Goal: Task Accomplishment & Management: Manage account settings

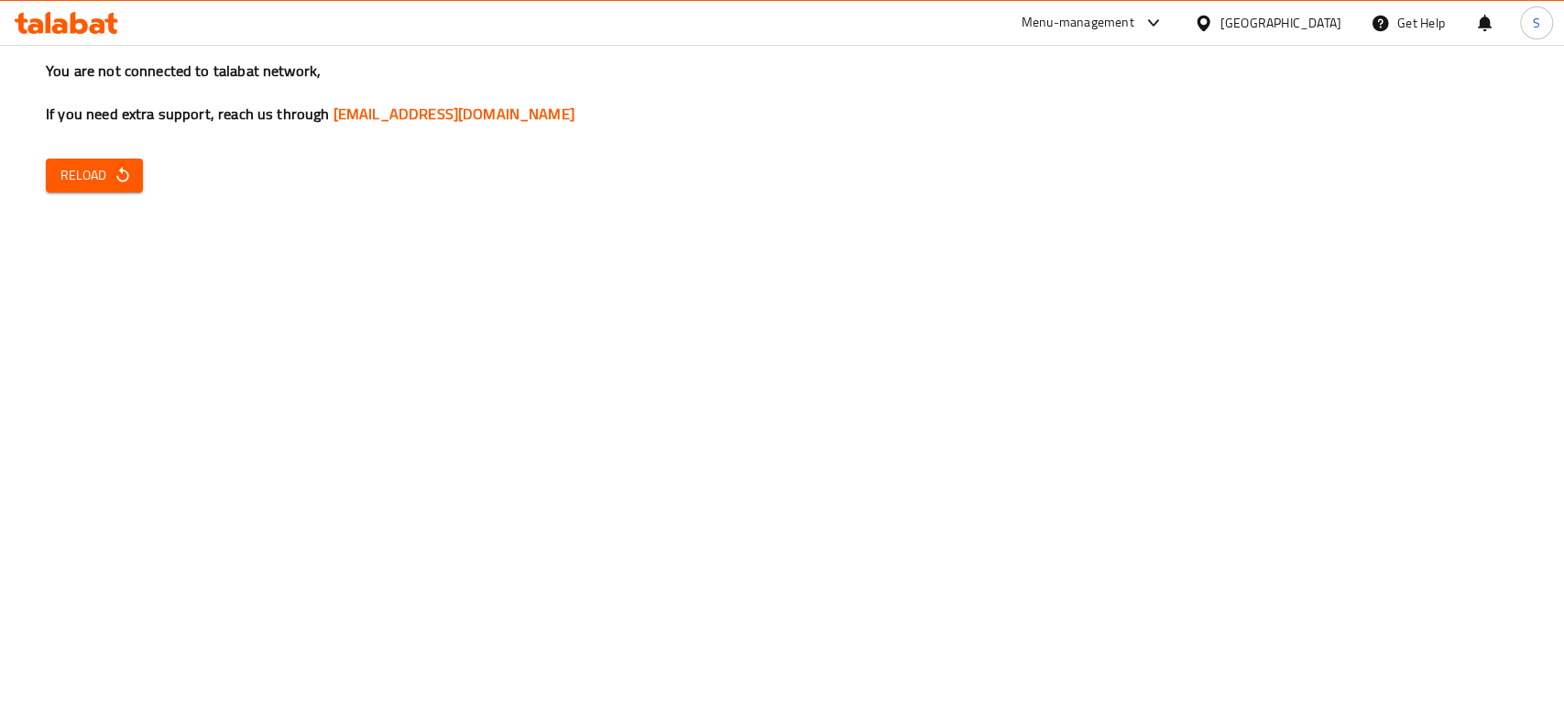
click at [130, 191] on button "Reload" at bounding box center [94, 175] width 97 height 34
click at [66, 184] on span "Reload" at bounding box center [94, 175] width 68 height 23
click at [62, 42] on div "Menu-management [GEOGRAPHIC_DATA] Get Help S" at bounding box center [782, 23] width 1564 height 44
click at [67, 38] on div at bounding box center [66, 23] width 133 height 37
click at [73, 35] on div at bounding box center [66, 23] width 133 height 37
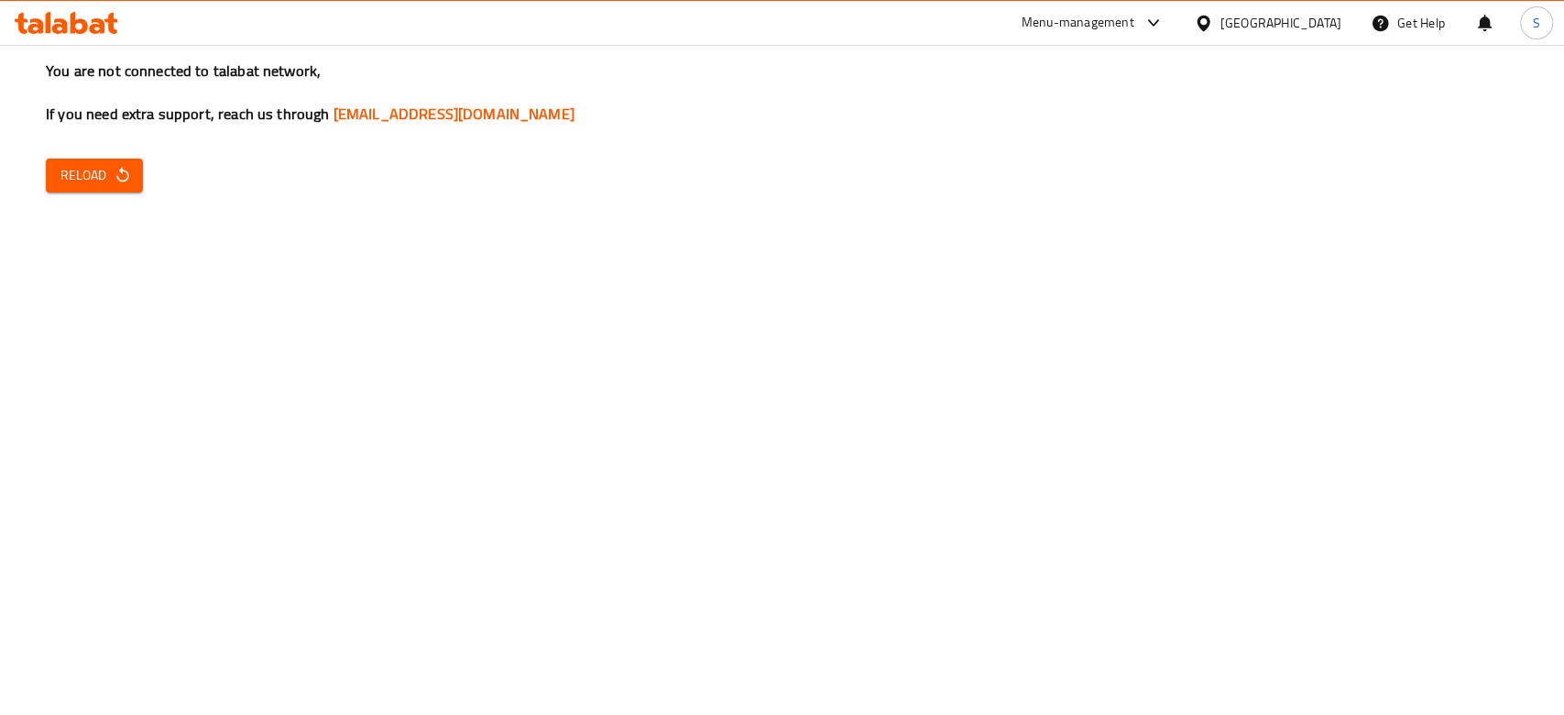
click at [88, 29] on icon at bounding box center [67, 23] width 104 height 22
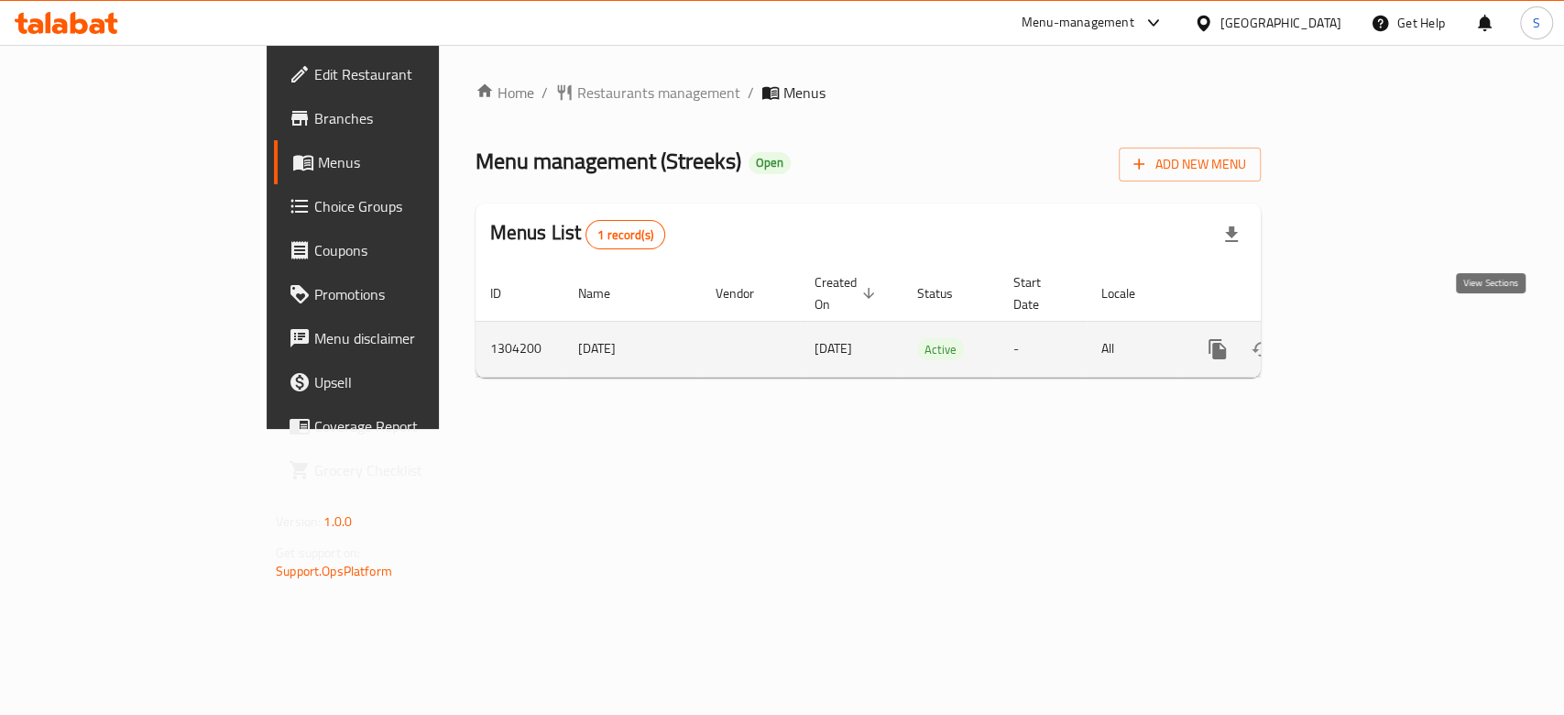
click at [1360, 338] on icon "enhanced table" at bounding box center [1349, 349] width 22 height 22
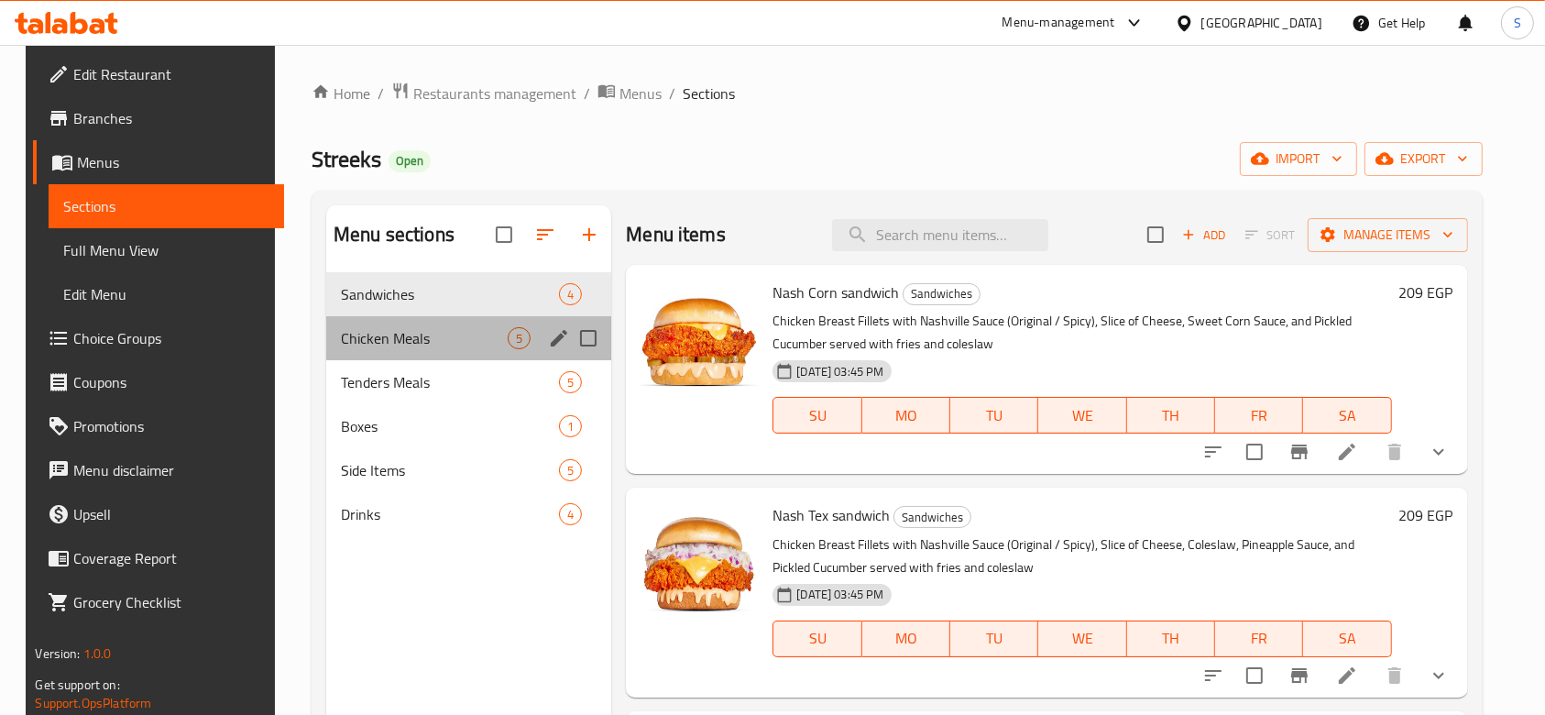
click at [445, 344] on span "Chicken Meals" at bounding box center [424, 338] width 167 height 22
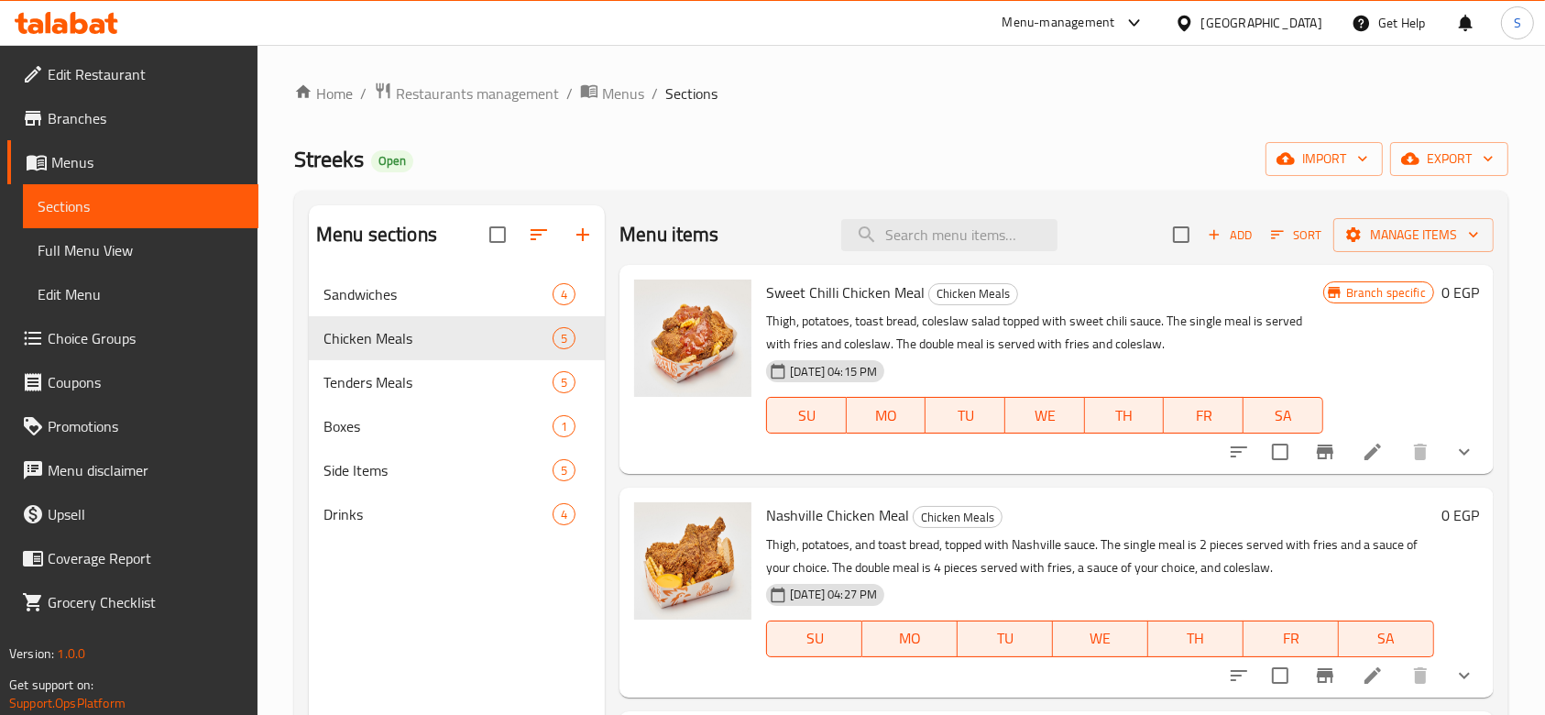
scroll to position [122, 0]
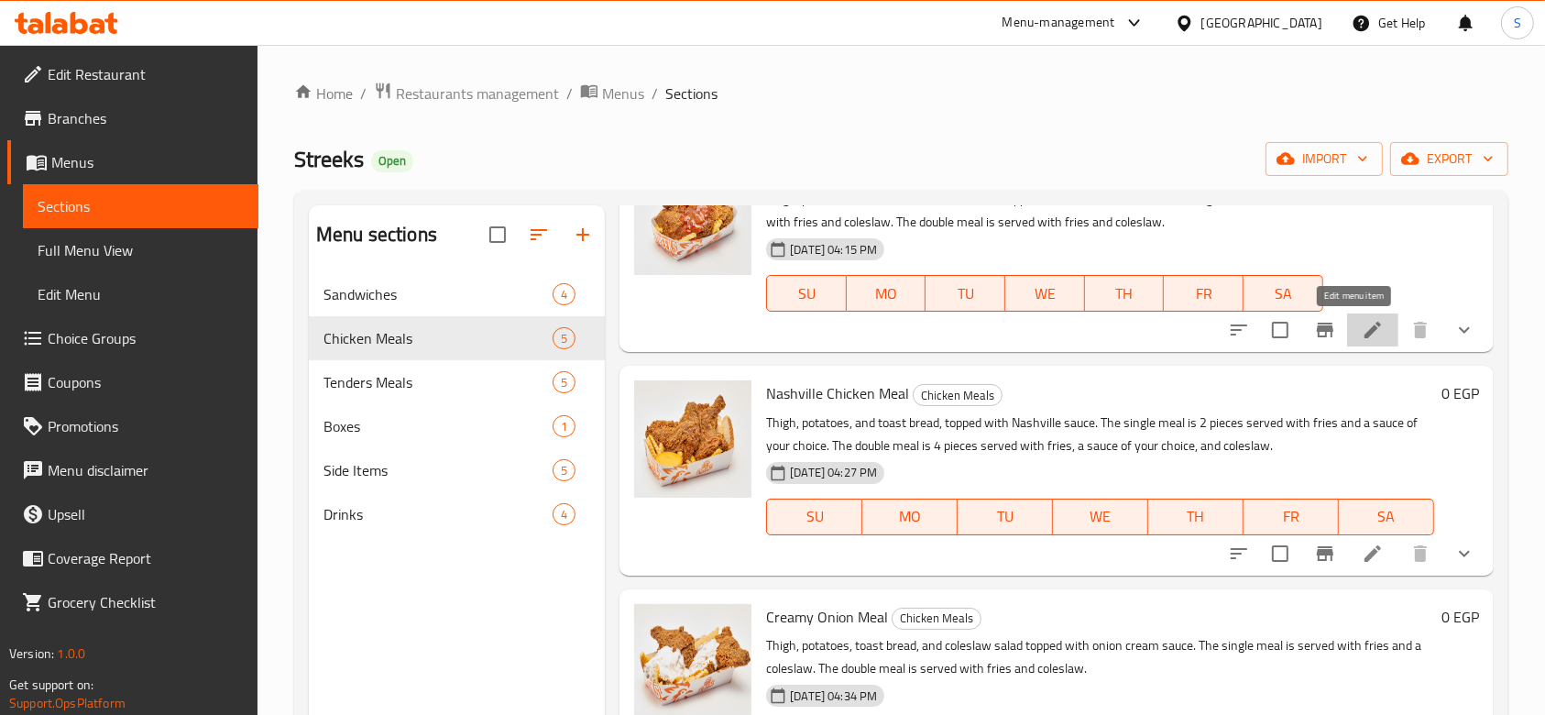
click at [1361, 333] on icon at bounding box center [1372, 330] width 22 height 22
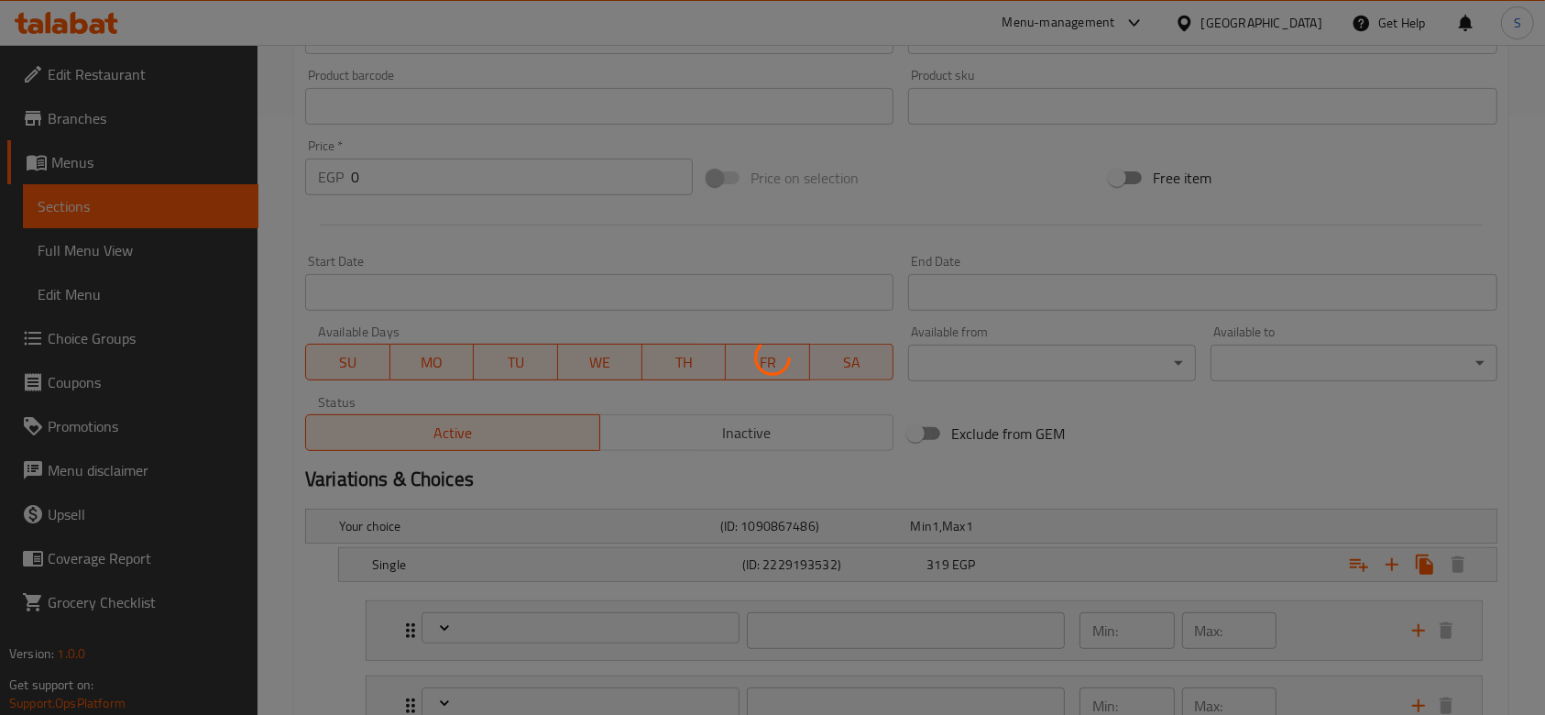
scroll to position [855, 0]
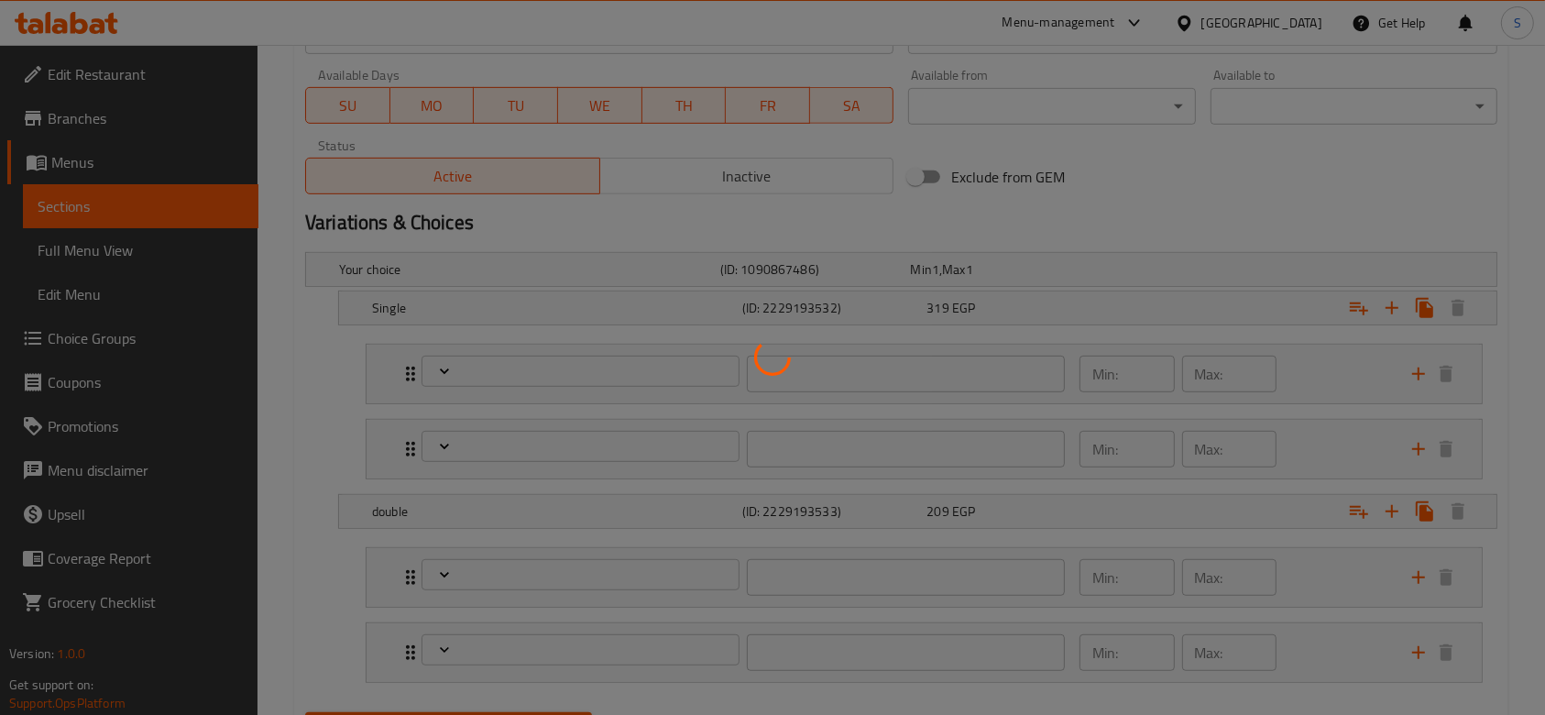
type input "إختيارك من النكهة:"
type input "1"
type input "ضيف من الصوصات المفضلة"
type input "0"
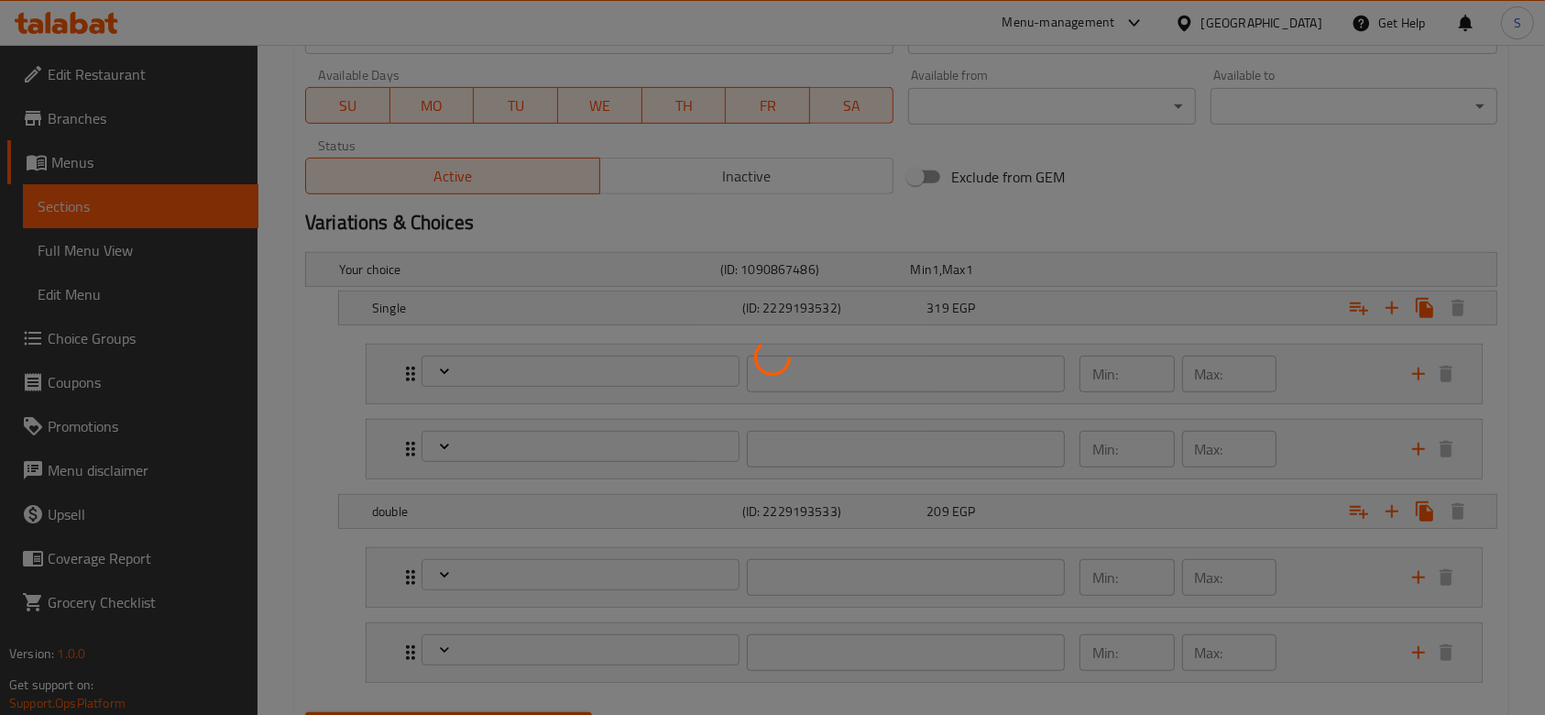
type input "6"
type input "إختيارك من النكهة:"
type input "1"
type input "ضيف من الصوصات المفضلة"
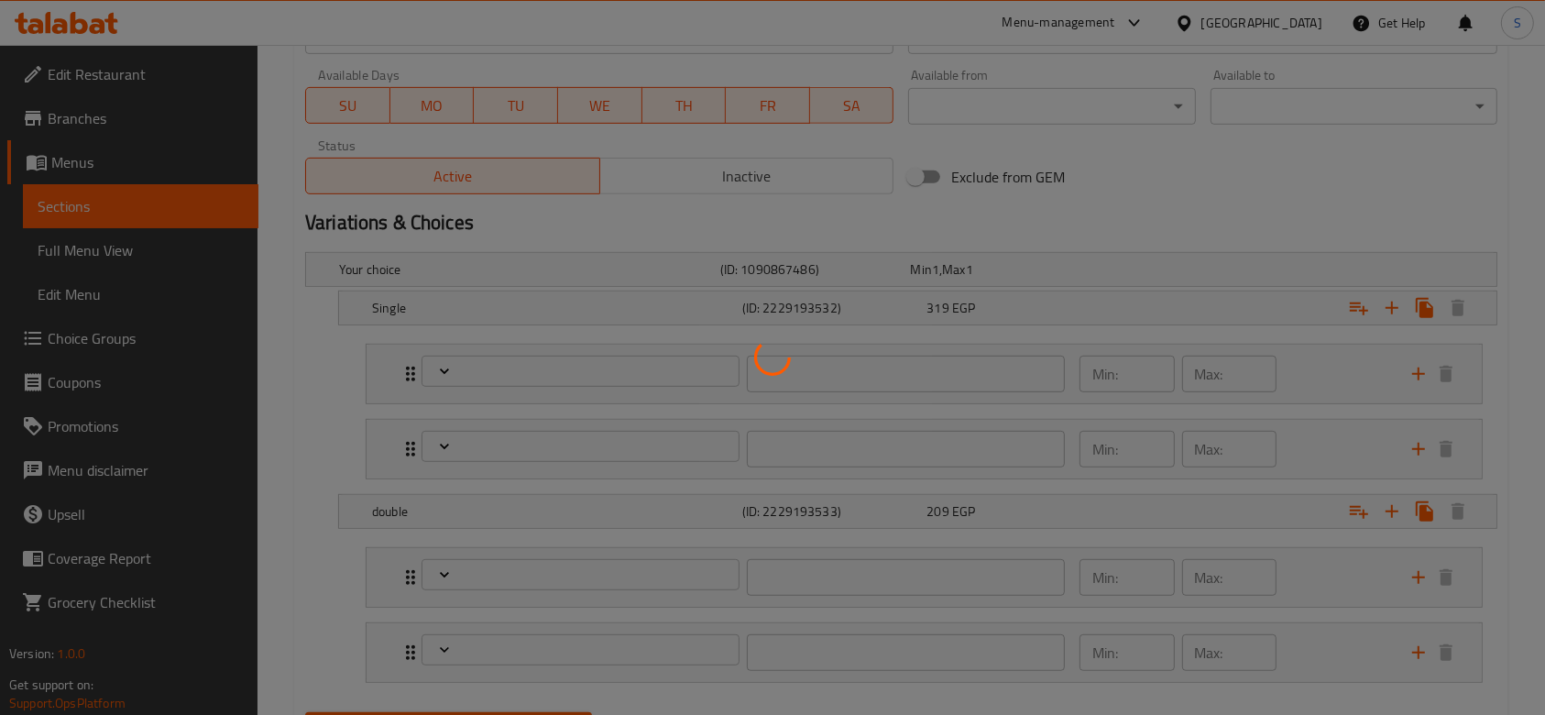
type input "0"
type input "6"
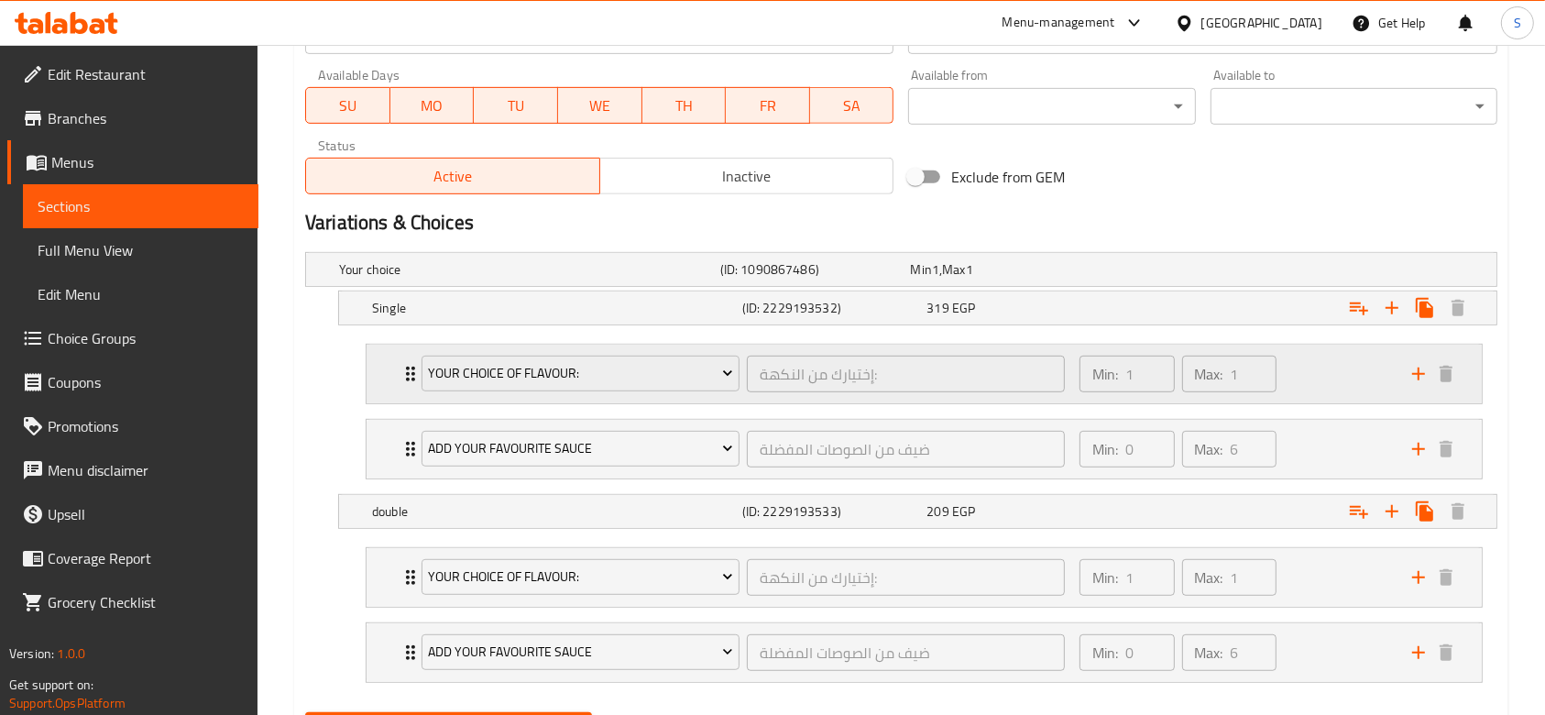
click at [1319, 367] on div "Min: 1 ​ Max: 1 ​" at bounding box center [1234, 373] width 333 height 59
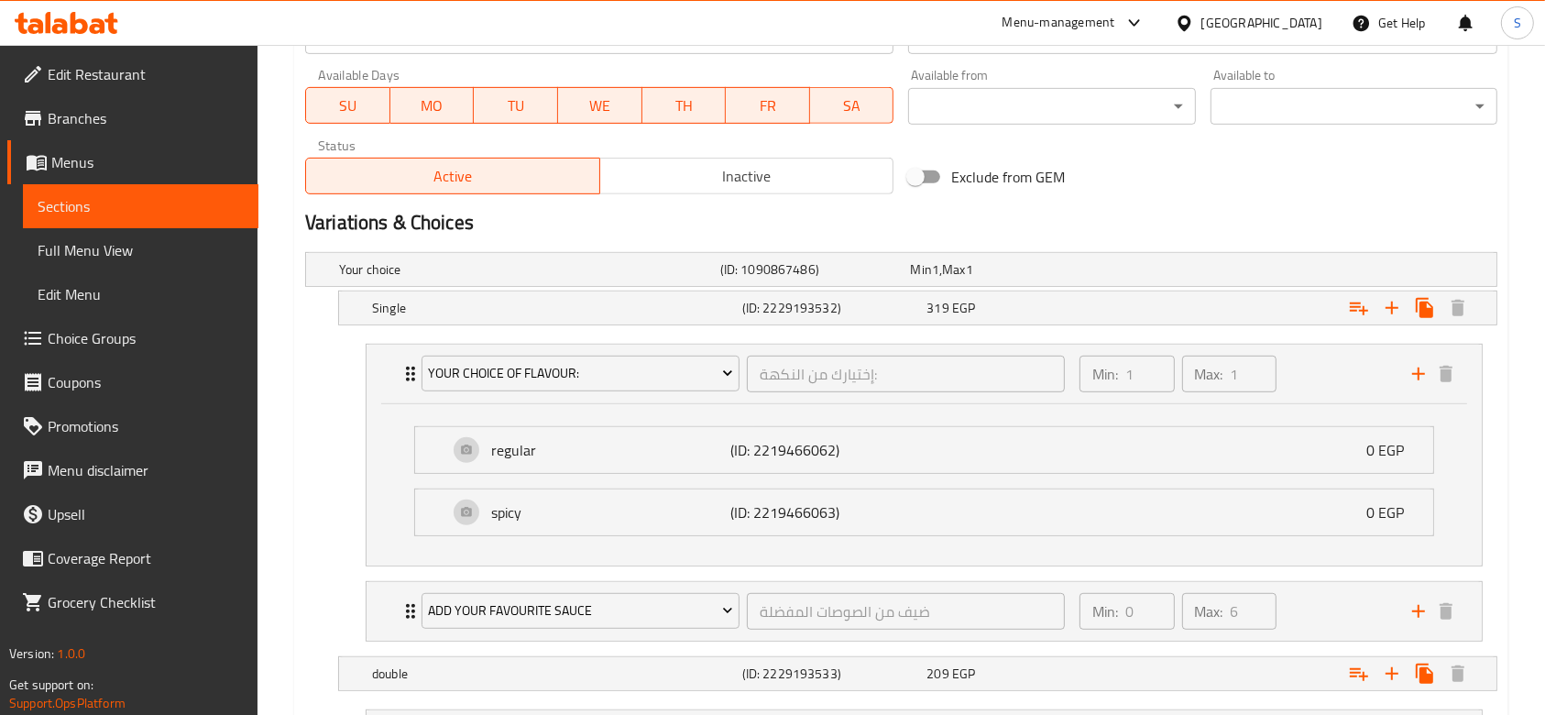
click at [1120, 224] on h2 "Variations & Choices" at bounding box center [901, 222] width 1192 height 27
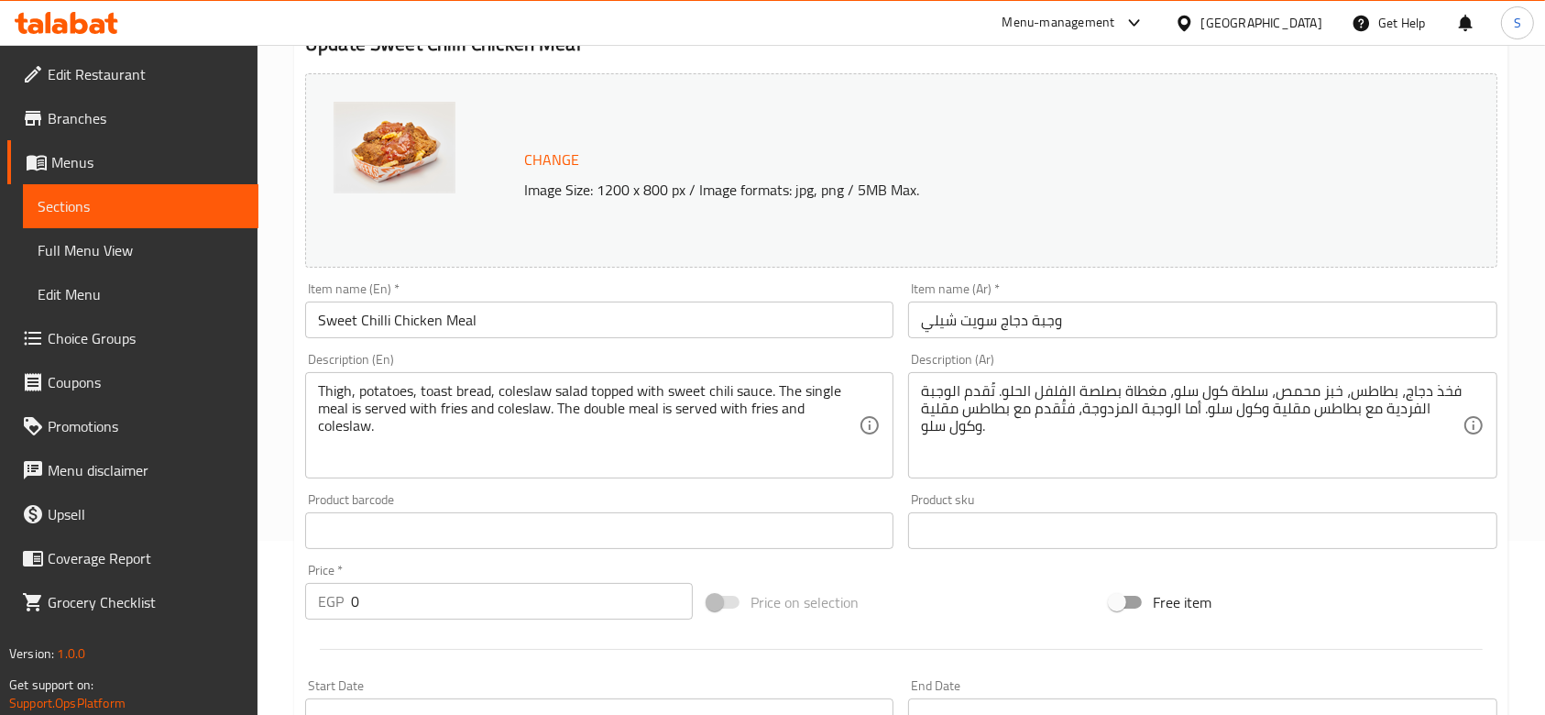
scroll to position [122, 0]
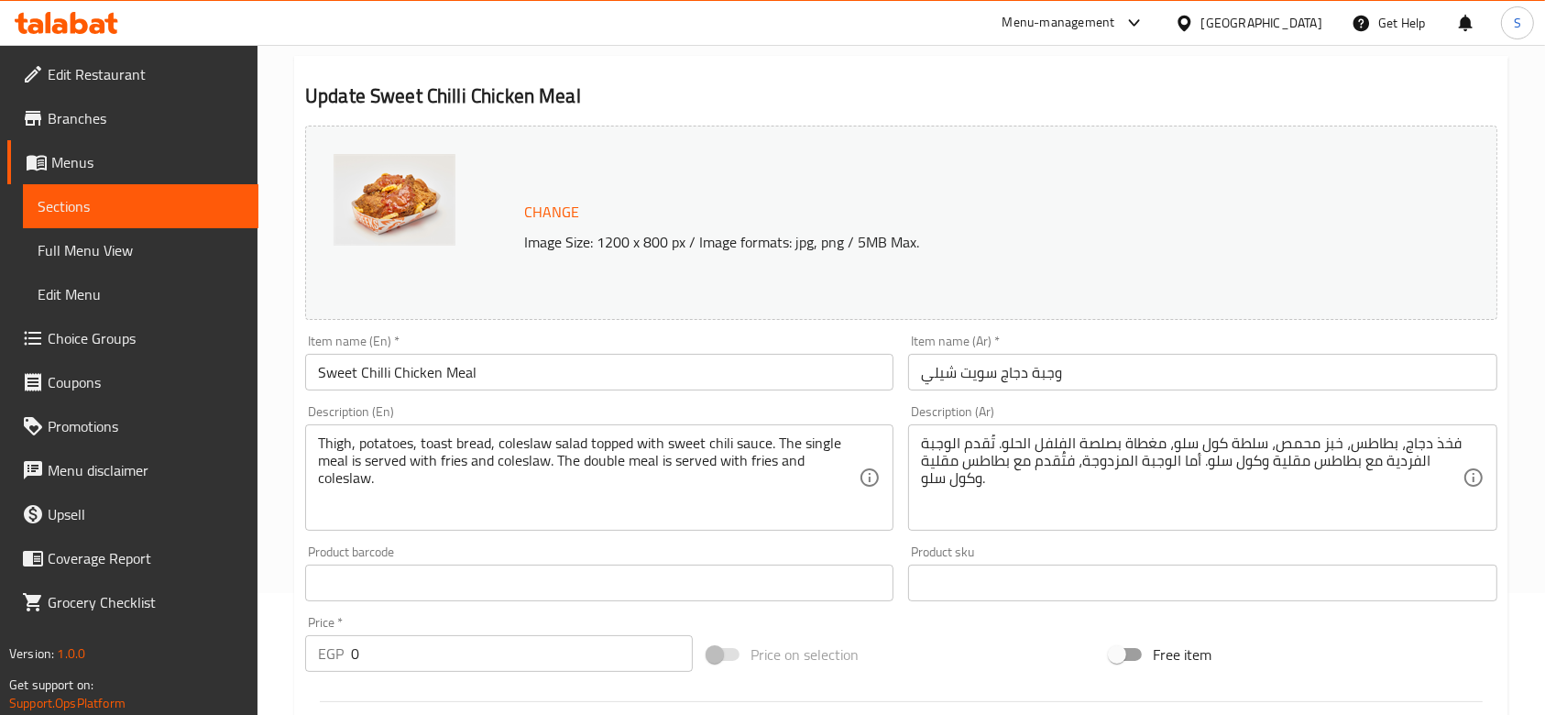
click at [137, 148] on link "Menus" at bounding box center [132, 162] width 251 height 44
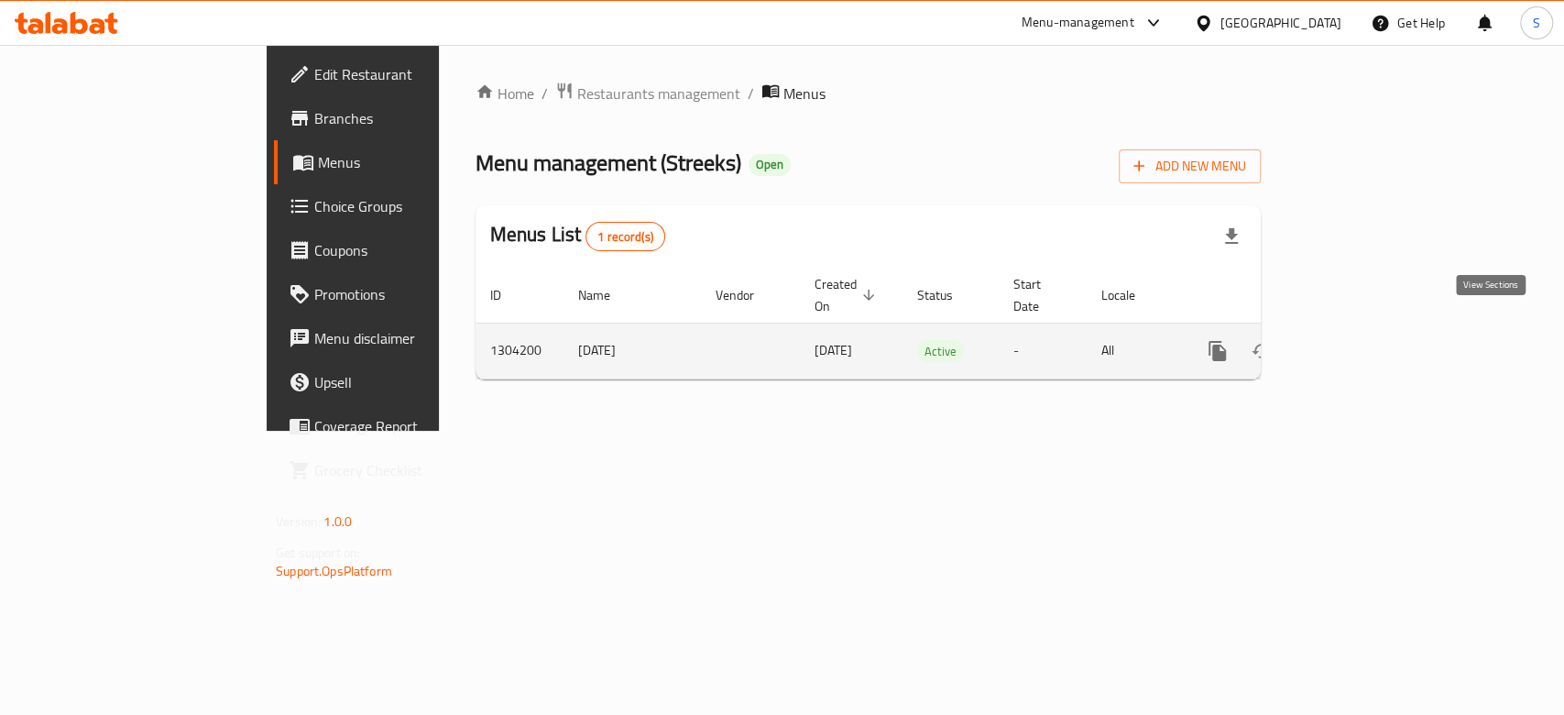
click at [1360, 340] on icon "enhanced table" at bounding box center [1349, 351] width 22 height 22
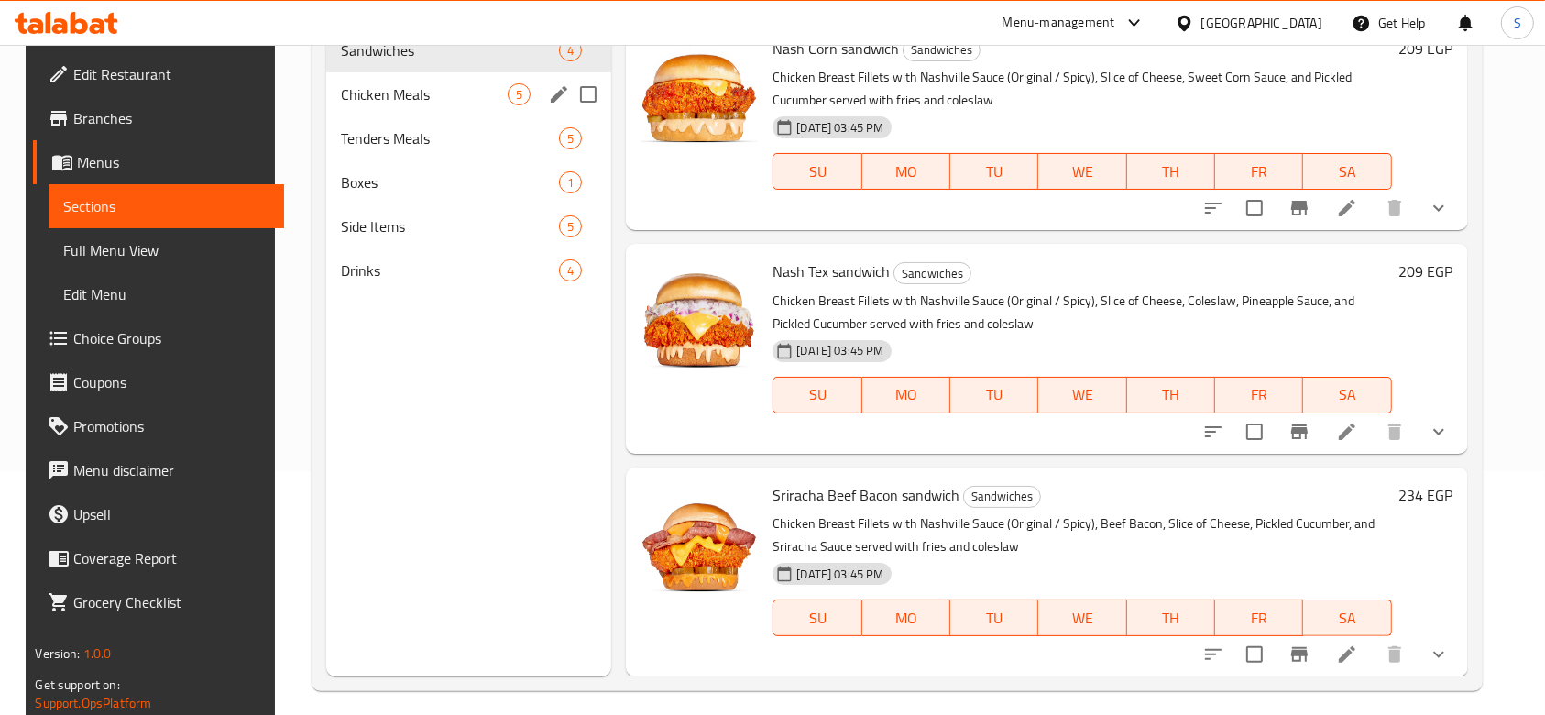
drag, startPoint x: 374, startPoint y: 107, endPoint x: 360, endPoint y: 104, distance: 14.2
click at [374, 105] on div "Chicken Meals 5" at bounding box center [468, 94] width 285 height 44
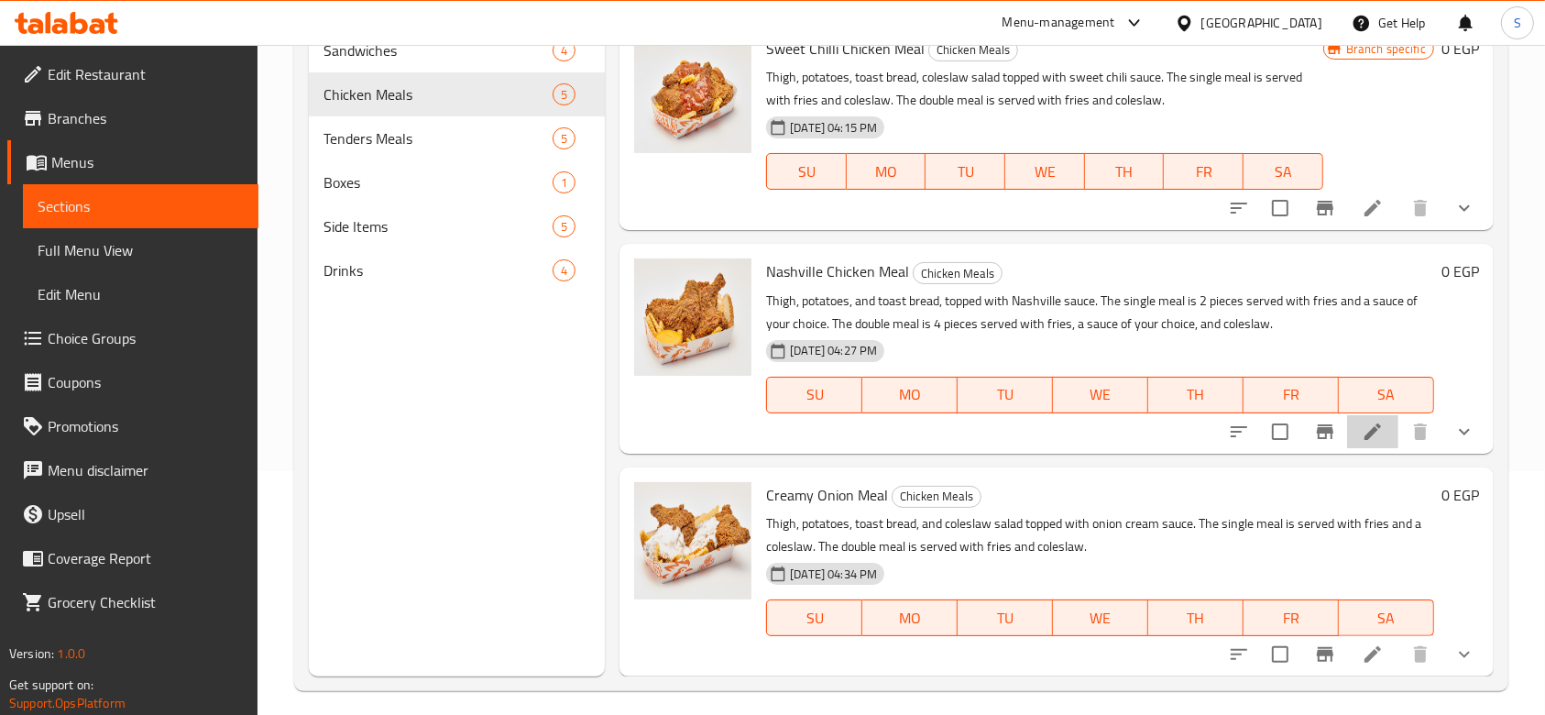
click at [1347, 448] on div at bounding box center [1351, 432] width 269 height 44
click at [1361, 432] on icon at bounding box center [1372, 432] width 22 height 22
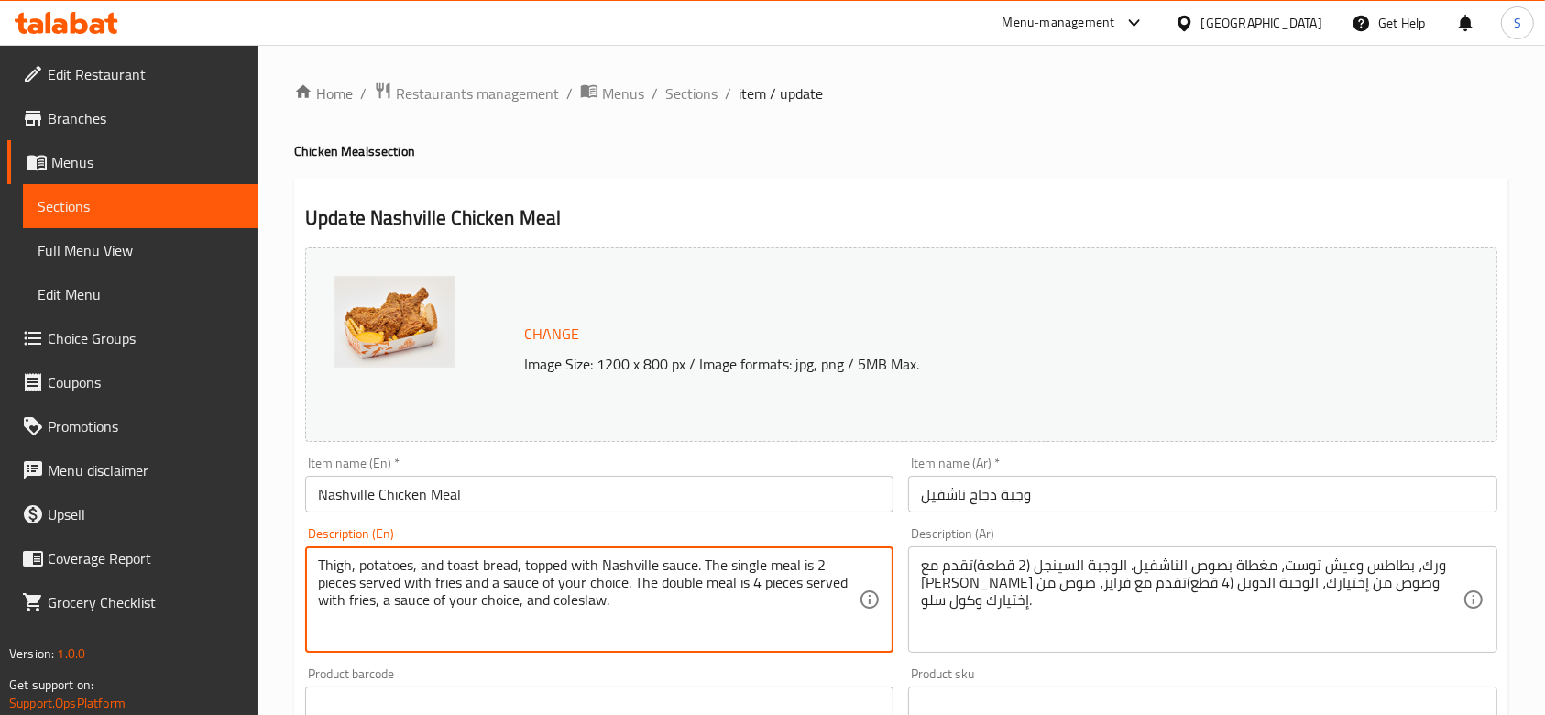
drag, startPoint x: 817, startPoint y: 564, endPoint x: 867, endPoint y: 564, distance: 49.5
click at [356, 582] on textarea "Thigh, potatoes, and toast bread, topped with Nashville sauce. The single meal …" at bounding box center [588, 599] width 541 height 87
drag, startPoint x: 753, startPoint y: 583, endPoint x: 743, endPoint y: 585, distance: 10.2
click at [743, 585] on textarea "Thigh, potatoes, and toast bread, topped with Nashville sauce. The single meal …" at bounding box center [588, 599] width 541 height 87
type textarea "Thigh, potatoes, and toast bread, topped with Nashville sauce. The single meal …"
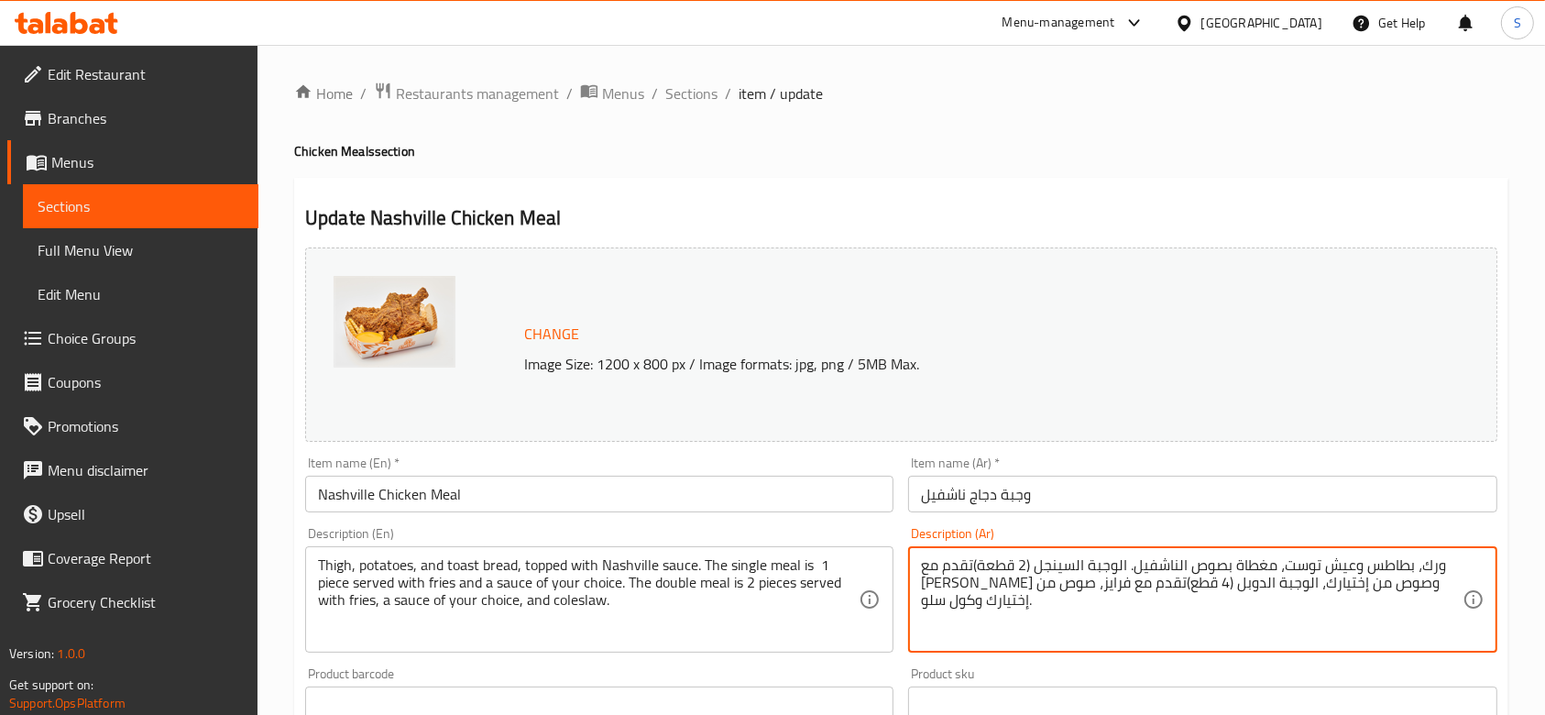
drag, startPoint x: 1013, startPoint y: 567, endPoint x: 1009, endPoint y: 550, distance: 18.0
click at [1015, 565] on textarea "ورك، بطاطس وعيش توست، مغطاة بصوص الناشفيل. الوجبة السينجل (2 قطعة)تقدم مع فرايز…" at bounding box center [1191, 599] width 541 height 87
click at [1017, 563] on textarea "ورك، بطاطس وعيش توست، مغطاة بصوص الناشفيل. الوجبة السينجل (2 قطعة)تقدم مع فرايز…" at bounding box center [1191, 599] width 541 height 87
click at [1196, 582] on textarea "ورك، بطاطس وعيش توست، مغطاة بصوص الناشفيل. الوجبة السينجل (1قطعة)تقدم مع فرايز …" at bounding box center [1191, 599] width 541 height 87
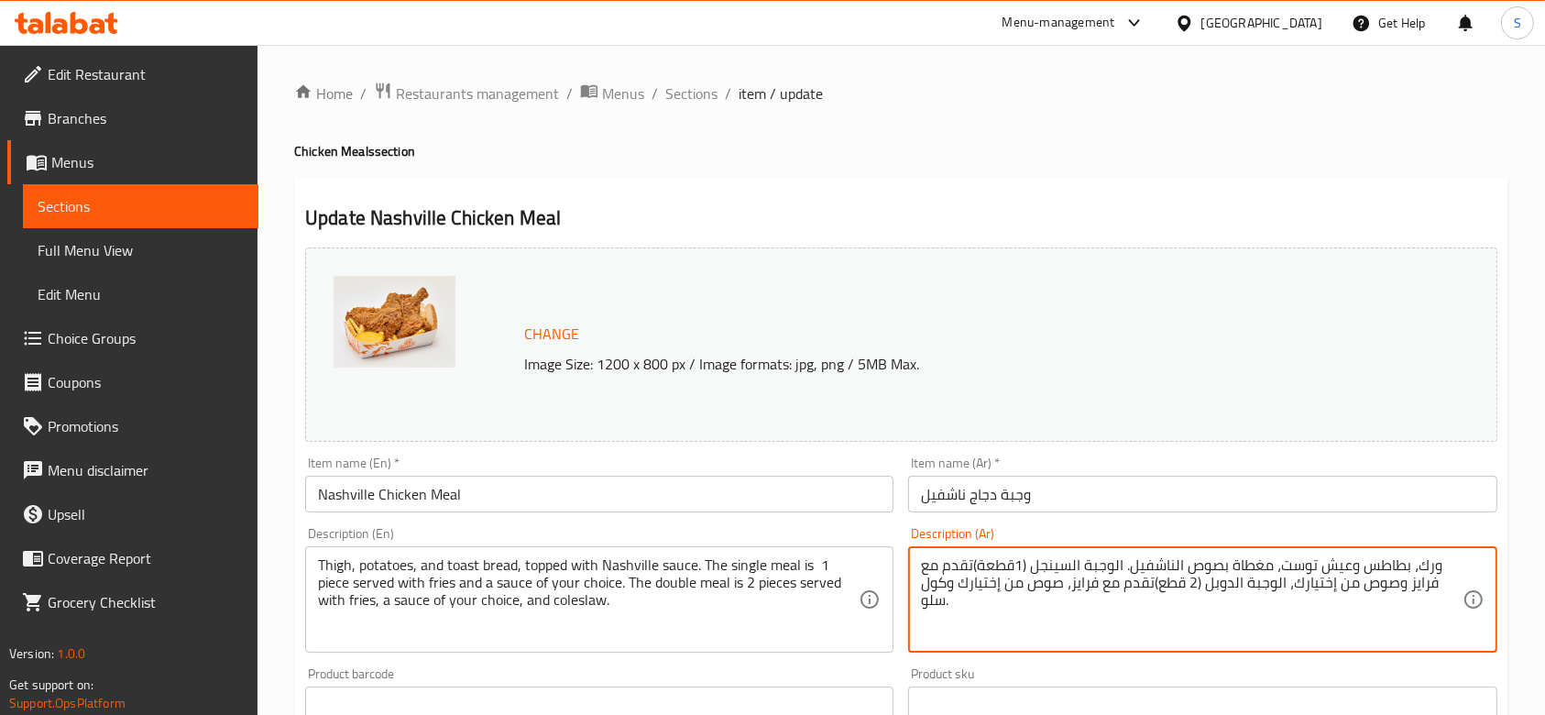
click at [1173, 613] on textarea "ورك، بطاطس وعيش توست، مغطاة بصوص الناشفيل. الوجبة السينجل (1قطعة)تقدم مع فرايز …" at bounding box center [1191, 599] width 541 height 87
click at [1109, 628] on textarea "ورك، بطاطس وعيش توست، مغطاة بصوص الناشفيل. الوجبة السينجل (1قطعة)تقدم مع فرايز …" at bounding box center [1191, 599] width 541 height 87
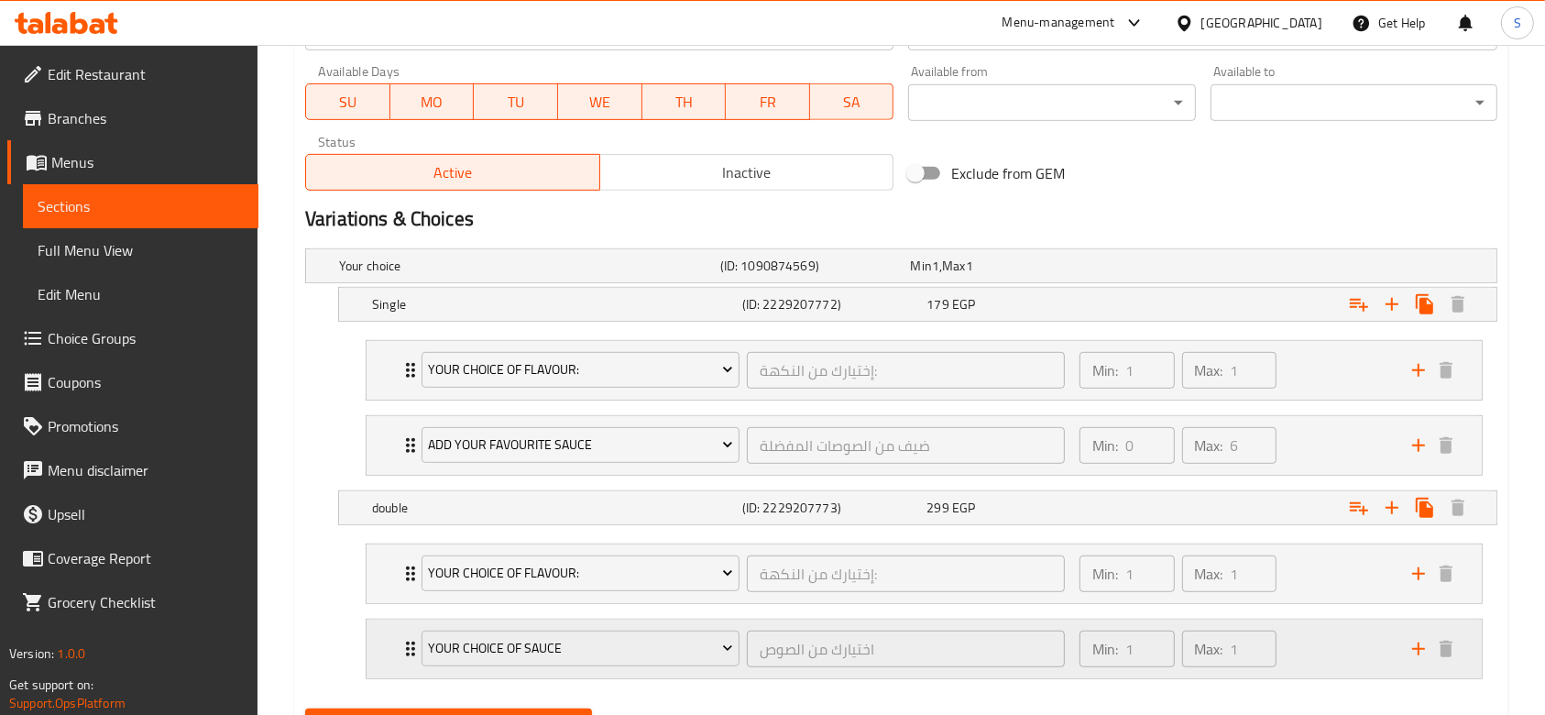
scroll to position [945, 0]
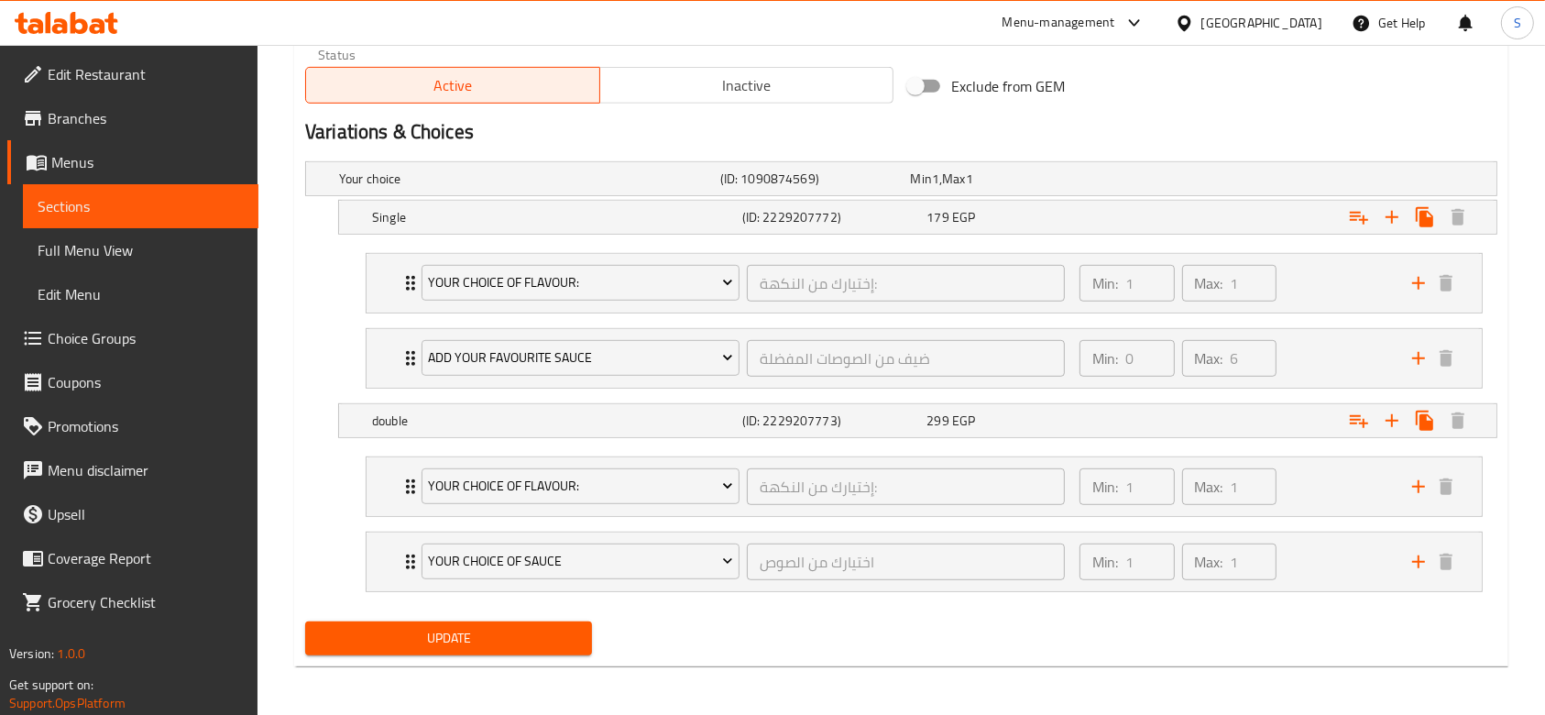
type textarea "ورك، بطاطس وعيش توست، مغطاة بصوص الناشفيل. الوجبة السينجل (1قطعة)تقدم مع فرايز …"
click at [453, 627] on span "Update" at bounding box center [448, 638] width 257 height 23
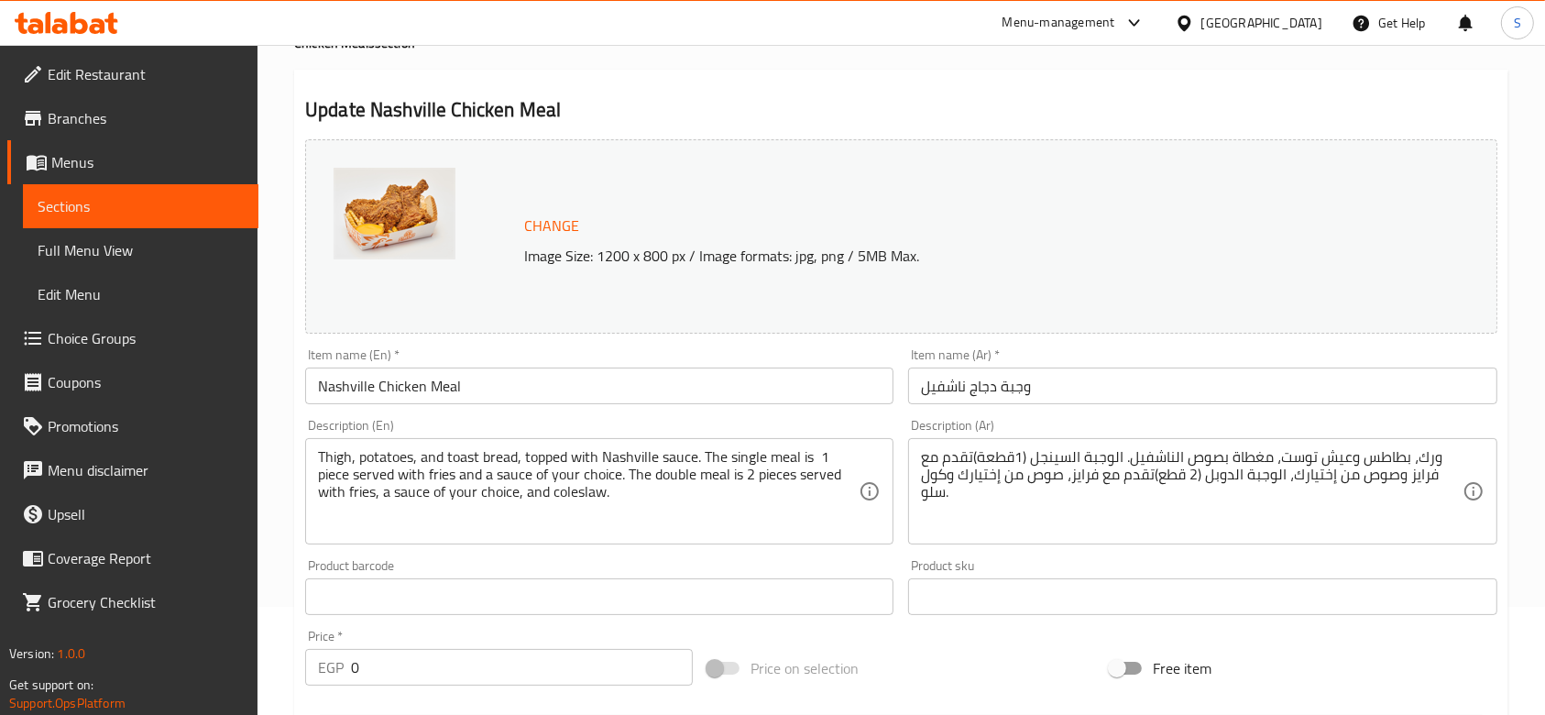
scroll to position [0, 0]
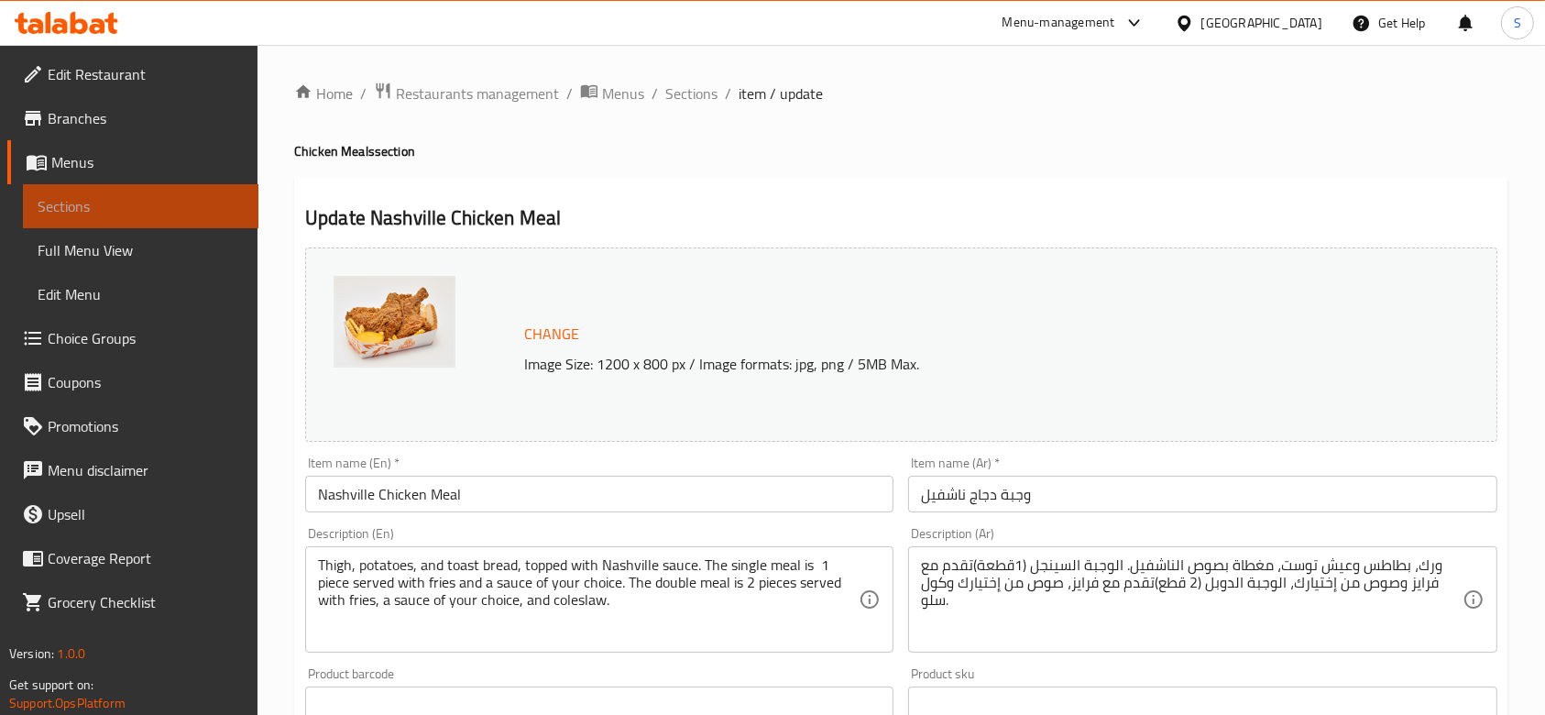
click at [146, 209] on span "Sections" at bounding box center [141, 206] width 206 height 22
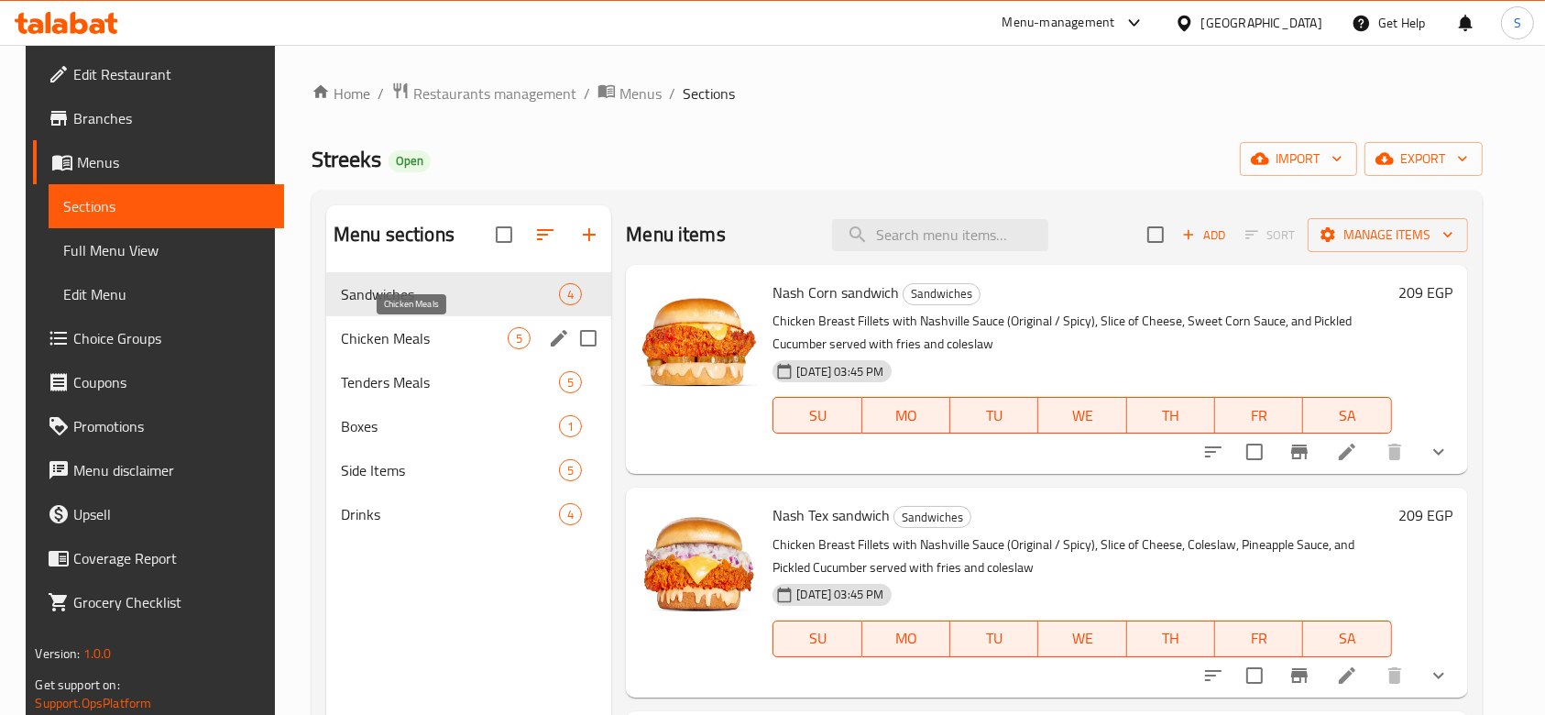
click at [410, 344] on span "Chicken Meals" at bounding box center [424, 338] width 167 height 22
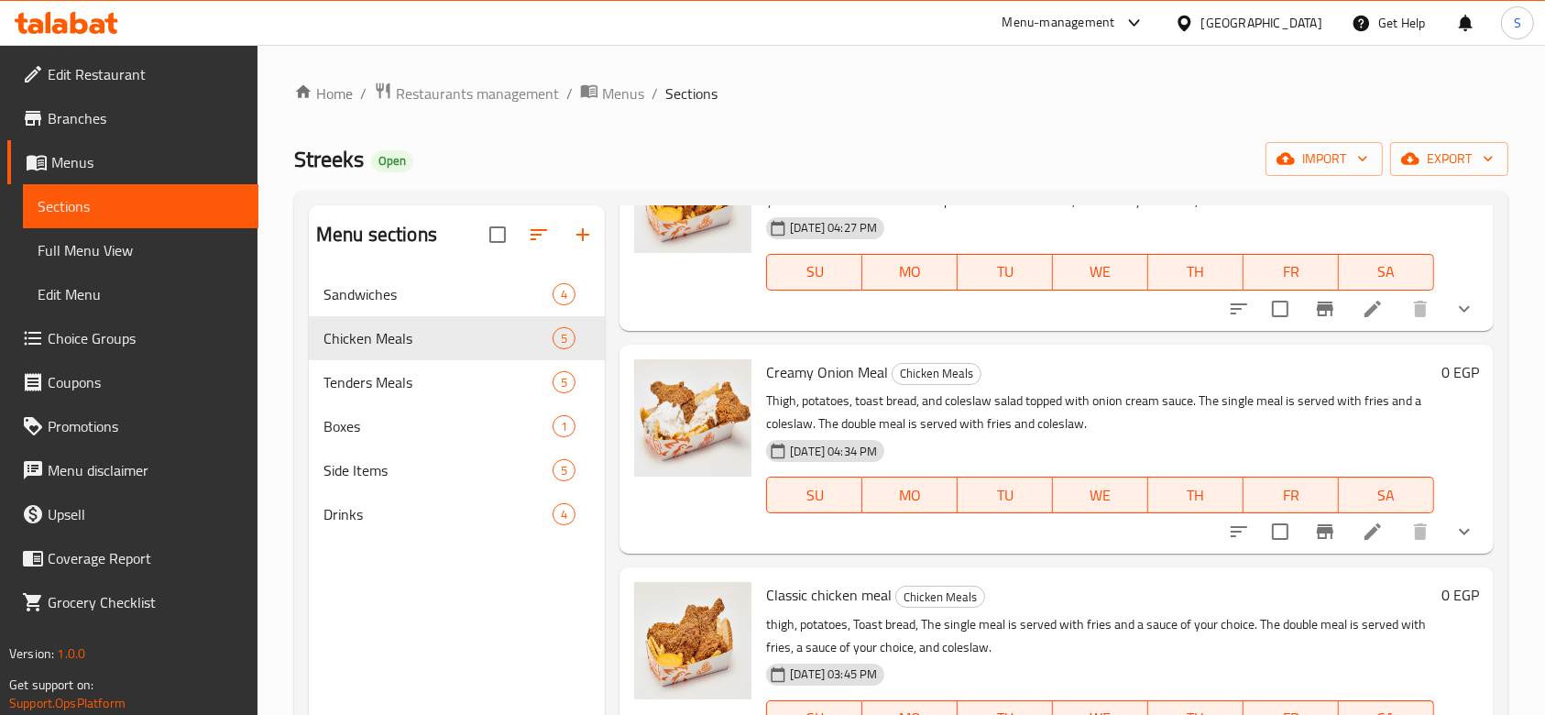
scroll to position [446, 0]
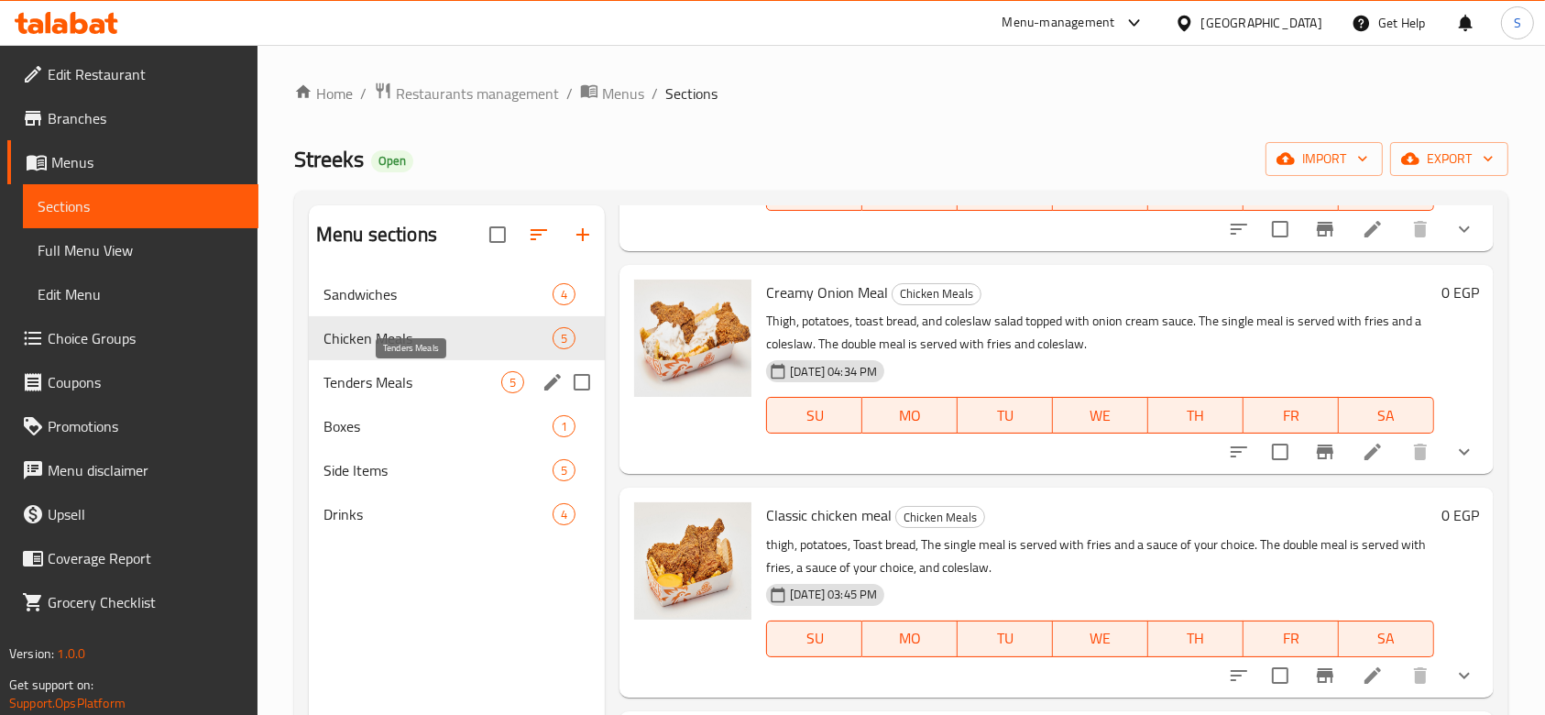
click at [445, 380] on span "Tenders Meals" at bounding box center [412, 382] width 178 height 22
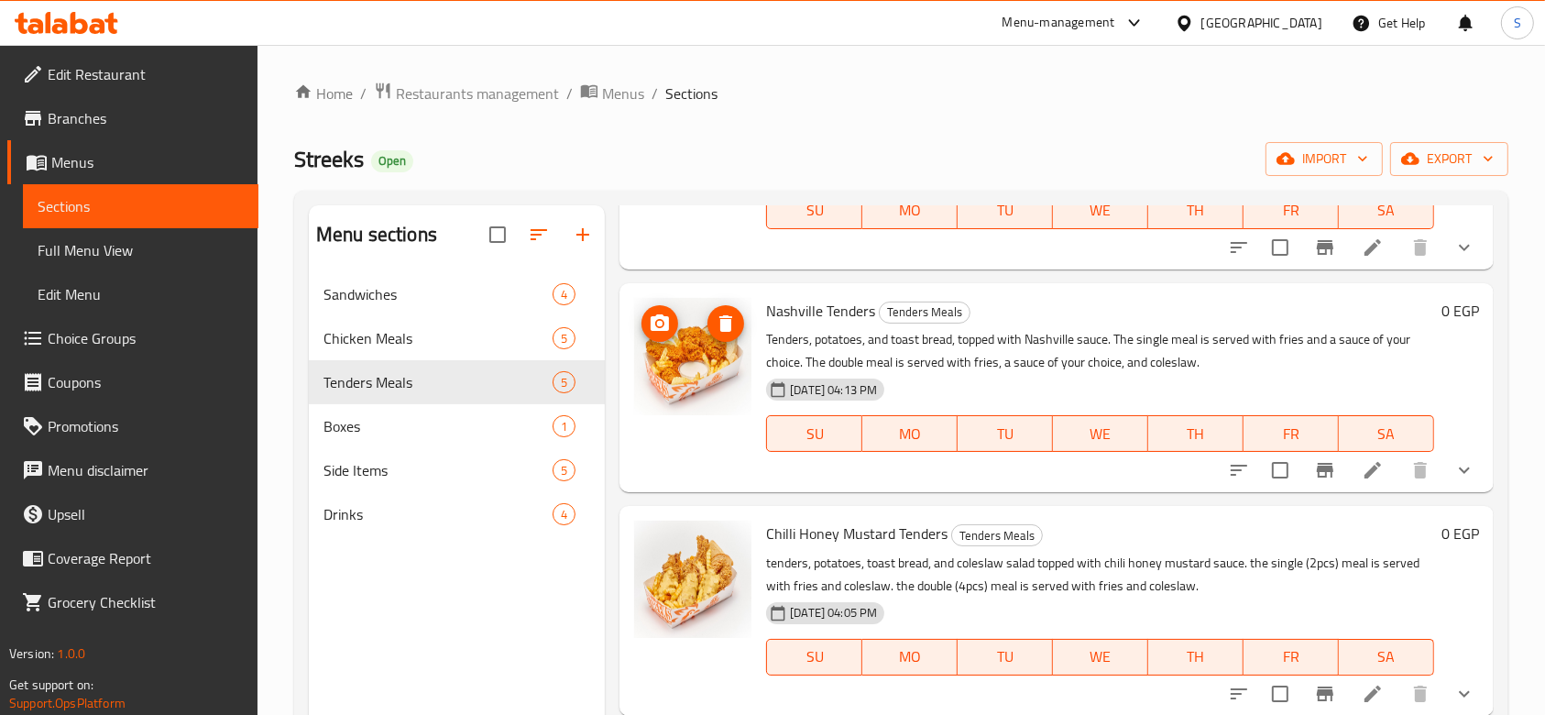
scroll to position [446, 0]
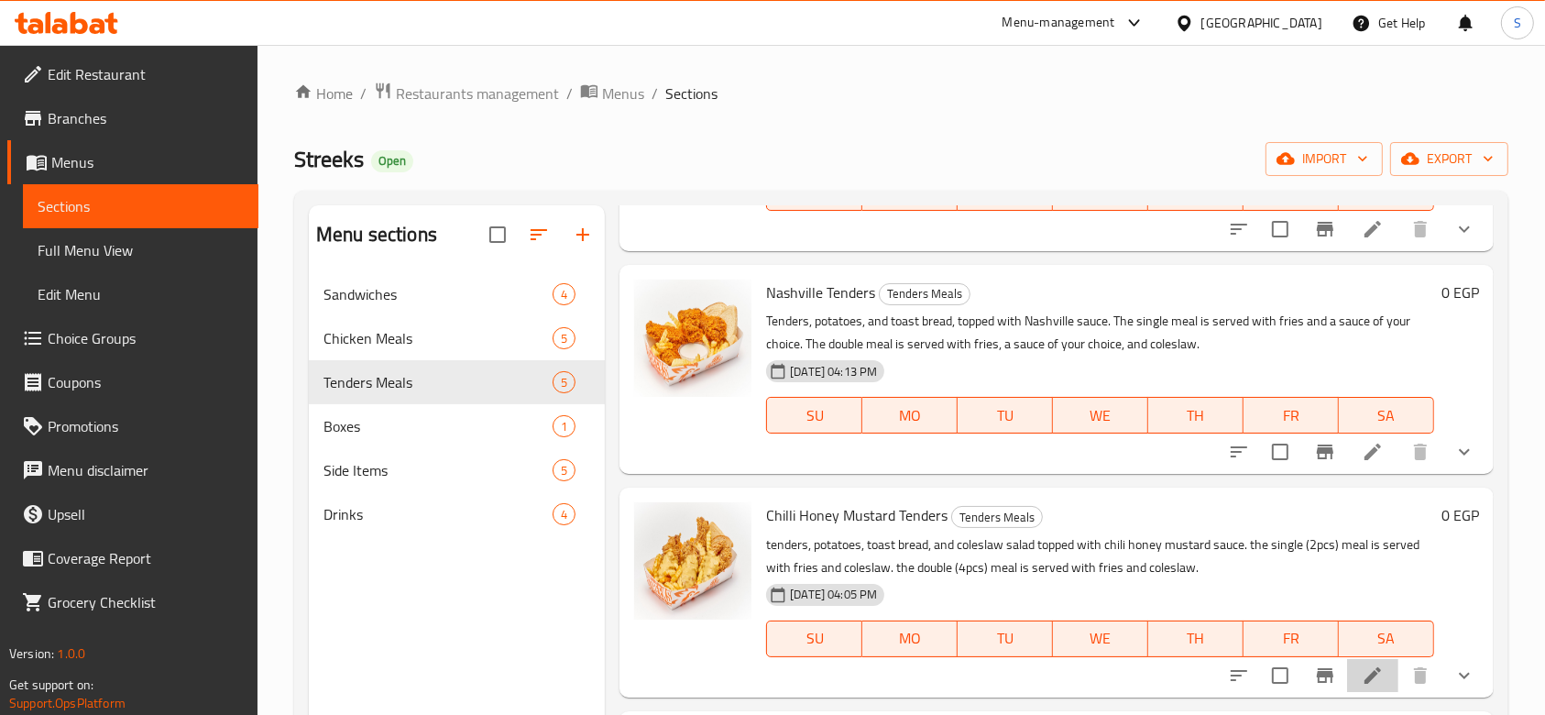
click at [1361, 682] on icon at bounding box center [1372, 675] width 22 height 22
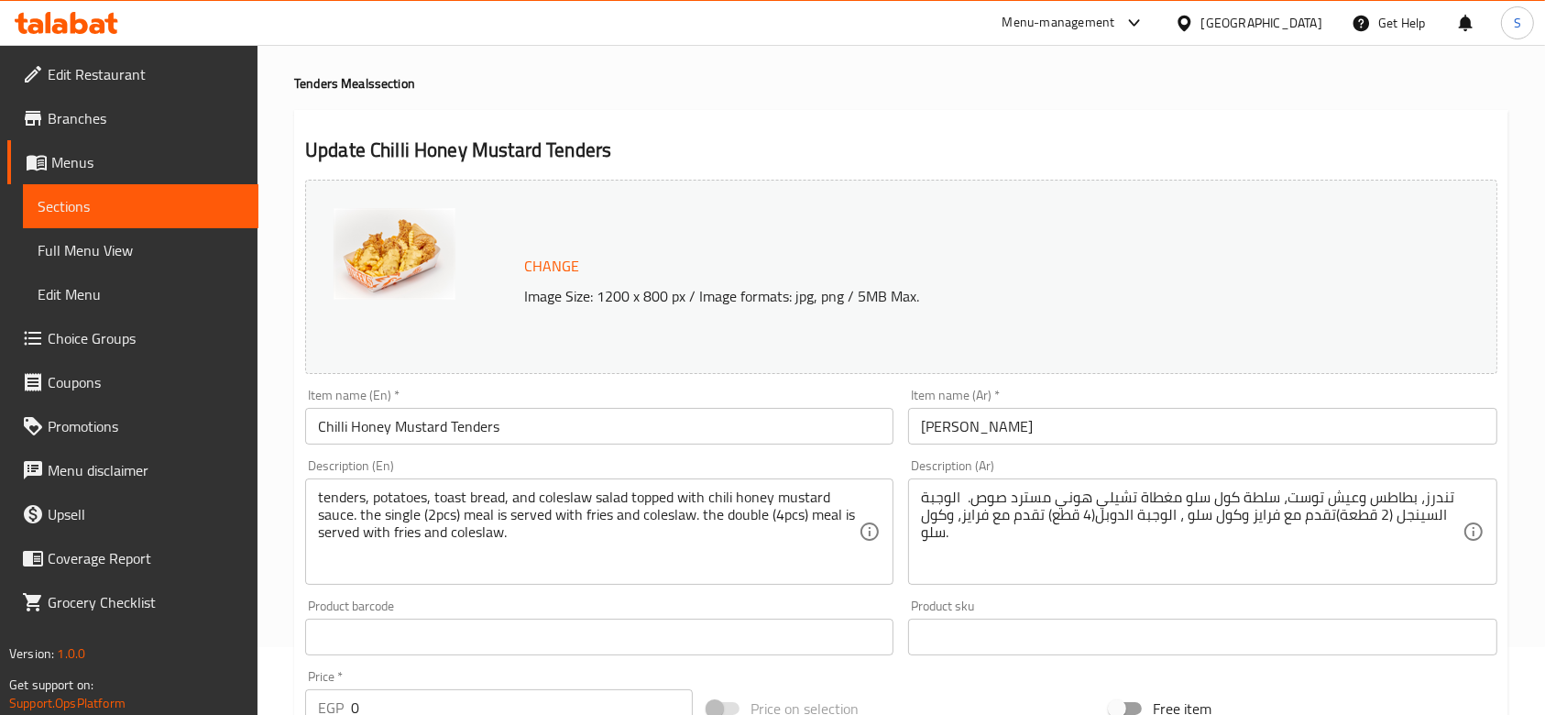
scroll to position [122, 0]
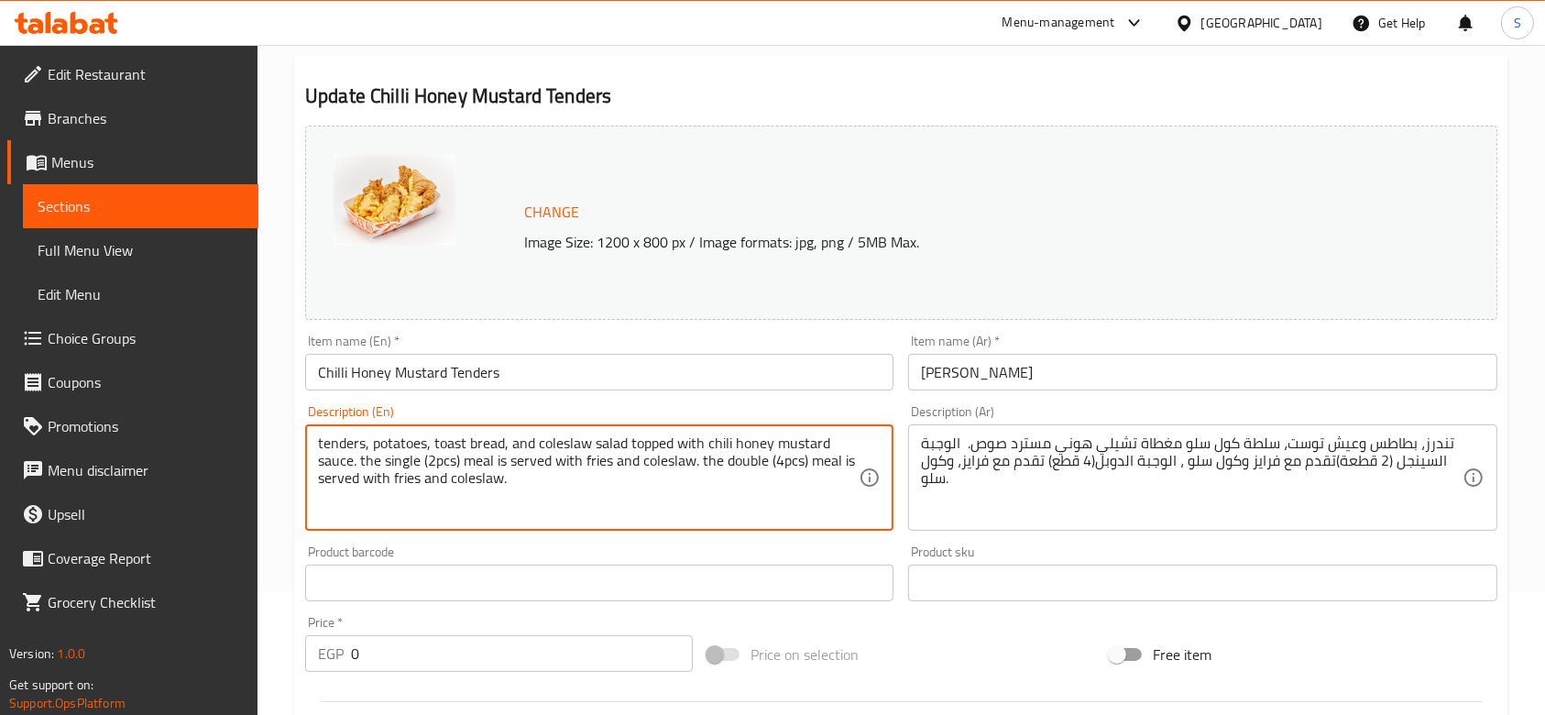
drag, startPoint x: 627, startPoint y: 442, endPoint x: 355, endPoint y: 466, distance: 273.2
type textarea "tenders, potatoes, toast bread, and coleslaw salad. the single (2pcs) meal is s…"
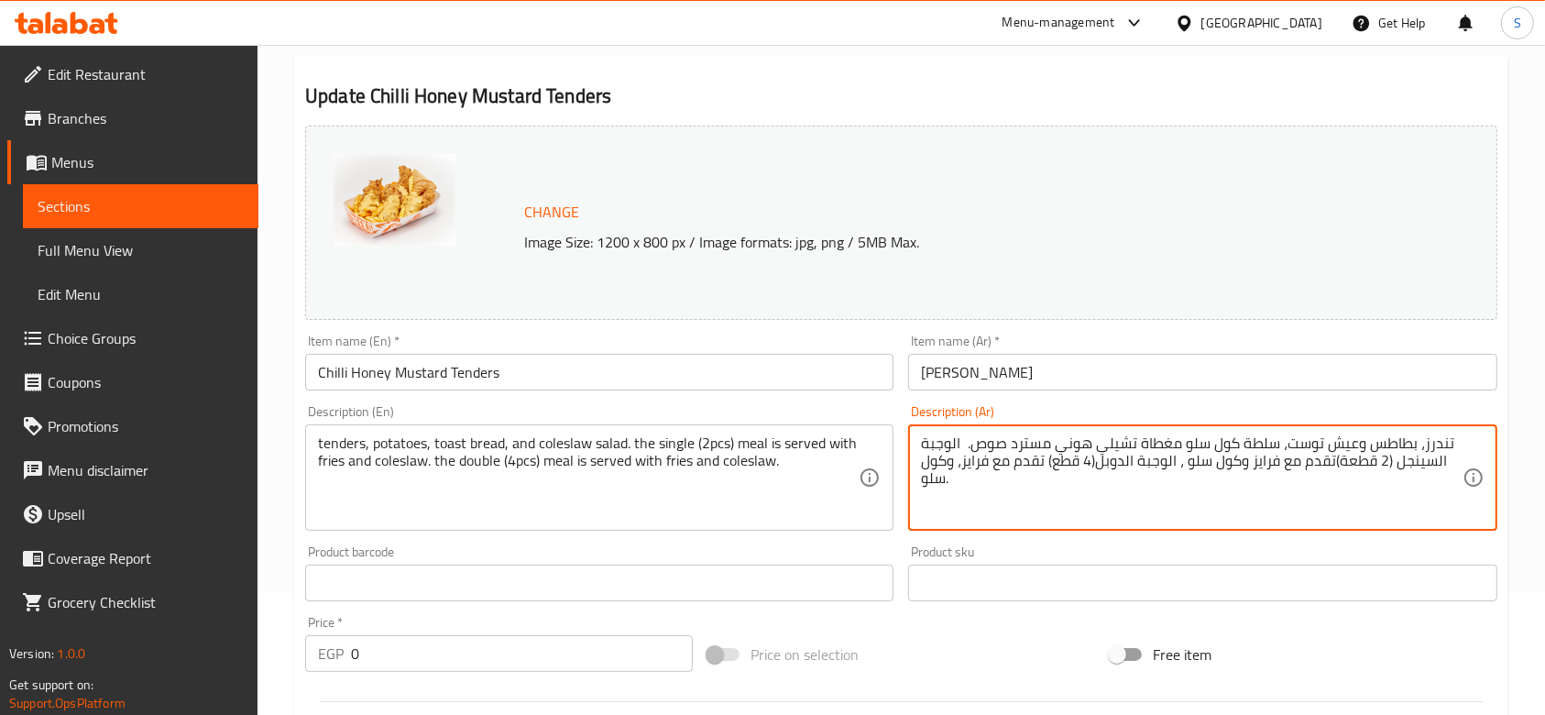
drag, startPoint x: 968, startPoint y: 441, endPoint x: 1177, endPoint y: 442, distance: 208.9
click at [1268, 491] on textarea "تندرز، بطاطس وعيش توست، سلطة كول سلو الوجبة السينجل (2 قطعة)تقدم مع فرايز وكول …" at bounding box center [1191, 477] width 541 height 87
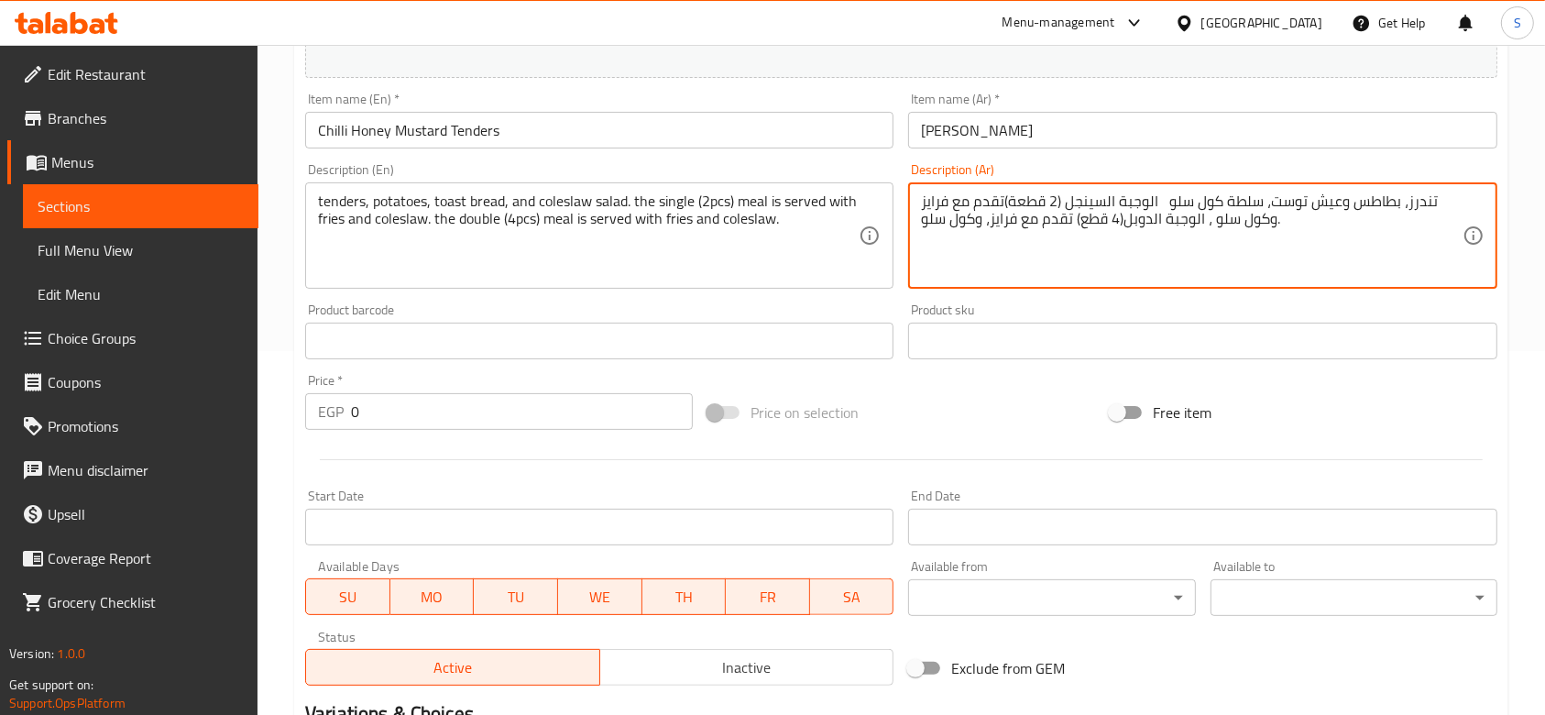
scroll to position [945, 0]
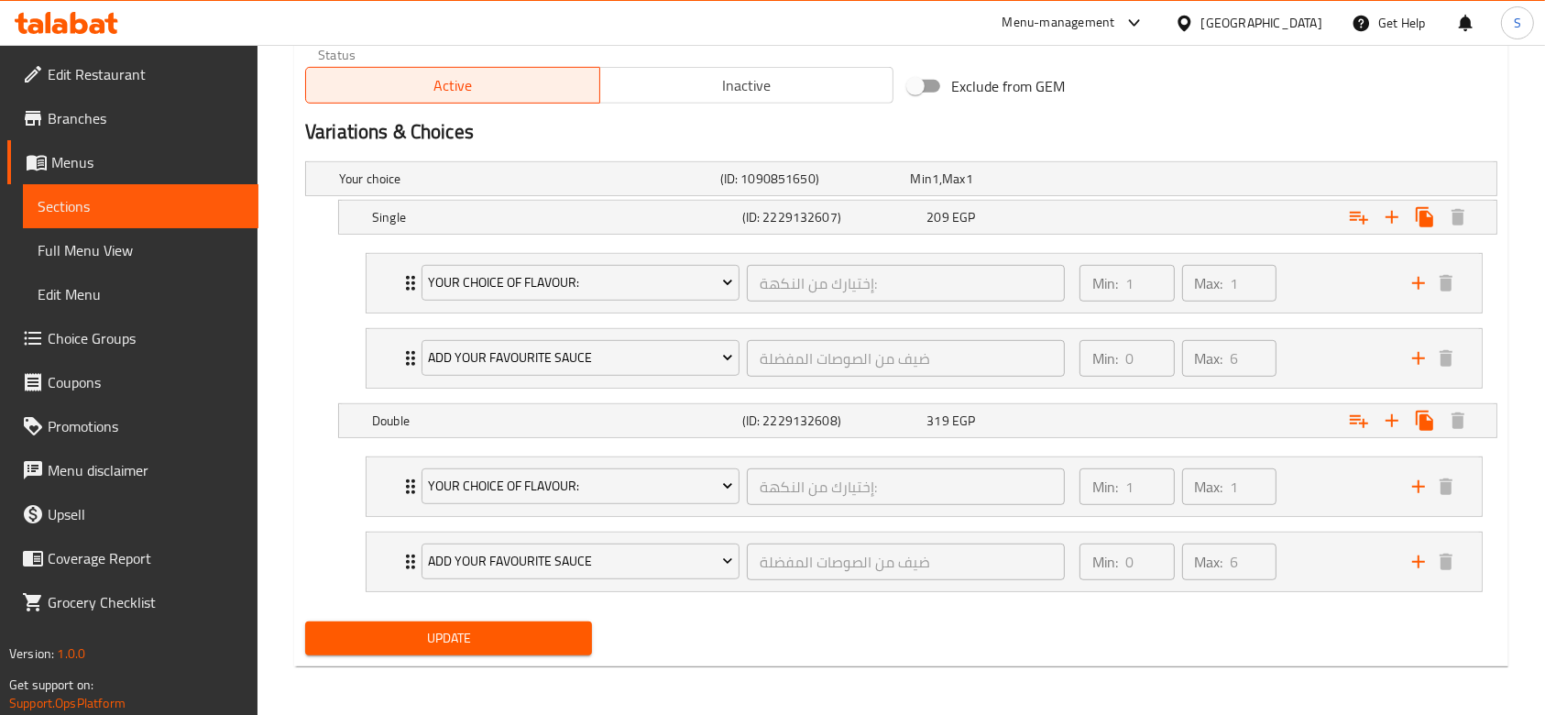
type textarea "تندرز، بطاطس وعيش توست، سلطة كول سلو الوجبة السينجل (2 قطعة)تقدم مع فرايز وكول …"
click at [528, 632] on span "Update" at bounding box center [448, 638] width 257 height 23
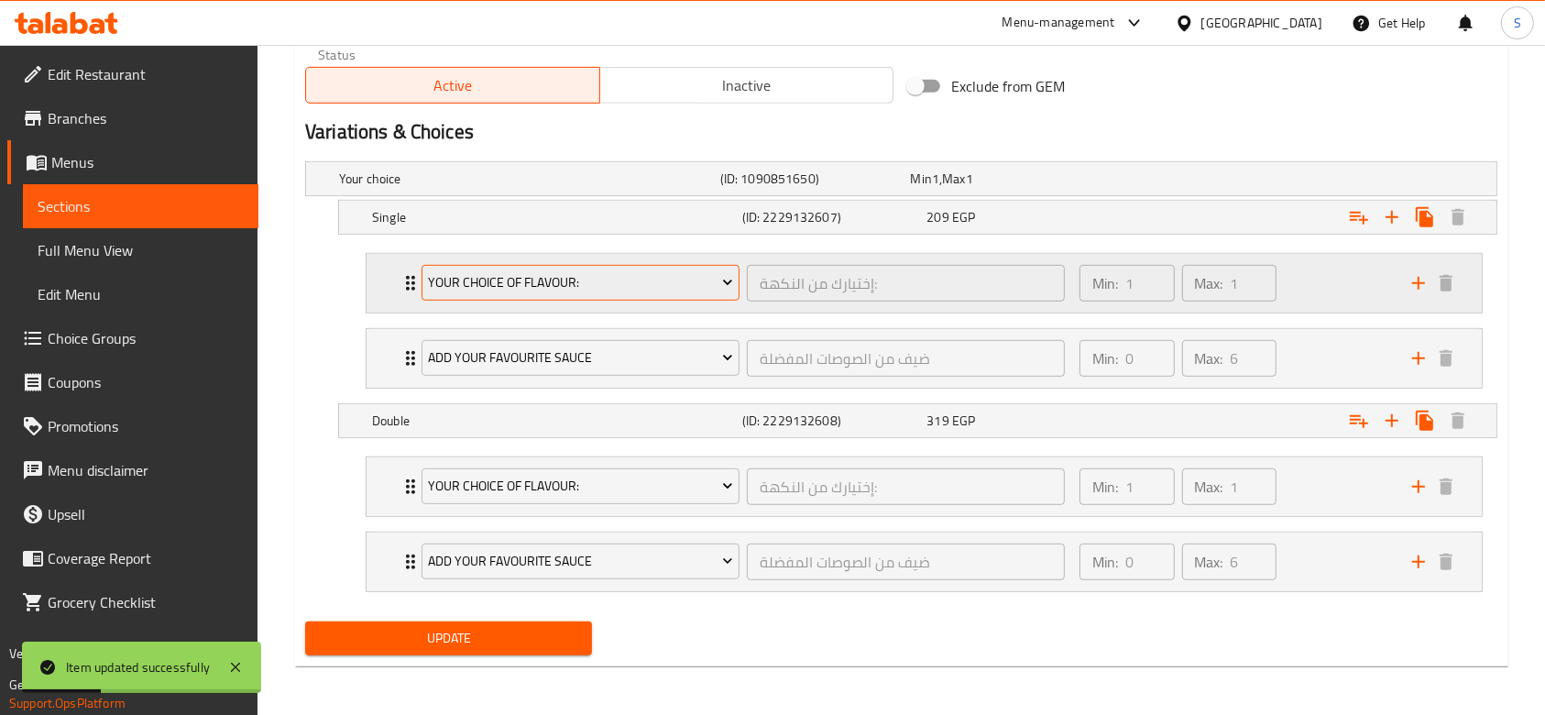
click at [710, 283] on span "your choice of flavour:" at bounding box center [580, 282] width 304 height 23
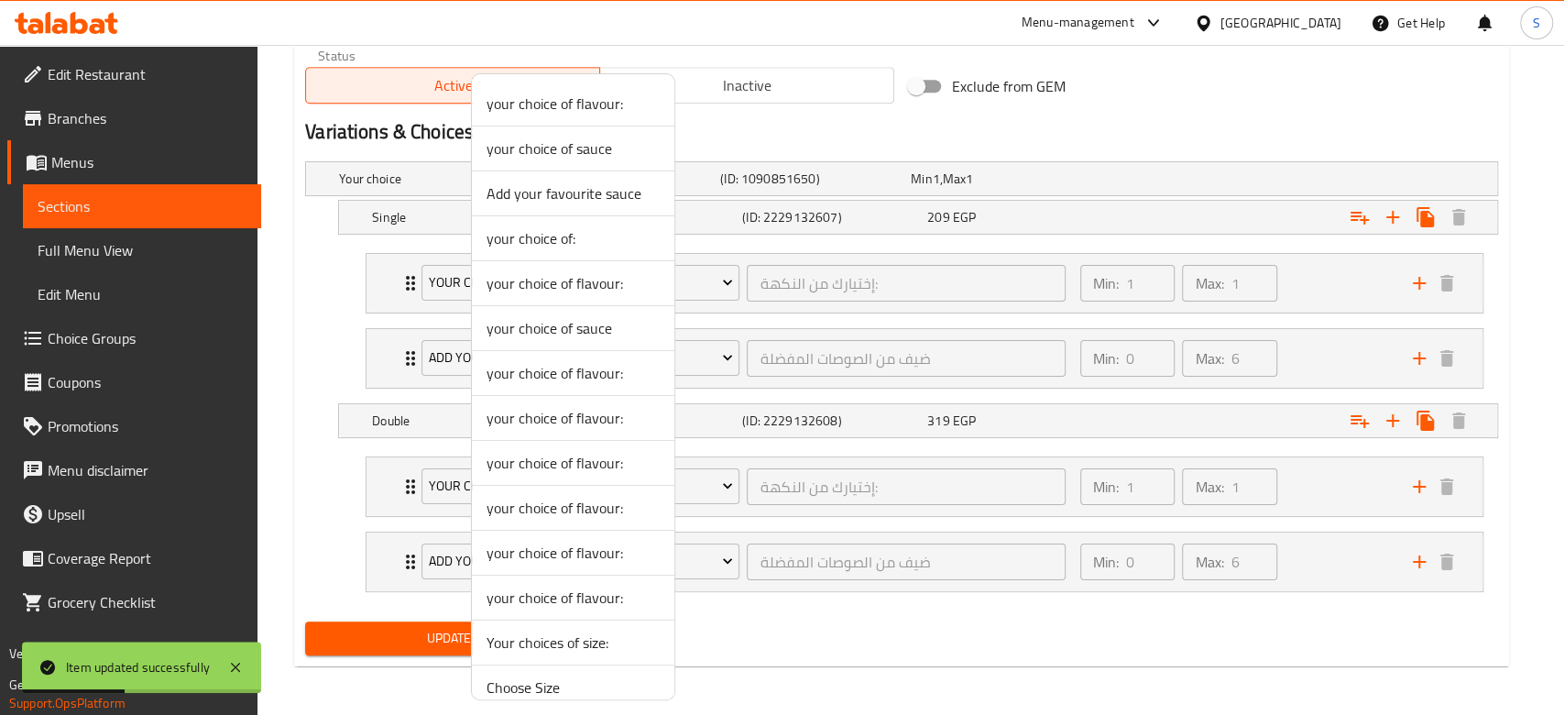
click at [726, 281] on div at bounding box center [782, 357] width 1564 height 715
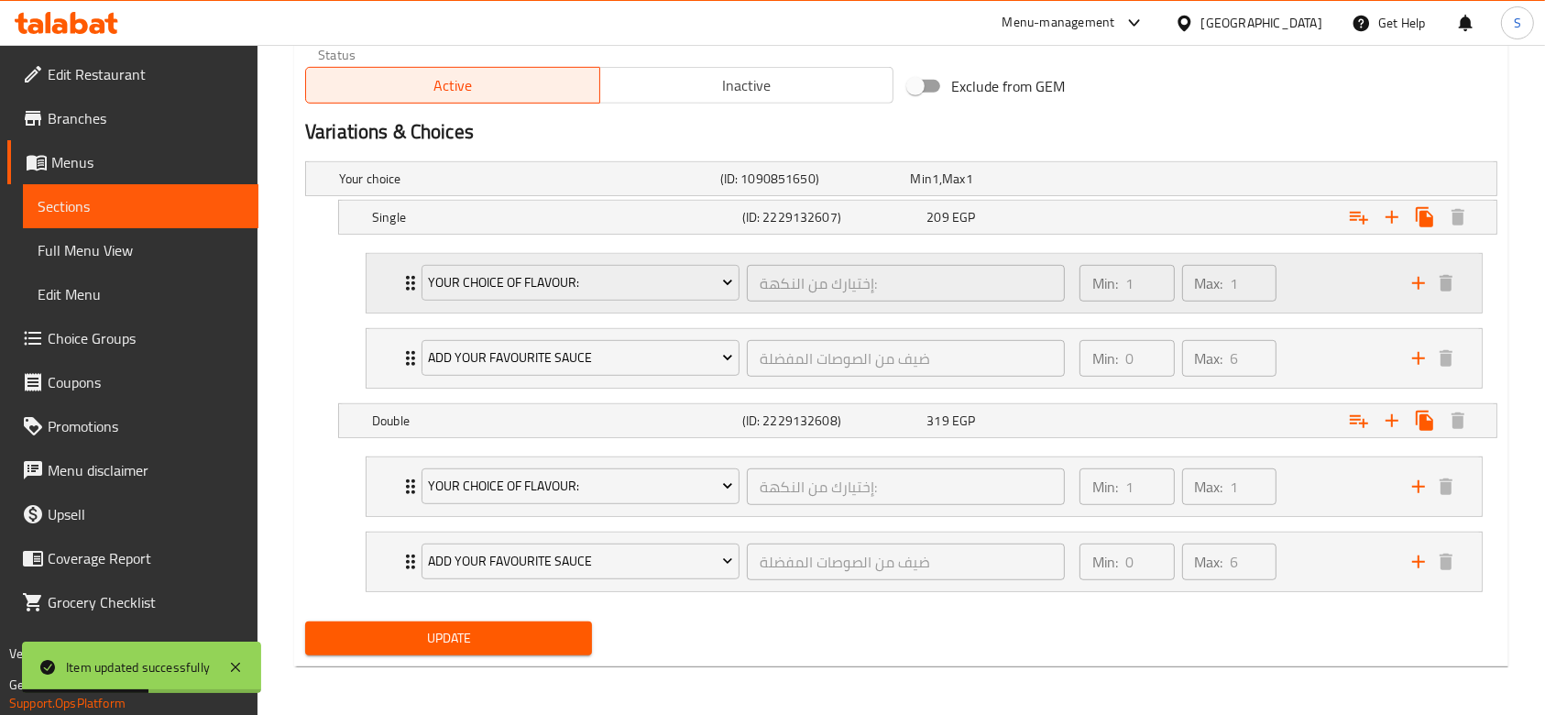
click at [1271, 313] on li "your choice of flavour: إختيارك من النكهة: ​ Min: 1 ​ Max: 1 ​ regular (ID: 221…" at bounding box center [924, 283] width 1146 height 75
click at [1310, 301] on div "Min: 1 ​ Max: 1 ​" at bounding box center [1234, 283] width 333 height 59
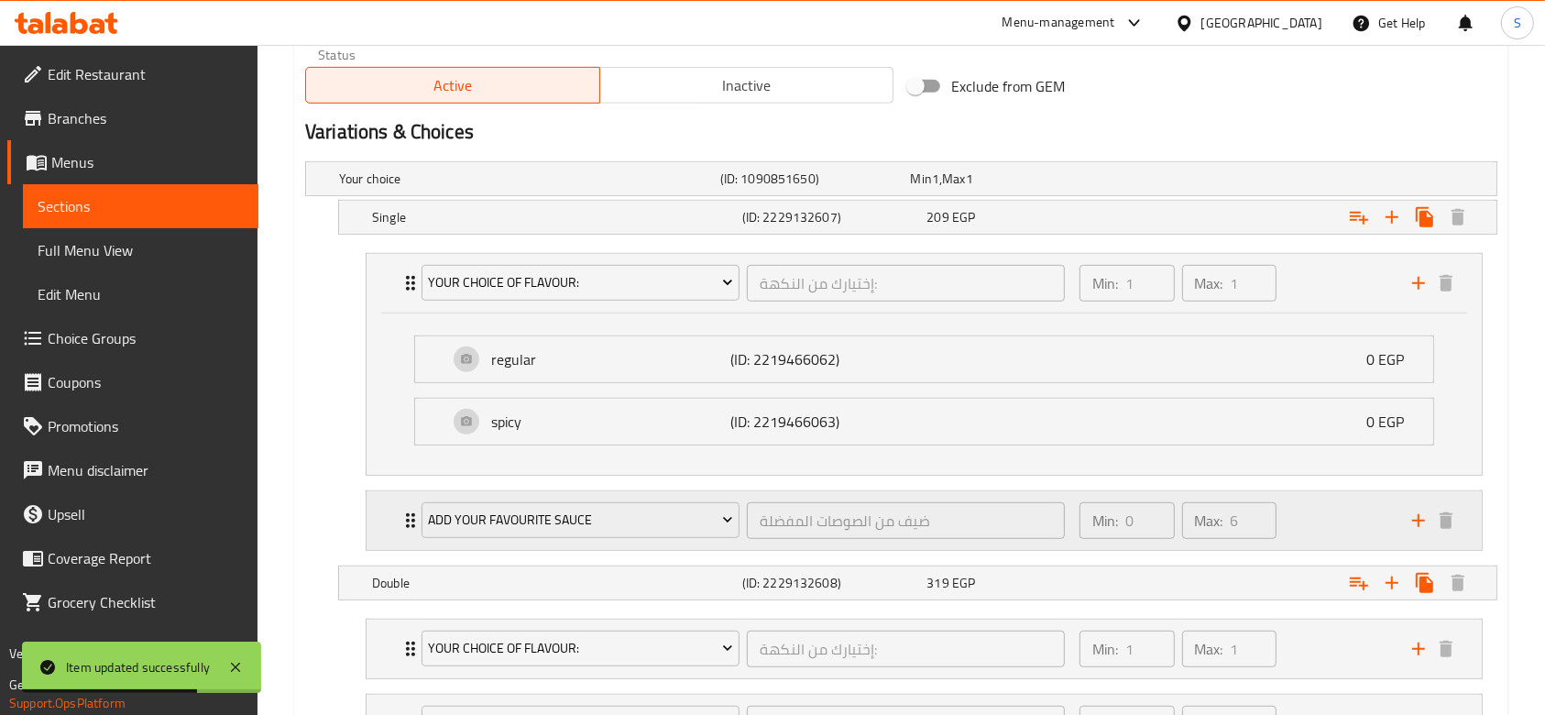
click at [1322, 509] on div "Min: 0 ​ Max: 6 ​" at bounding box center [1234, 520] width 333 height 59
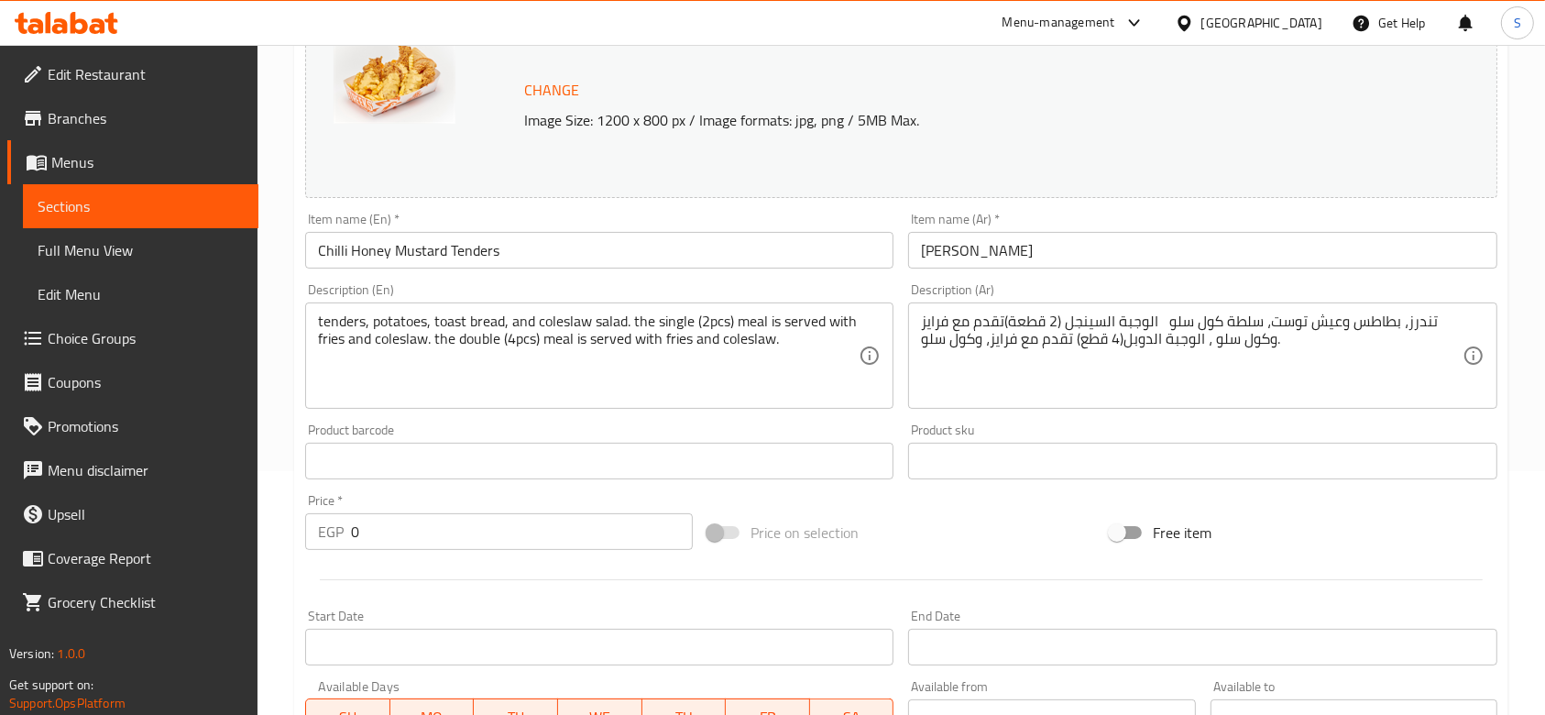
scroll to position [0, 0]
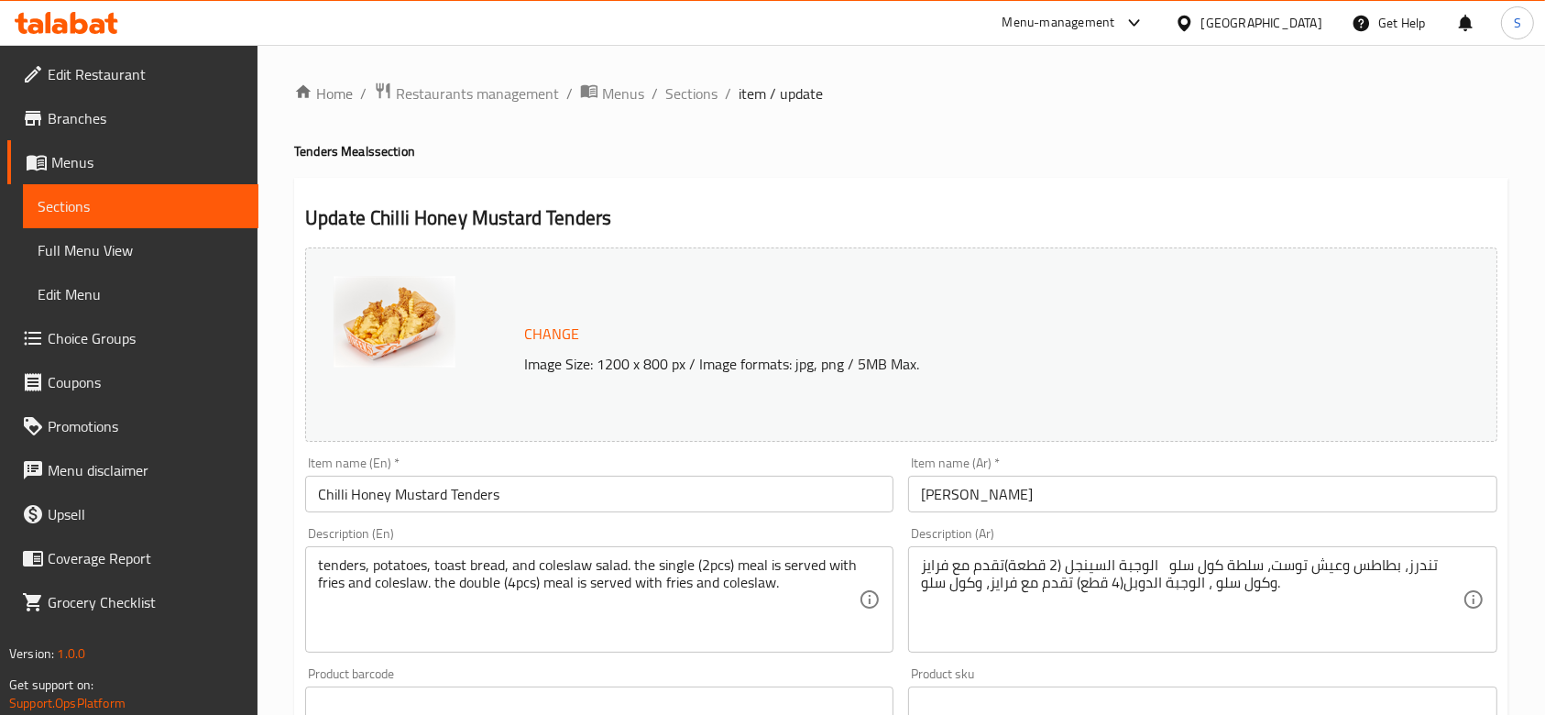
click at [76, 158] on span "Menus" at bounding box center [147, 162] width 192 height 22
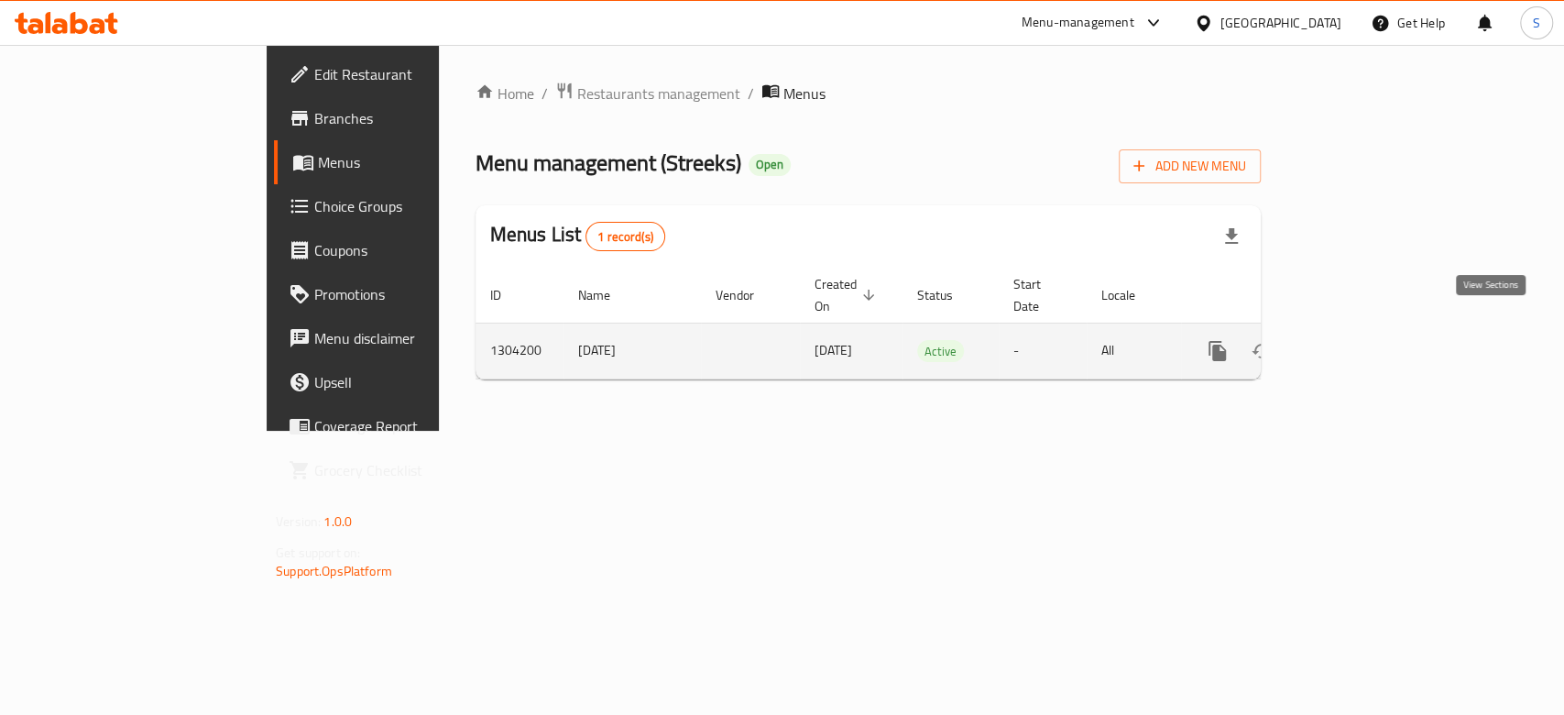
click at [1360, 340] on icon "enhanced table" at bounding box center [1349, 351] width 22 height 22
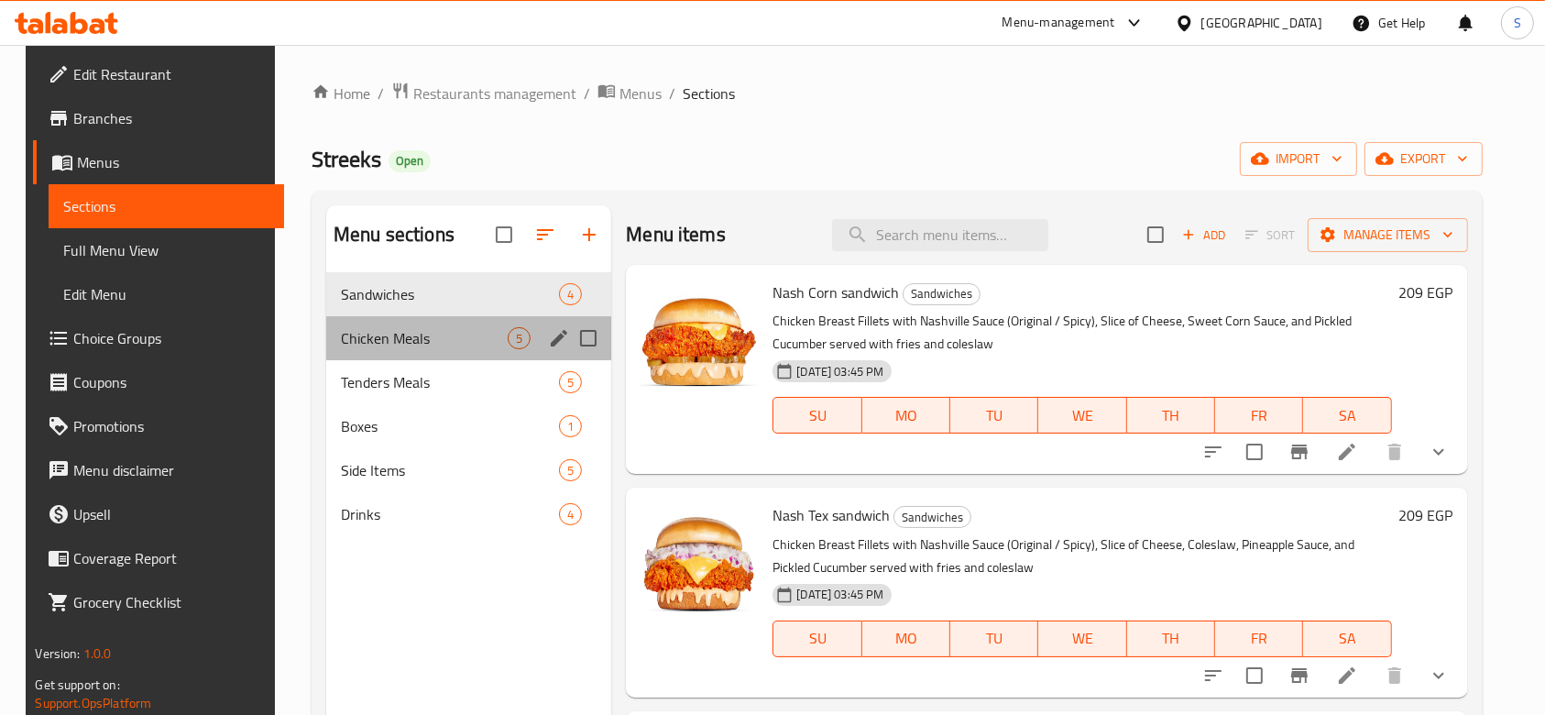
click at [506, 319] on div "Chicken Meals 5" at bounding box center [468, 338] width 285 height 44
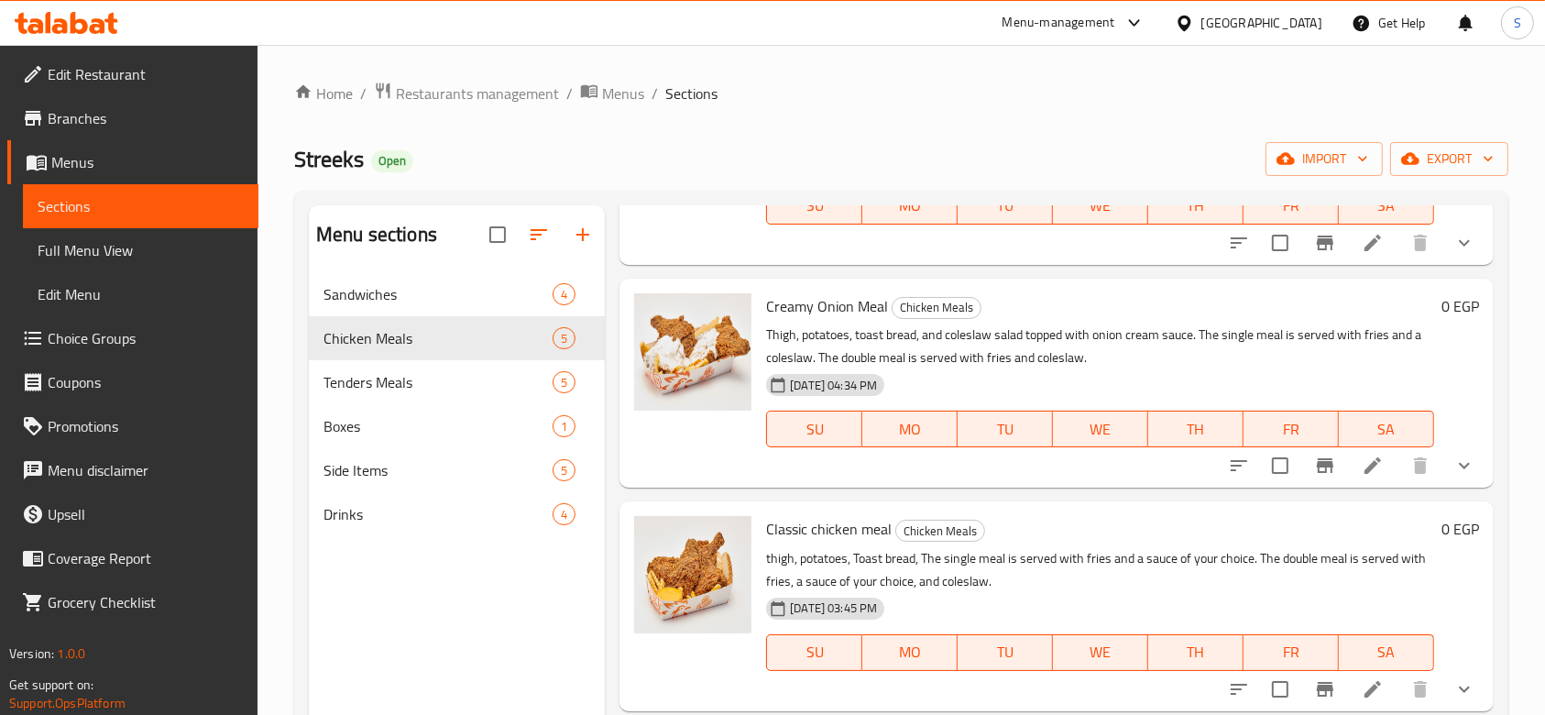
scroll to position [446, 0]
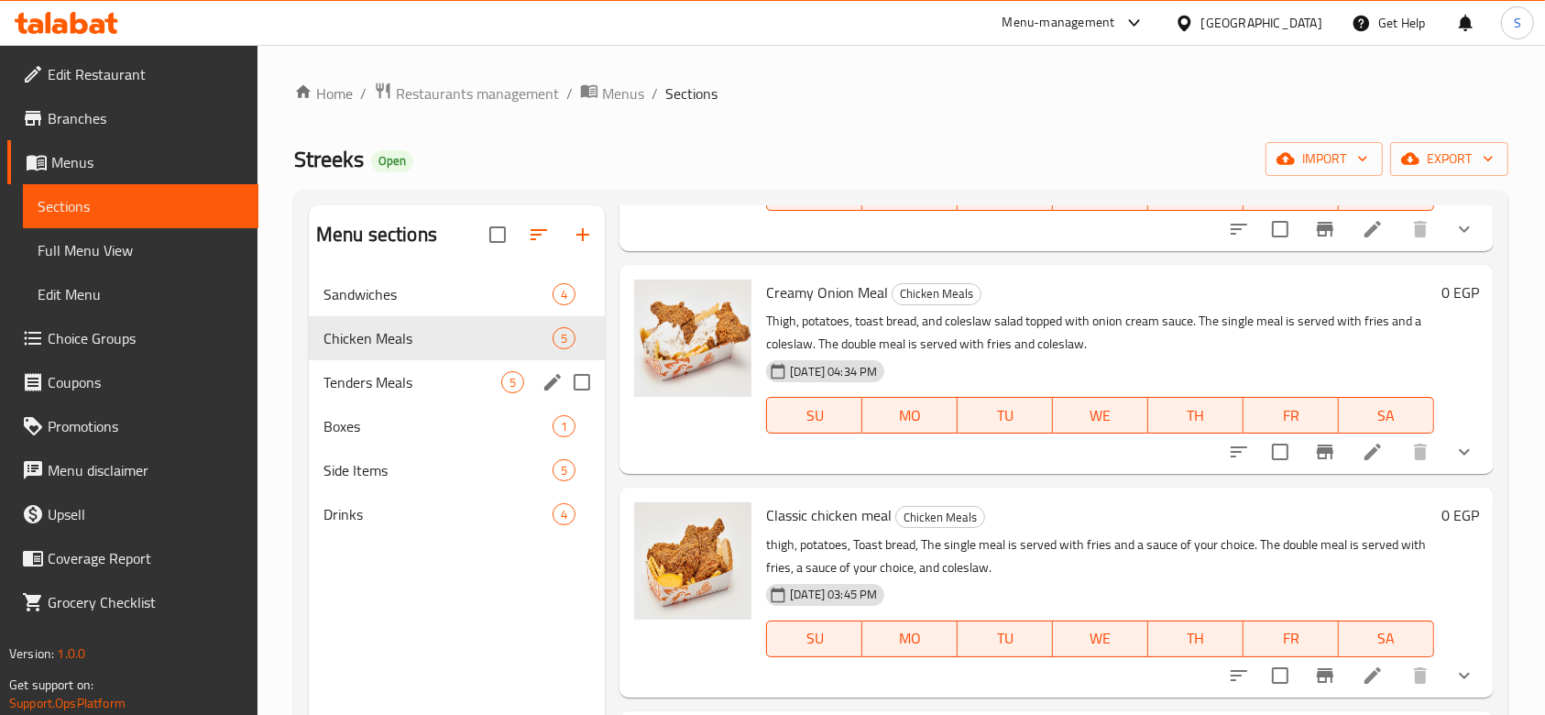
click at [463, 382] on span "Tenders Meals" at bounding box center [412, 382] width 178 height 22
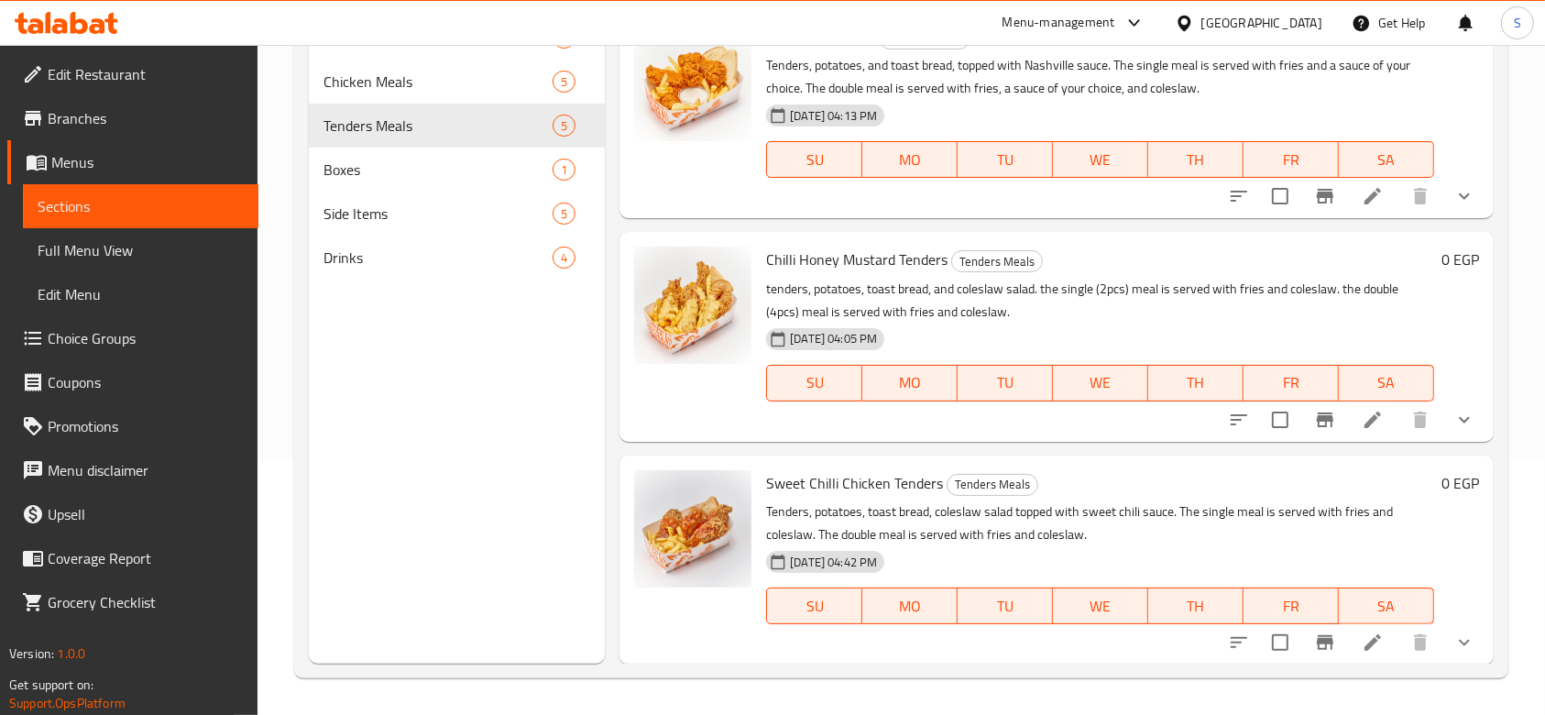
scroll to position [446, 0]
click at [1361, 421] on icon at bounding box center [1372, 419] width 22 height 22
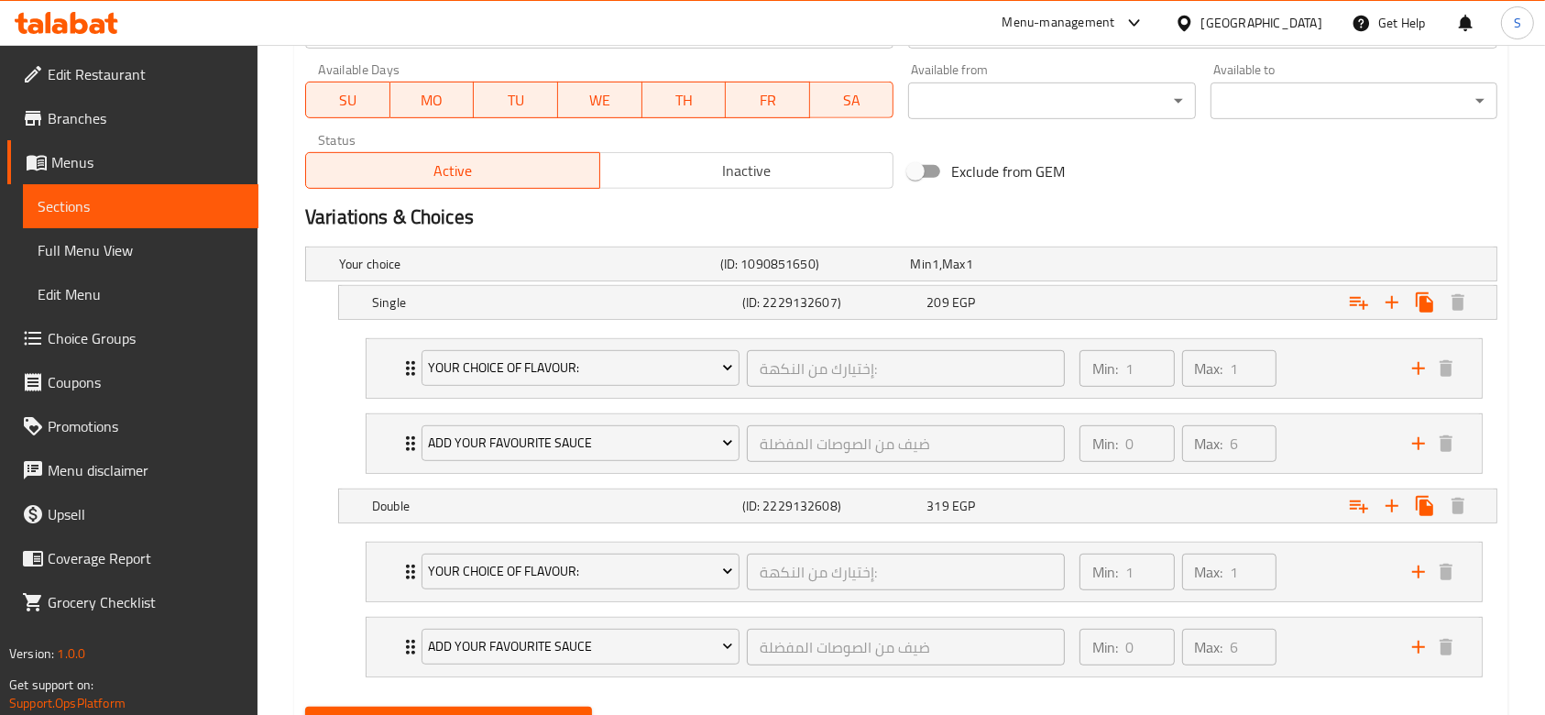
scroll to position [945, 0]
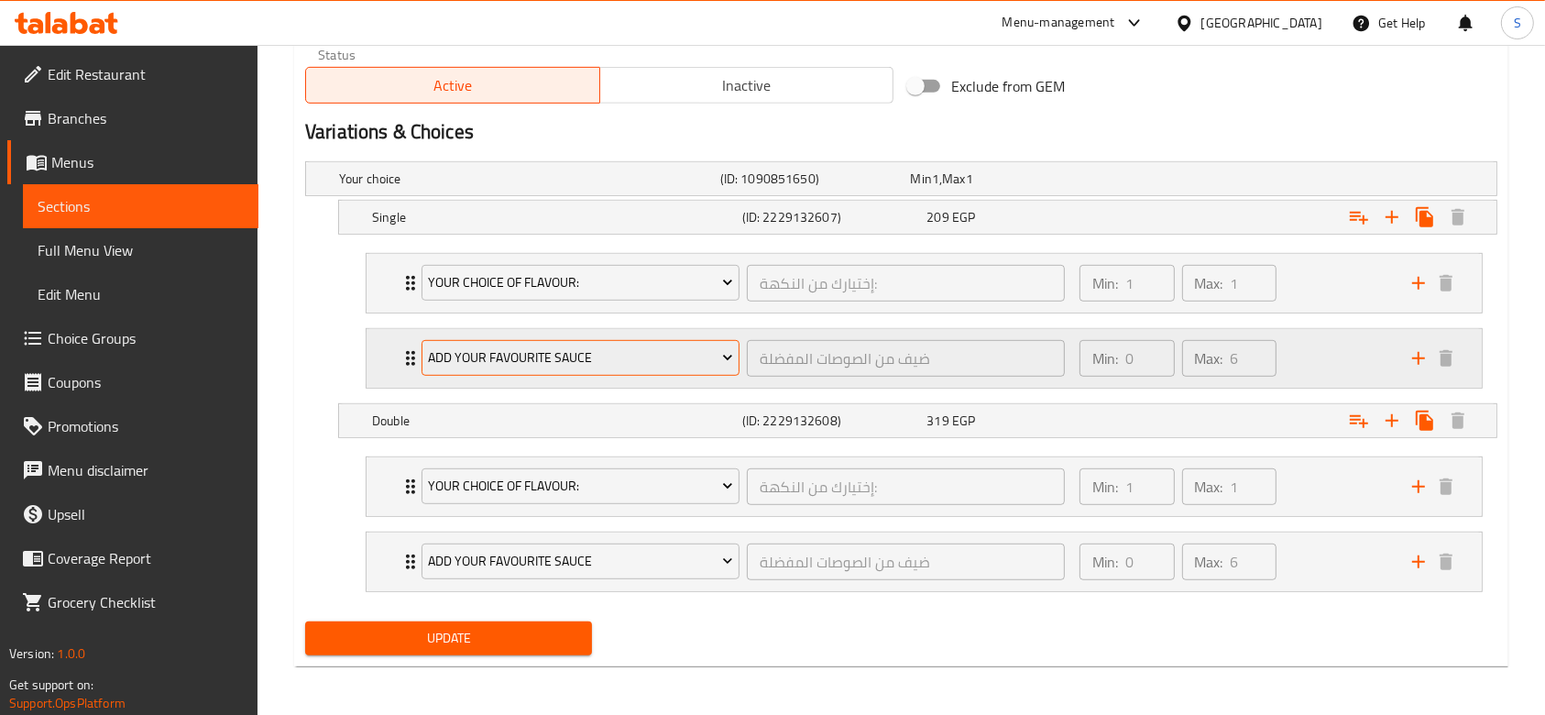
click at [639, 363] on span "Add your favourite sauce" at bounding box center [580, 357] width 304 height 23
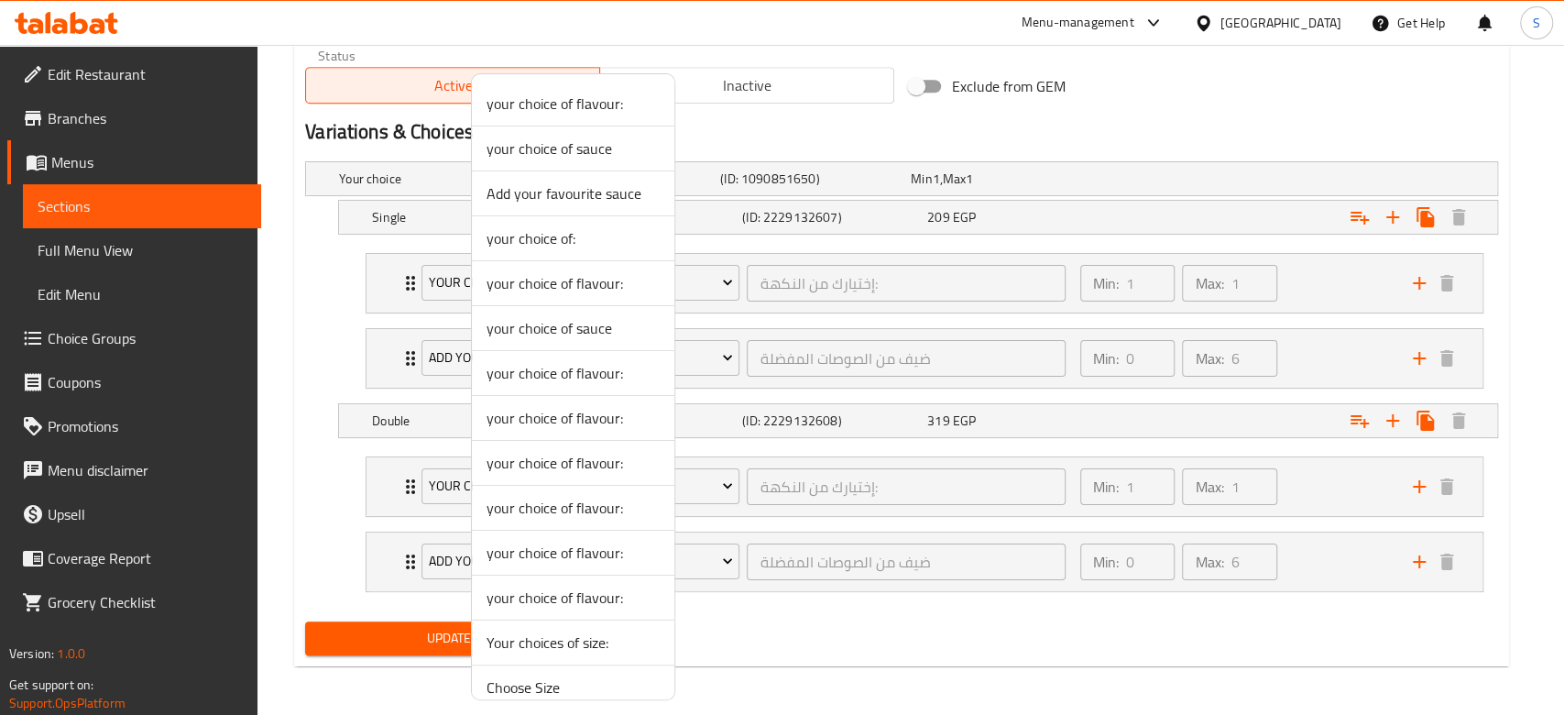
click at [760, 398] on div at bounding box center [782, 357] width 1564 height 715
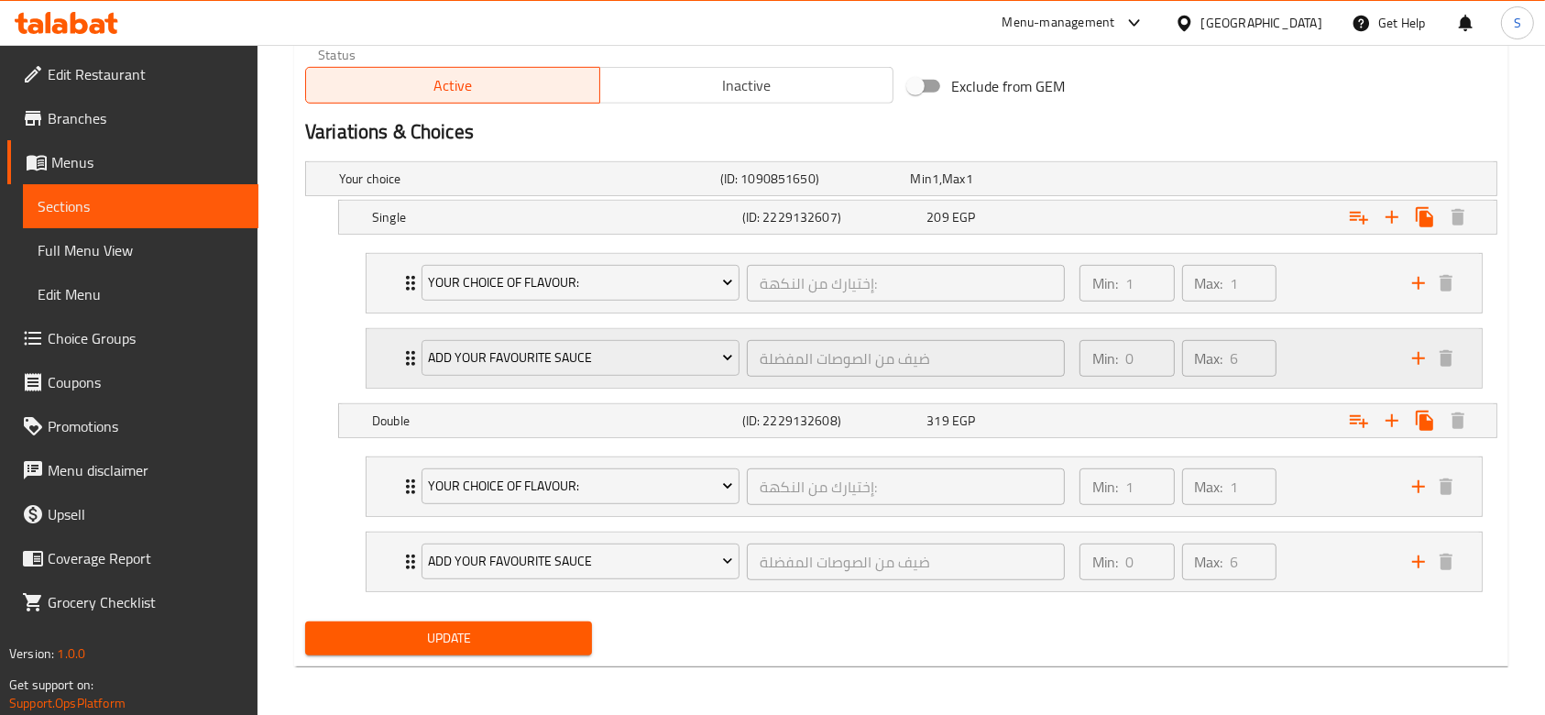
click at [1323, 373] on div "Min: 0 ​ Max: 6 ​" at bounding box center [1234, 358] width 333 height 59
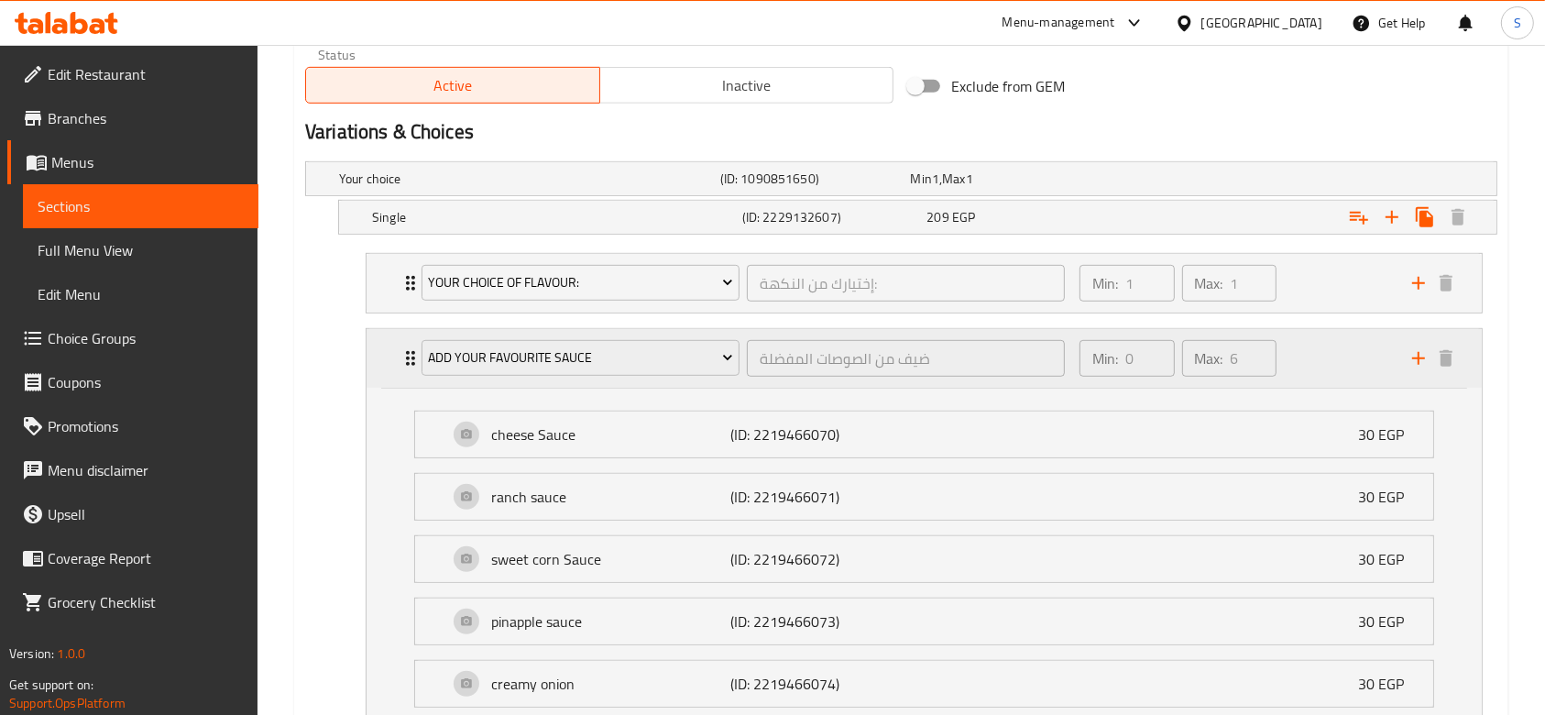
drag, startPoint x: 1321, startPoint y: 369, endPoint x: 1356, endPoint y: 346, distance: 41.7
click at [1356, 346] on div "Min: 0 ​ Max: 6 ​" at bounding box center [1234, 358] width 333 height 59
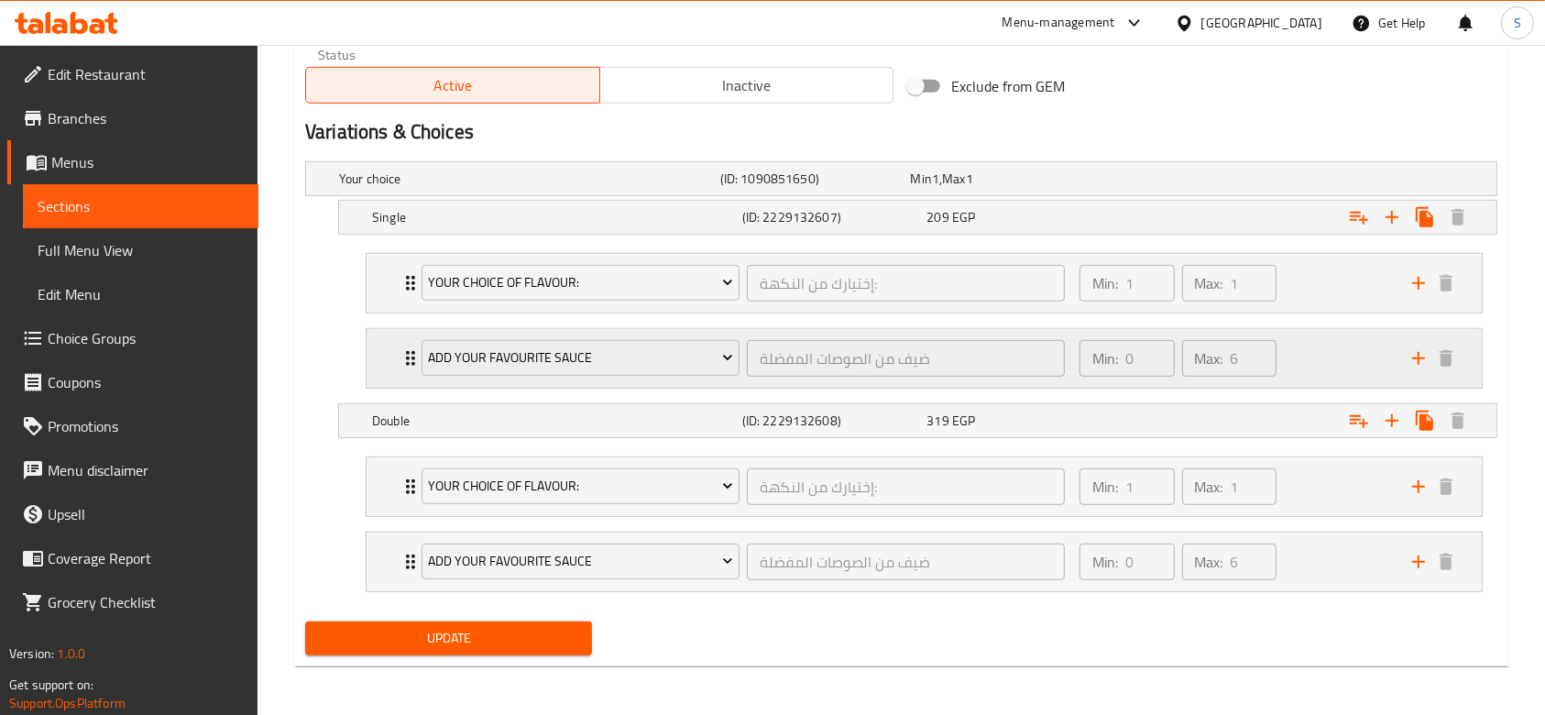
click at [409, 348] on div "your choice of flavour: إختيارك من النكهة: ​ Min: 1 ​ Max: 1 ​ regular (ID: 221…" at bounding box center [924, 321] width 1146 height 150
click at [1452, 372] on div "Add your favourite sauce ضيف من الصوصات المفضلة ​ Min: 0 ​ Max: 6 ​" at bounding box center [929, 358] width 1060 height 59
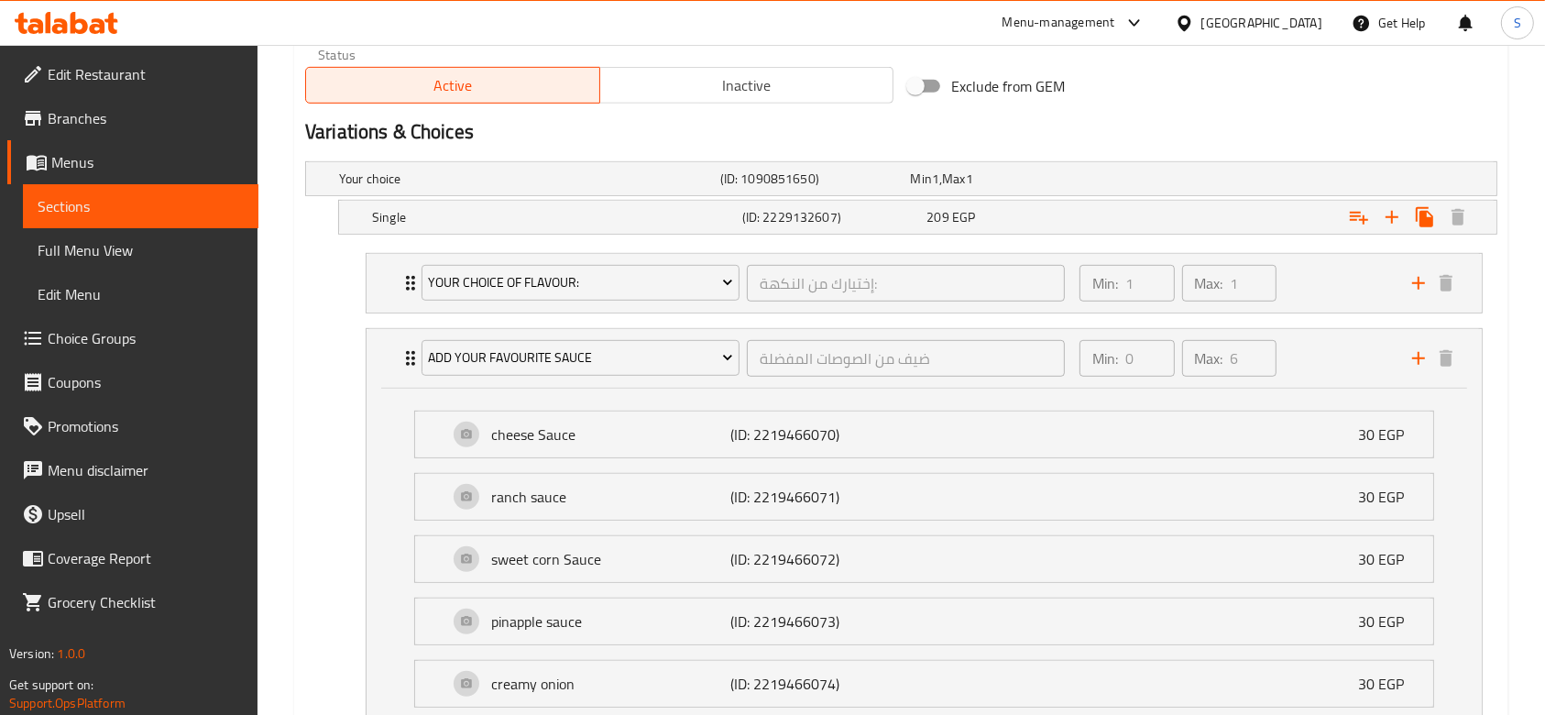
click at [1521, 328] on div "Home / Restaurants management / Menus / Sections / item / update Tenders Meals …" at bounding box center [900, 145] width 1287 height 2092
click at [1495, 333] on li "Add your favourite sauce ضيف من الصوصات المفضلة ​ Min: 0 ​ Max: 6 ​ cheese Sauc…" at bounding box center [924, 595] width 1146 height 549
click at [192, 300] on span "Edit Menu" at bounding box center [141, 294] width 206 height 22
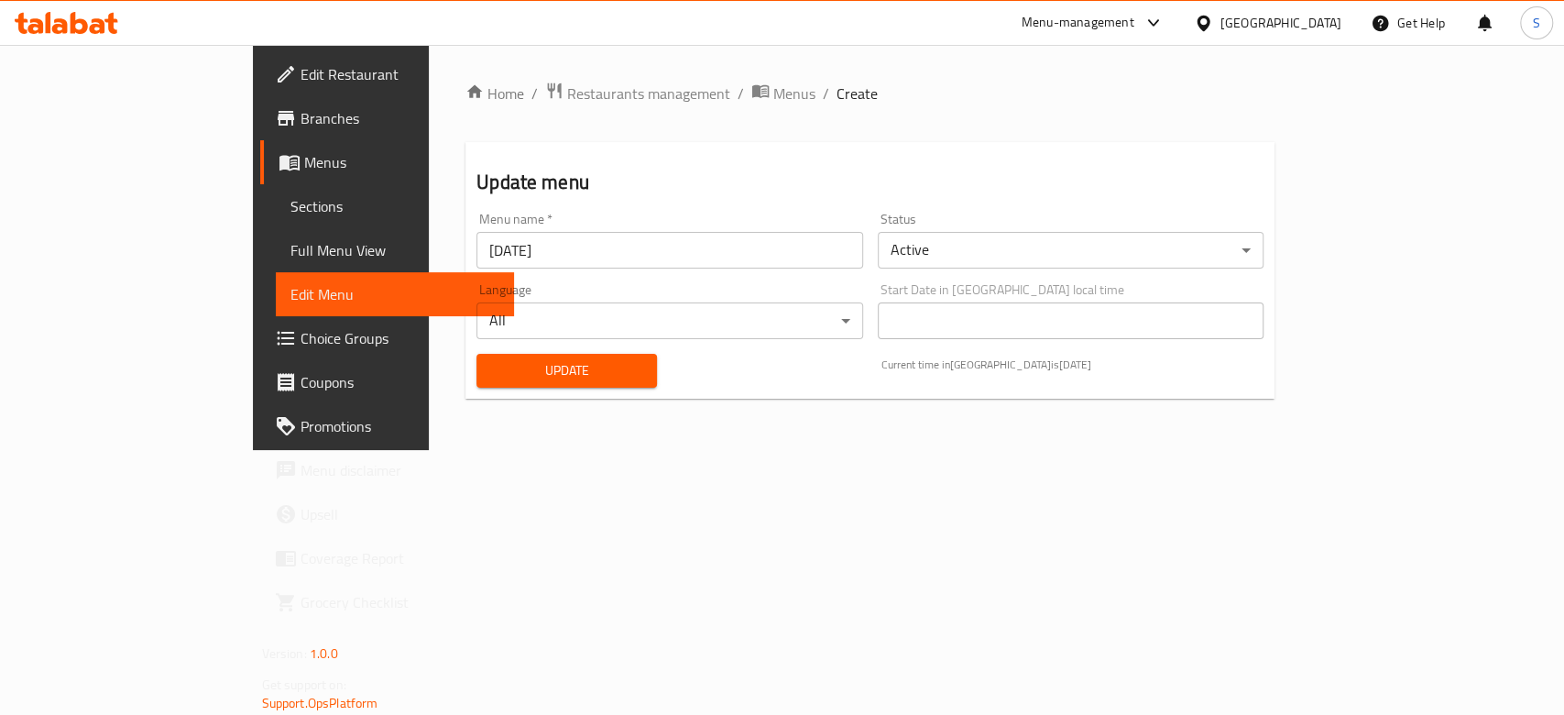
click at [290, 207] on span "Sections" at bounding box center [394, 206] width 209 height 22
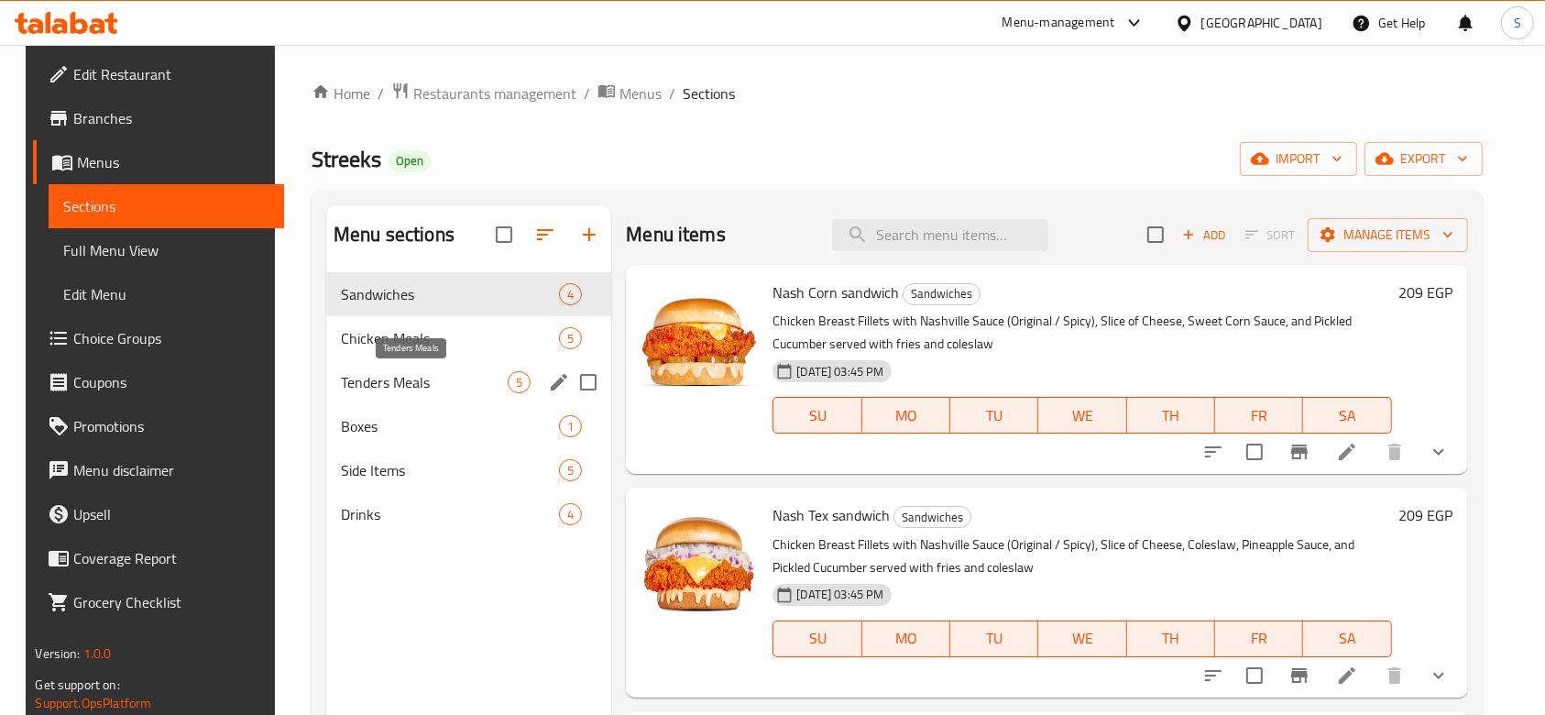
click at [472, 377] on span "Tenders Meals" at bounding box center [424, 382] width 167 height 22
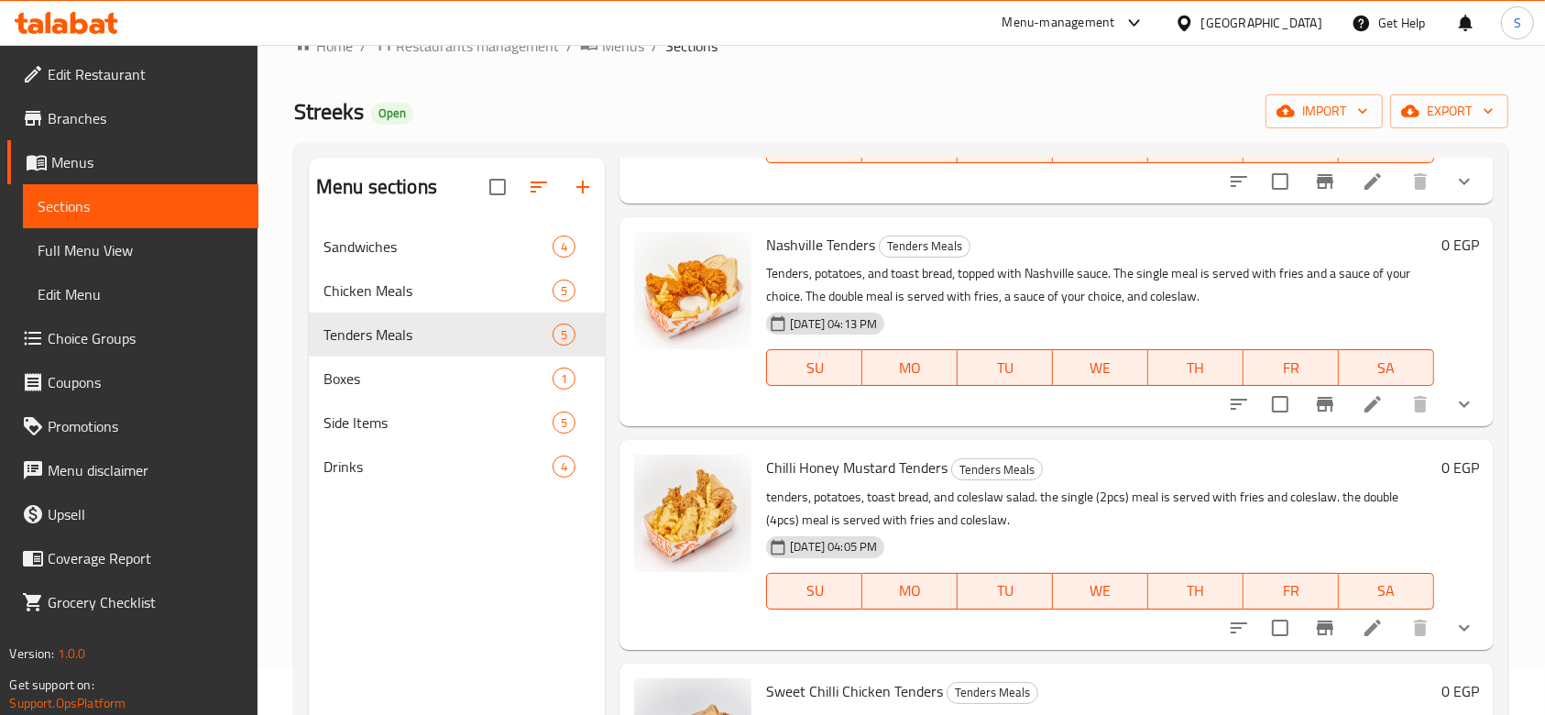
scroll to position [122, 0]
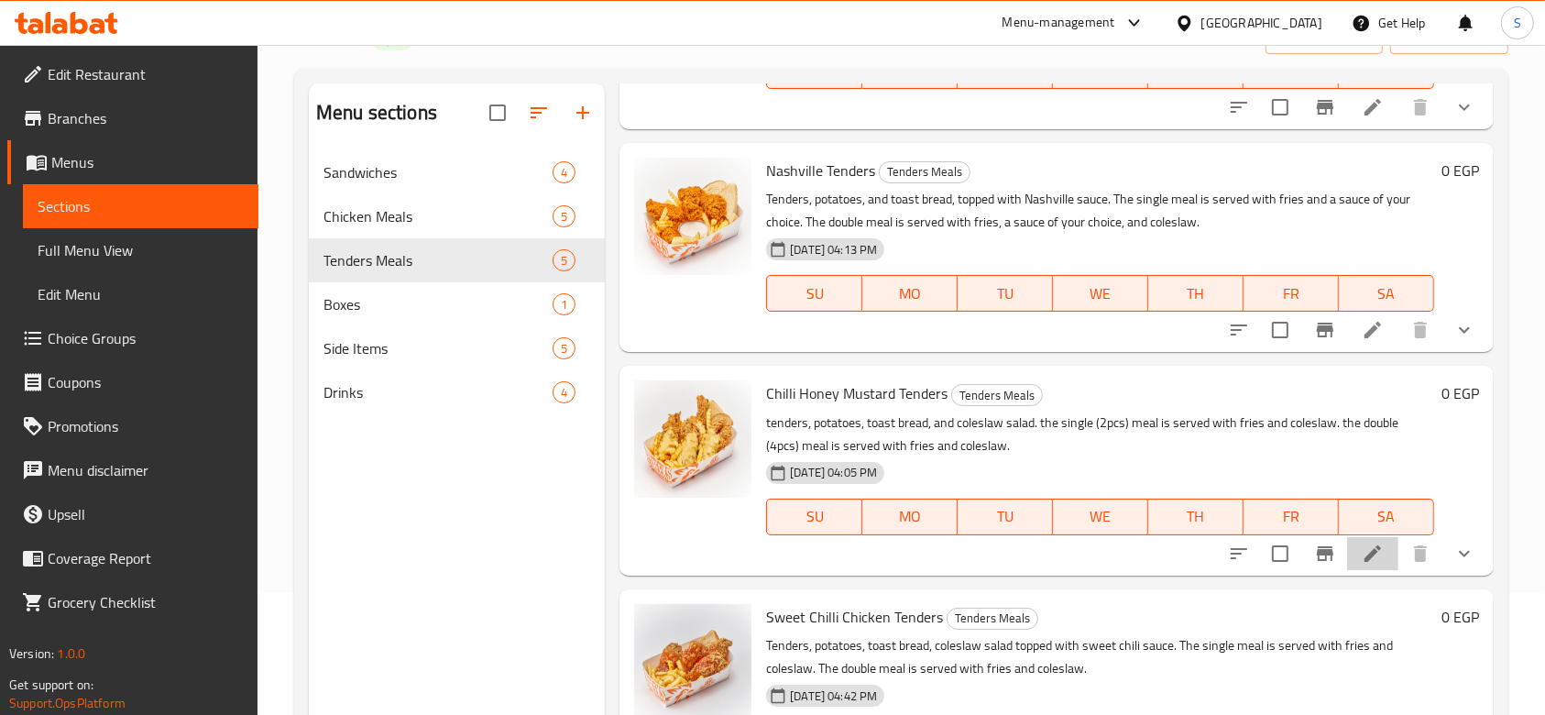
click at [1371, 563] on li at bounding box center [1372, 553] width 51 height 33
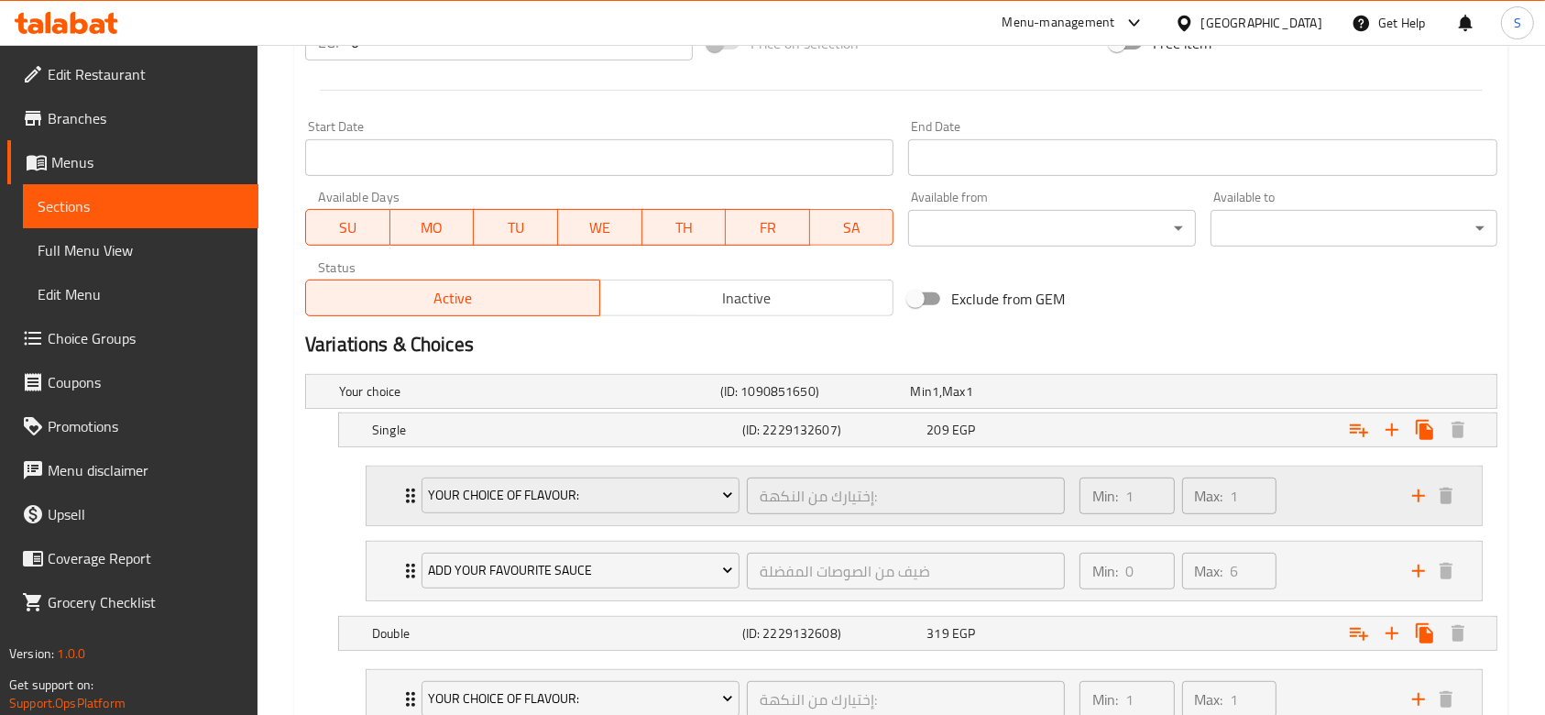
scroll to position [855, 0]
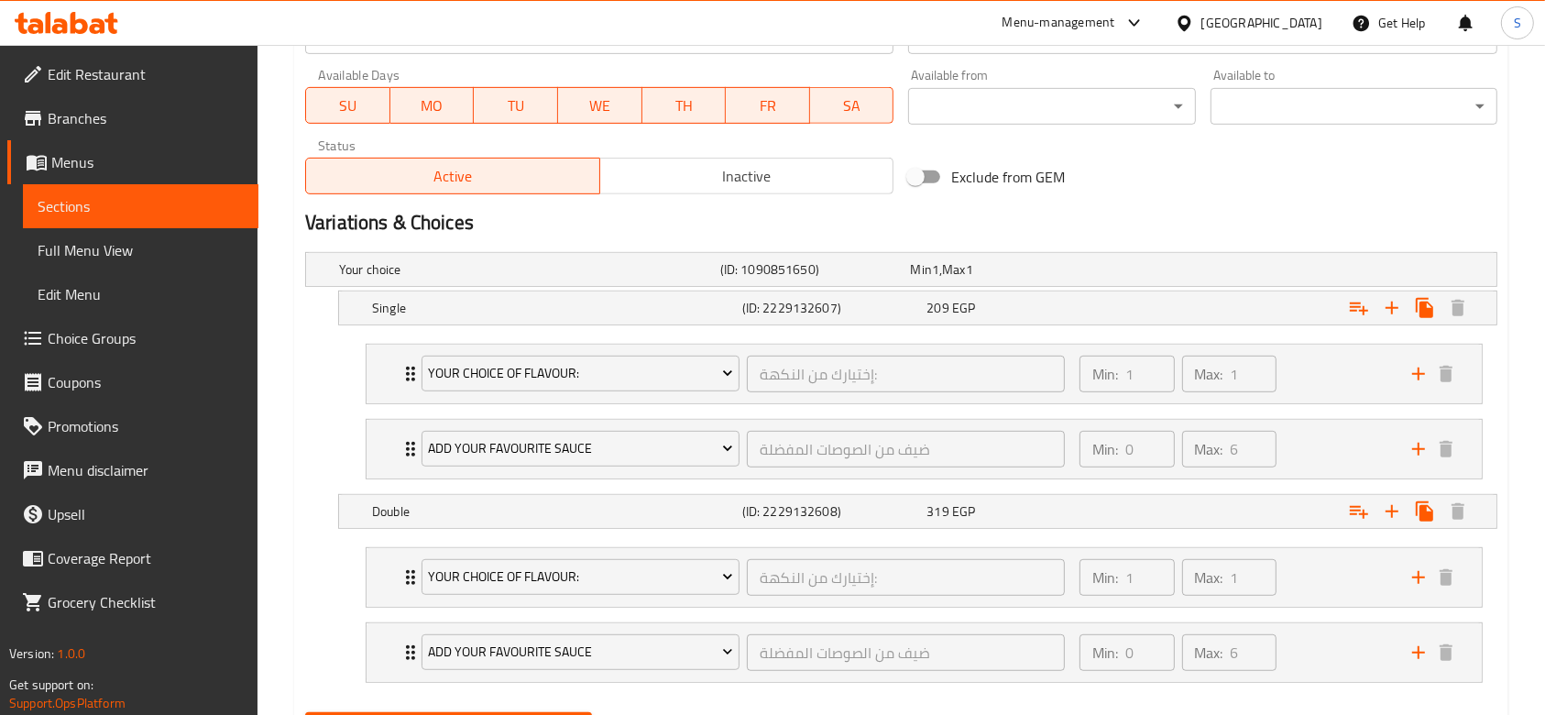
click at [114, 327] on span "Choice Groups" at bounding box center [146, 338] width 196 height 22
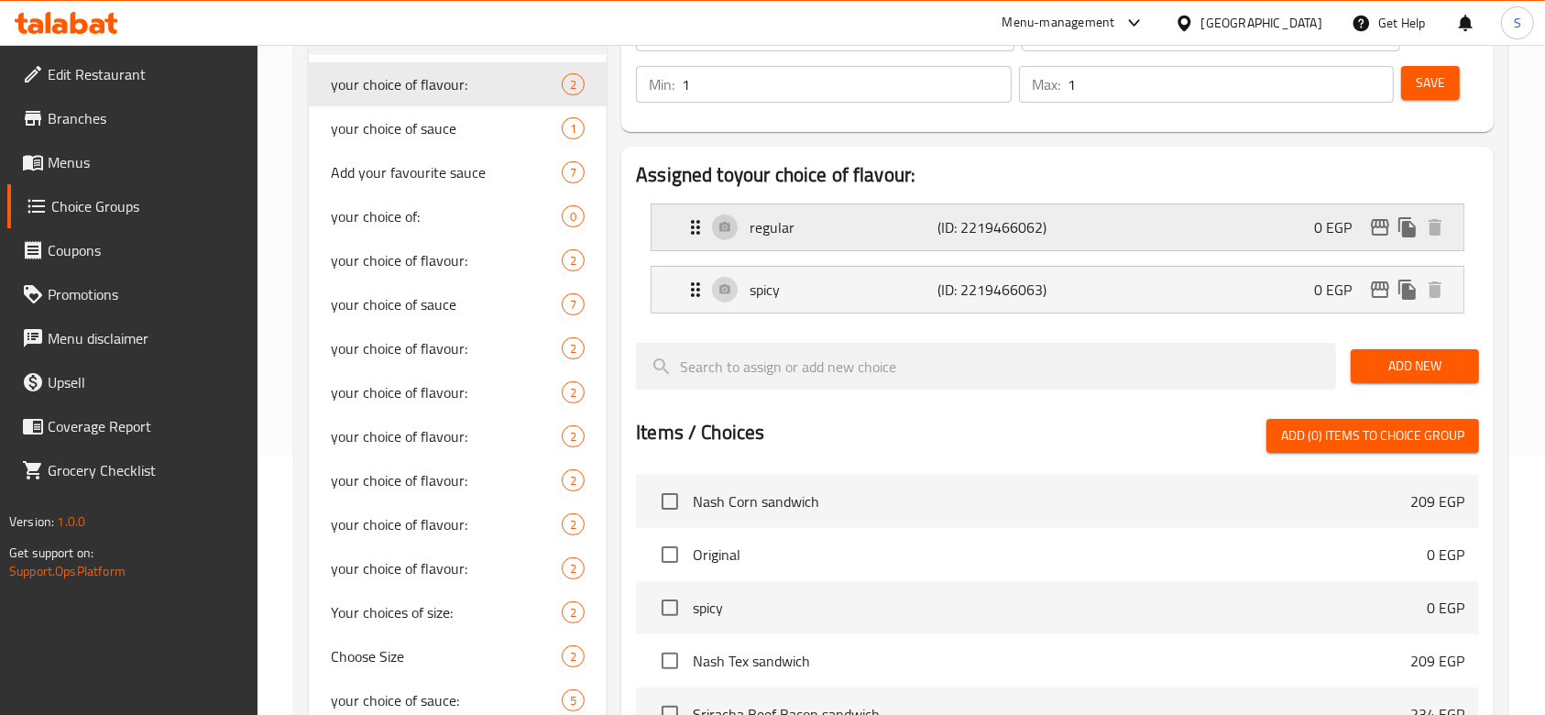
scroll to position [137, 0]
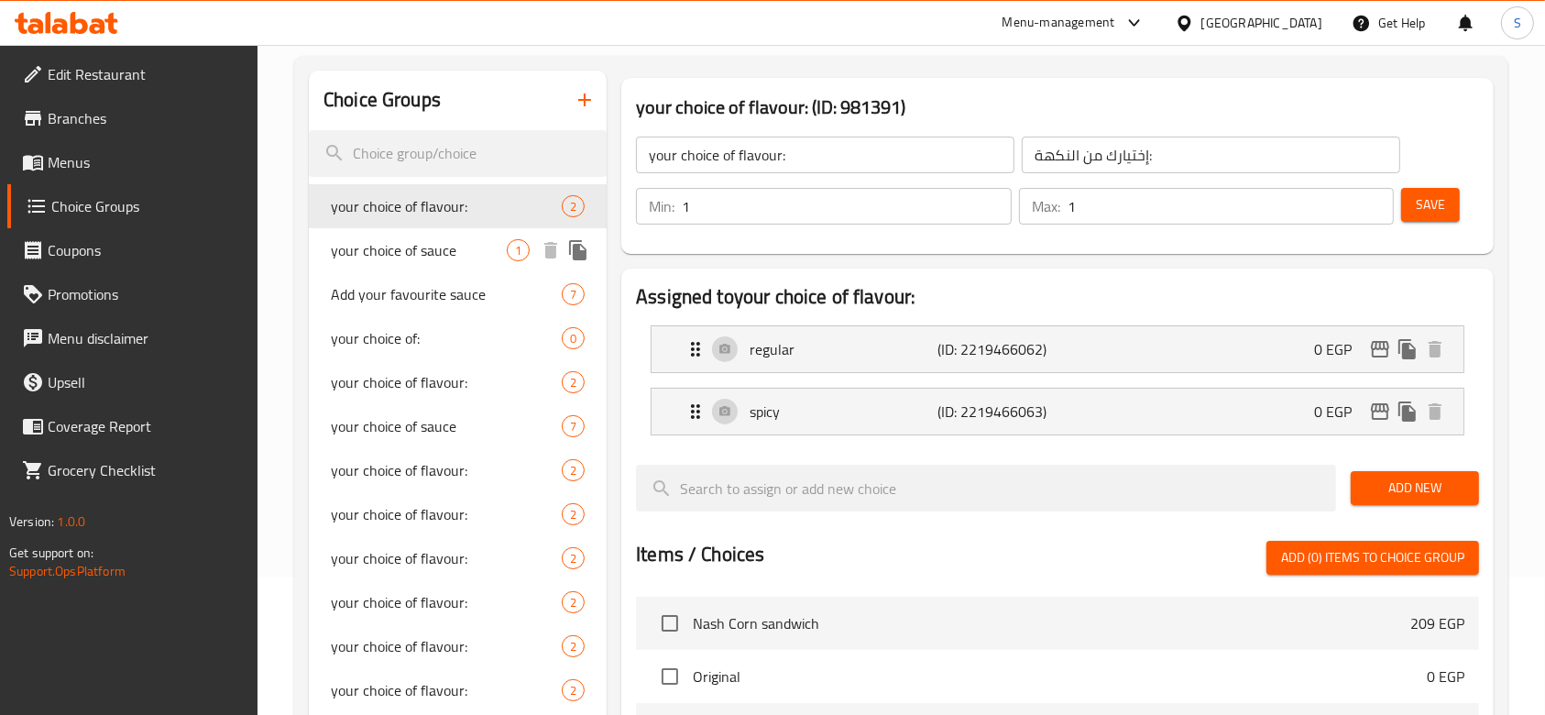
click at [443, 263] on div "your choice of sauce 1" at bounding box center [458, 250] width 298 height 44
type input "your choice of sauce"
type input "اختيارك من الصوص"
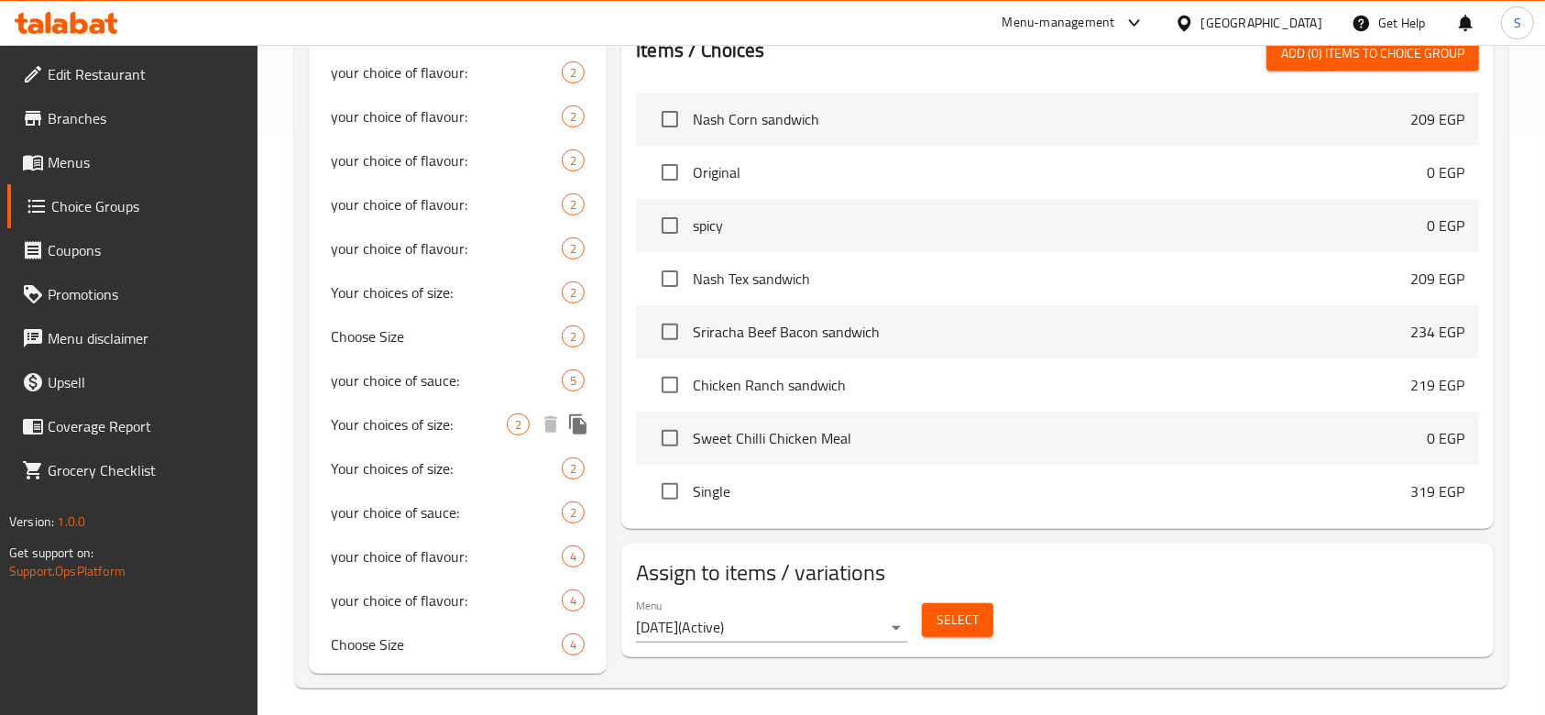
scroll to position [588, 0]
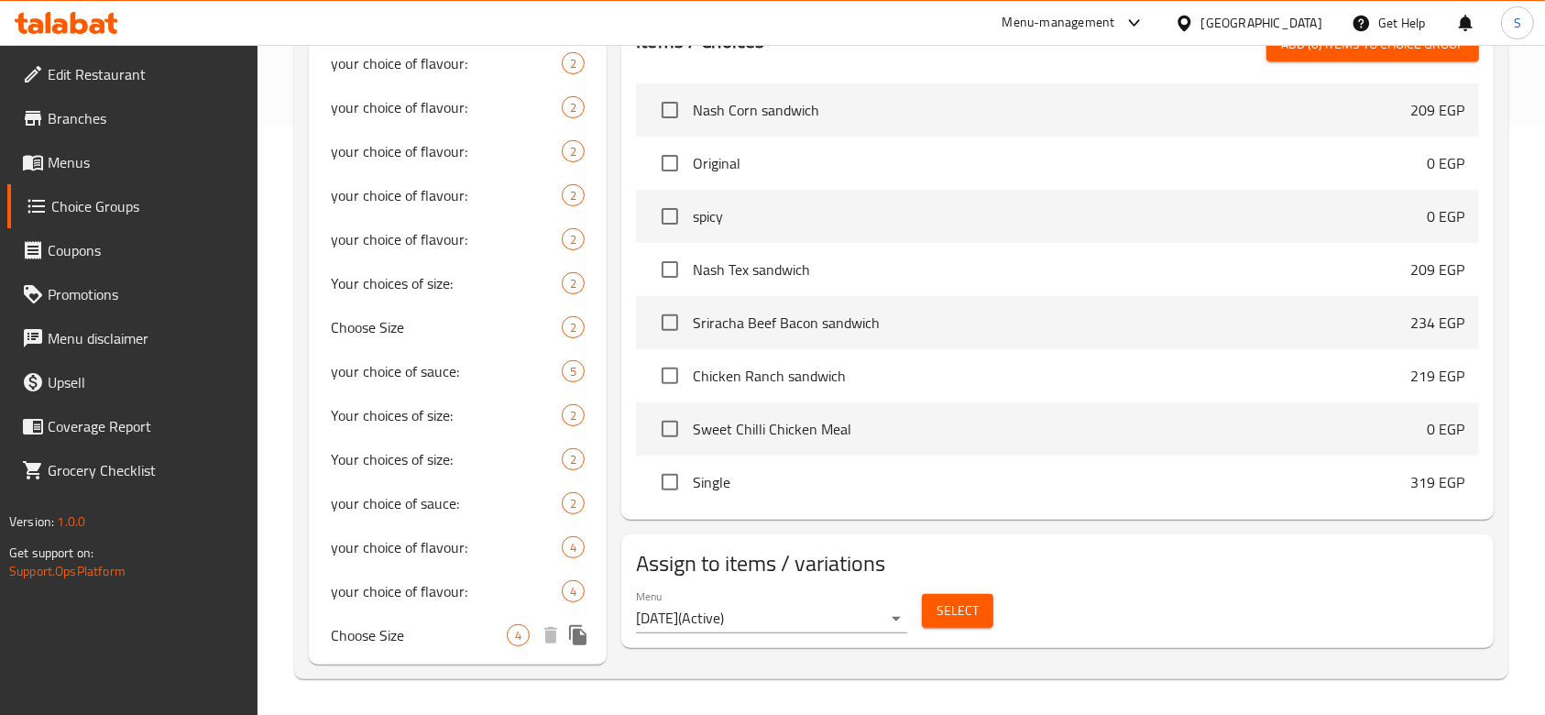
click at [382, 639] on span "Choose Size" at bounding box center [419, 635] width 176 height 22
type input "Choose Size"
type input "اختر الحجم"
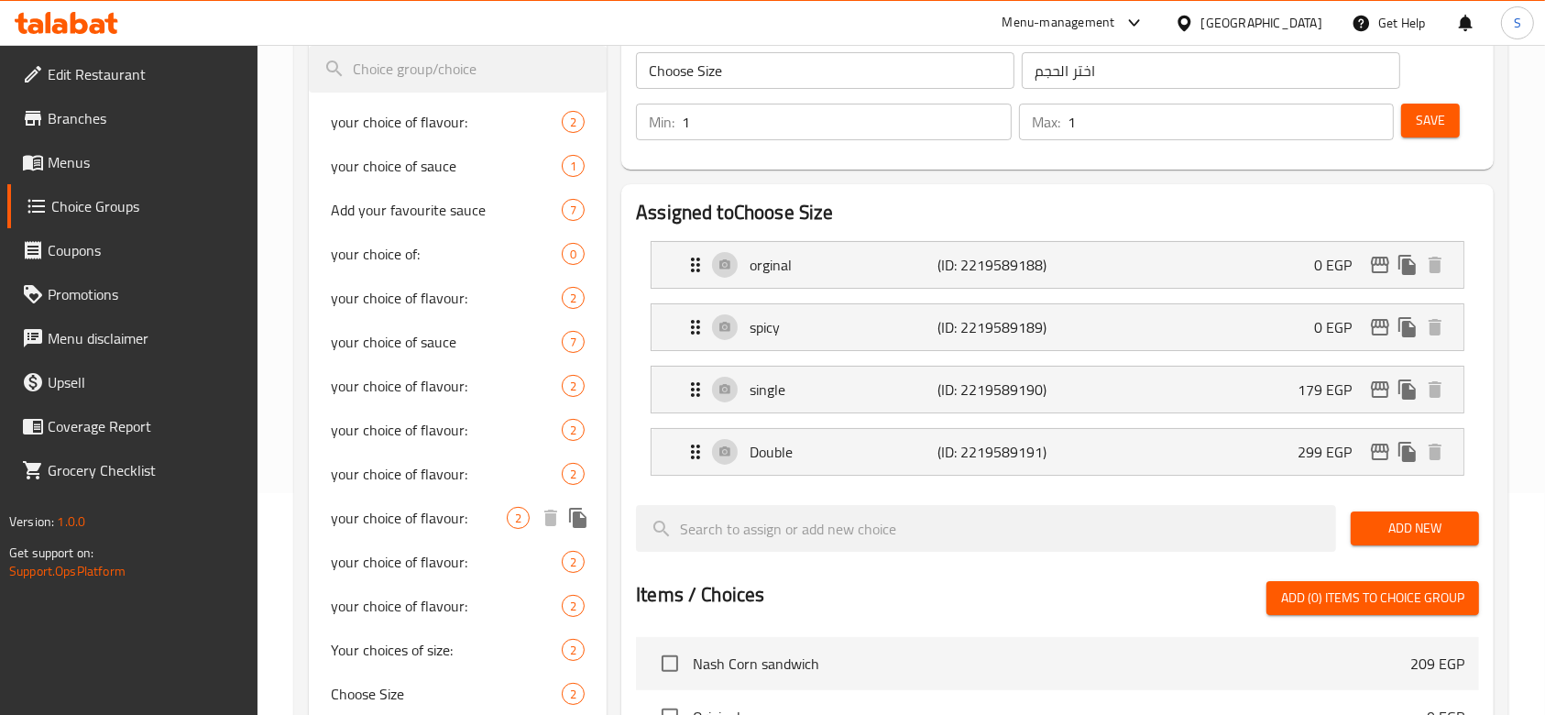
scroll to position [344, 0]
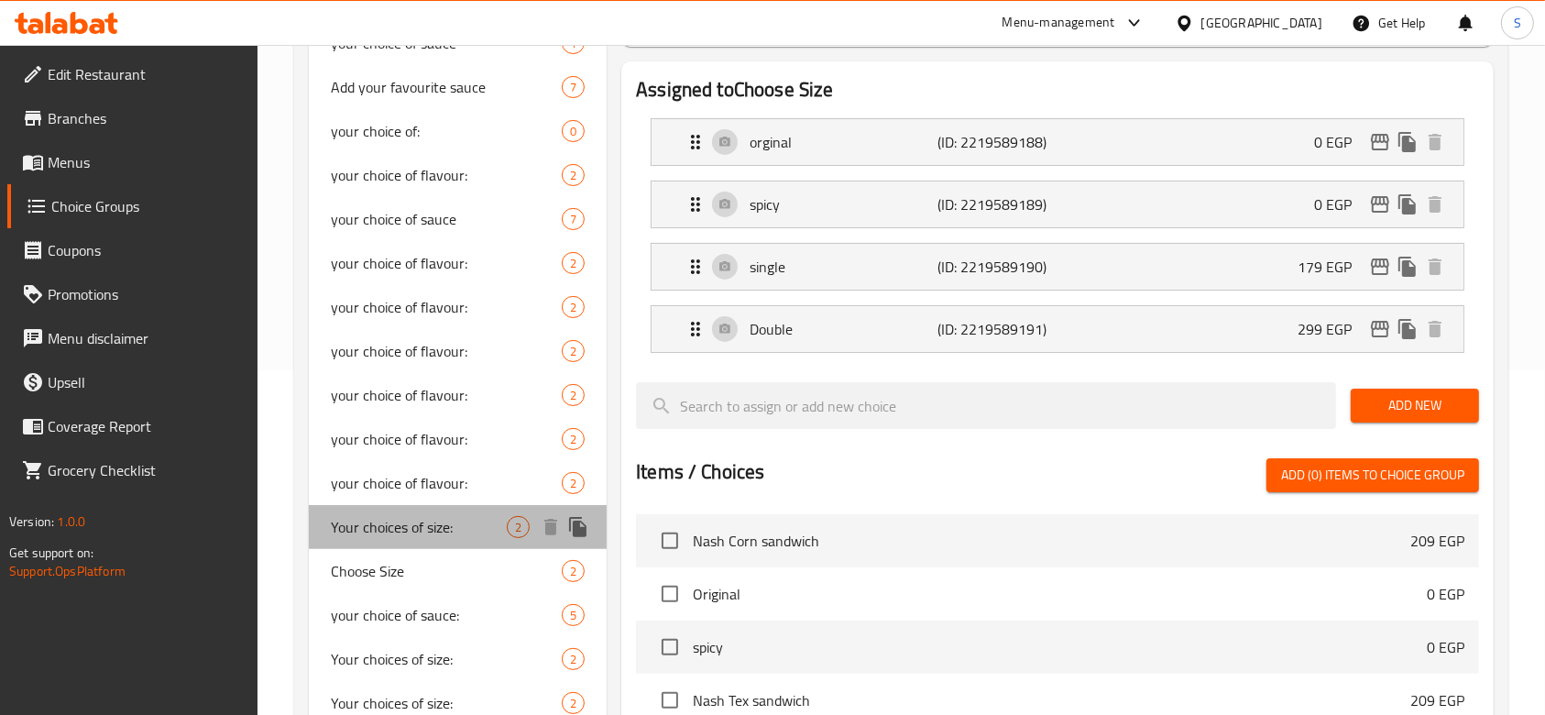
click at [456, 519] on span "Your choices of size:" at bounding box center [419, 527] width 176 height 22
type input "Your choices of size:"
type input "إختيارك من الحجم:"
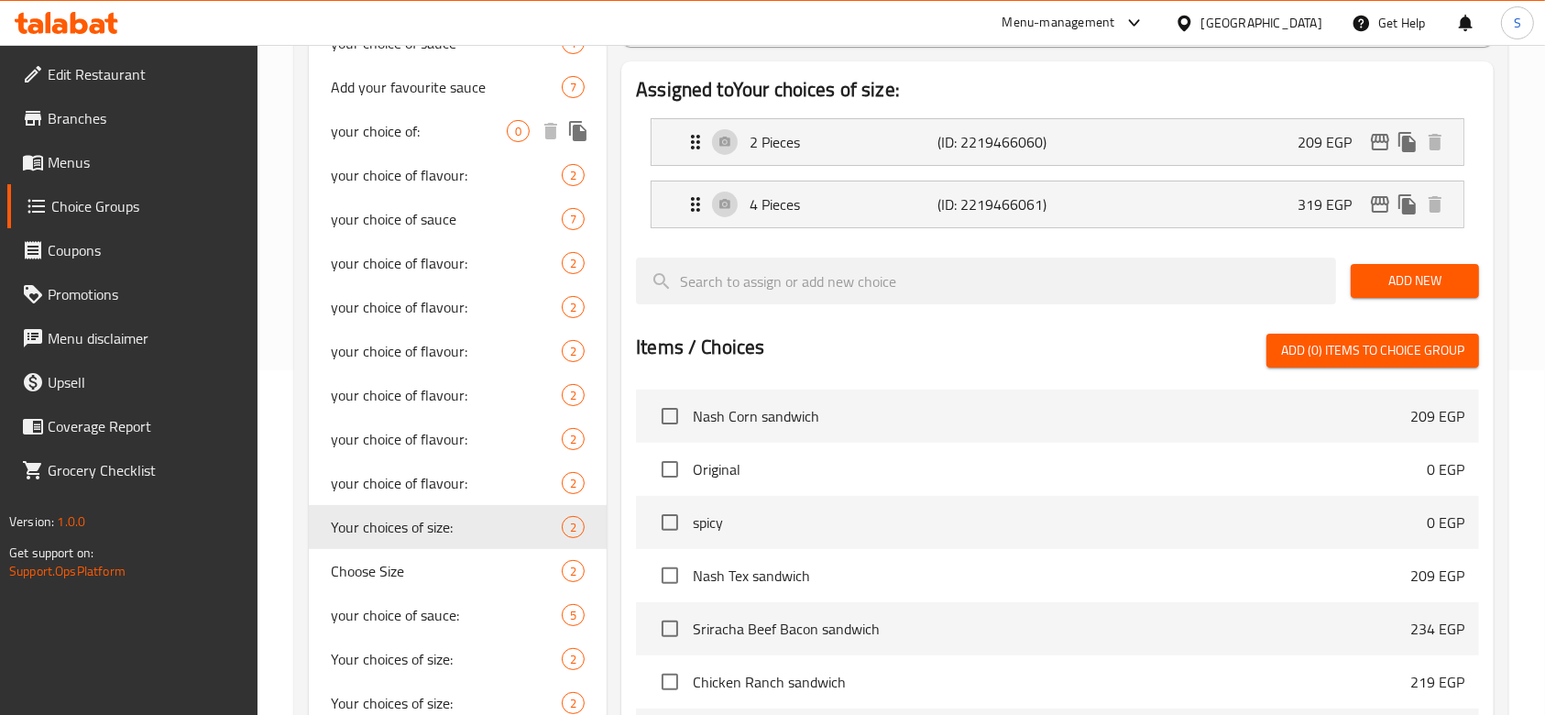
click at [438, 121] on span "your choice of:" at bounding box center [419, 131] width 176 height 22
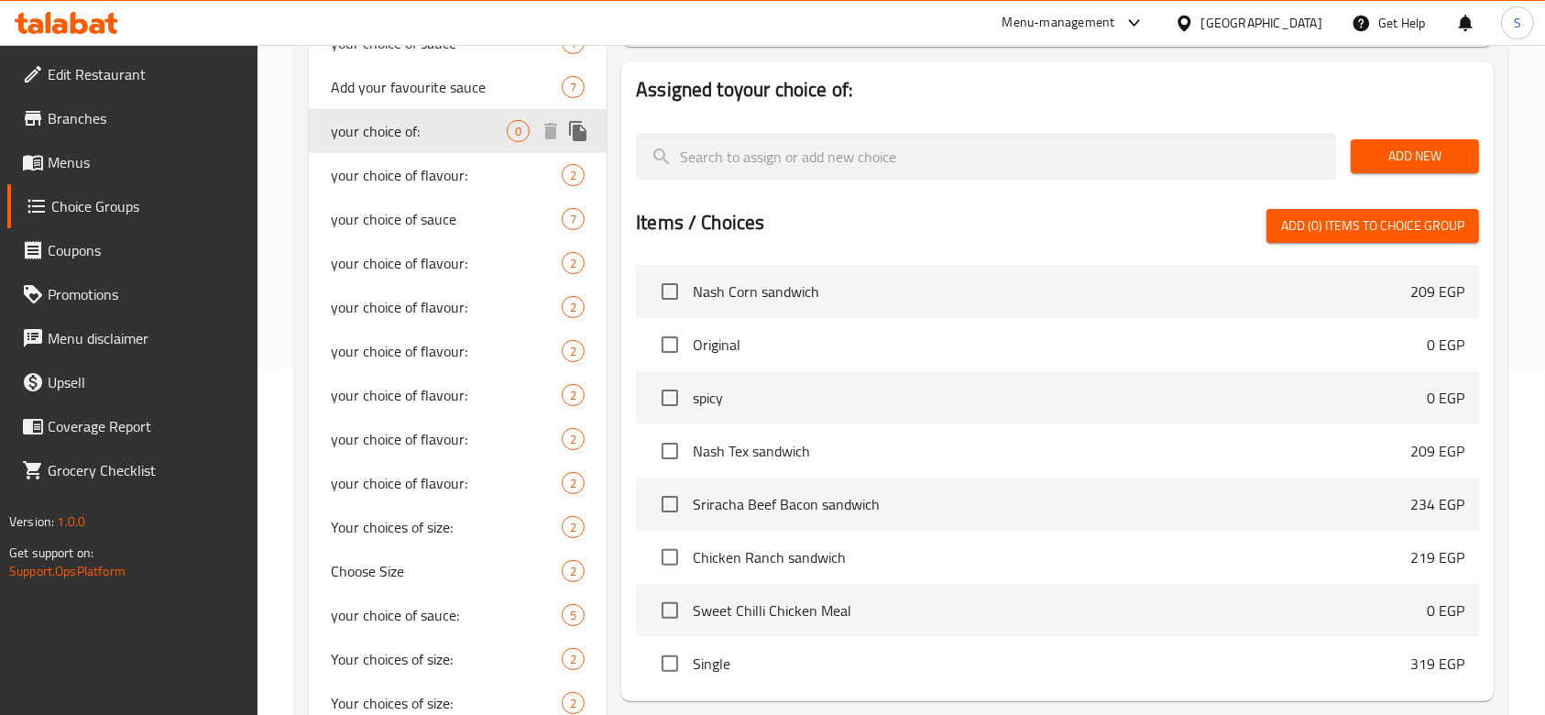
type input "your choice of:"
type input "اختيارك من:"
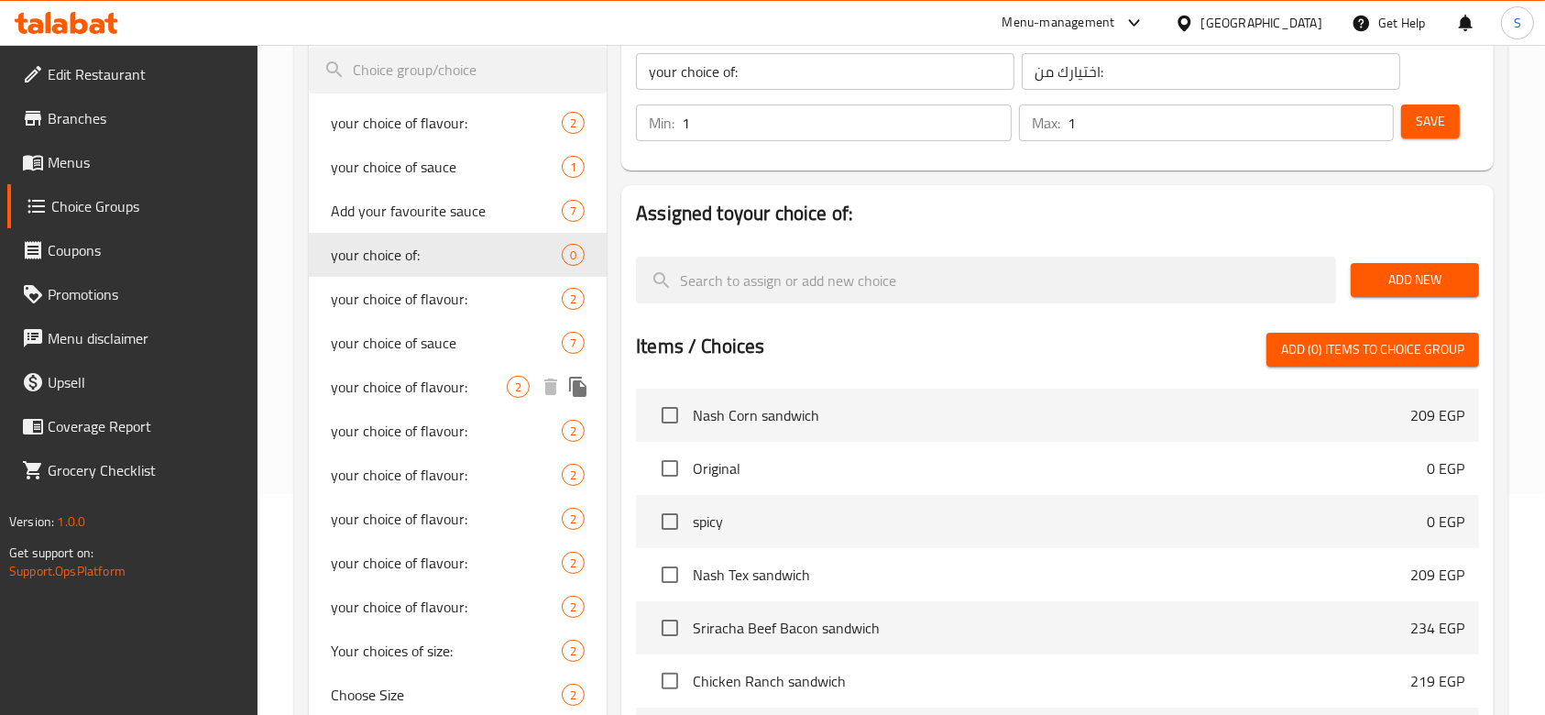
scroll to position [100, 0]
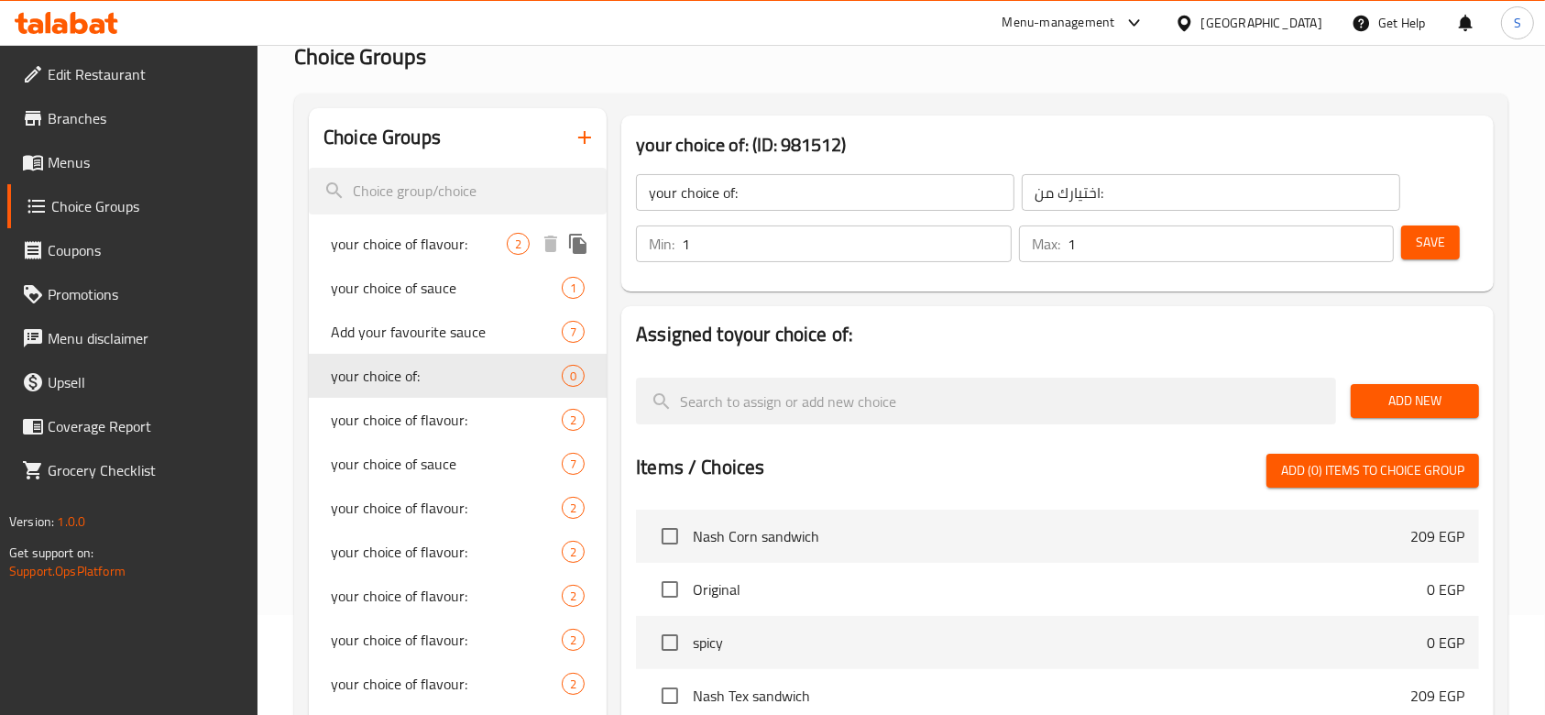
click at [478, 242] on span "your choice of flavour:" at bounding box center [419, 244] width 176 height 22
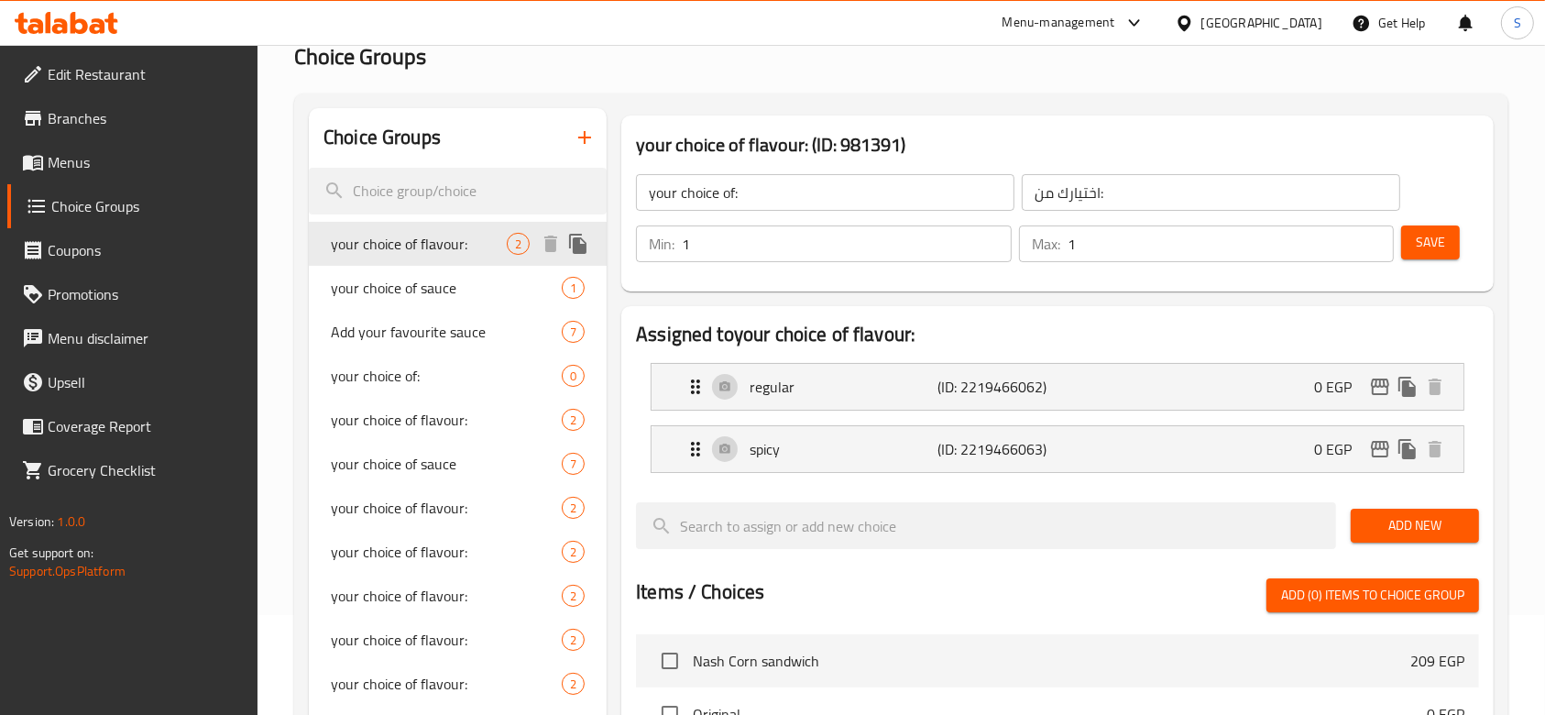
type input "your choice of flavour:"
type input "إختيارك من النكهة:"
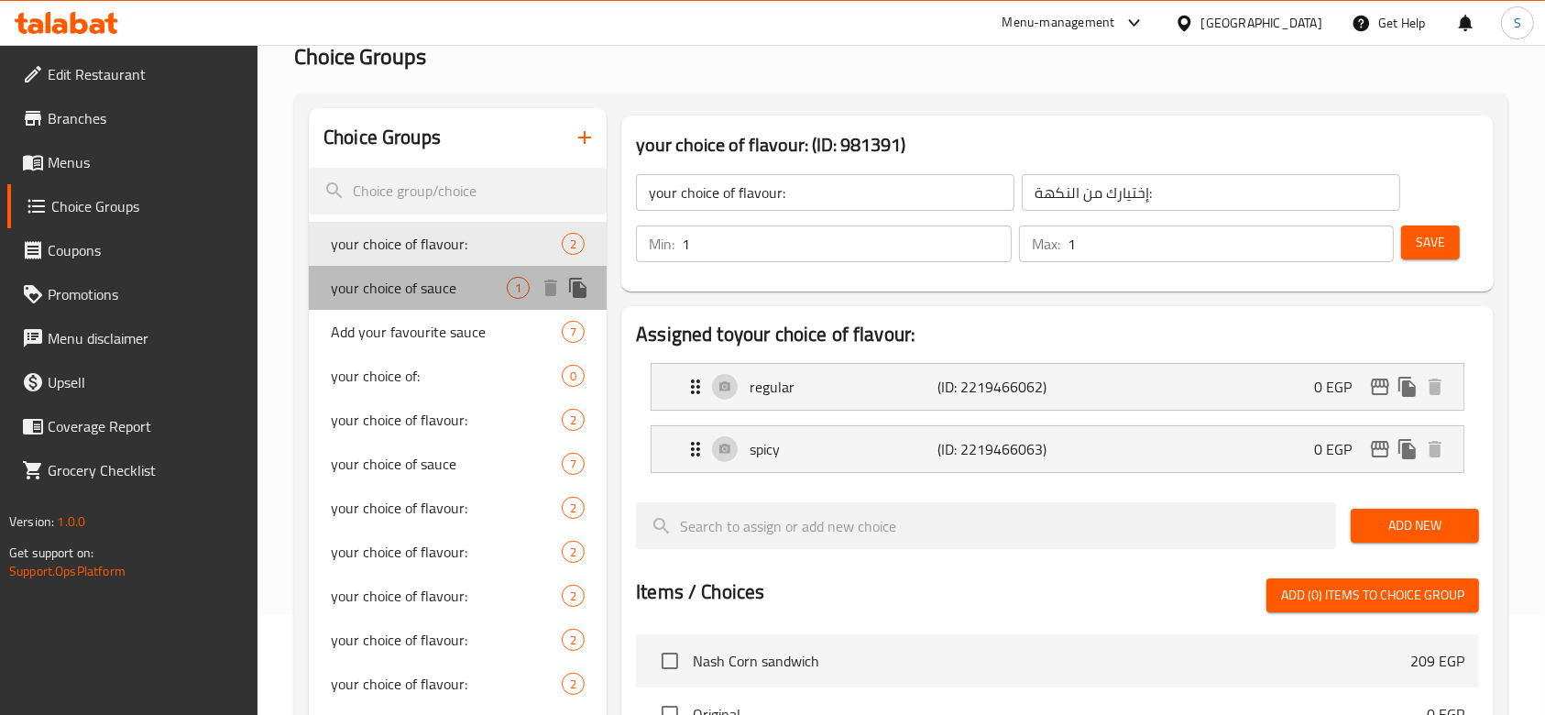
click at [461, 293] on span "your choice of sauce" at bounding box center [419, 288] width 176 height 22
type input "your choice of sauce"
type input "اختيارك من الصوص"
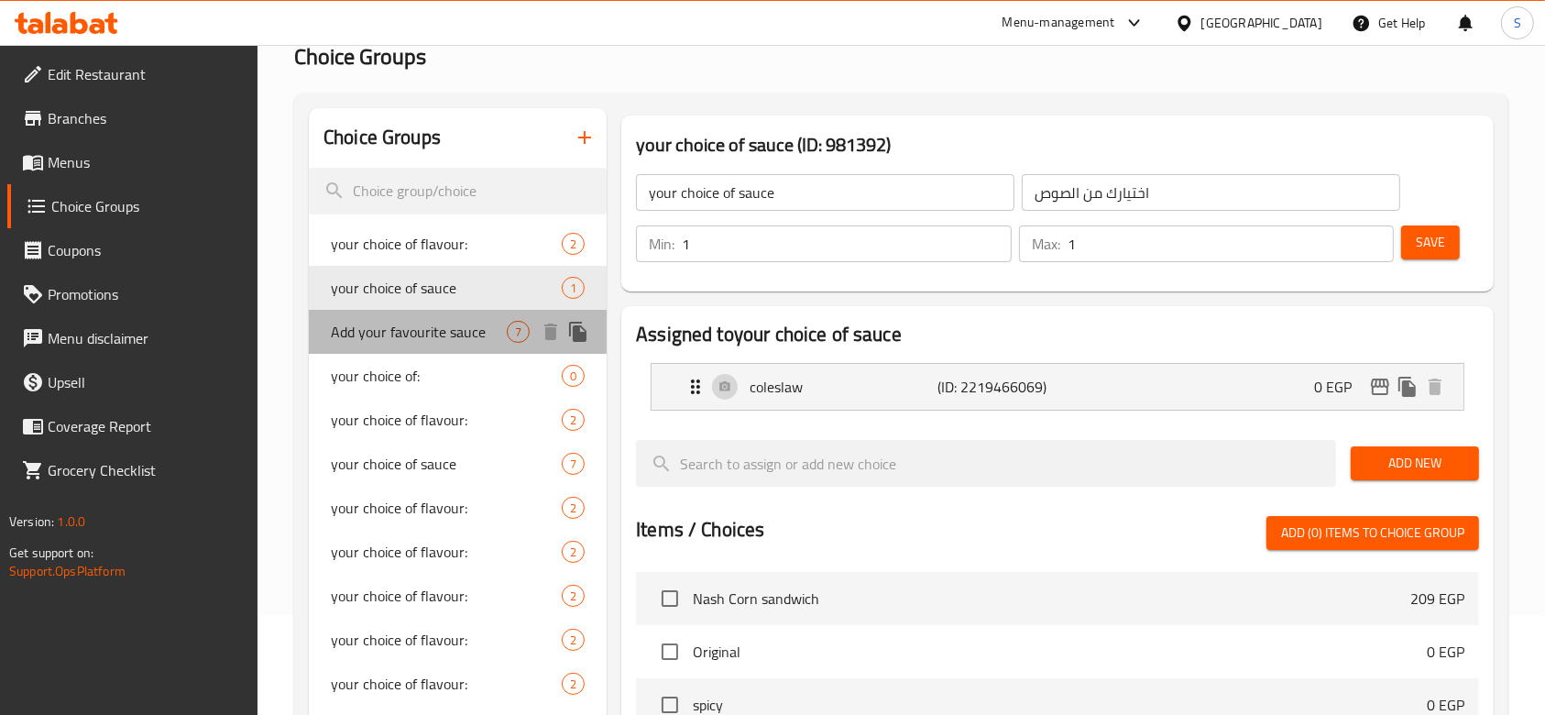
click at [447, 340] on span "Add your favourite sauce" at bounding box center [419, 332] width 176 height 22
type input "Add your favourite sauce"
type input "ضيف من الصوصات المفضلة"
type input "0"
type input "6"
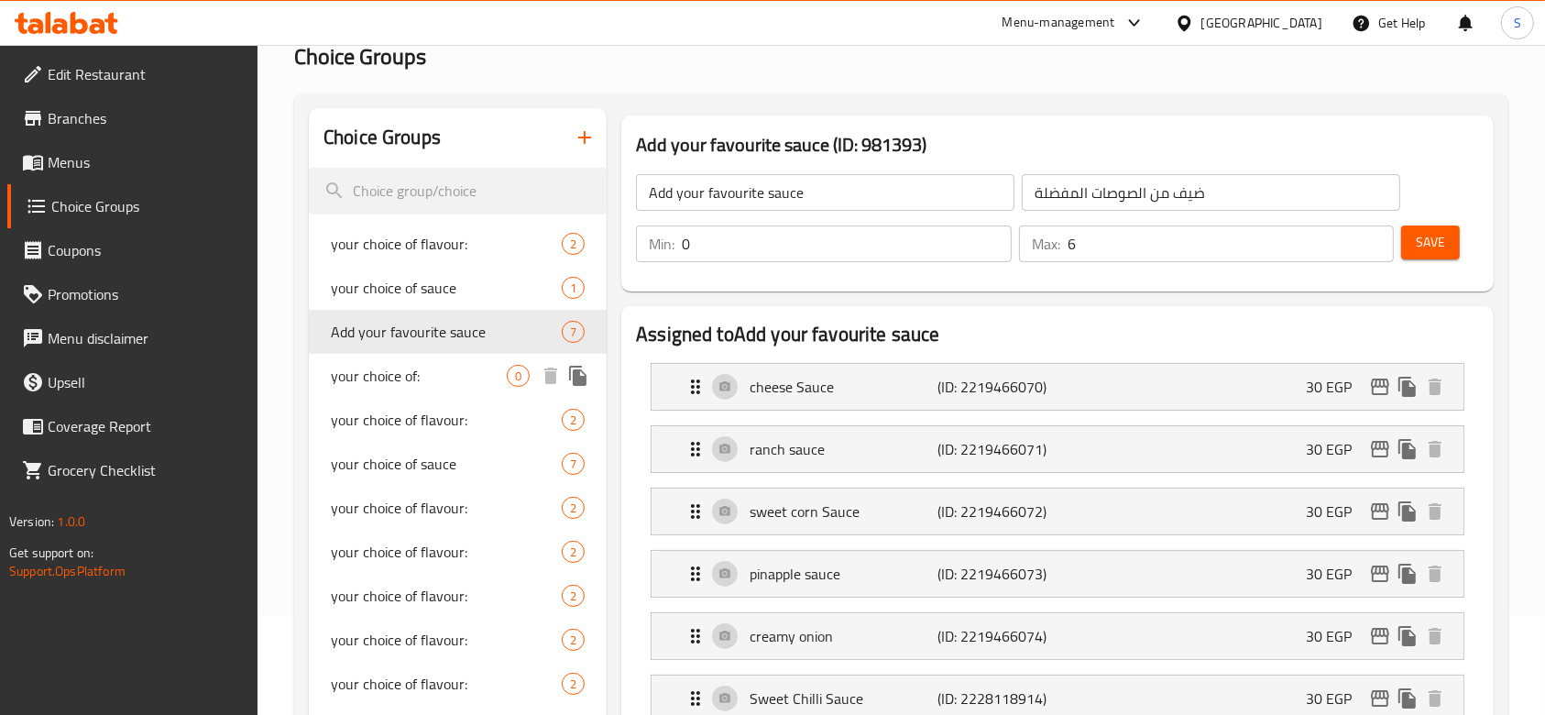
click at [425, 373] on span "your choice of:" at bounding box center [419, 376] width 176 height 22
type input "your choice of:"
type input "اختيارك من:"
type input "1"
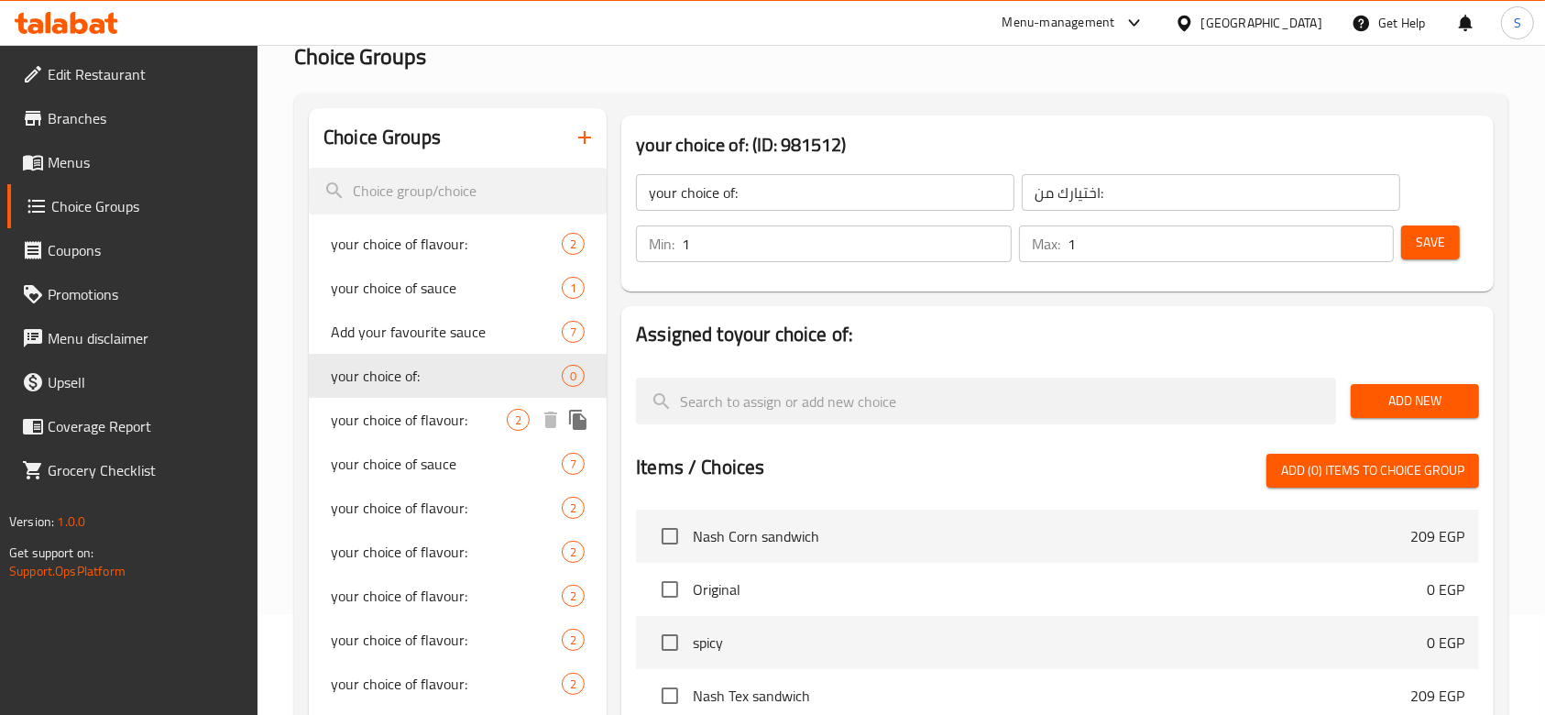
click at [415, 409] on span "your choice of flavour:" at bounding box center [419, 420] width 176 height 22
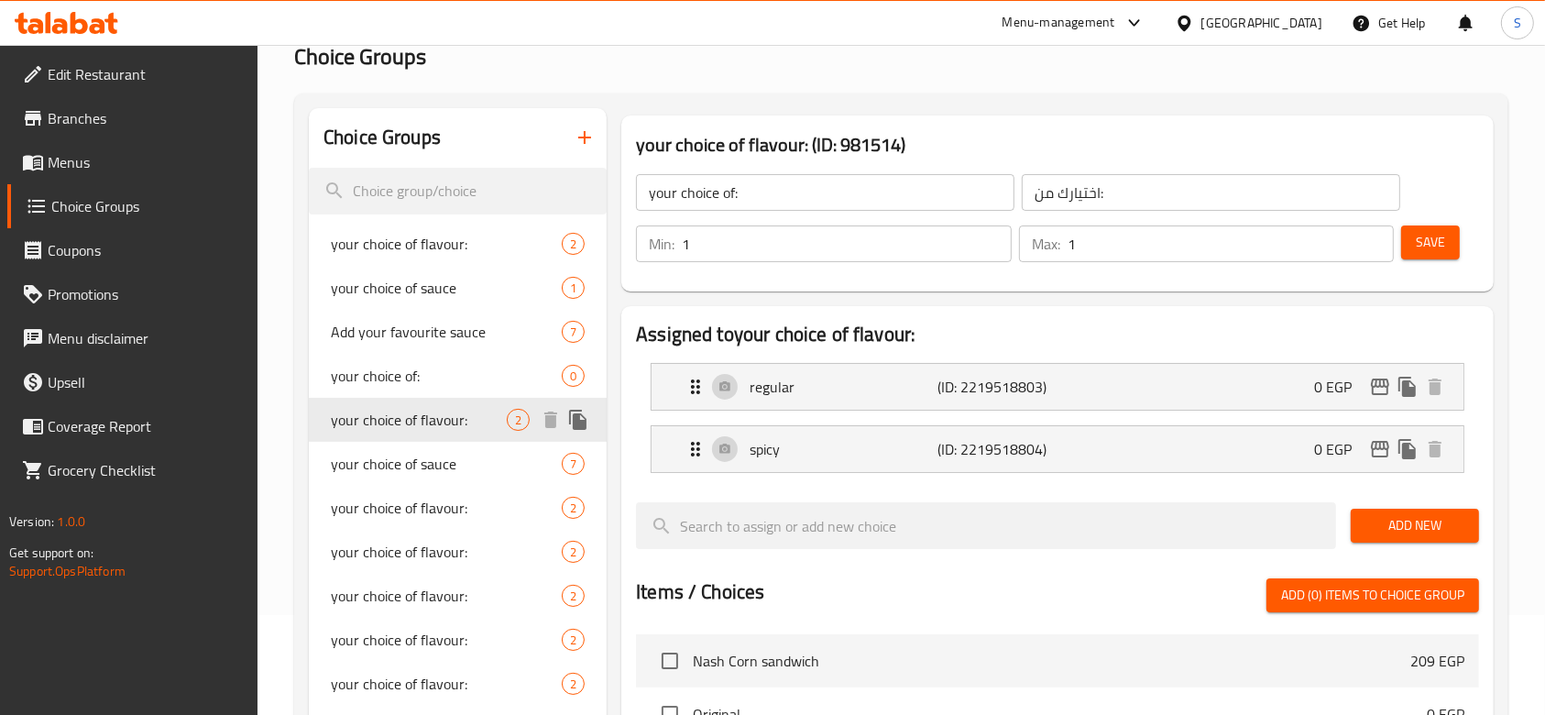
type input "your choice of flavour:"
type input "إختيارك من النكهة:"
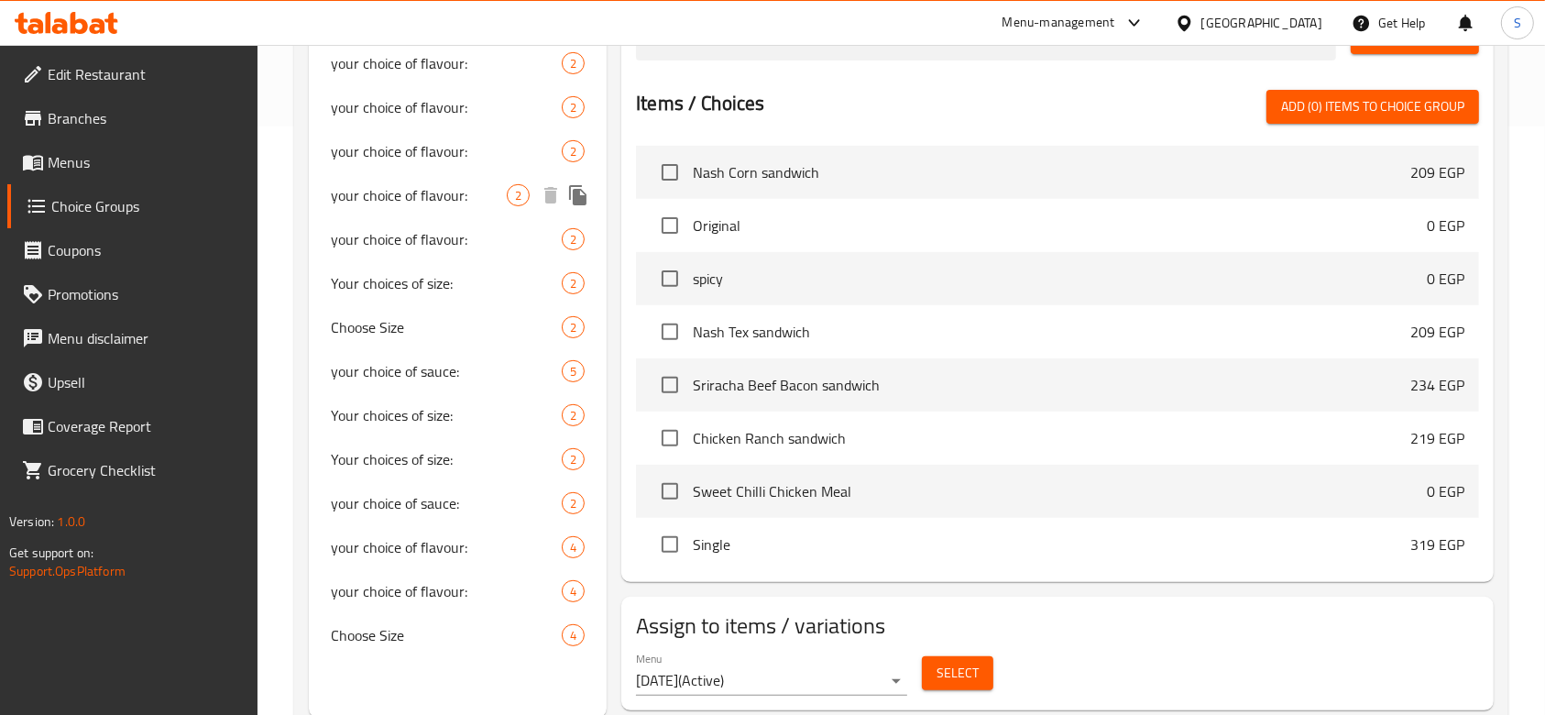
scroll to position [641, 0]
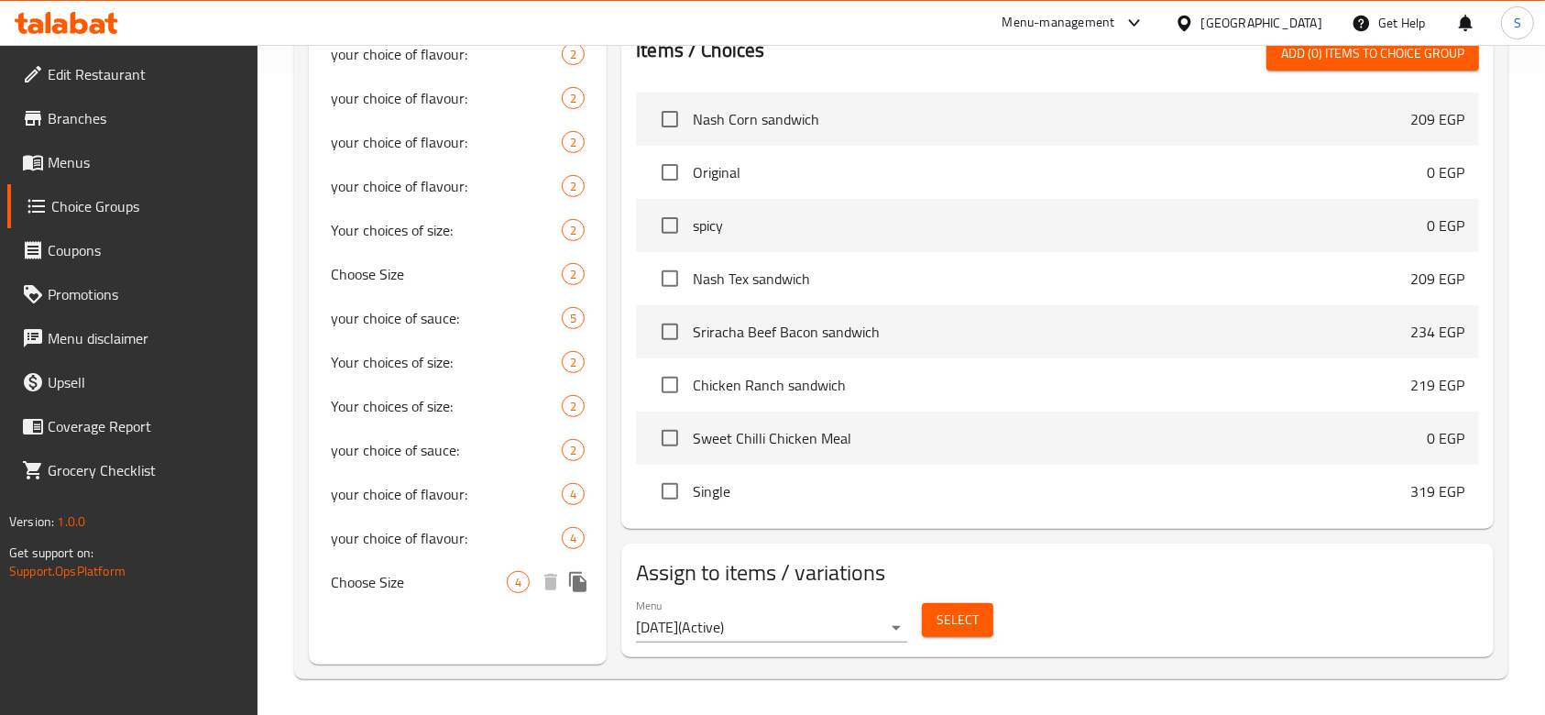
click at [411, 568] on div "Choose Size 4" at bounding box center [458, 582] width 298 height 44
type input "Choose Size"
type input "اختر الحجم"
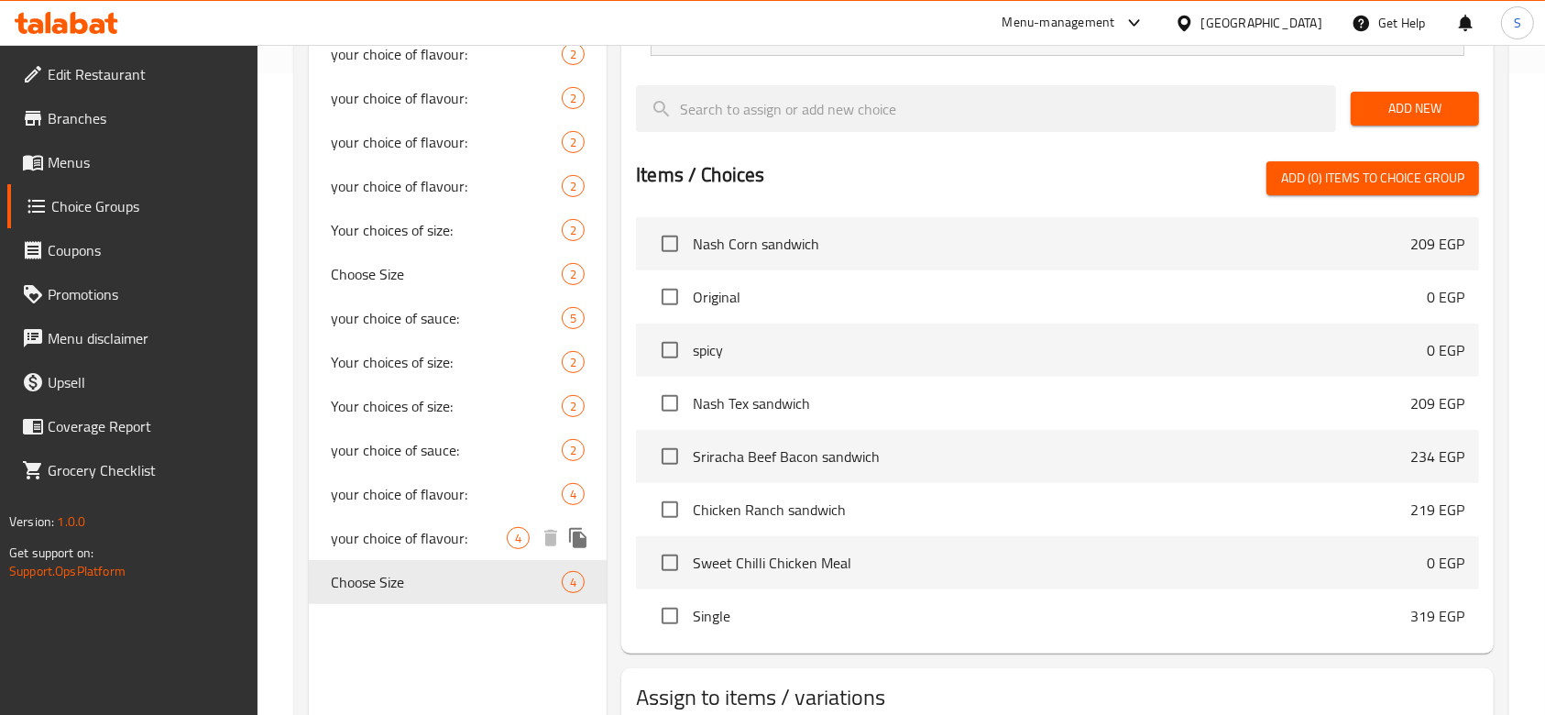
click at [442, 521] on div "your choice of flavour: 4" at bounding box center [458, 538] width 298 height 44
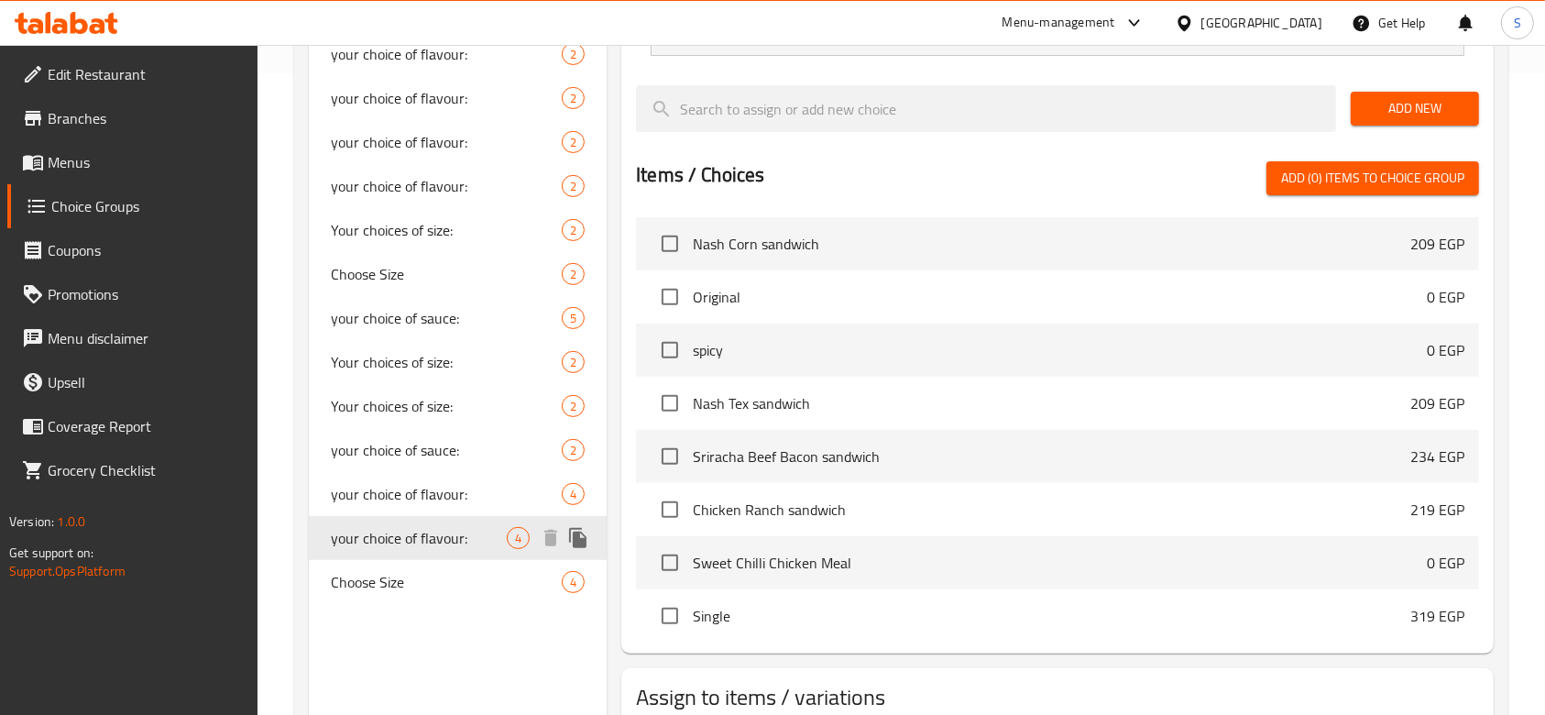
type input "your choice of flavour:"
type input "إختيارك من الحجم:"
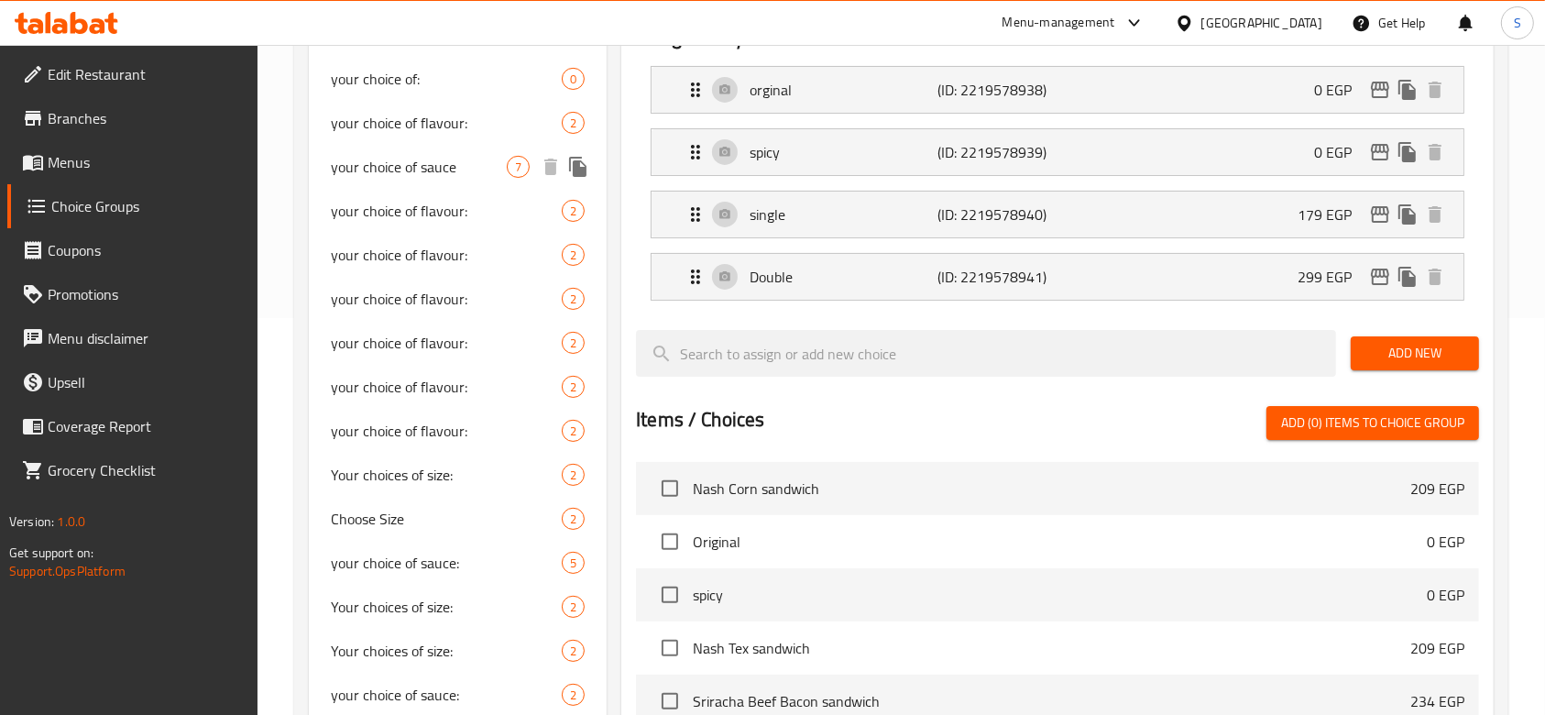
scroll to position [275, 0]
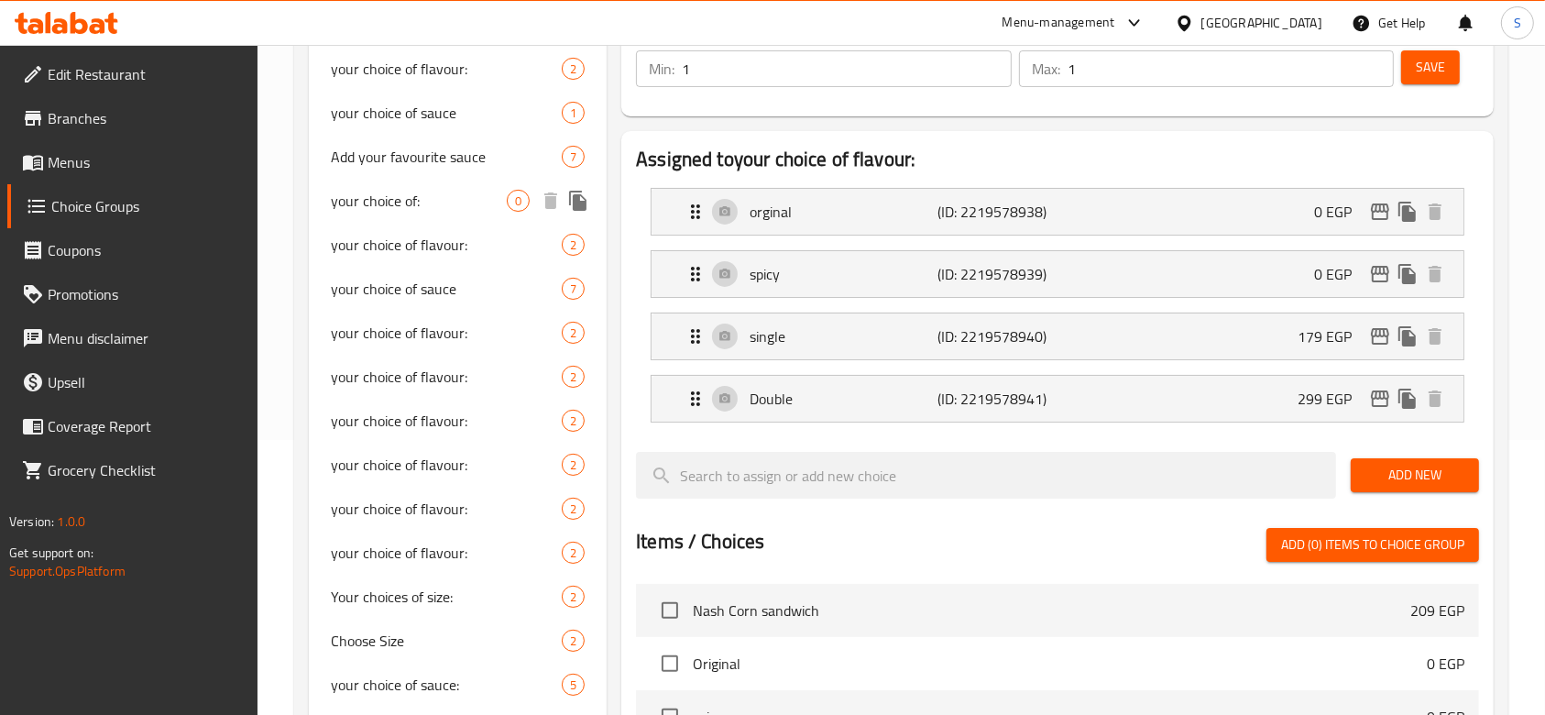
click at [418, 209] on span "your choice of:" at bounding box center [419, 201] width 176 height 22
type input "your choice of:"
type input "اختيارك من:"
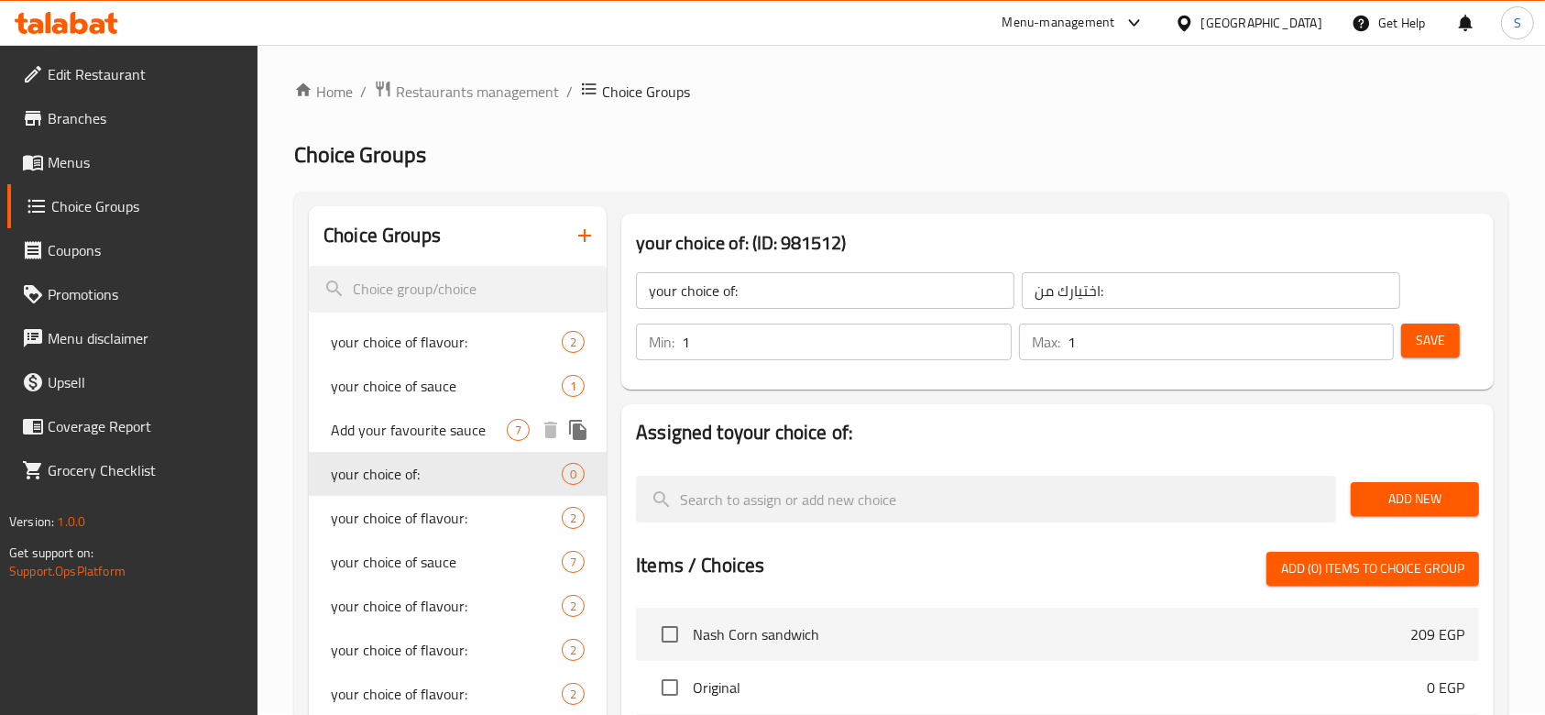
scroll to position [0, 0]
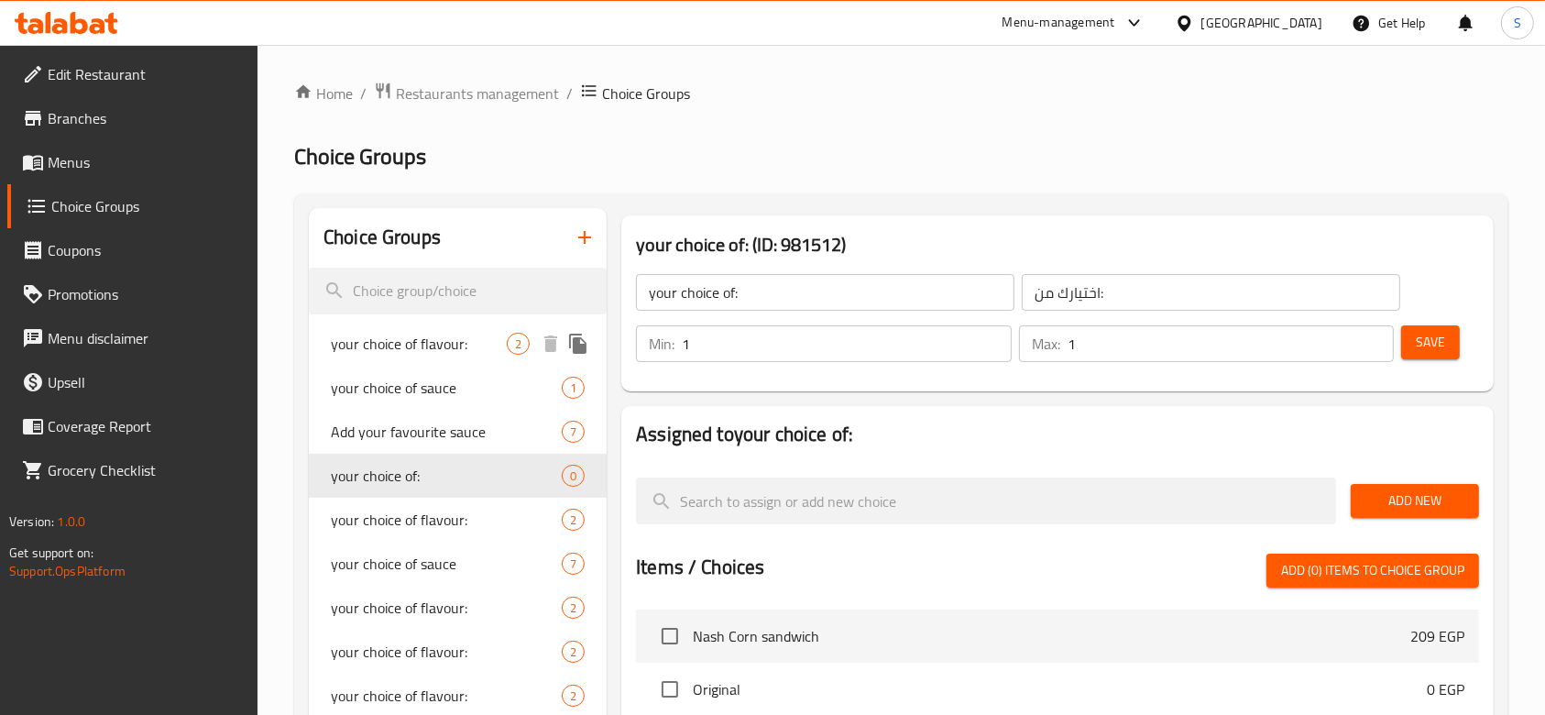
click at [395, 326] on div "your choice of flavour: 2" at bounding box center [458, 344] width 298 height 44
type input "your choice of flavour:"
type input "إختيارك من النكهة:"
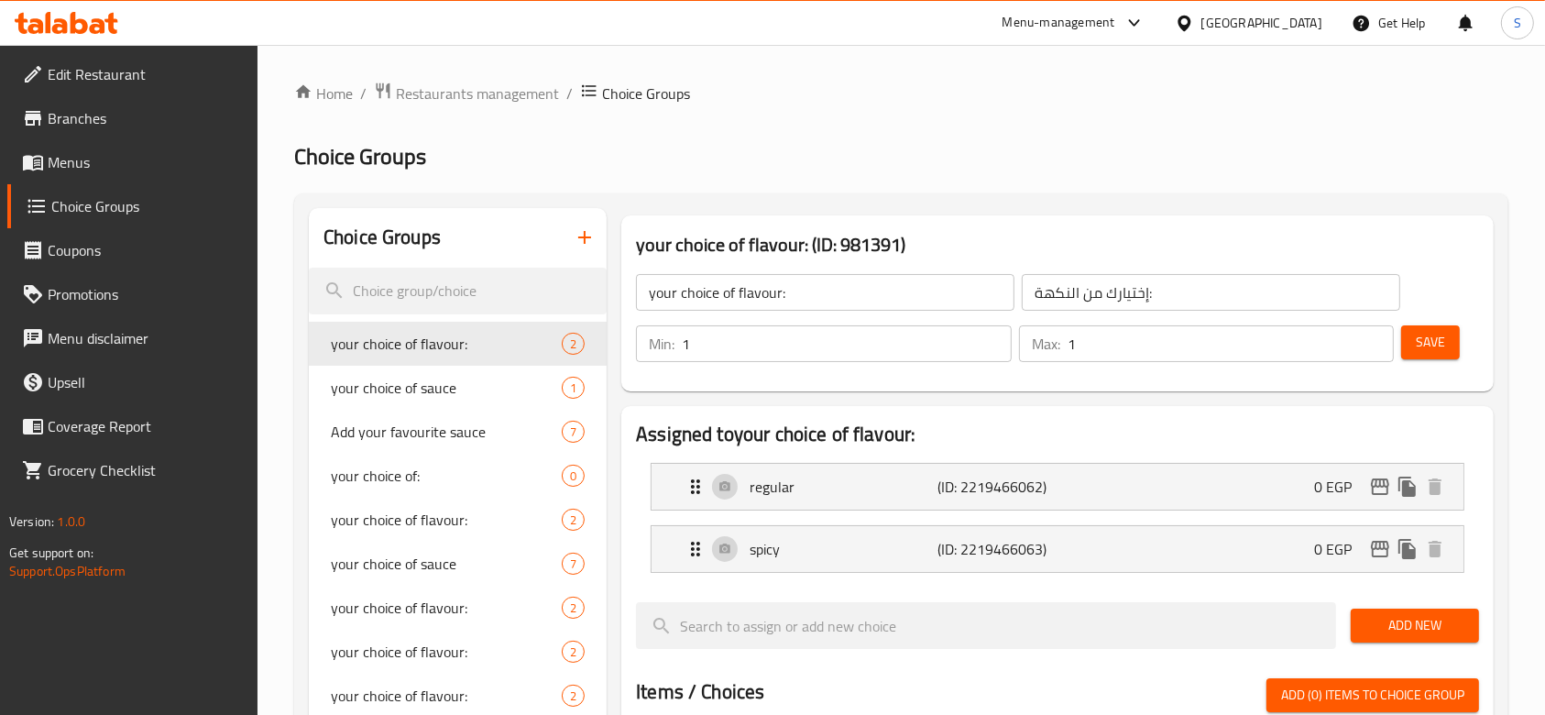
click at [51, 158] on span "Menus" at bounding box center [146, 162] width 196 height 22
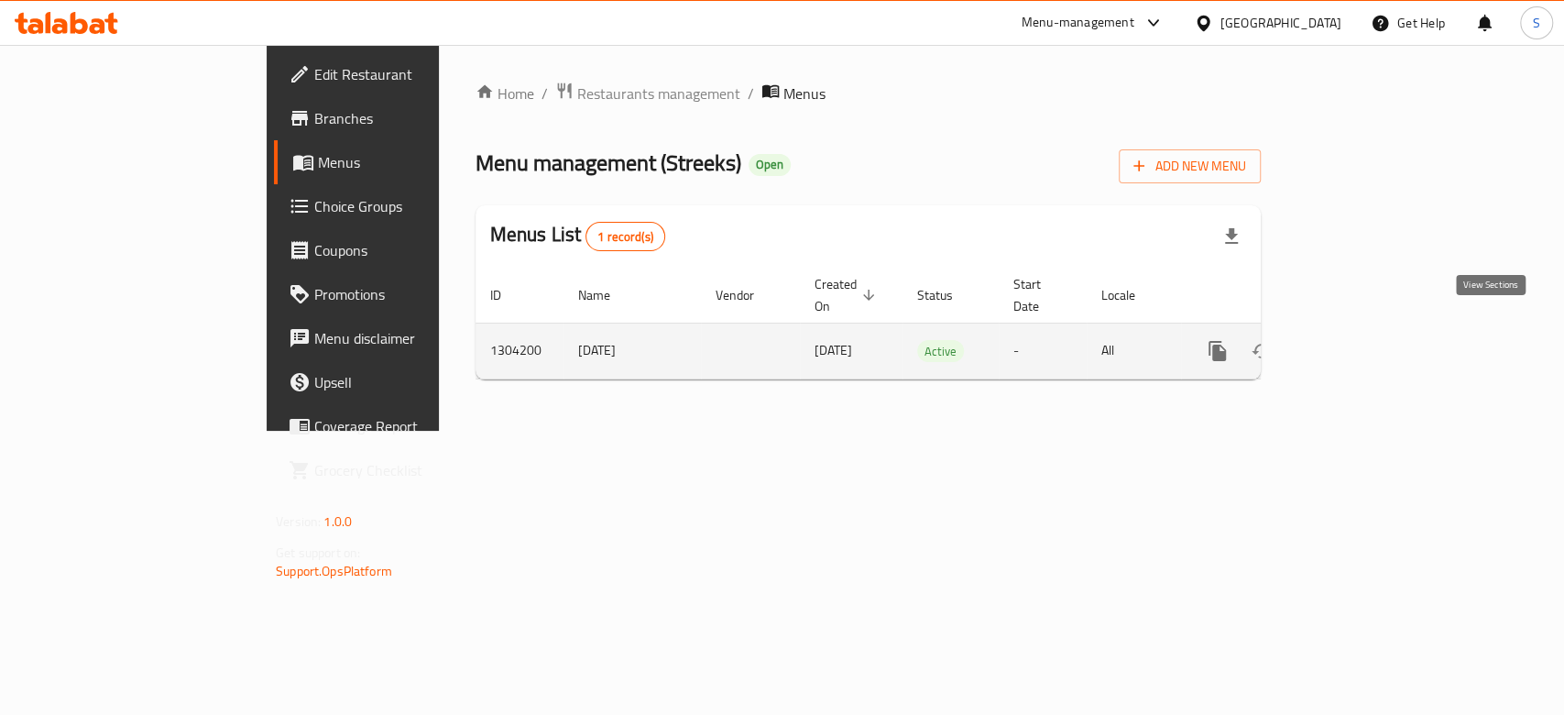
click at [1360, 340] on icon "enhanced table" at bounding box center [1349, 351] width 22 height 22
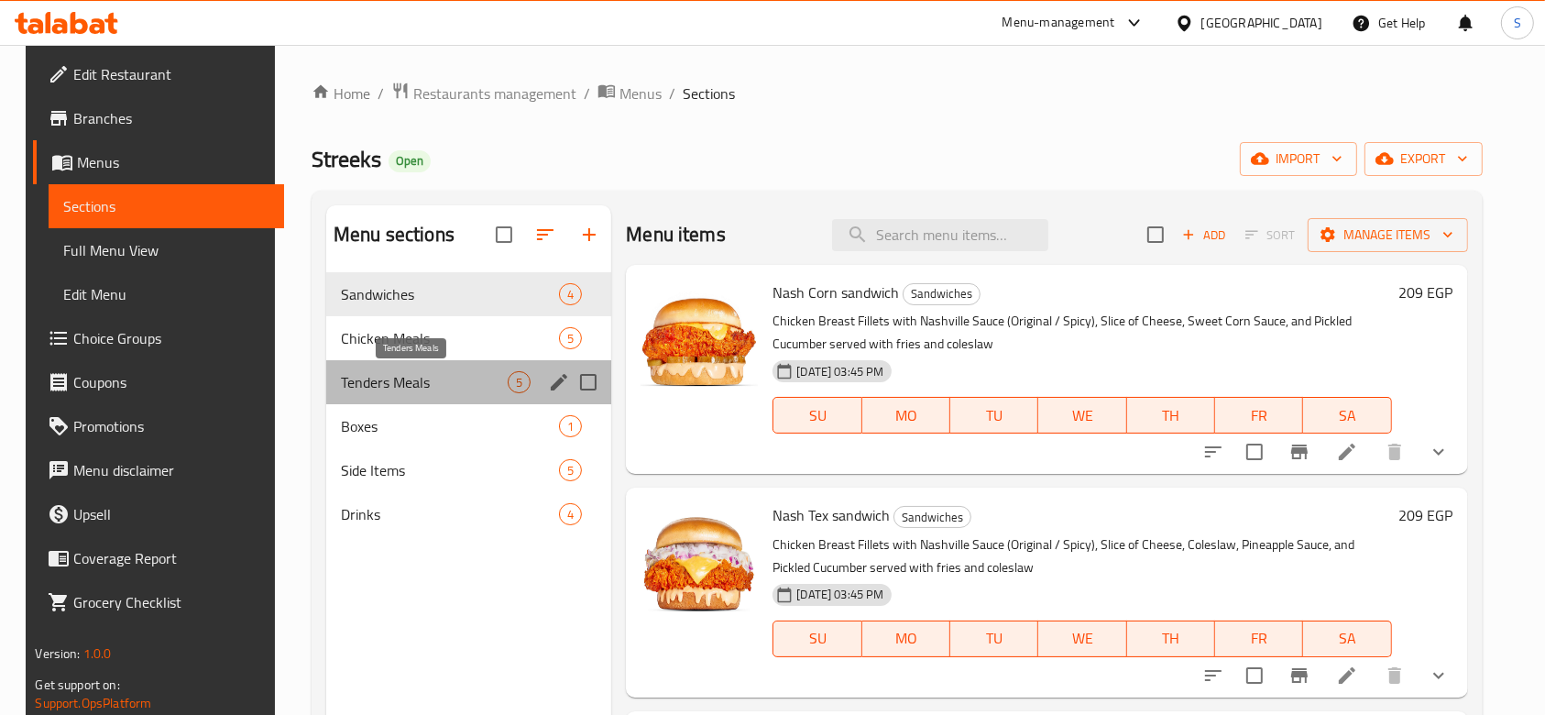
click at [468, 373] on span "Tenders Meals" at bounding box center [424, 382] width 167 height 22
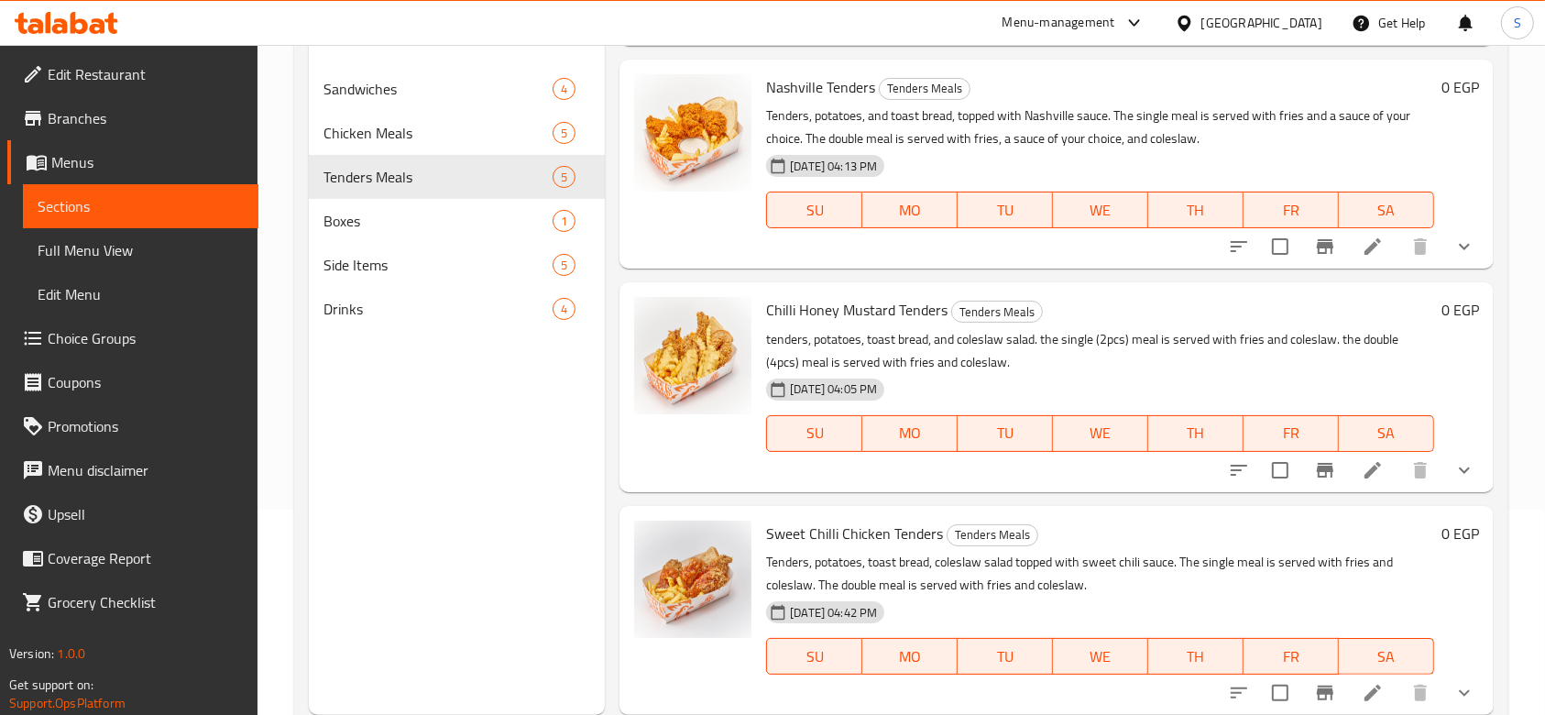
scroll to position [244, 0]
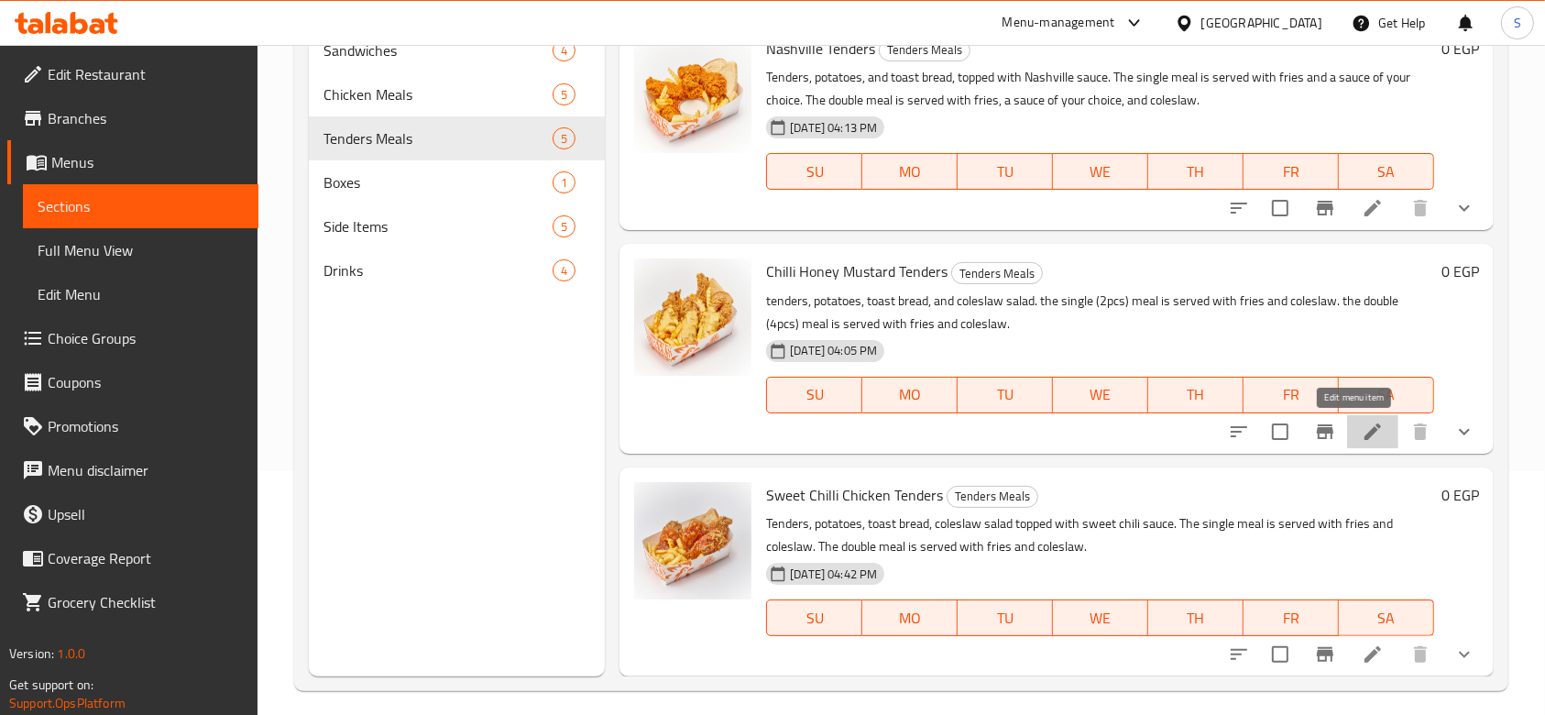
click at [1364, 432] on icon at bounding box center [1372, 431] width 16 height 16
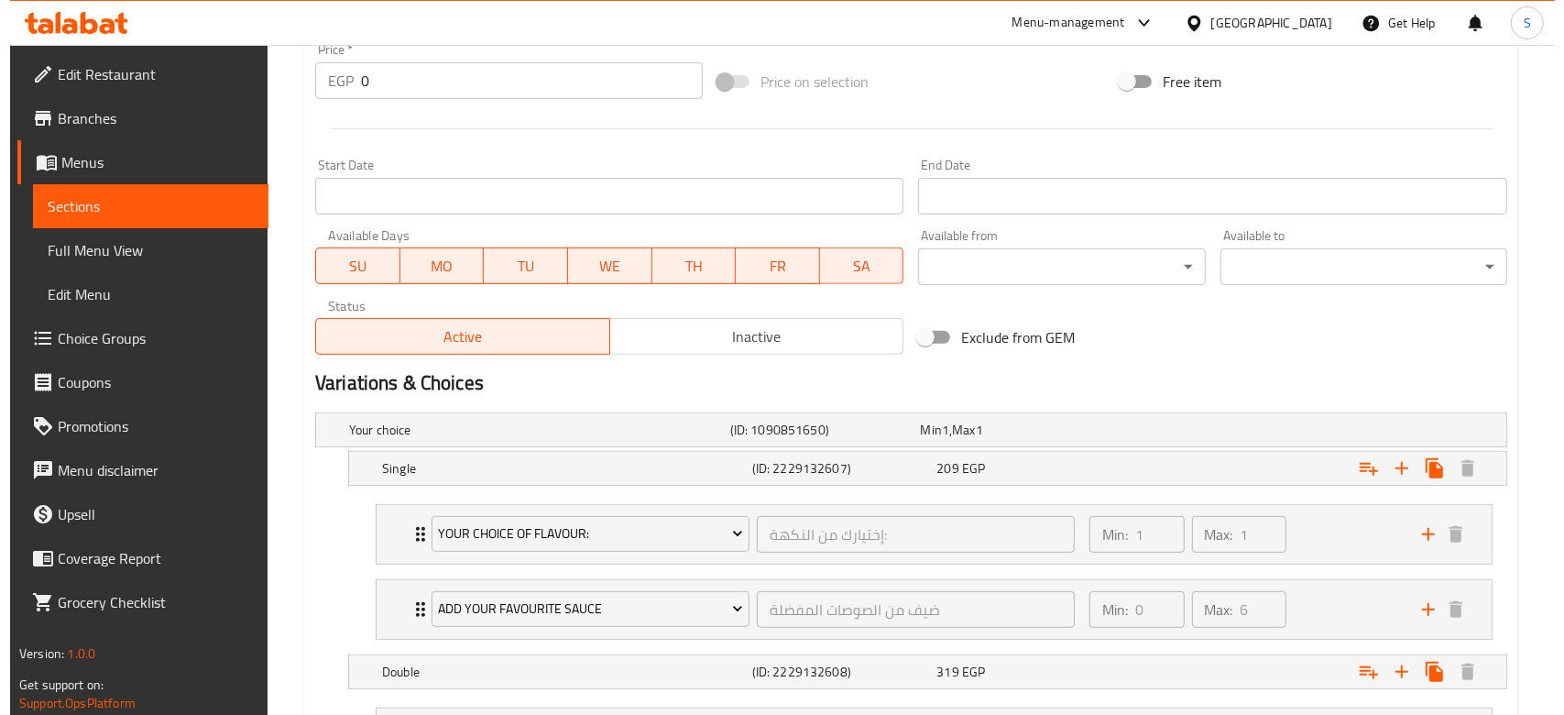
scroll to position [733, 0]
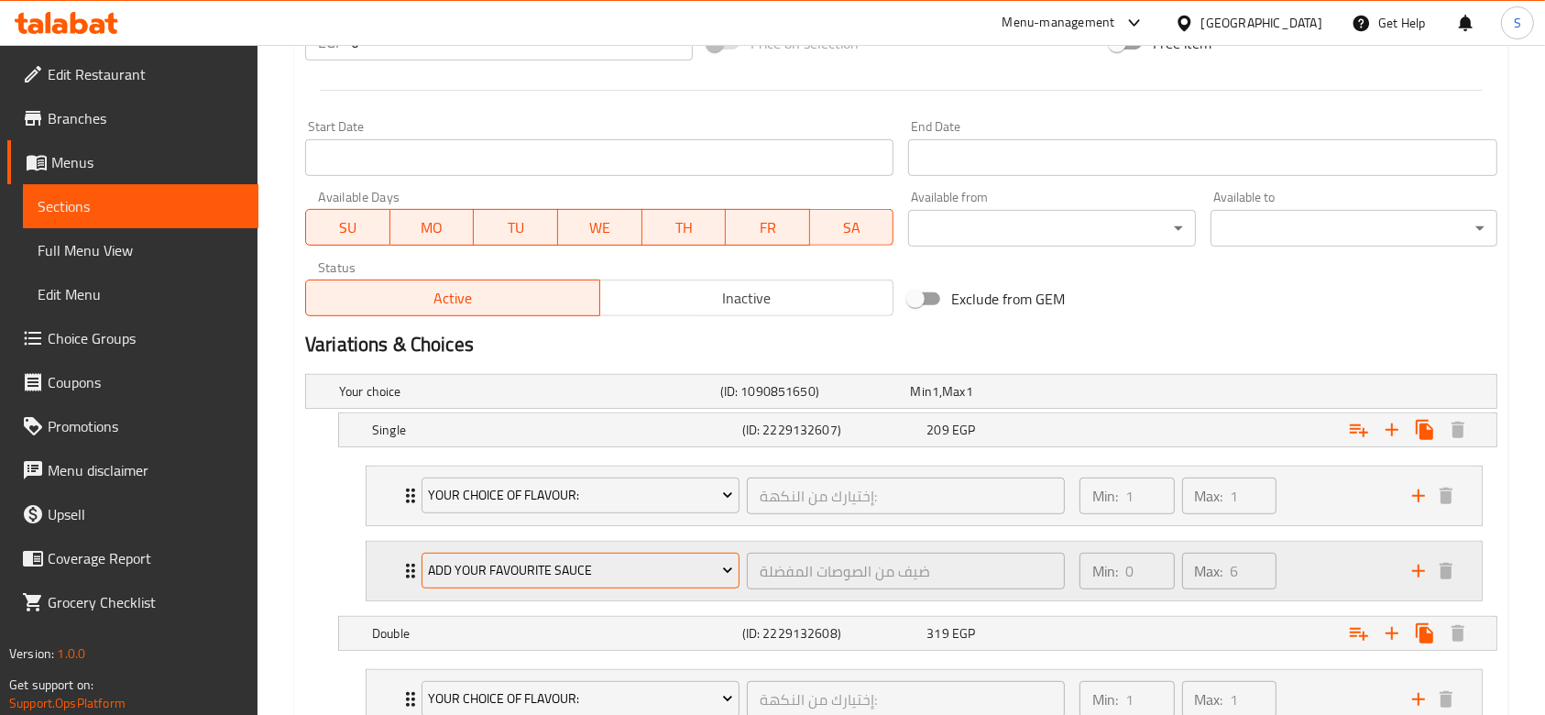
click at [682, 566] on span "Add your favourite sauce" at bounding box center [580, 570] width 304 height 23
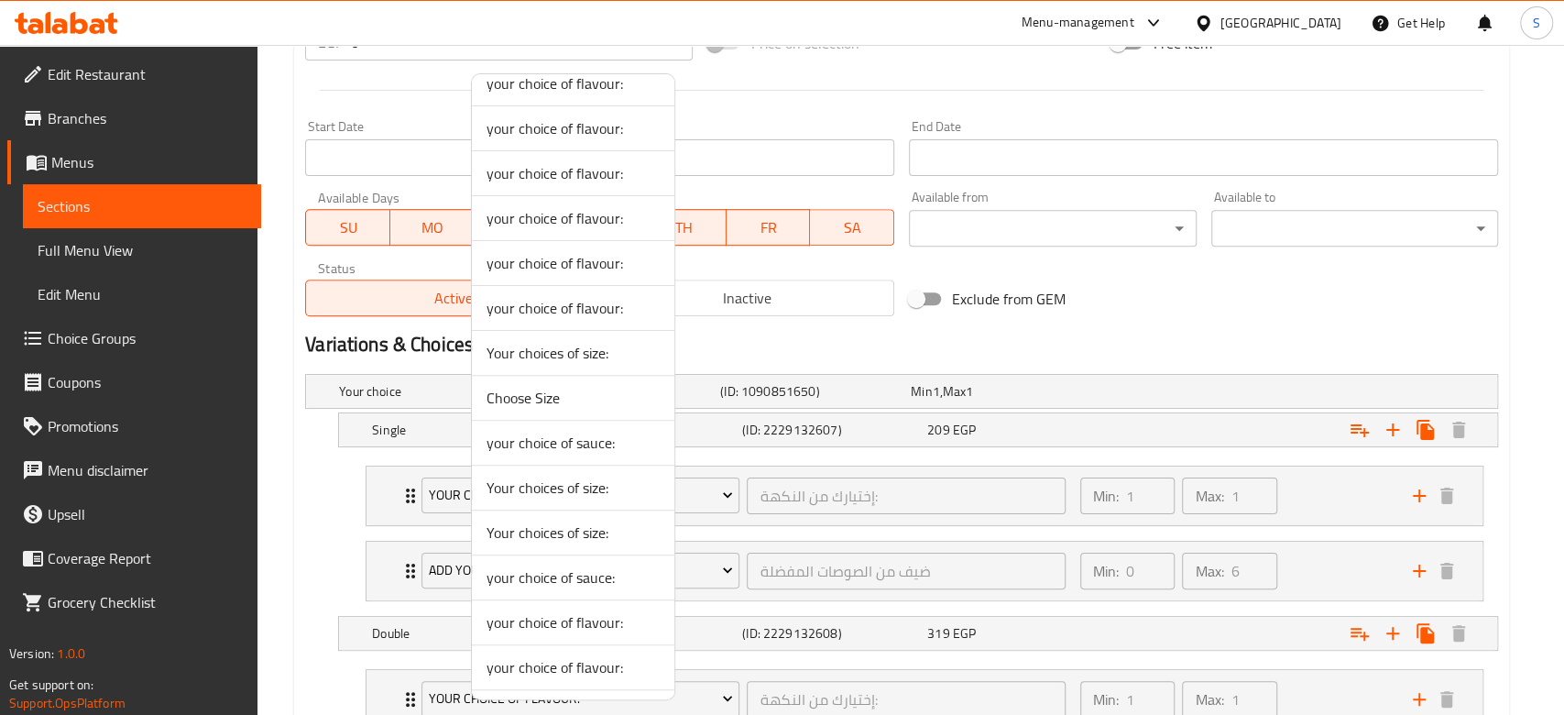
scroll to position [329, 0]
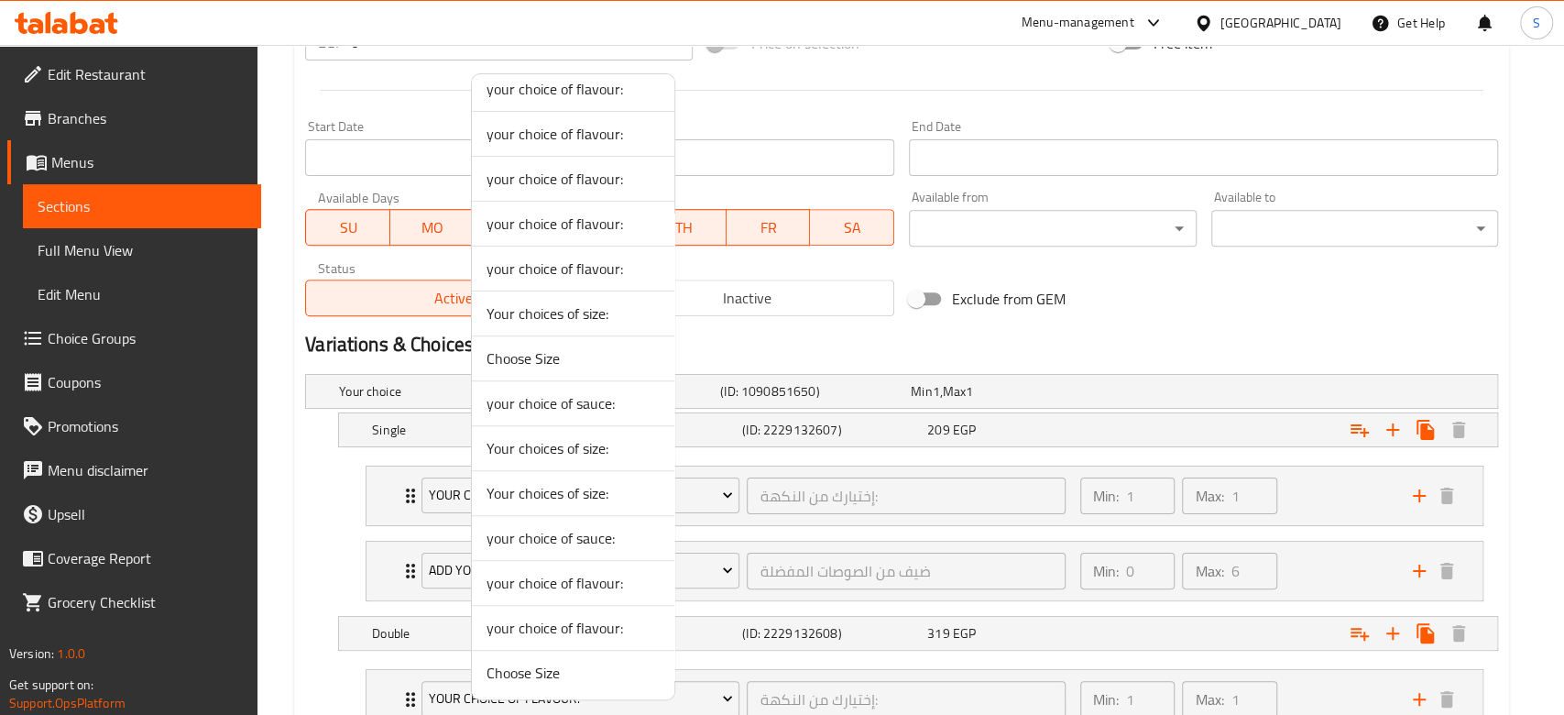
click at [1344, 539] on div at bounding box center [782, 357] width 1564 height 715
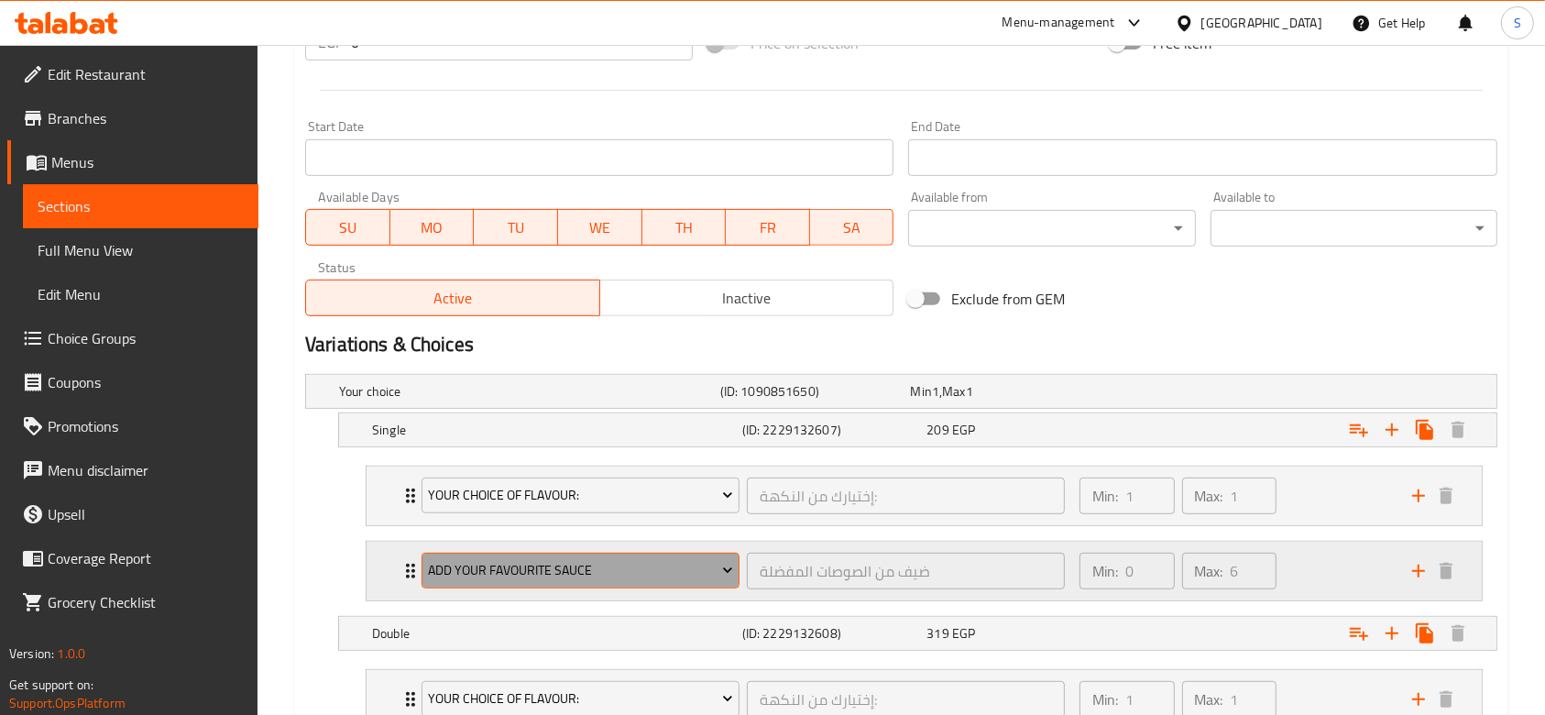
click at [503, 563] on span "Add your favourite sauce" at bounding box center [580, 570] width 304 height 23
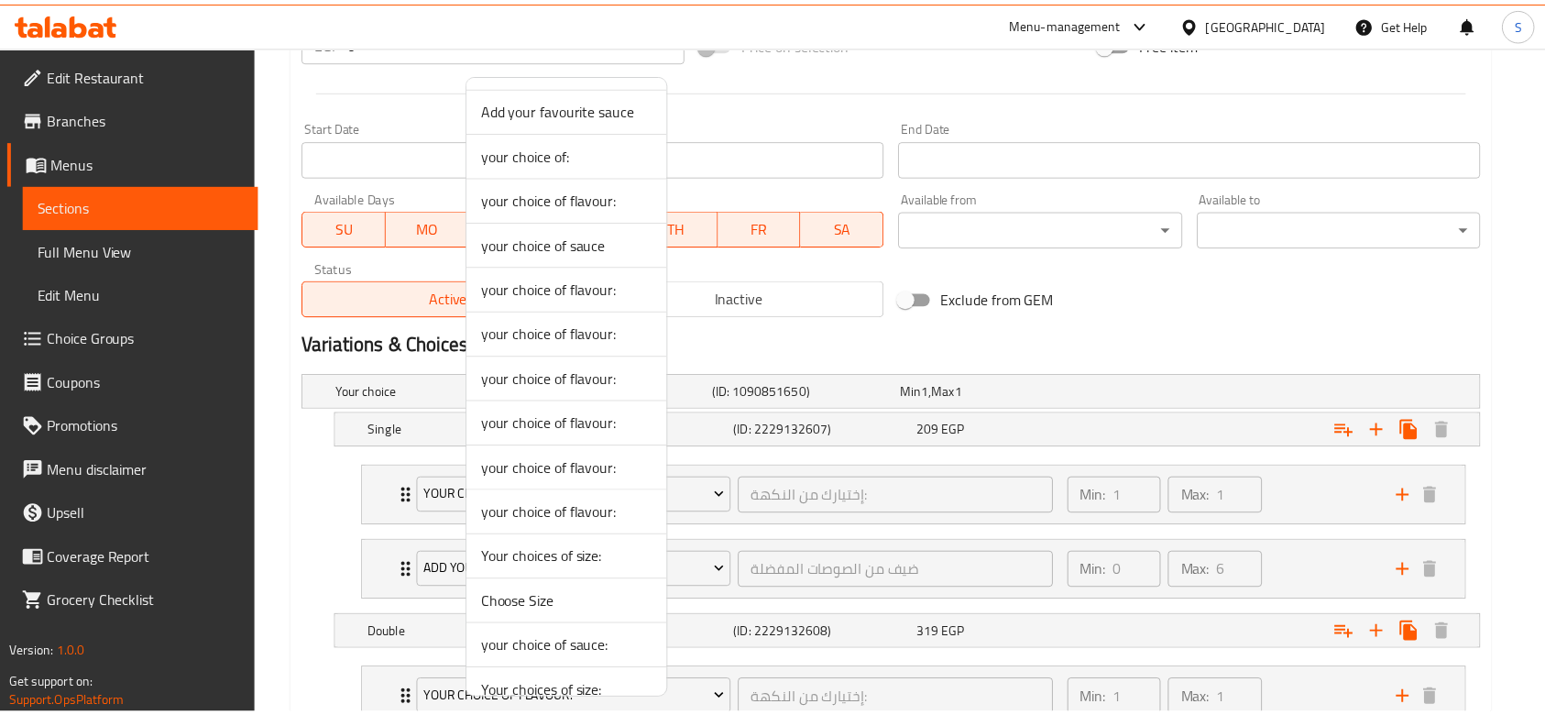
scroll to position [0, 0]
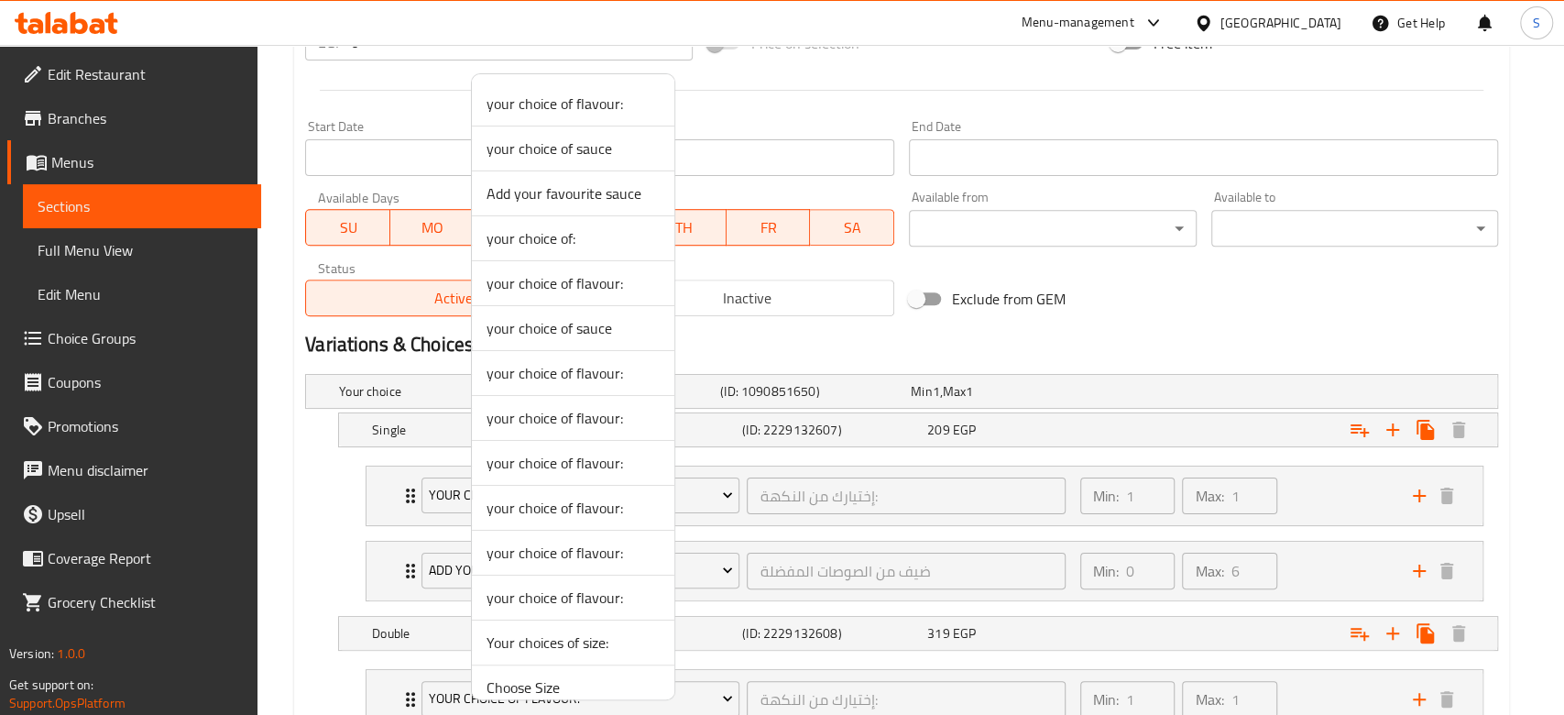
drag, startPoint x: 334, startPoint y: 549, endPoint x: 316, endPoint y: 521, distance: 33.0
click at [335, 549] on div at bounding box center [782, 357] width 1564 height 715
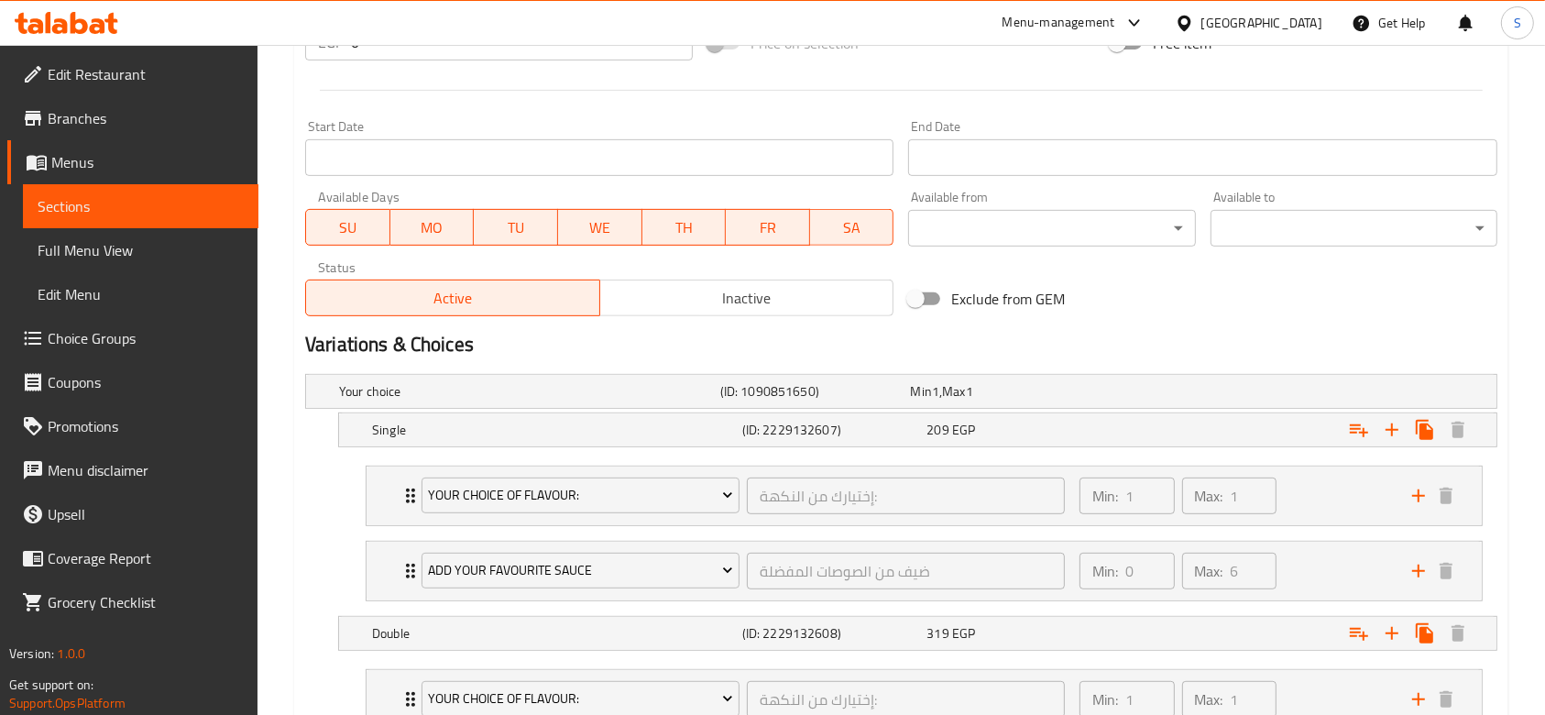
click at [149, 327] on span "Choice Groups" at bounding box center [146, 338] width 196 height 22
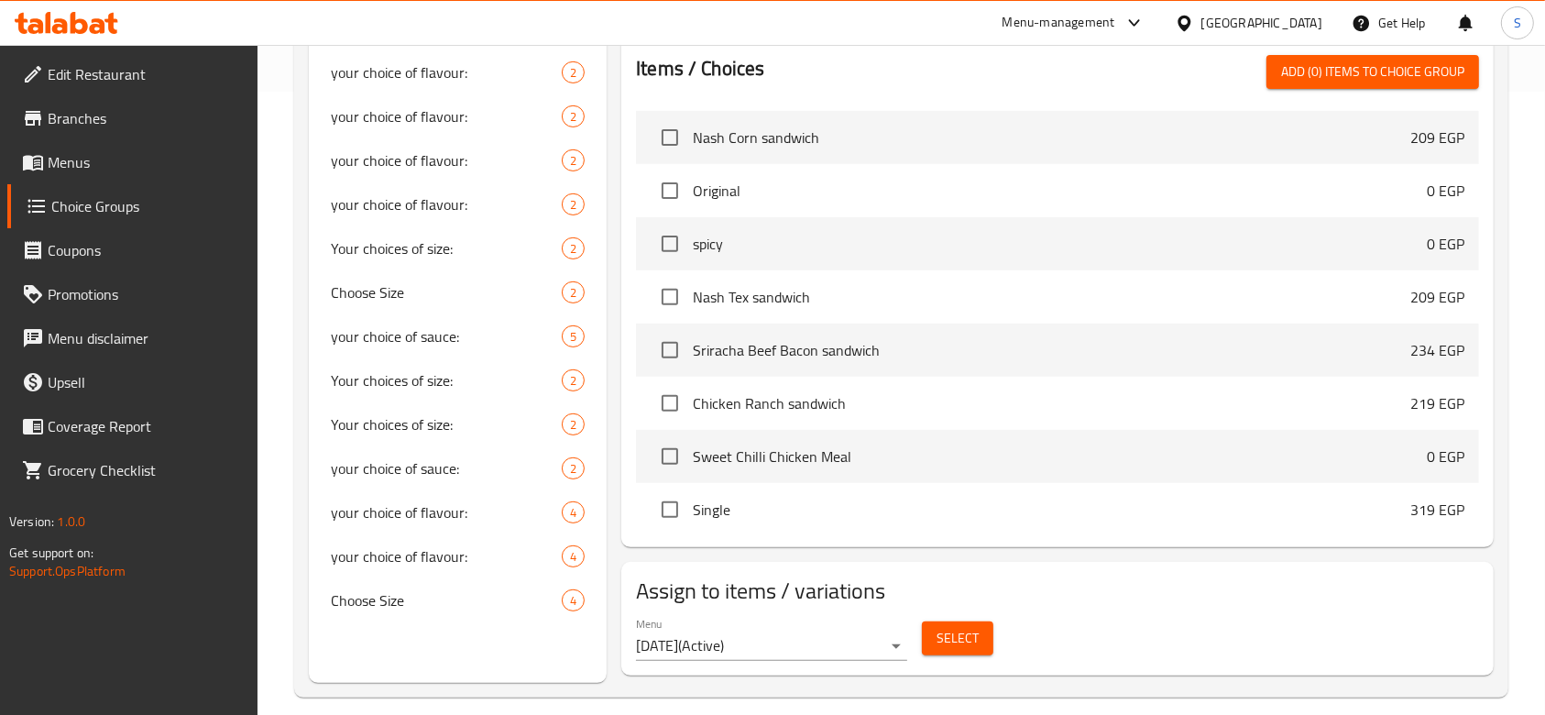
scroll to position [626, 0]
click at [418, 342] on span "your choice of sauce:" at bounding box center [419, 333] width 176 height 22
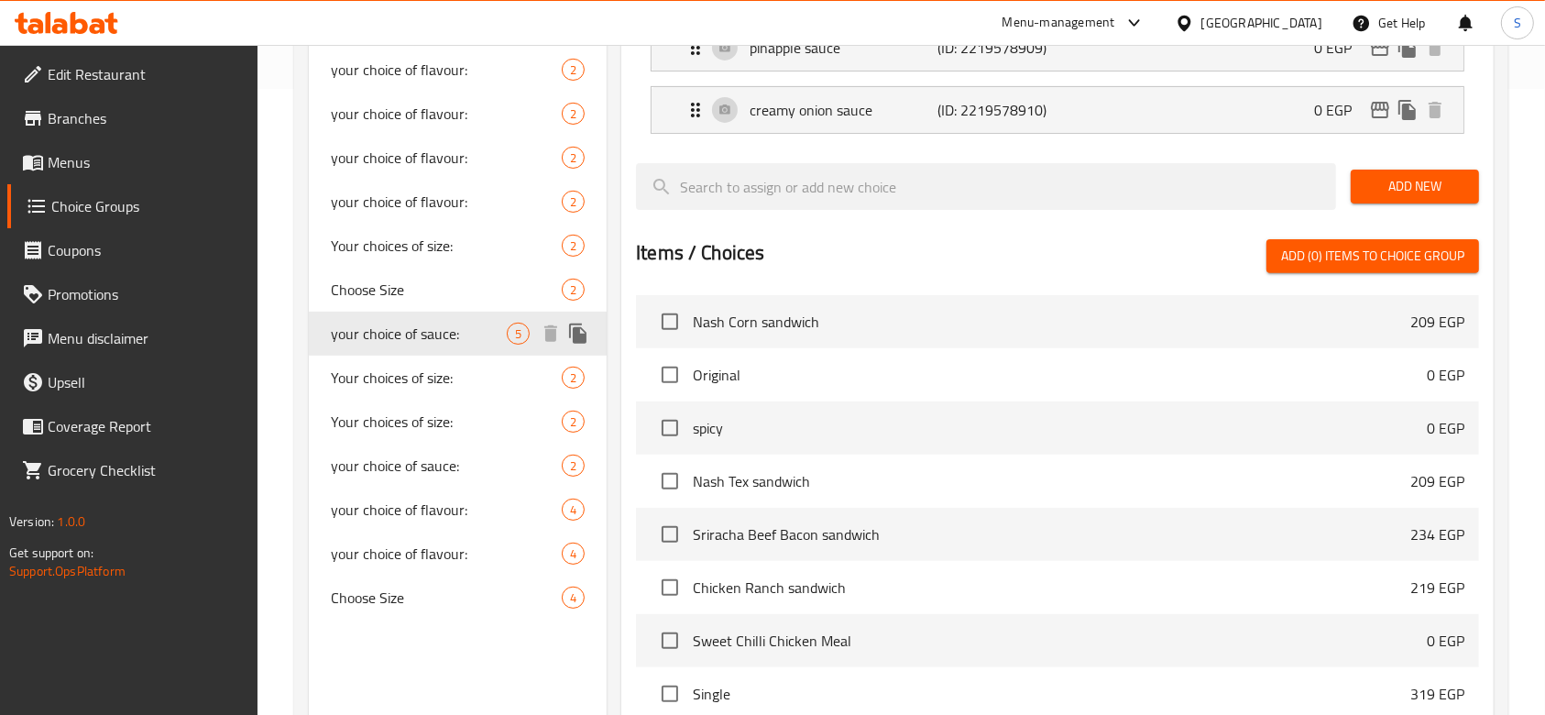
type input "your choice of sauce:"
type input "إختيارك من الصوص:"
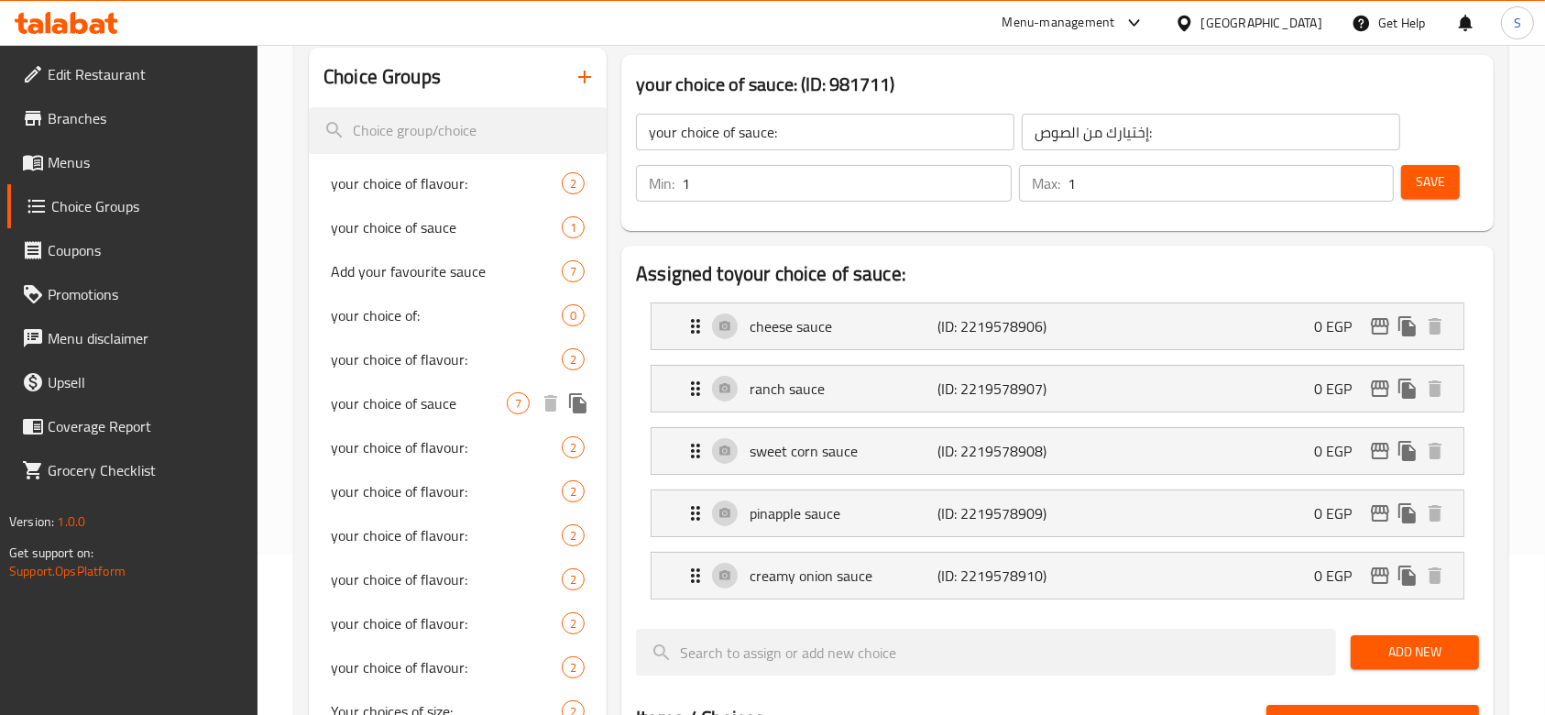
scroll to position [137, 0]
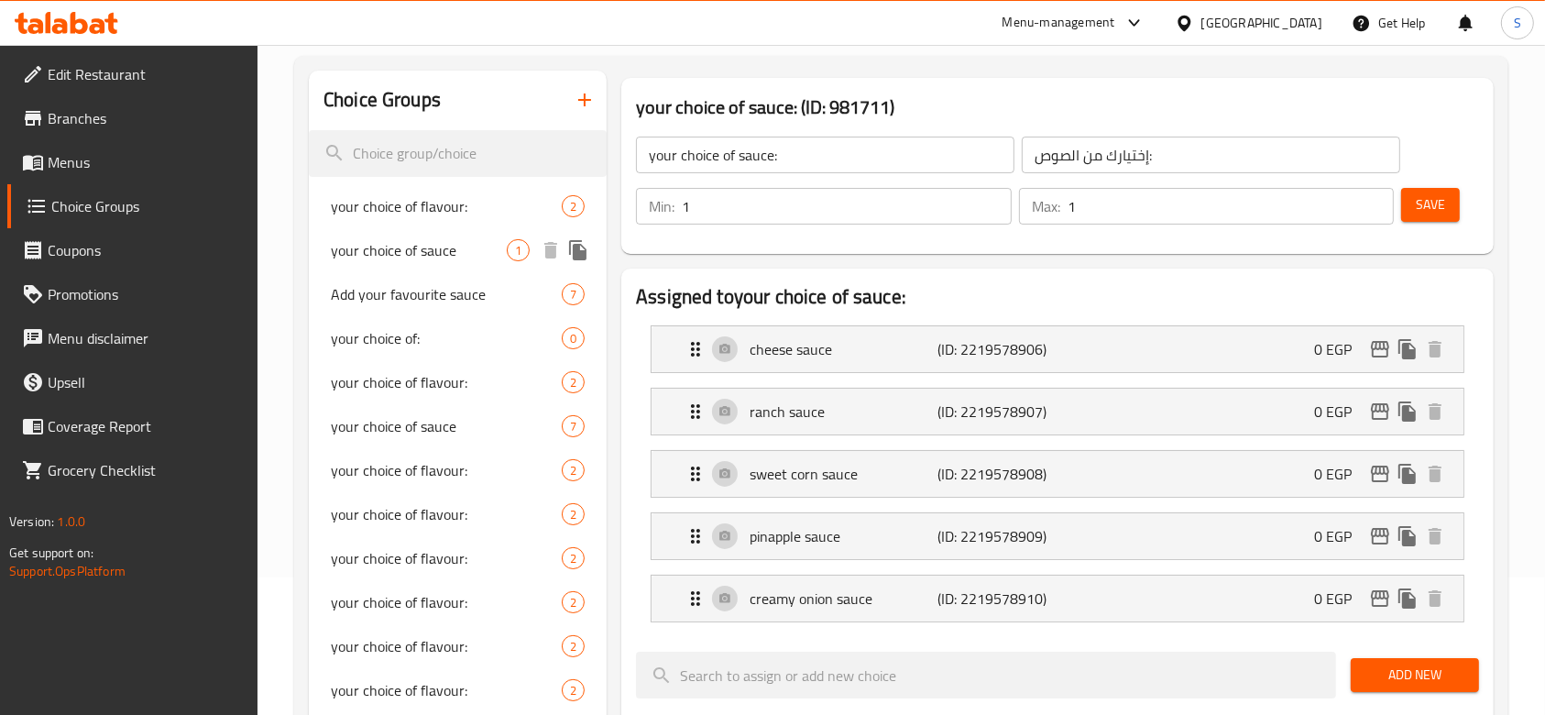
click at [388, 242] on span "your choice of sauce" at bounding box center [419, 250] width 176 height 22
type input "your choice of sauce"
type input "اختيارك من الصوص"
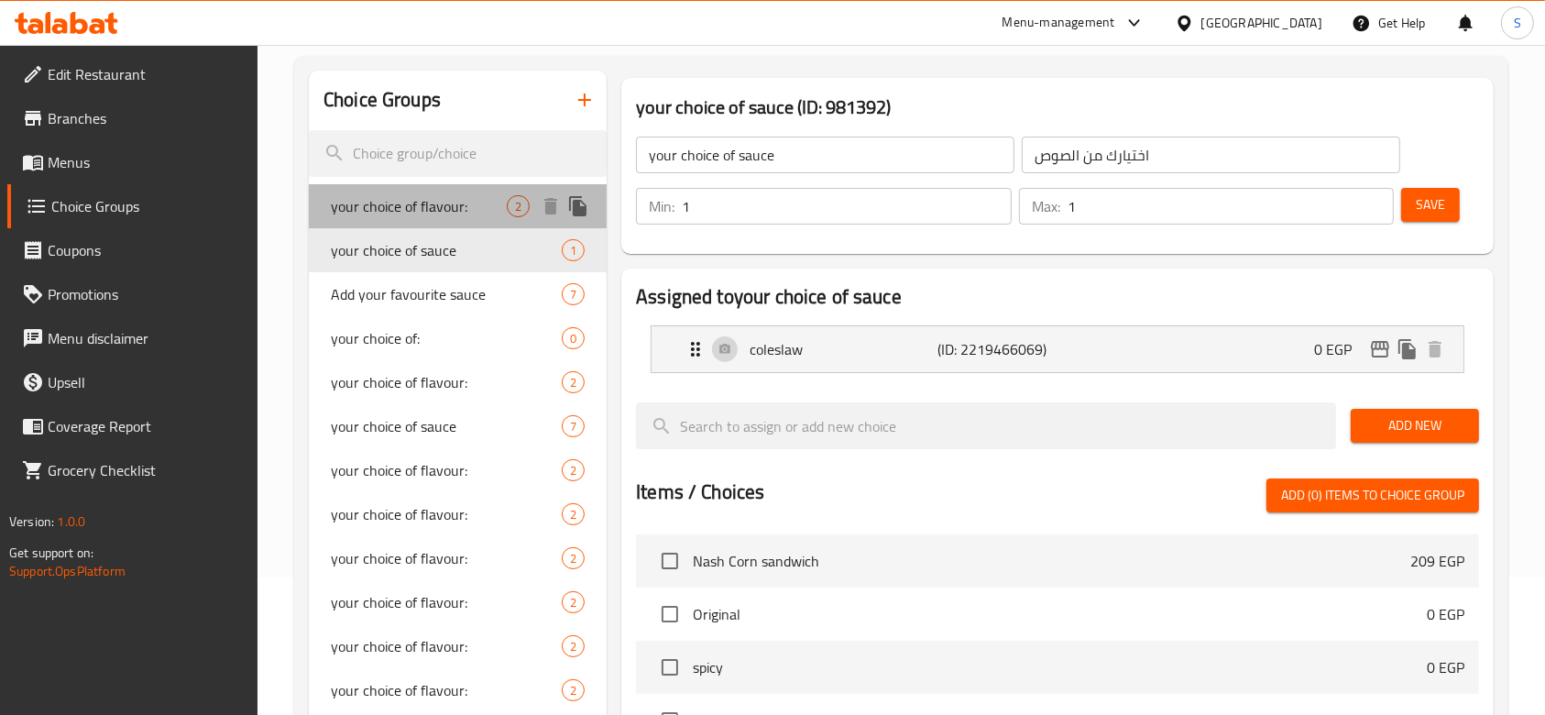
click at [402, 204] on span "your choice of flavour:" at bounding box center [419, 206] width 176 height 22
type input "your choice of flavour:"
type input "إختيارك من النكهة:"
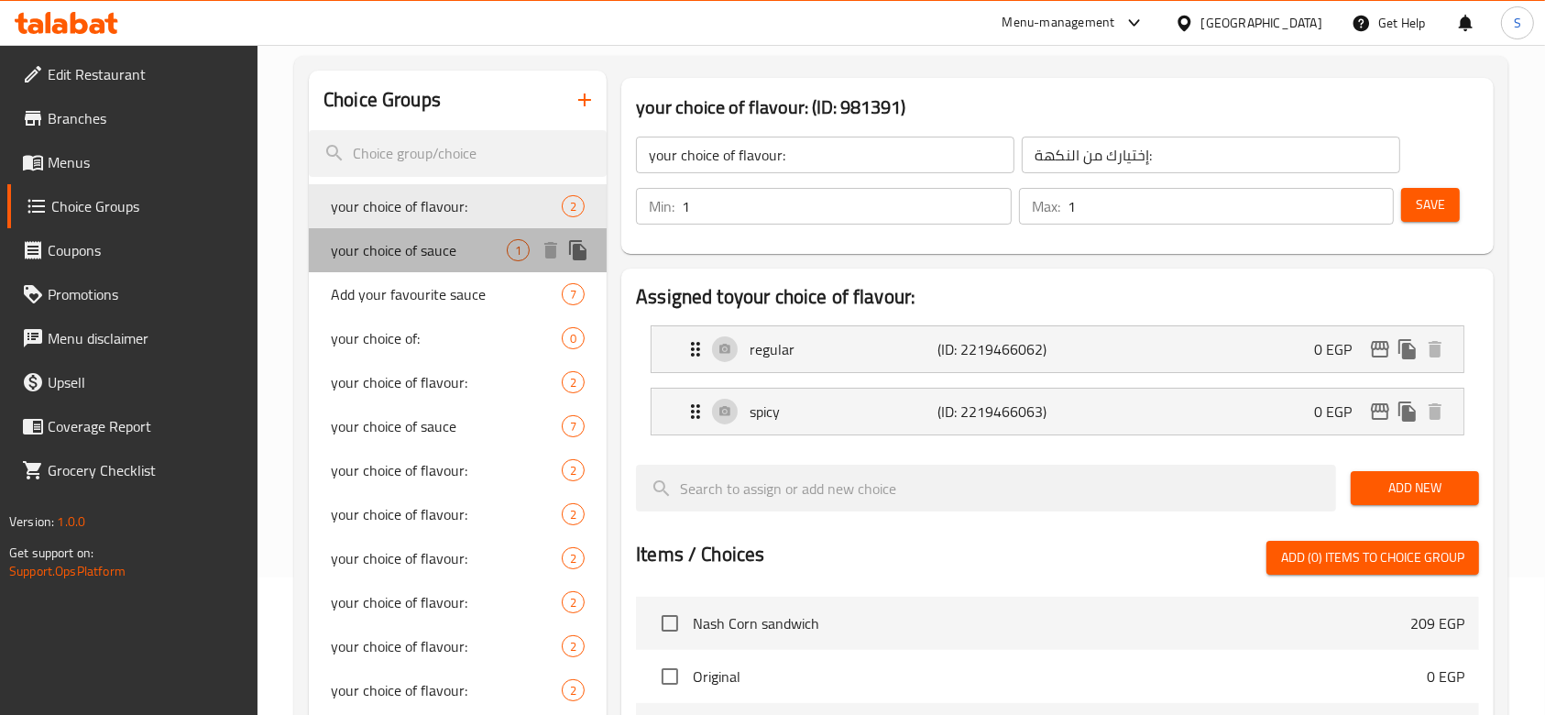
click at [485, 241] on span "your choice of sauce" at bounding box center [419, 250] width 176 height 22
type input "your choice of sauce"
type input "اختيارك من الصوص"
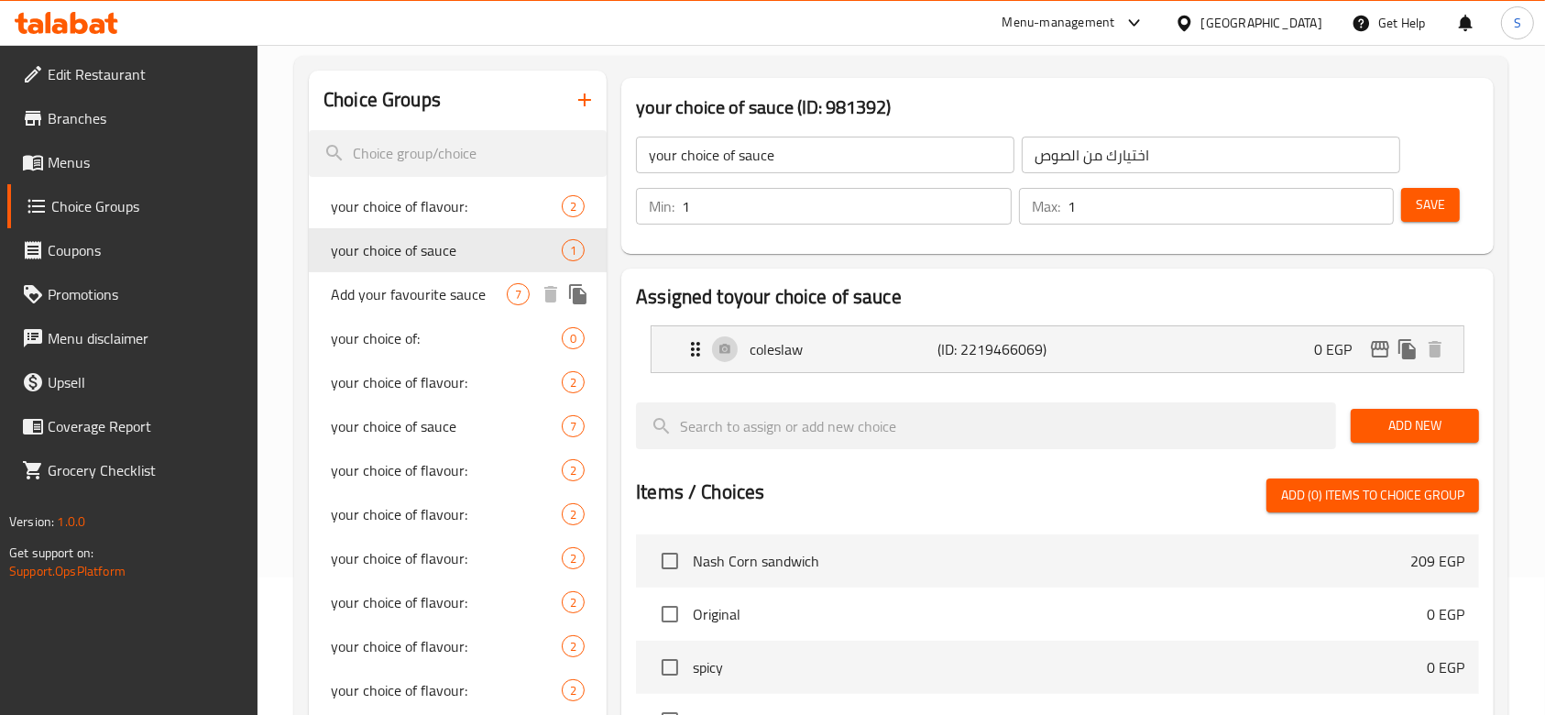
click at [460, 294] on span "Add your favourite sauce" at bounding box center [419, 294] width 176 height 22
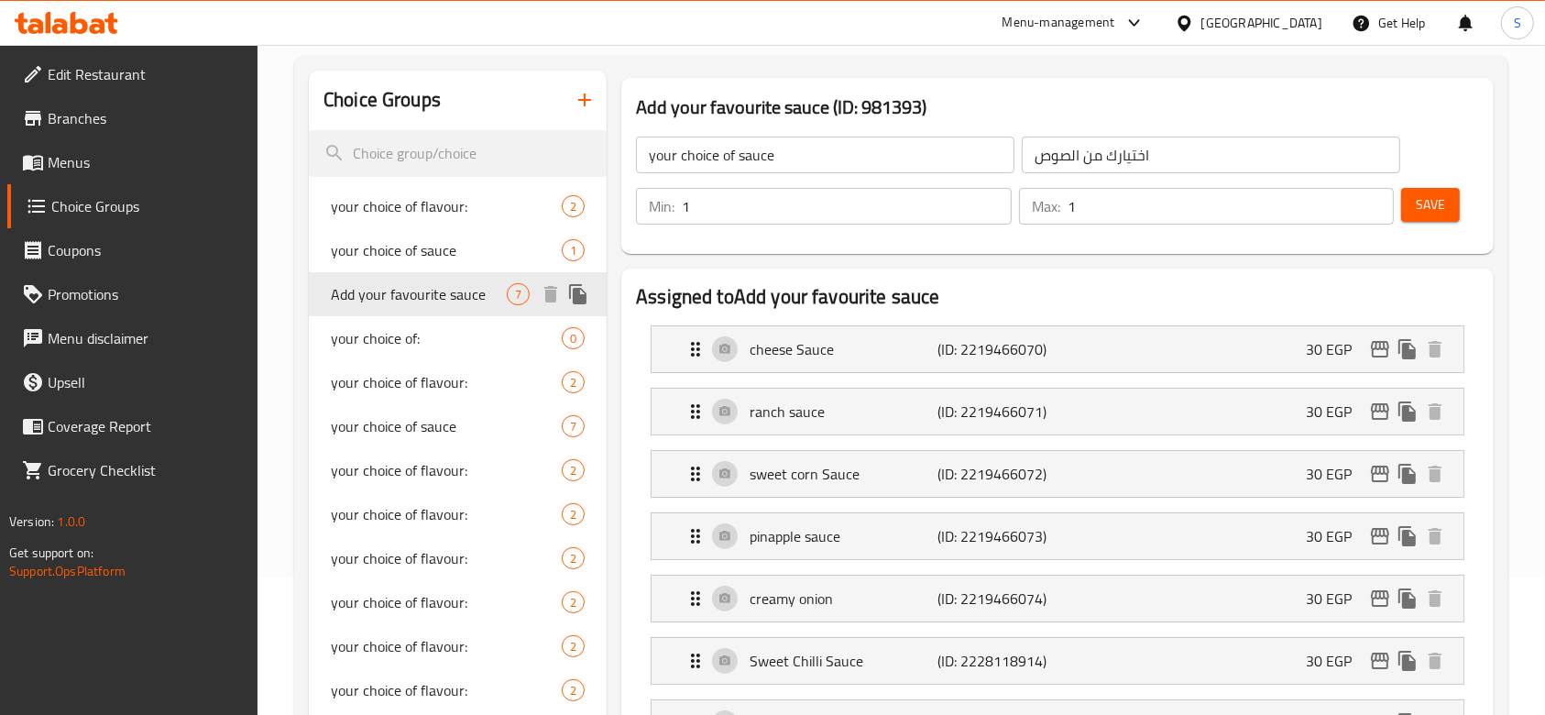
type input "Add your favourite sauce"
type input "ضيف من الصوصات المفضلة"
type input "0"
type input "6"
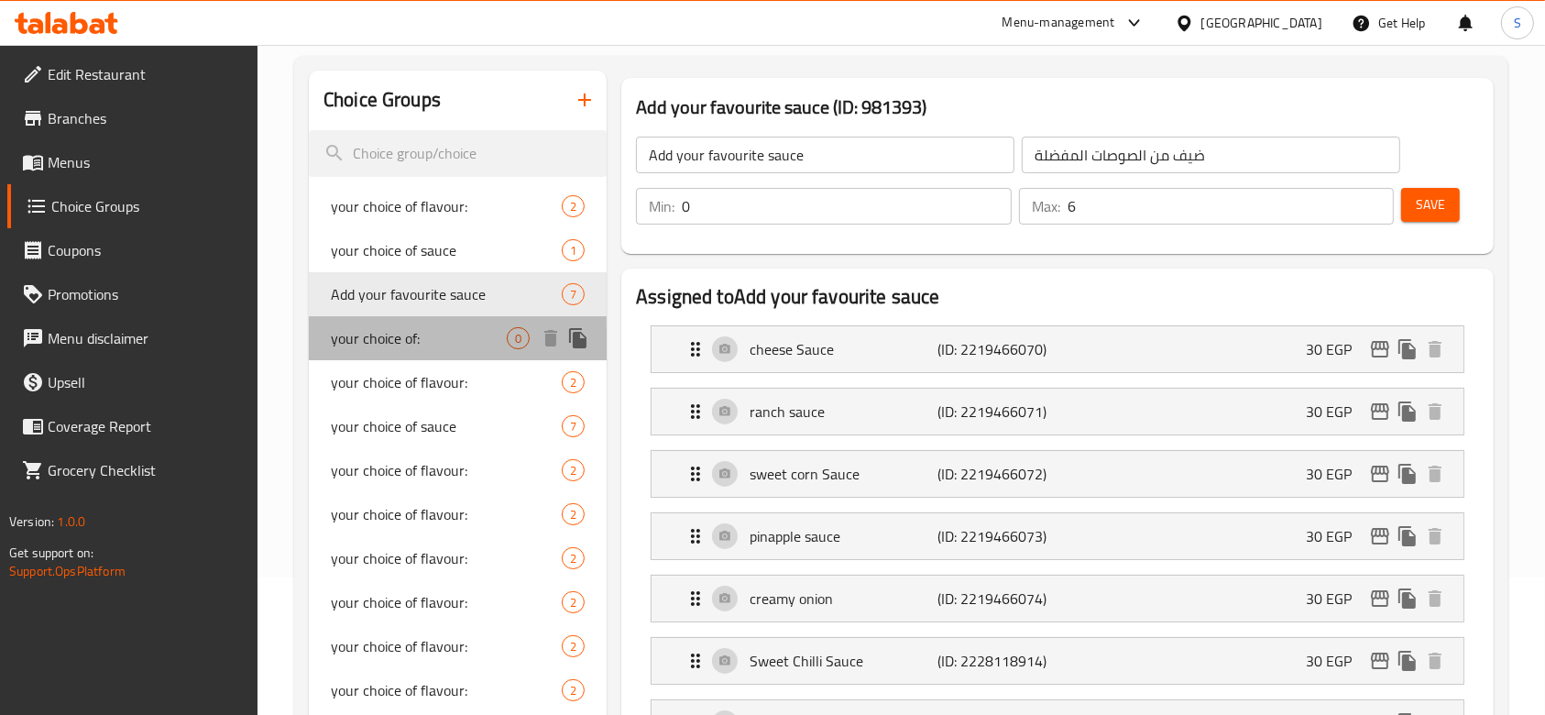
click at [435, 354] on div "your choice of: 0" at bounding box center [458, 338] width 298 height 44
type input "your choice of:"
type input "اختيارك من:"
type input "1"
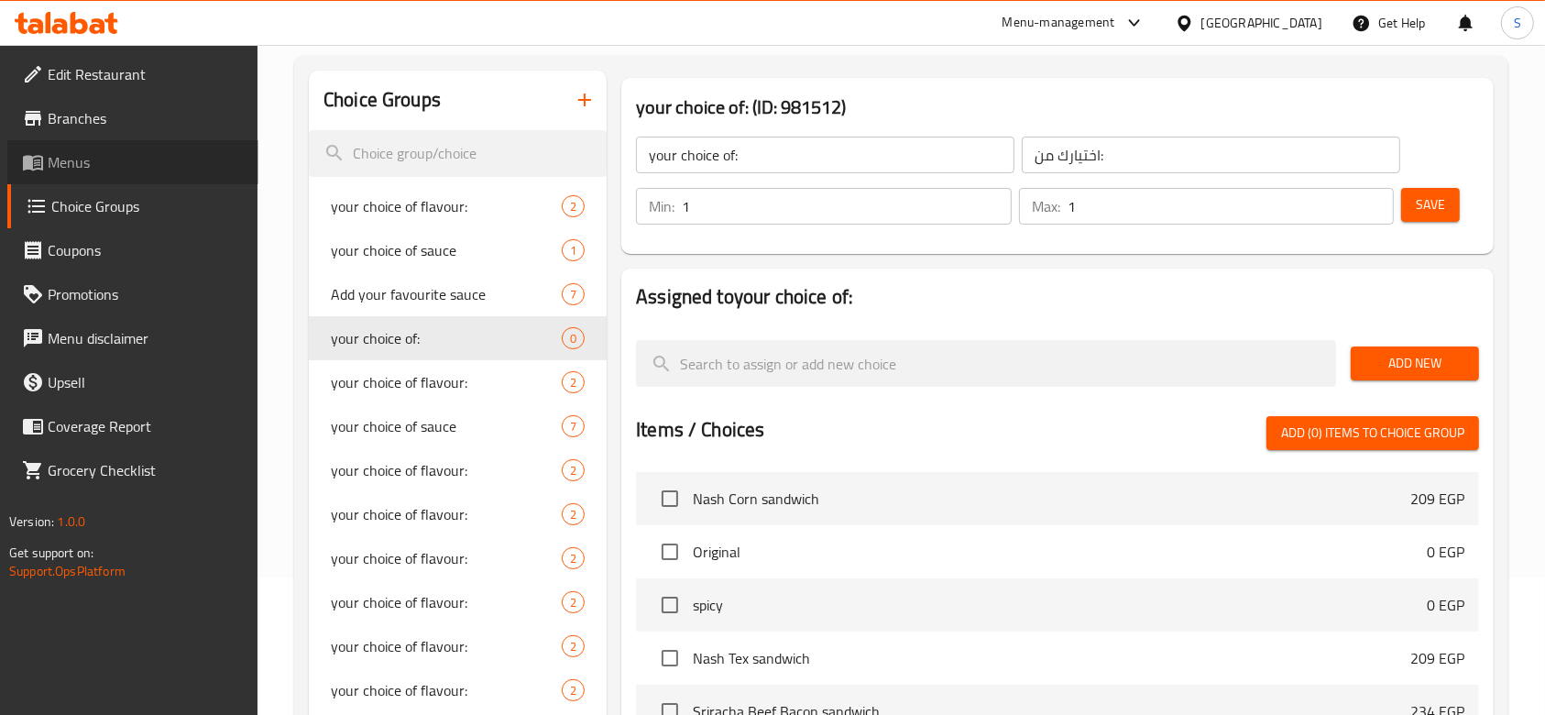
click at [81, 163] on span "Menus" at bounding box center [146, 162] width 196 height 22
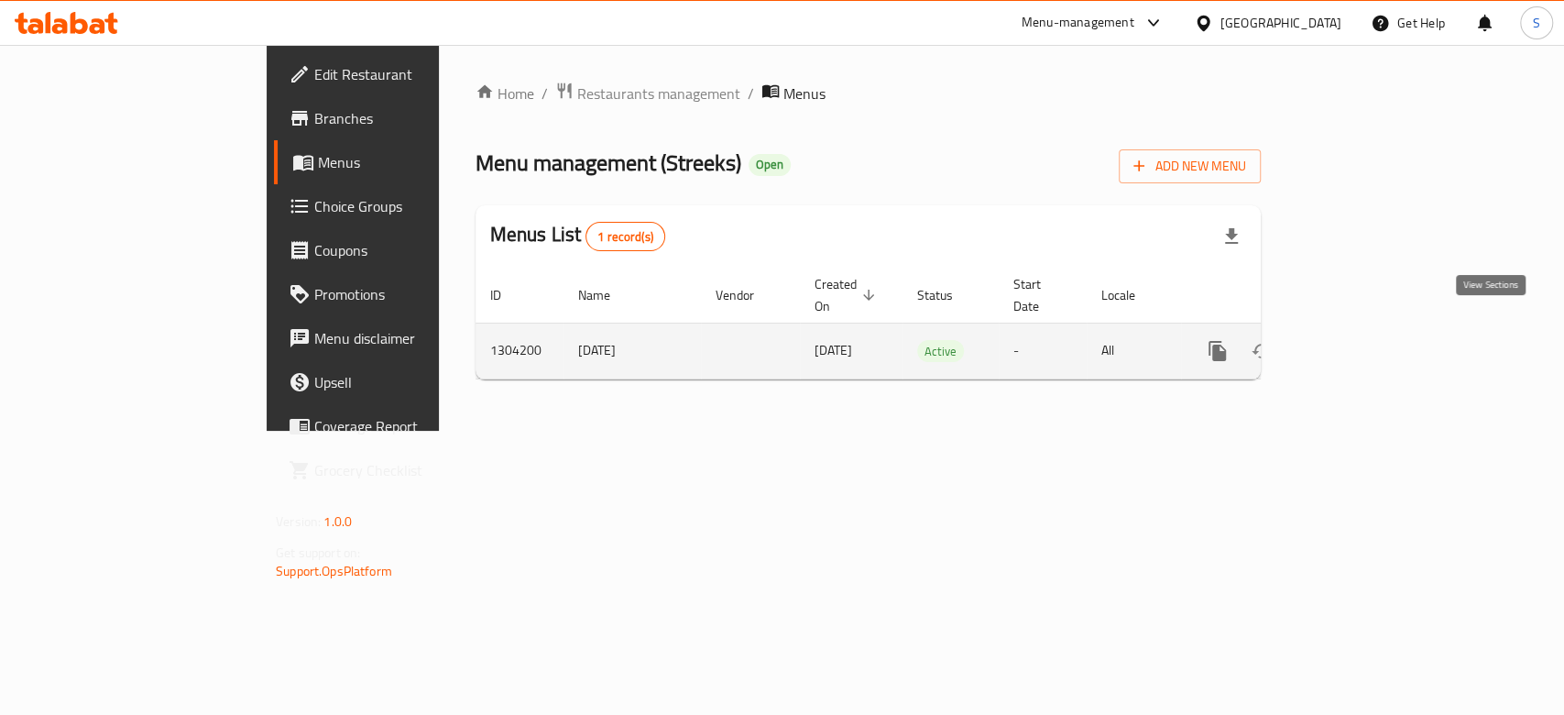
click at [1371, 329] on link "enhanced table" at bounding box center [1349, 351] width 44 height 44
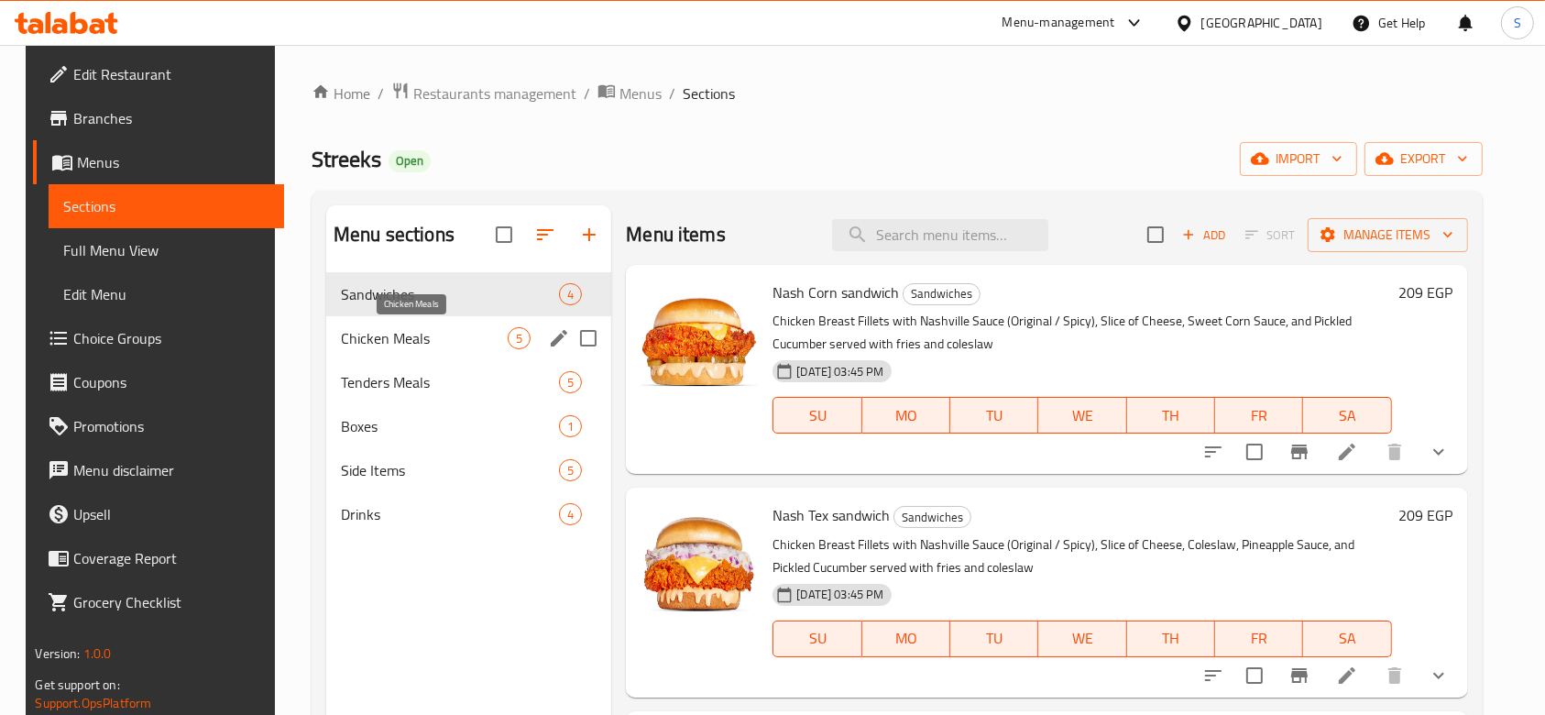
click at [457, 344] on span "Chicken Meals" at bounding box center [424, 338] width 167 height 22
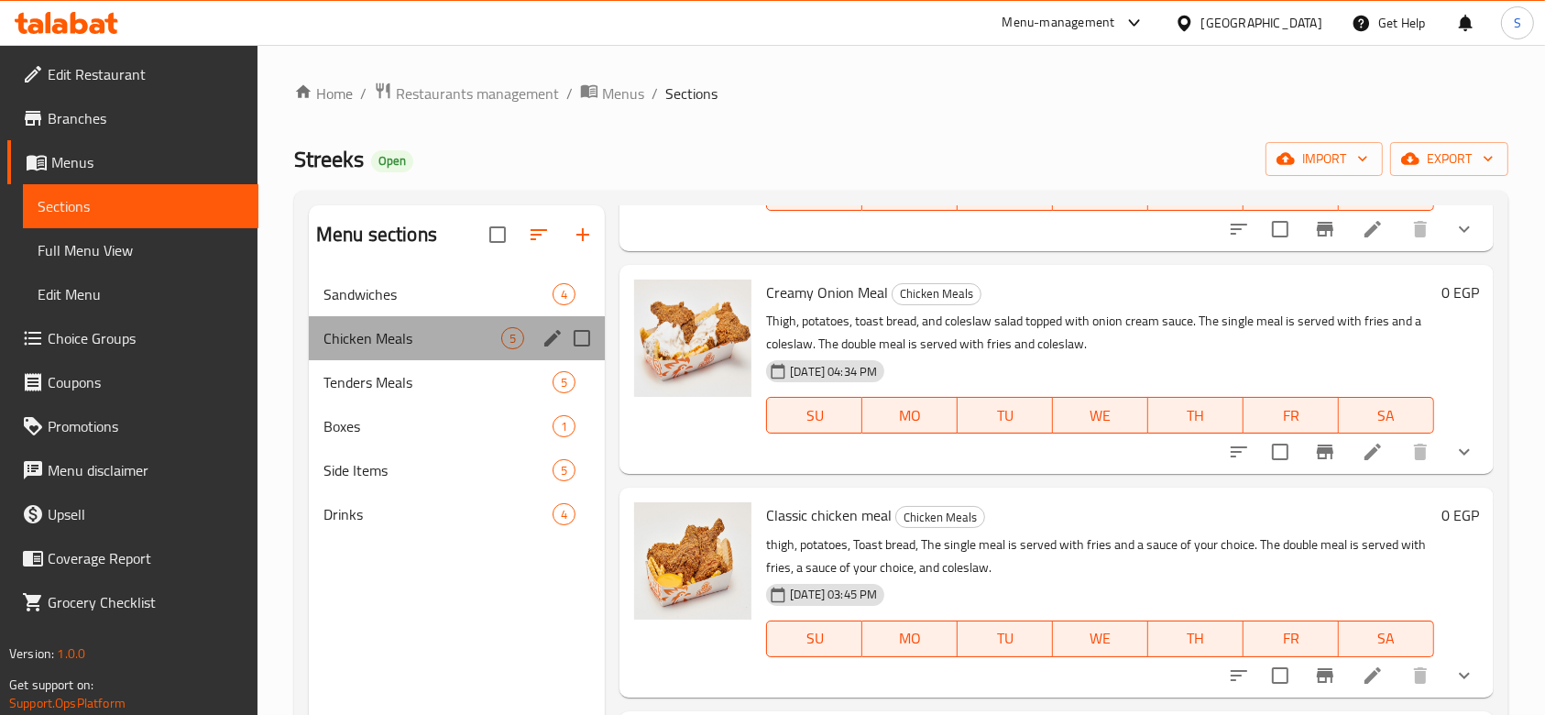
click at [417, 352] on div "Chicken Meals 5" at bounding box center [457, 338] width 296 height 44
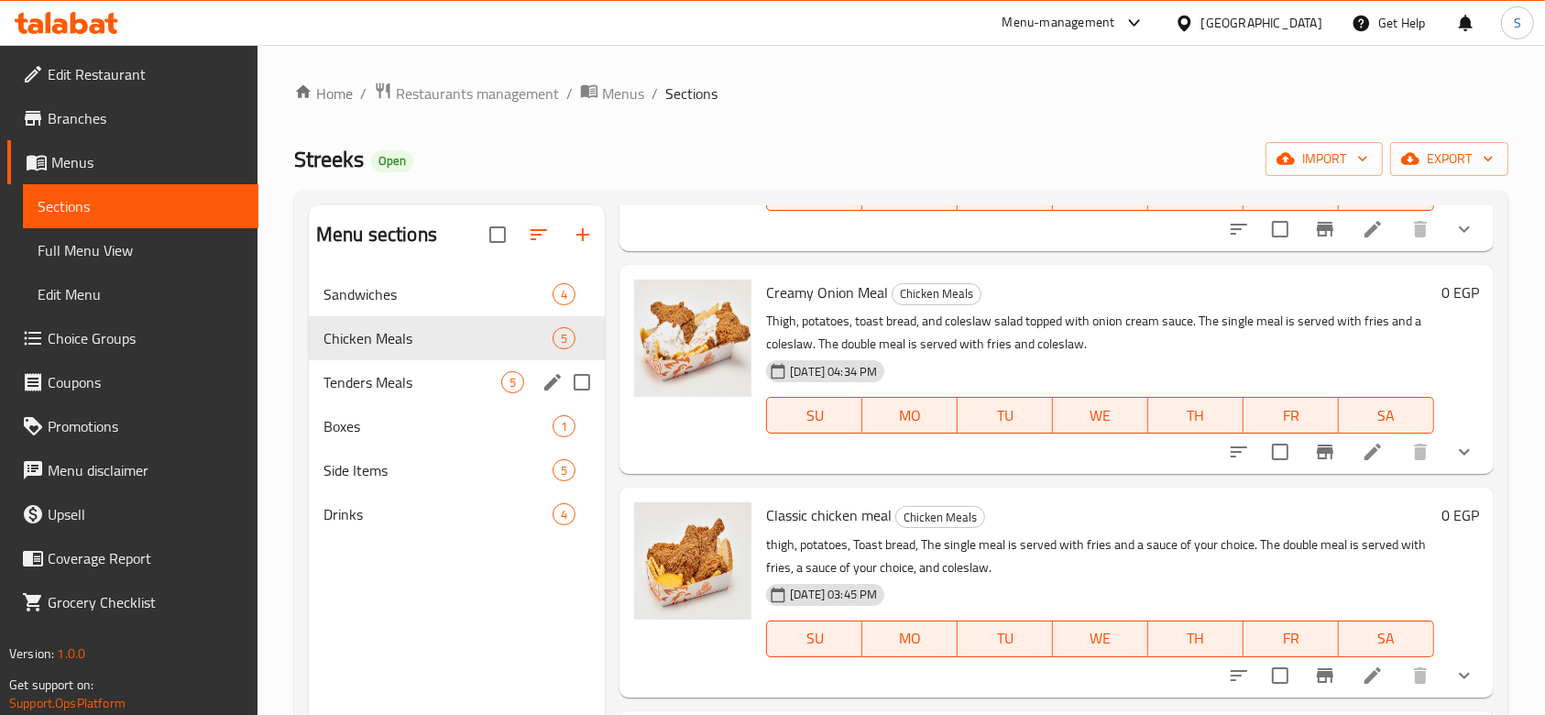
click at [417, 386] on span "Tenders Meals" at bounding box center [412, 382] width 178 height 22
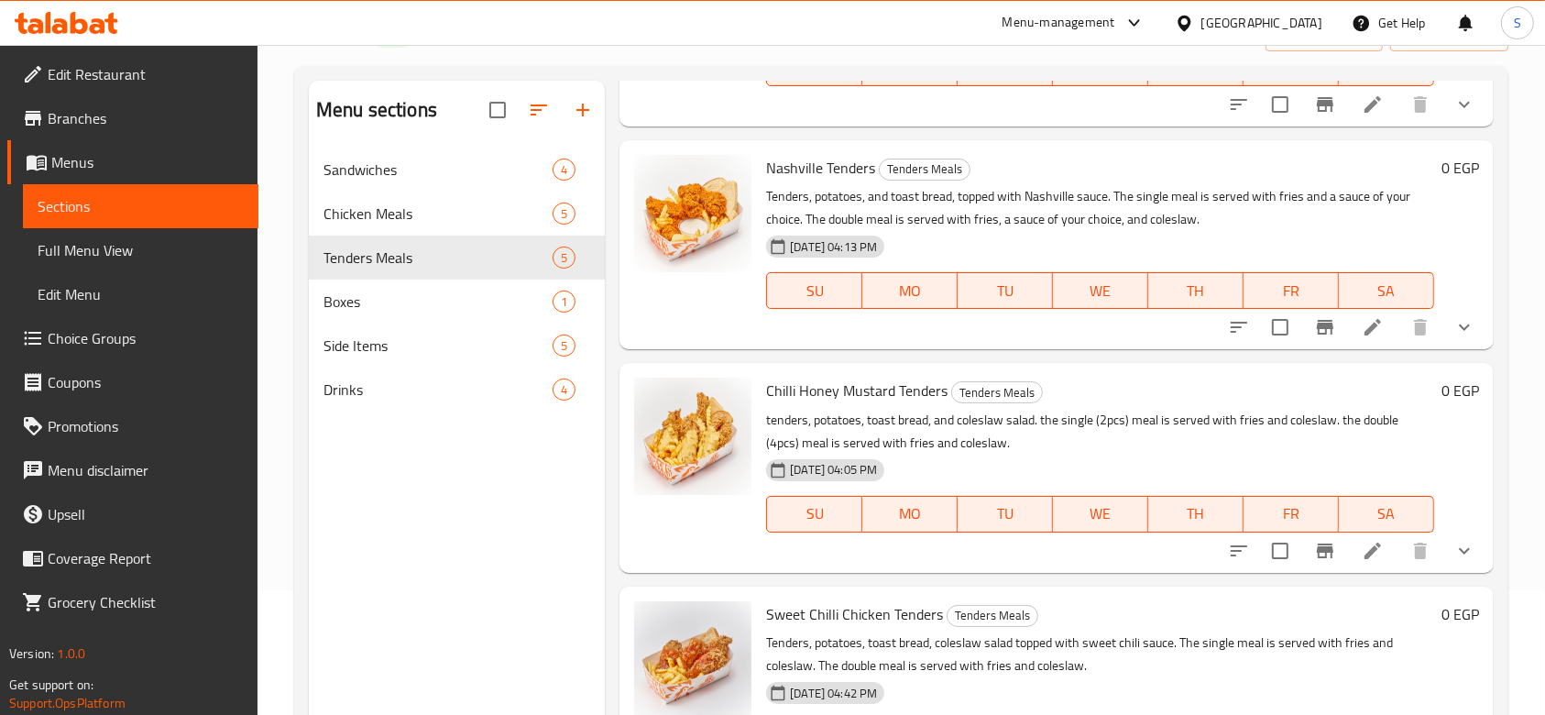
scroll to position [257, 0]
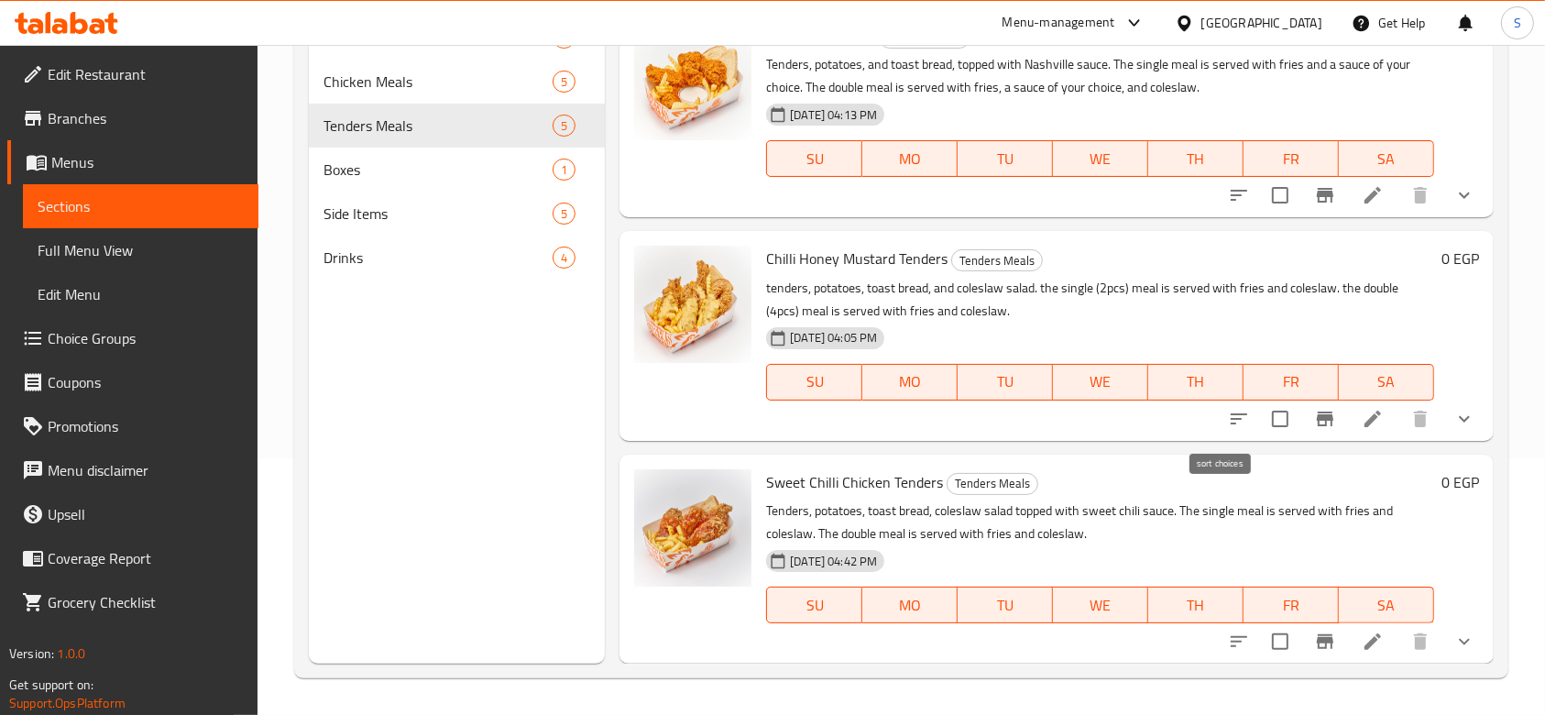
click at [1217, 416] on button "sort-choices" at bounding box center [1239, 419] width 44 height 44
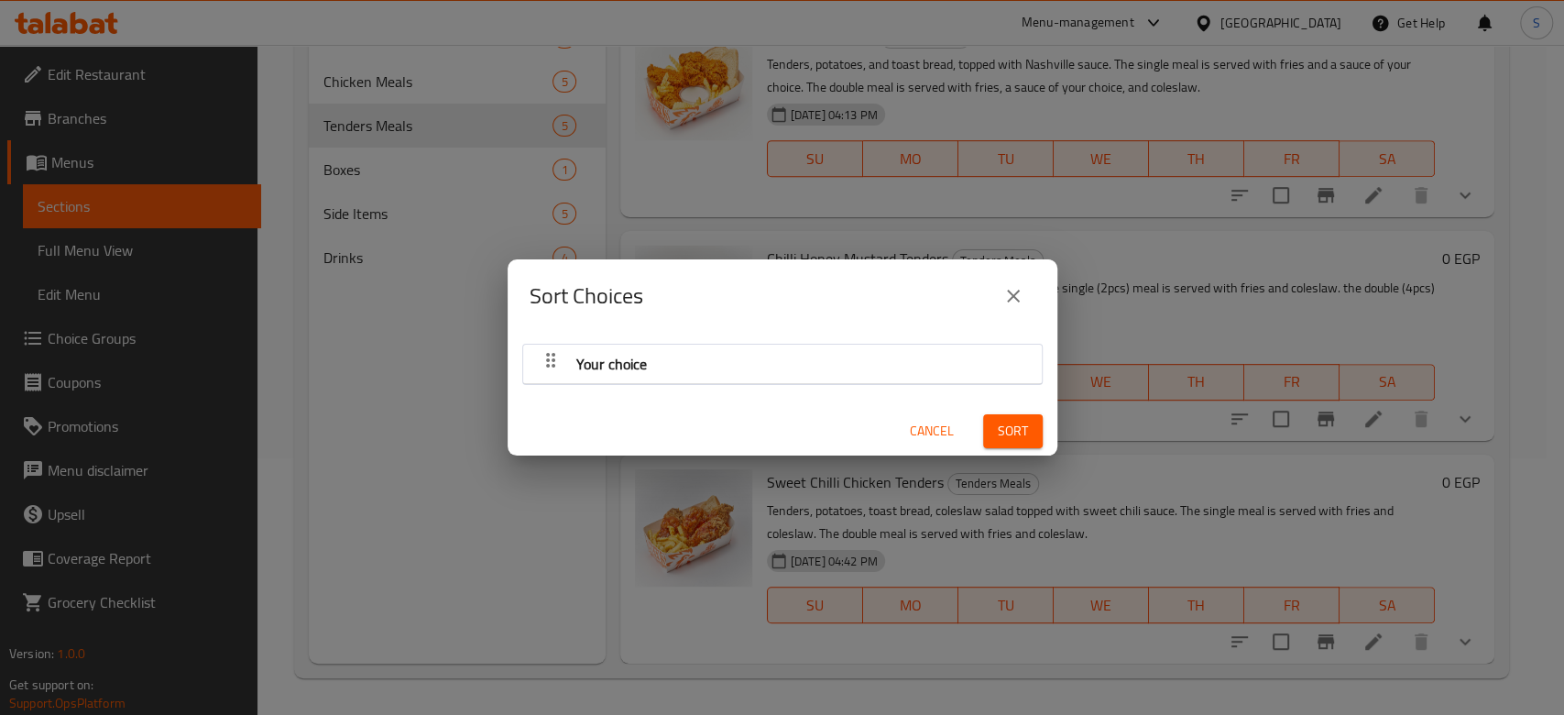
click at [799, 361] on div "Your choice" at bounding box center [782, 364] width 500 height 44
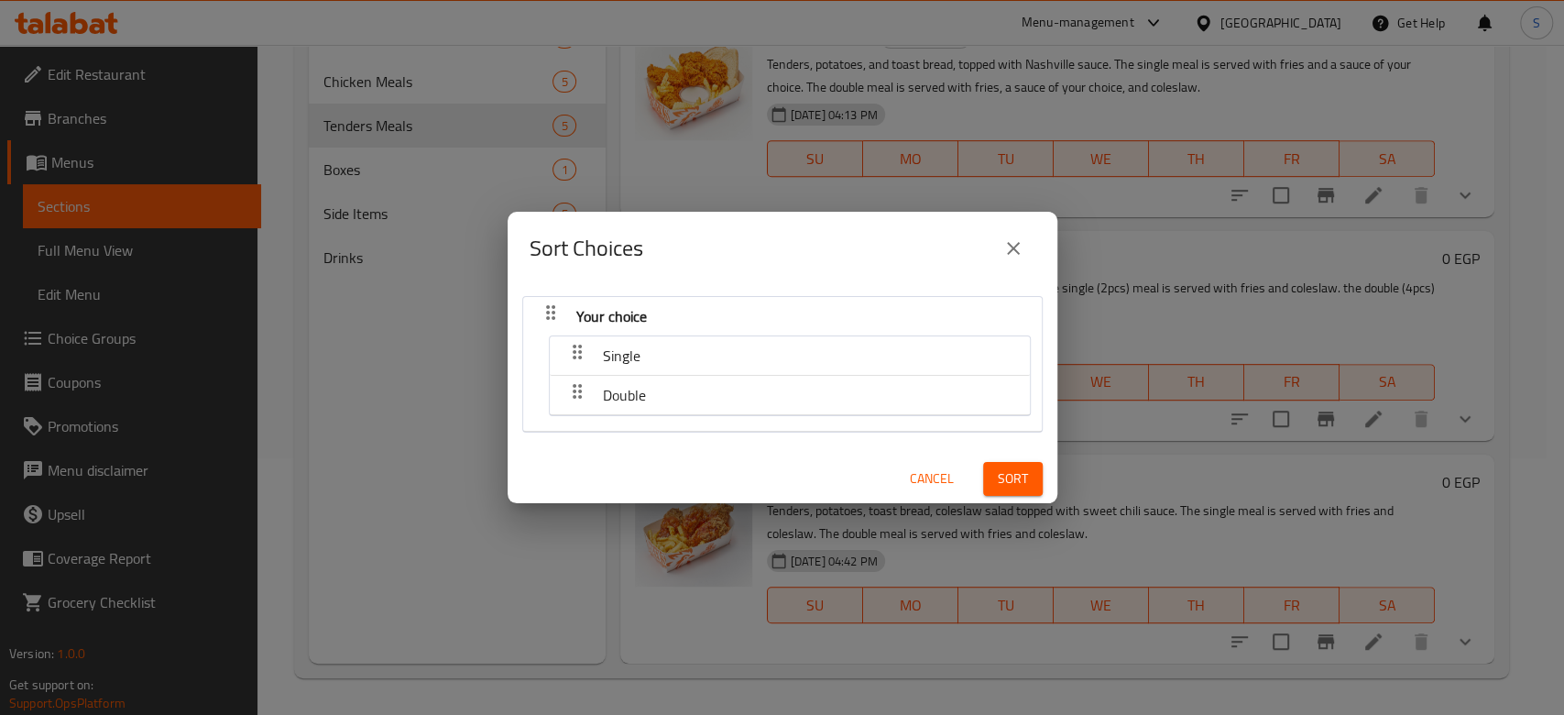
click at [863, 350] on div "Single" at bounding box center [790, 355] width 462 height 44
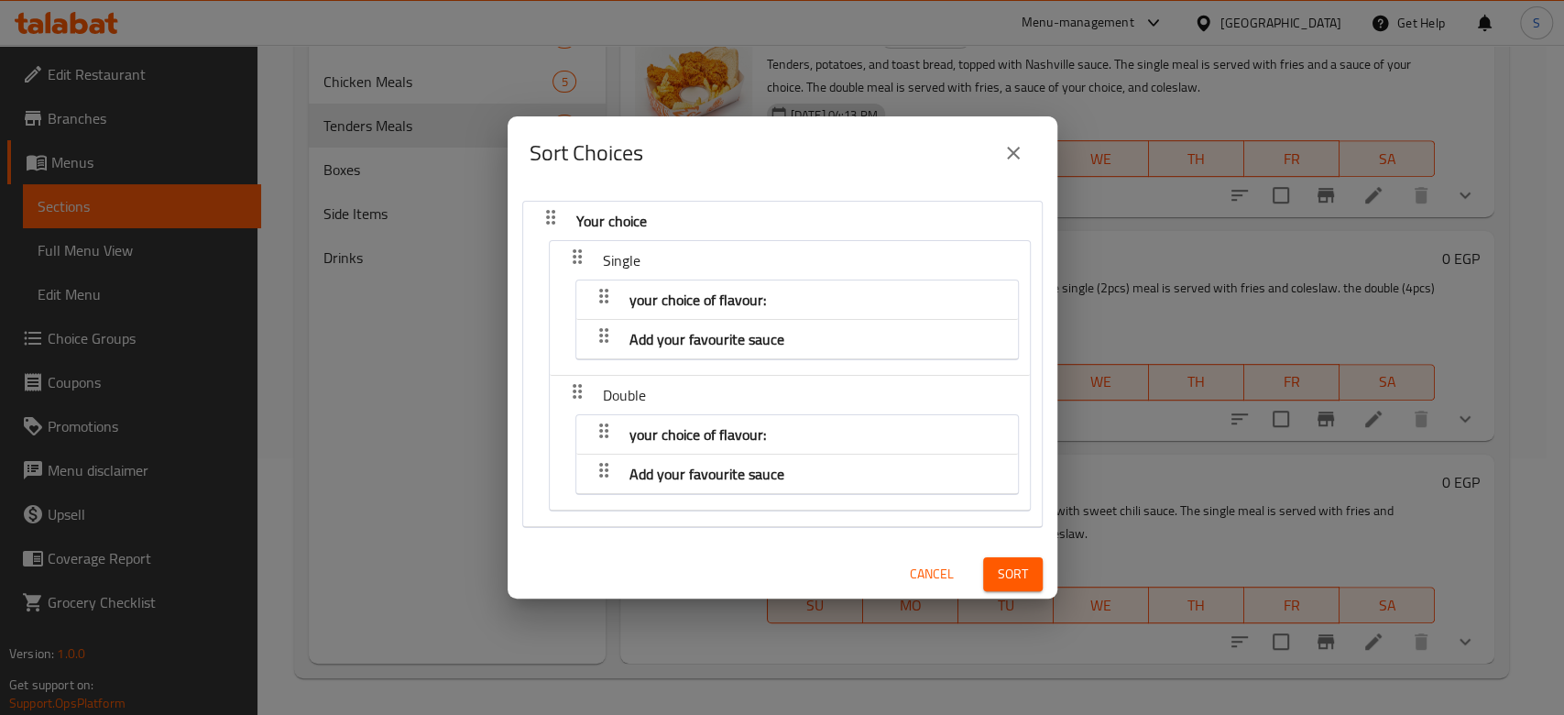
click at [762, 341] on span "Add your favourite sauce" at bounding box center [706, 338] width 155 height 27
click at [599, 339] on icon "button" at bounding box center [604, 335] width 22 height 22
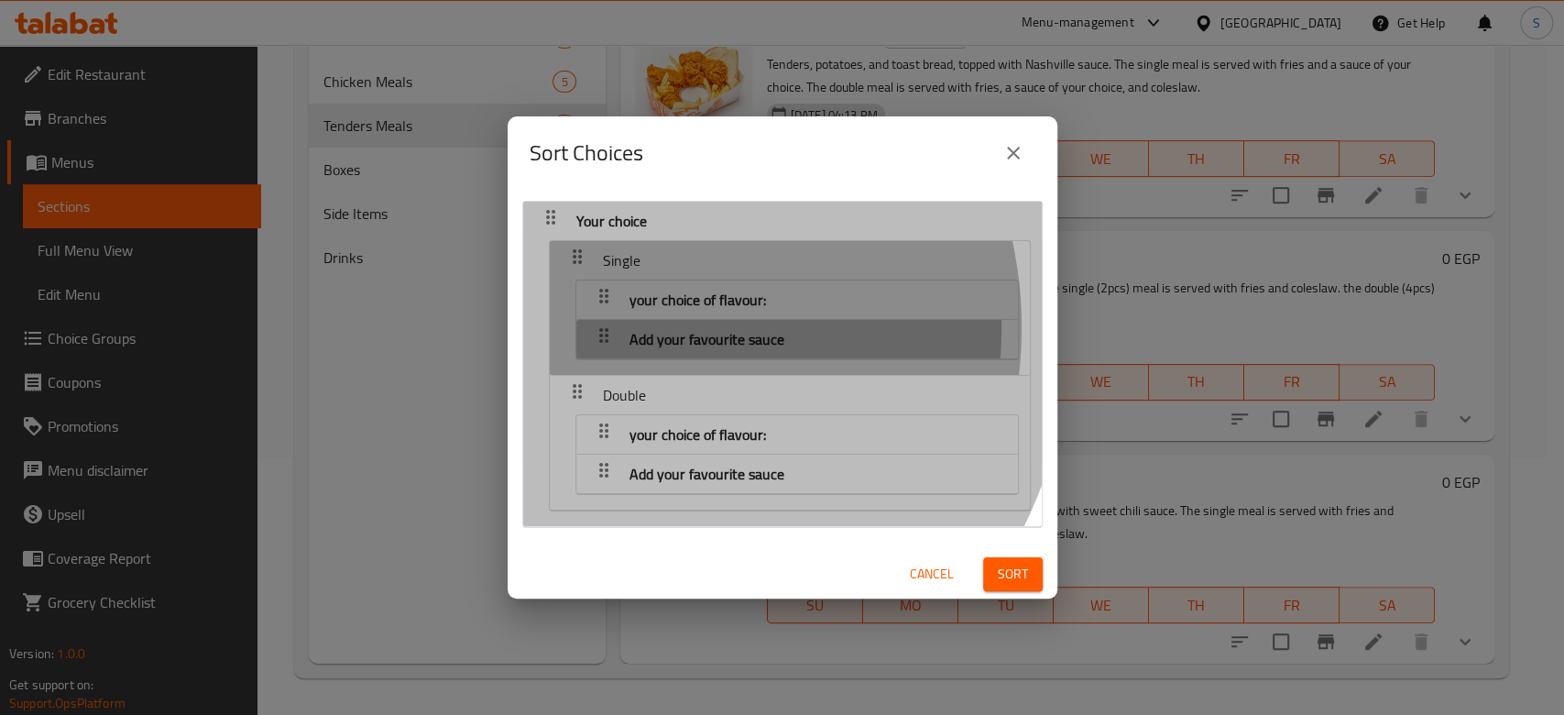
click at [618, 329] on div "button" at bounding box center [603, 339] width 37 height 44
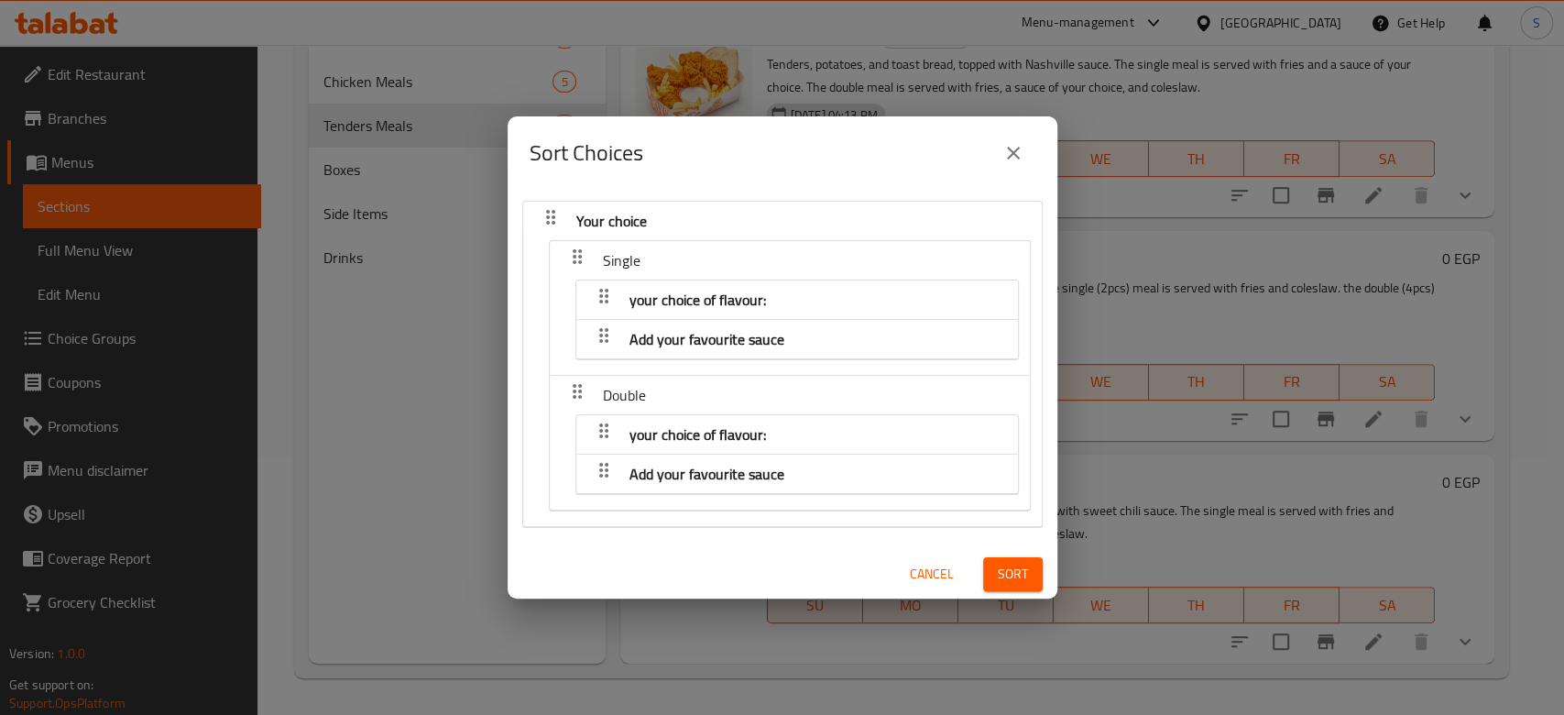
click at [1002, 558] on button "Sort" at bounding box center [1013, 574] width 60 height 34
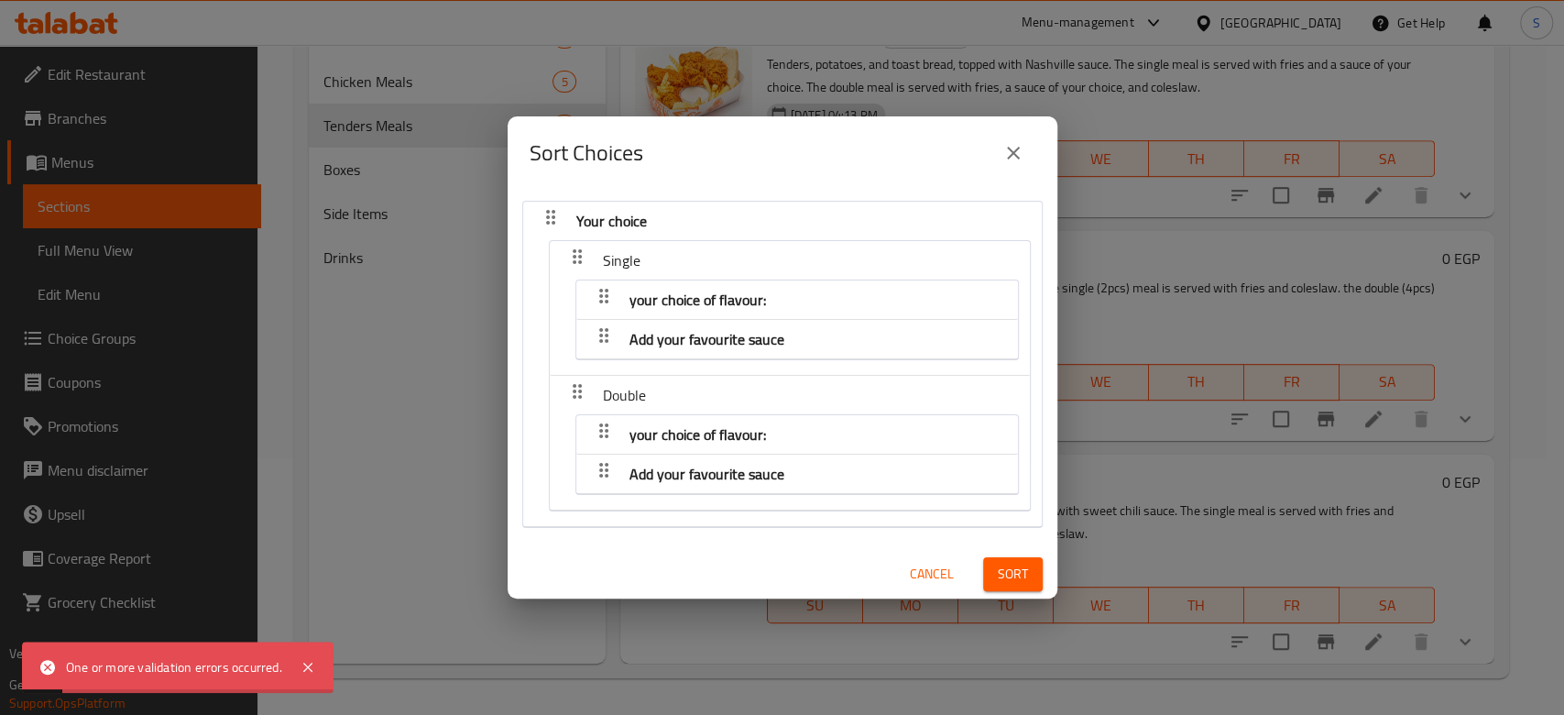
click at [789, 343] on div "Add your favourite sauce" at bounding box center [796, 339] width 423 height 44
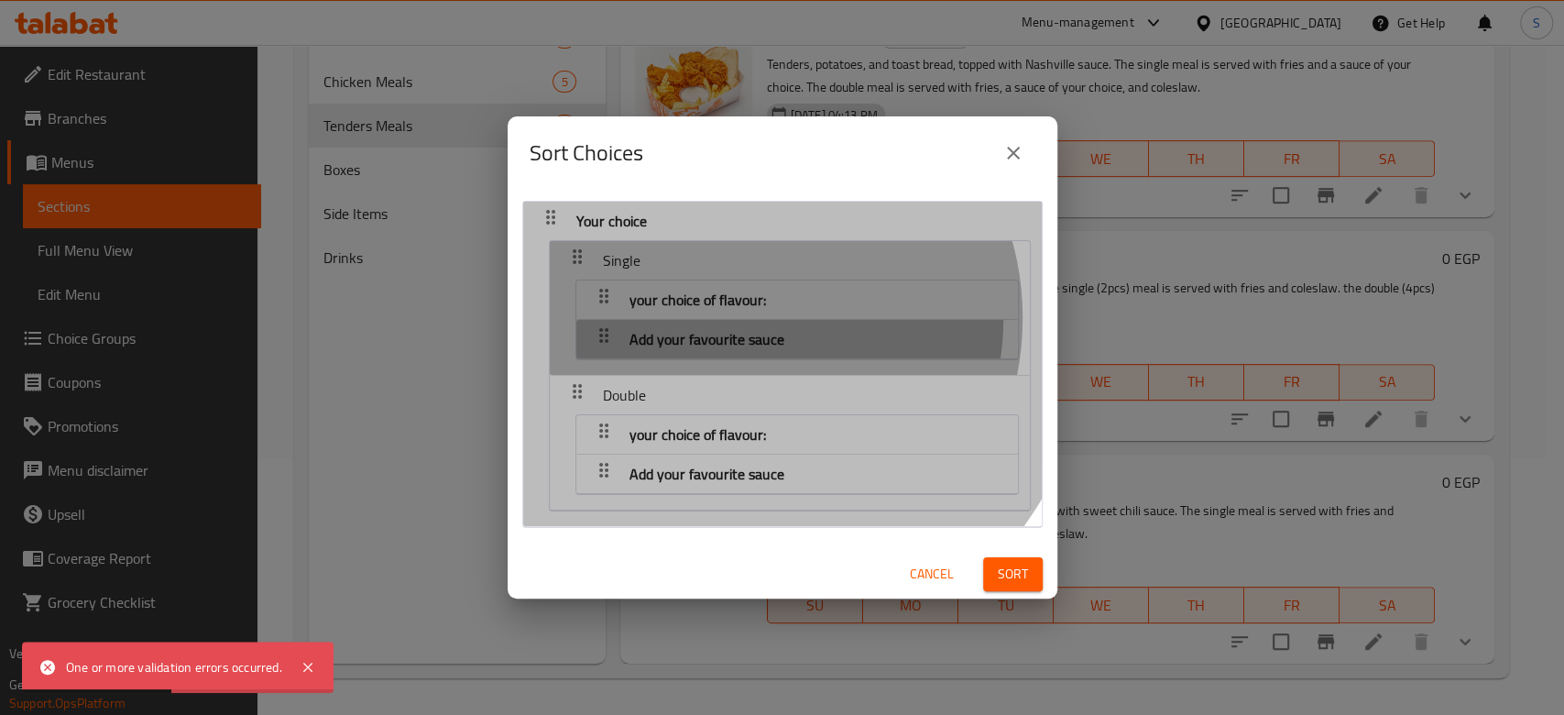
drag, startPoint x: 788, startPoint y: 343, endPoint x: 737, endPoint y: 319, distance: 56.6
click at [737, 319] on div "Add your favourite sauce" at bounding box center [706, 339] width 169 height 44
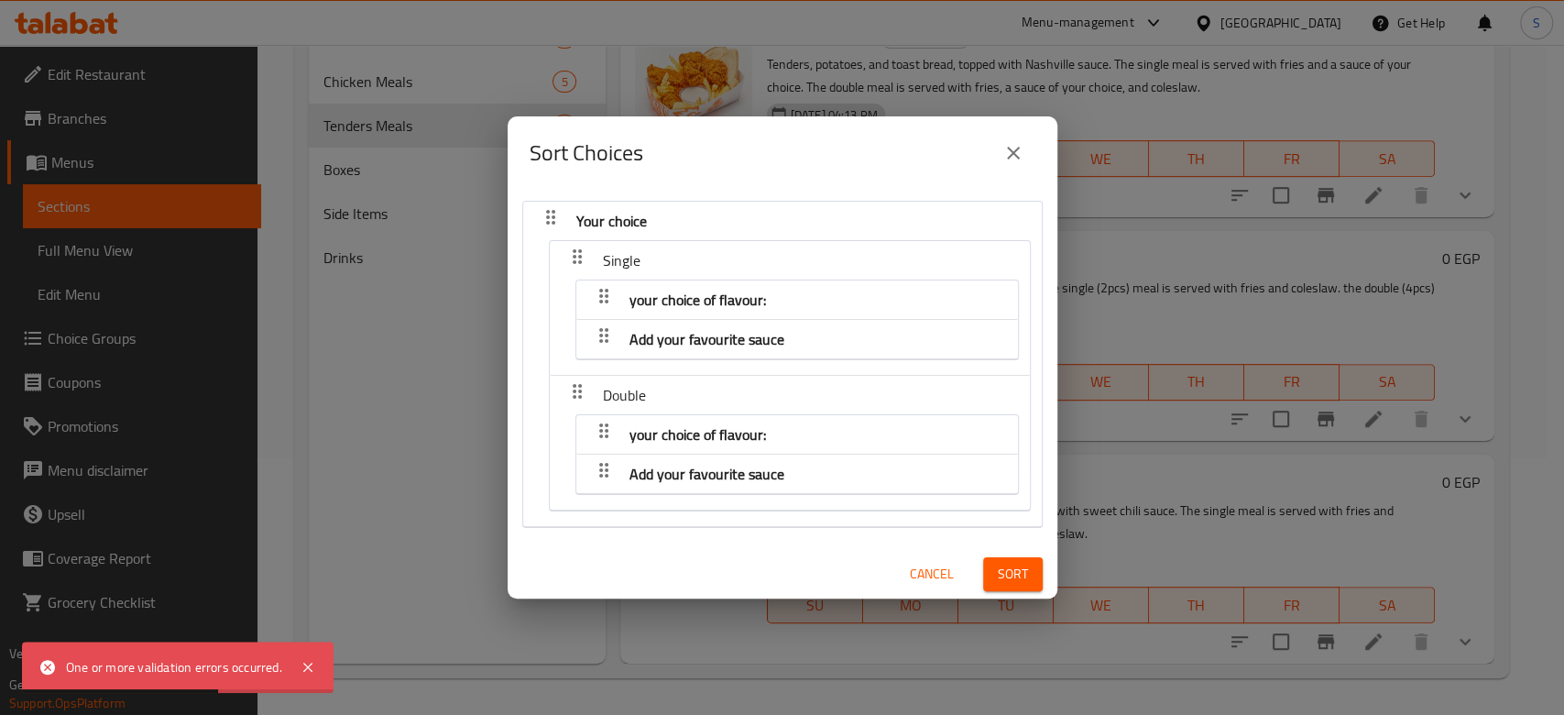
click at [997, 159] on button "close" at bounding box center [1013, 153] width 44 height 44
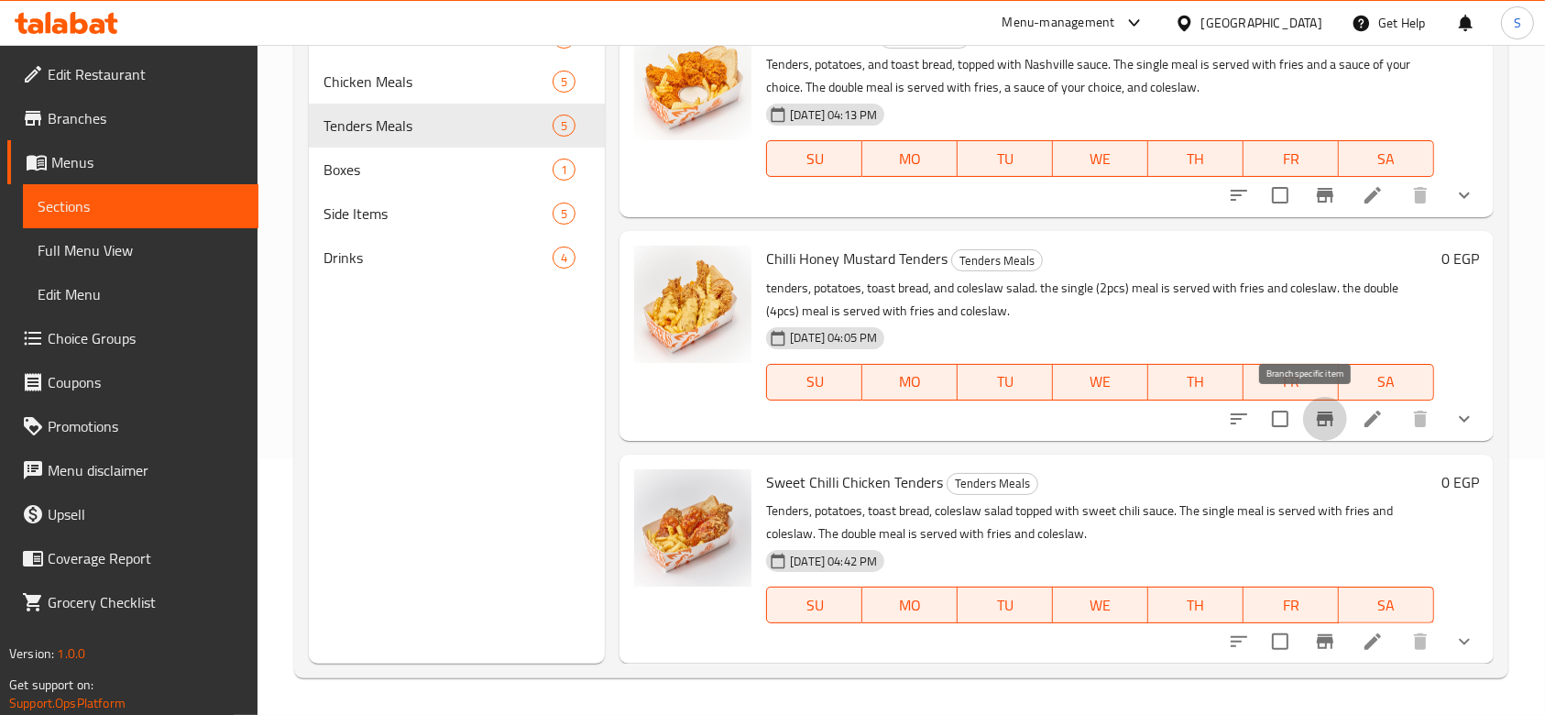
click at [1325, 413] on button "Branch-specific-item" at bounding box center [1325, 419] width 44 height 44
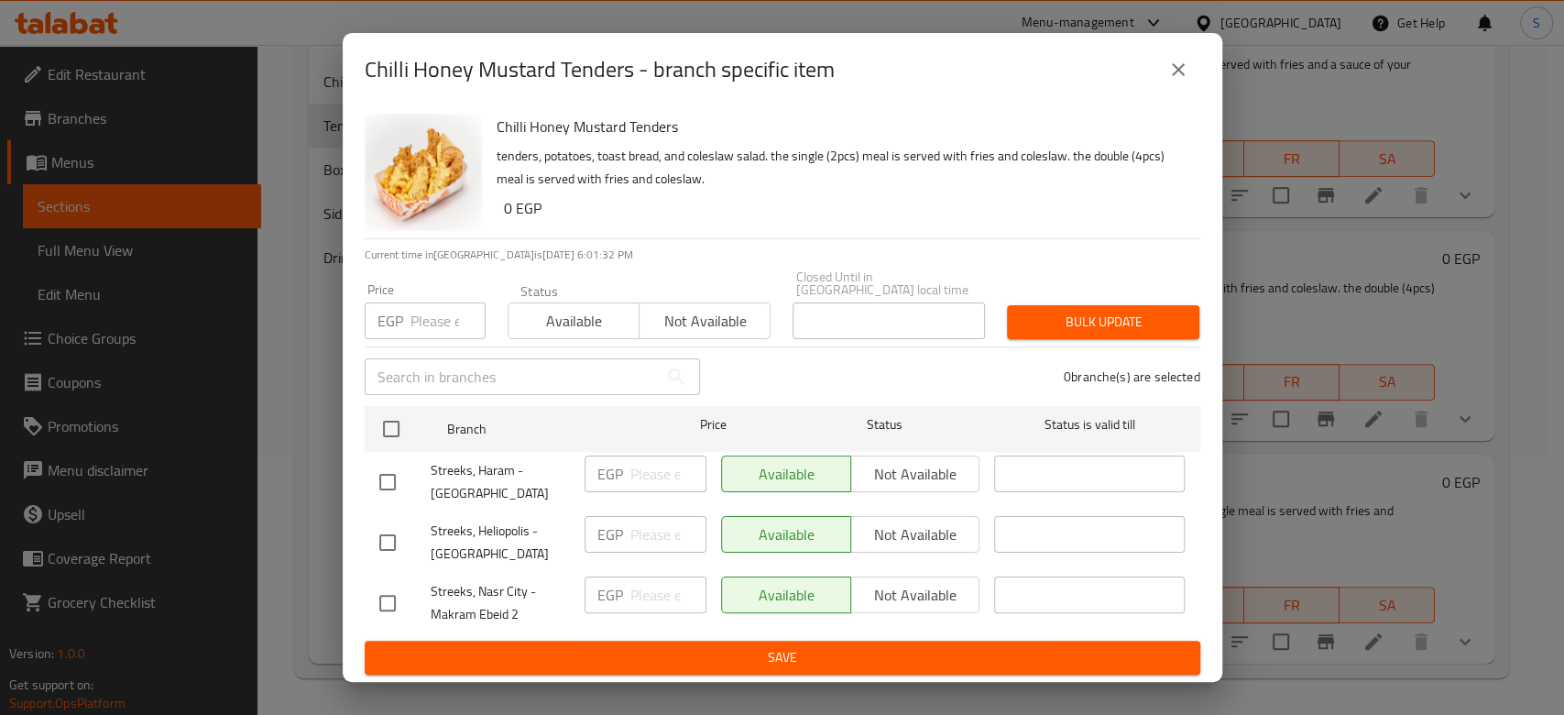
click at [1182, 77] on icon "close" at bounding box center [1178, 70] width 22 height 22
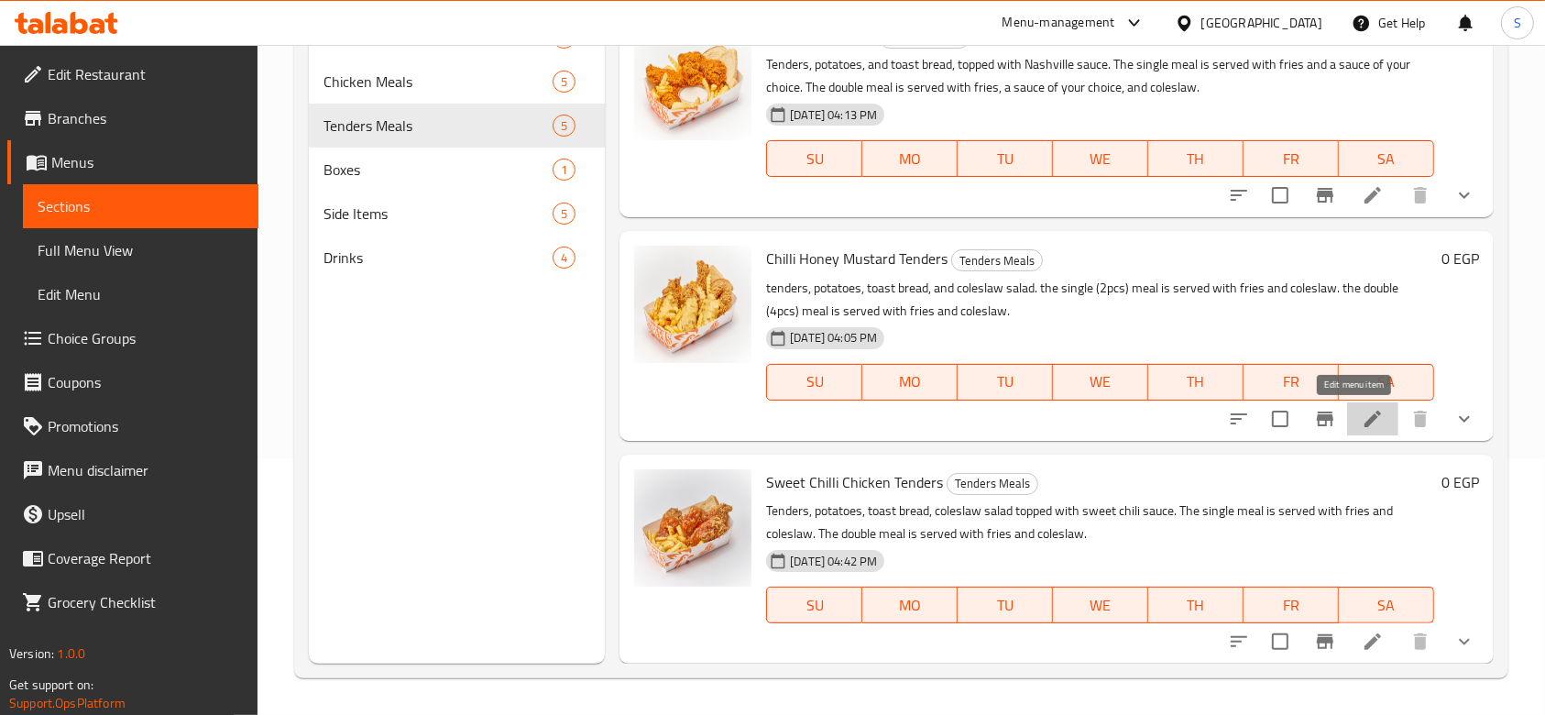
click at [1361, 412] on icon at bounding box center [1372, 419] width 22 height 22
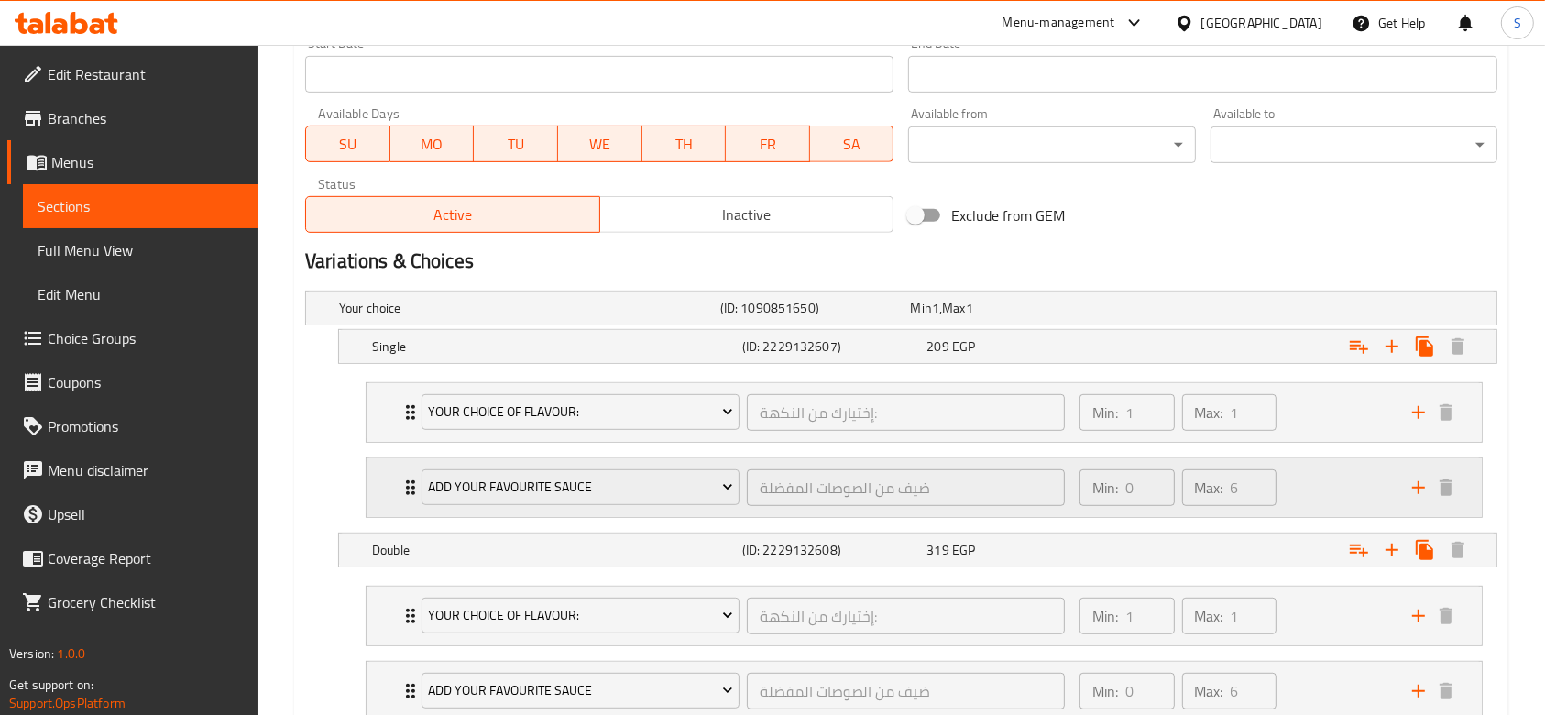
scroll to position [855, 0]
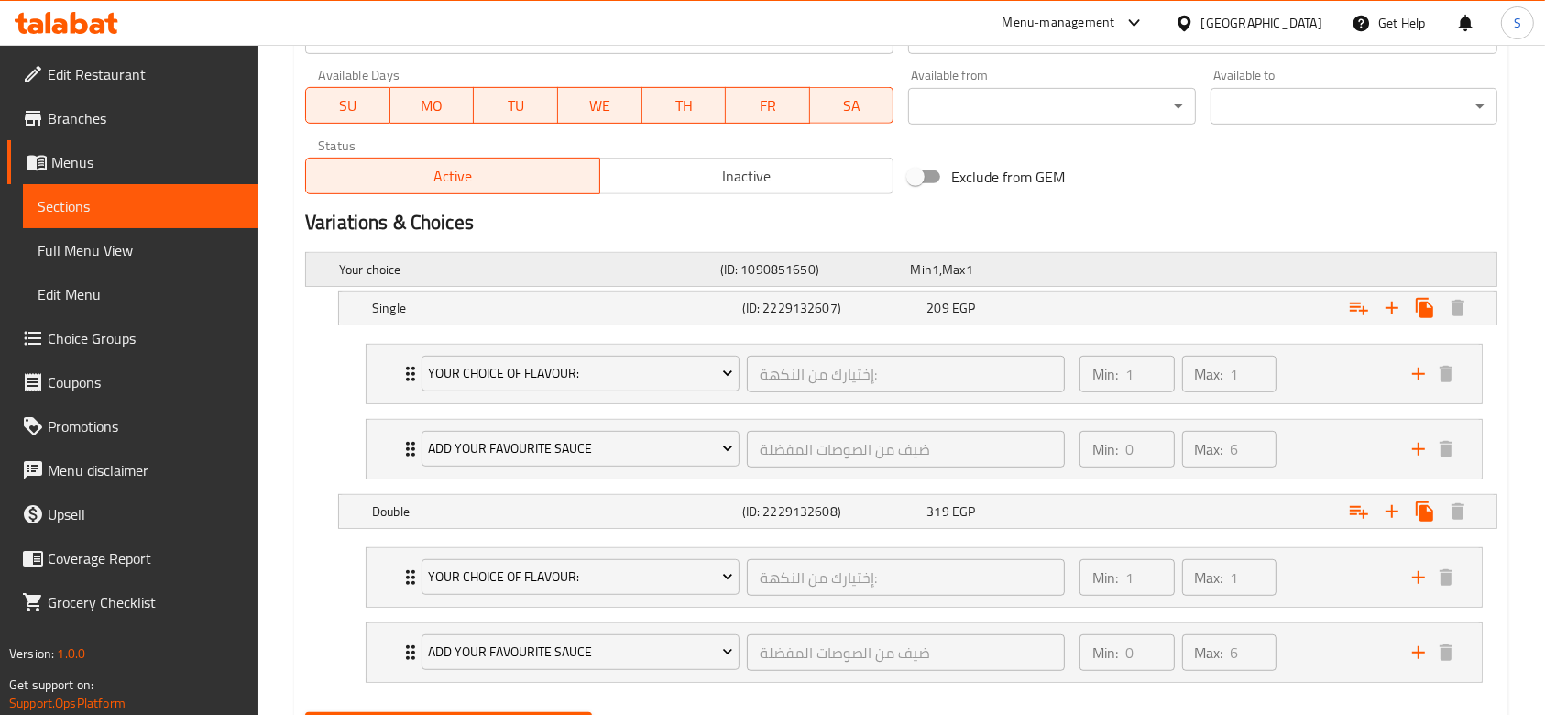
click at [588, 270] on h5 "Your choice" at bounding box center [526, 269] width 374 height 18
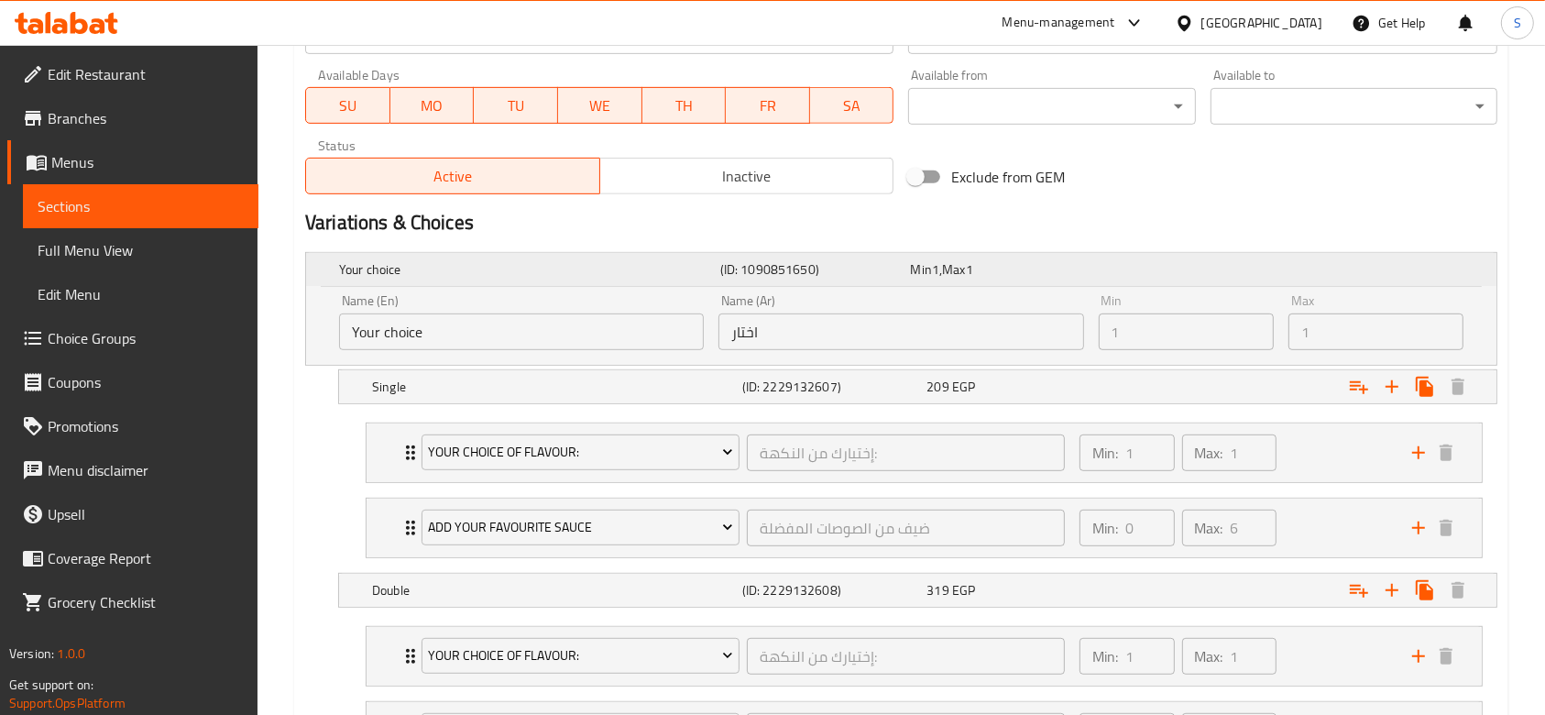
click at [589, 270] on h5 "Your choice" at bounding box center [526, 269] width 374 height 18
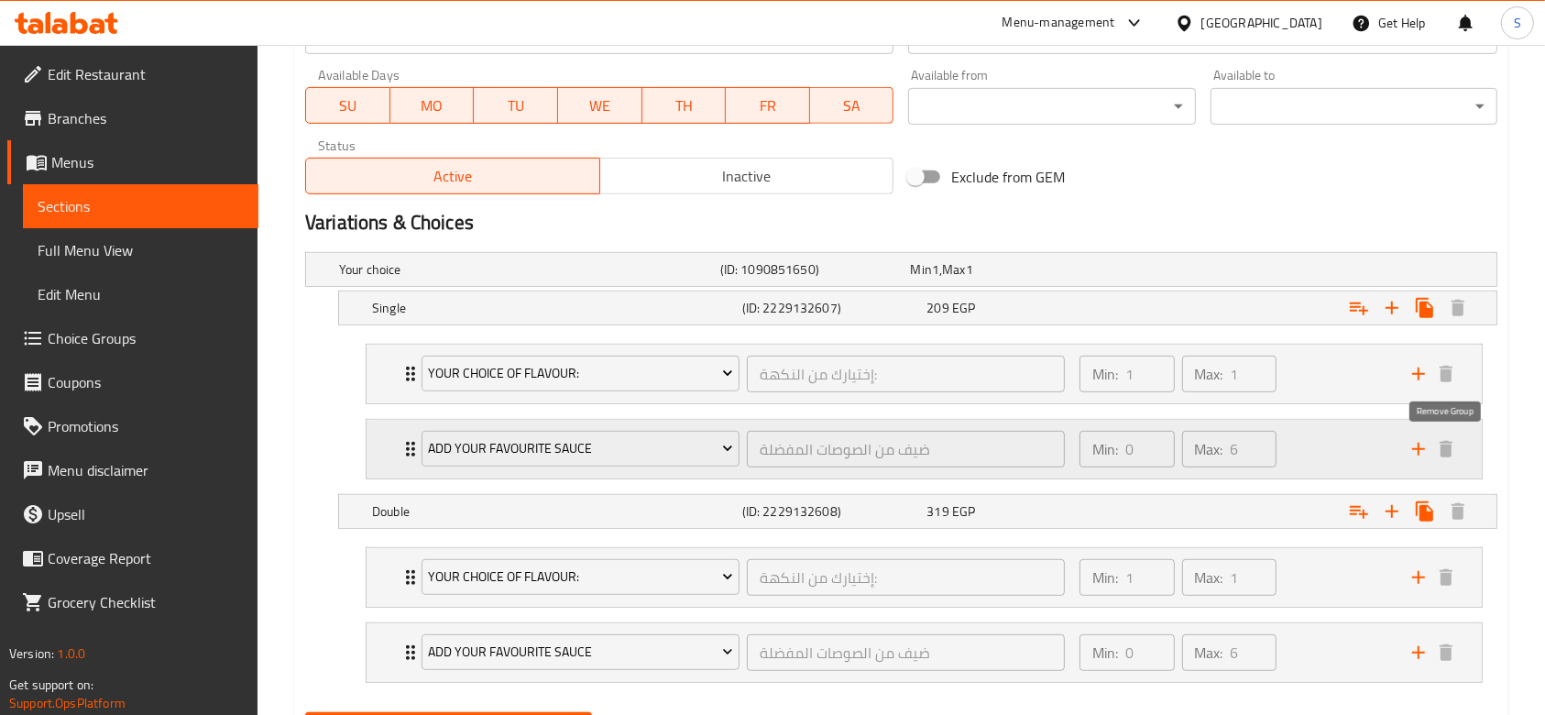
drag, startPoint x: 1444, startPoint y: 457, endPoint x: 1459, endPoint y: 430, distance: 31.1
click at [1459, 430] on div "Add your favourite sauce ضيف من الصوصات المفضلة ​ Min: 0 ​ Max: 6 ​" at bounding box center [929, 449] width 1060 height 59
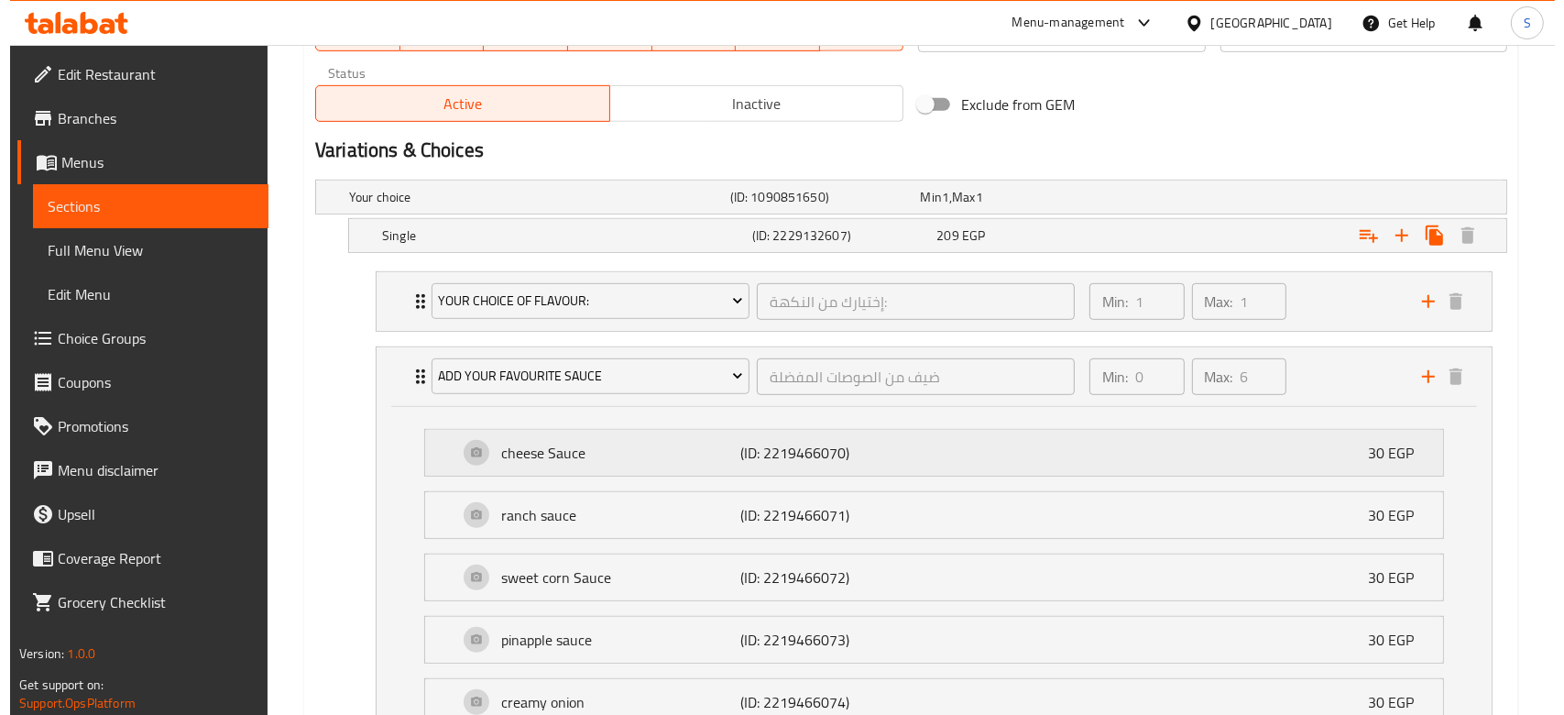
scroll to position [1099, 0]
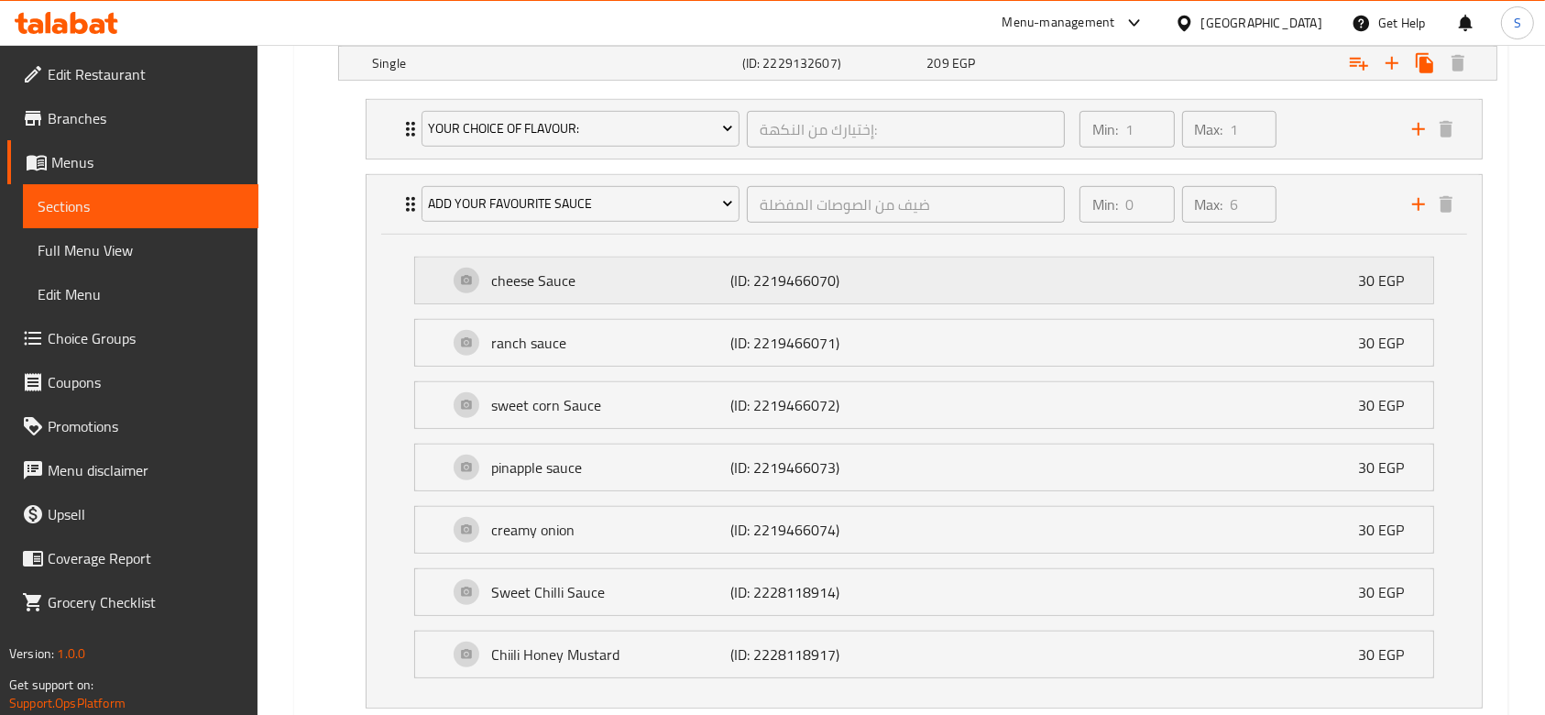
click at [1388, 264] on div "cheese Sauce (ID: 2219466070) 30 EGP" at bounding box center [929, 280] width 963 height 46
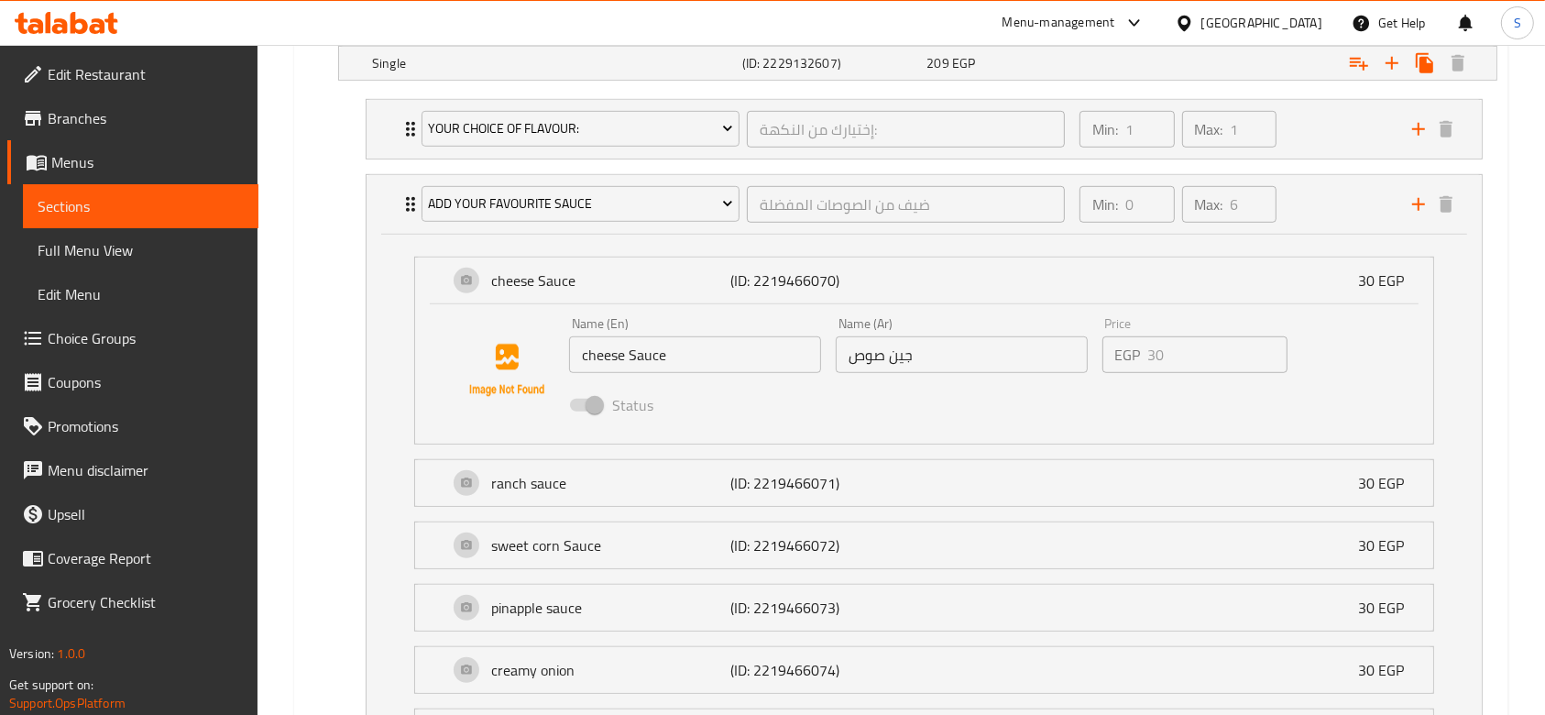
click at [591, 407] on span at bounding box center [585, 405] width 31 height 13
click at [589, 405] on span at bounding box center [585, 405] width 31 height 13
click at [578, 414] on span at bounding box center [585, 405] width 53 height 35
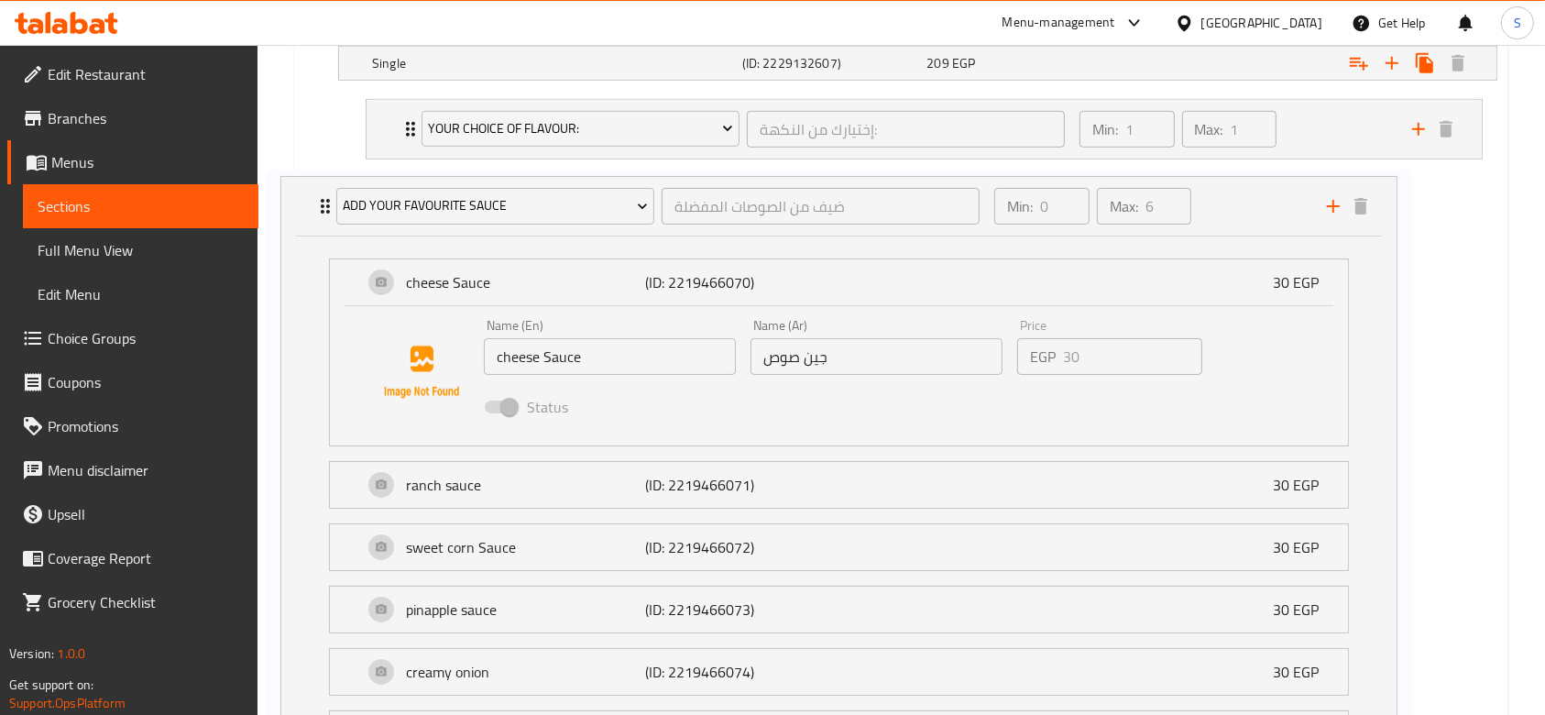
drag, startPoint x: 599, startPoint y: 402, endPoint x: 508, endPoint y: 407, distance: 90.8
click at [508, 407] on div "your choice of flavour: إختيارك من النكهة: ​ Min: 1 ​ Max: 1 ​ regular (ID: 221…" at bounding box center [924, 473] width 1146 height 762
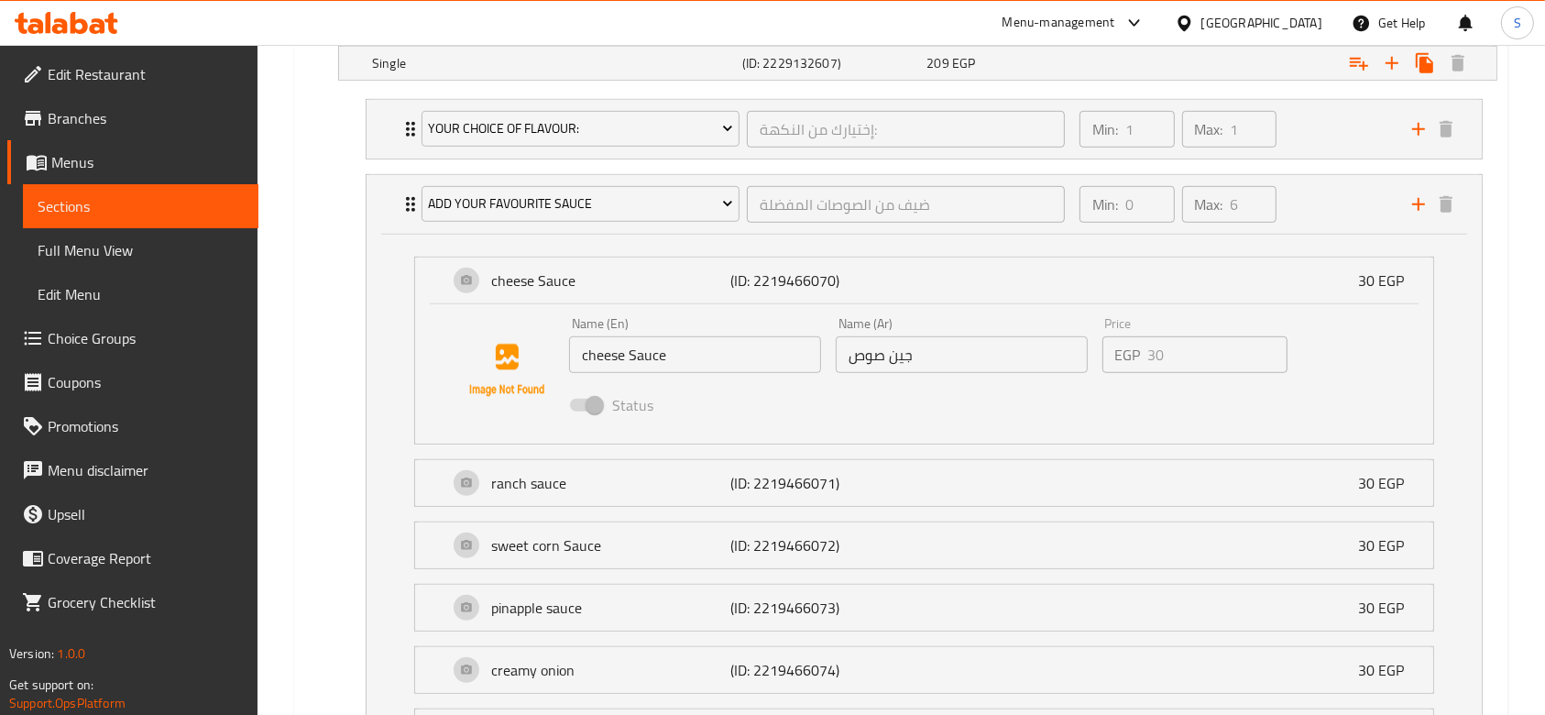
click at [623, 399] on span "Status" at bounding box center [632, 405] width 41 height 22
click at [548, 202] on span "Add your favourite sauce" at bounding box center [580, 203] width 304 height 23
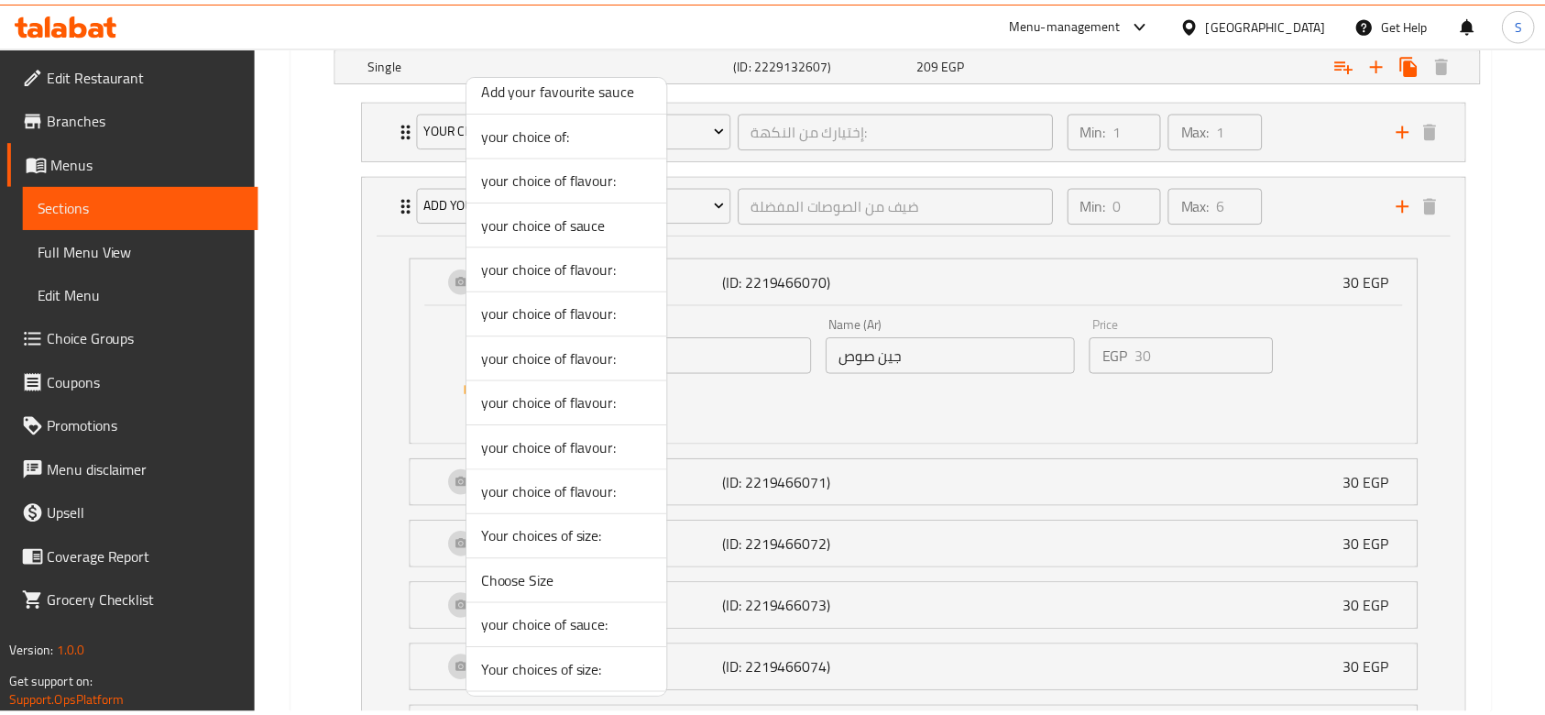
scroll to position [329, 0]
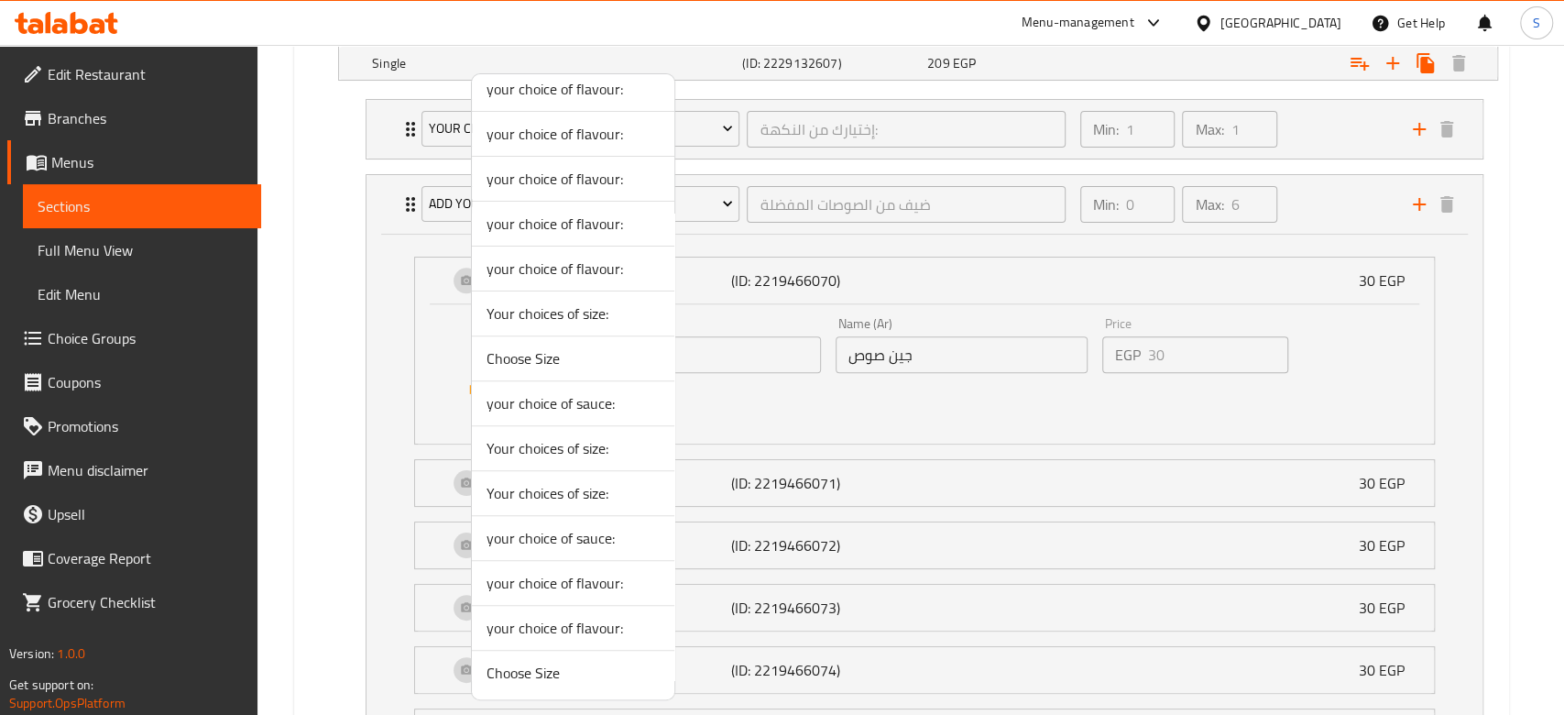
click at [990, 308] on div at bounding box center [782, 357] width 1564 height 715
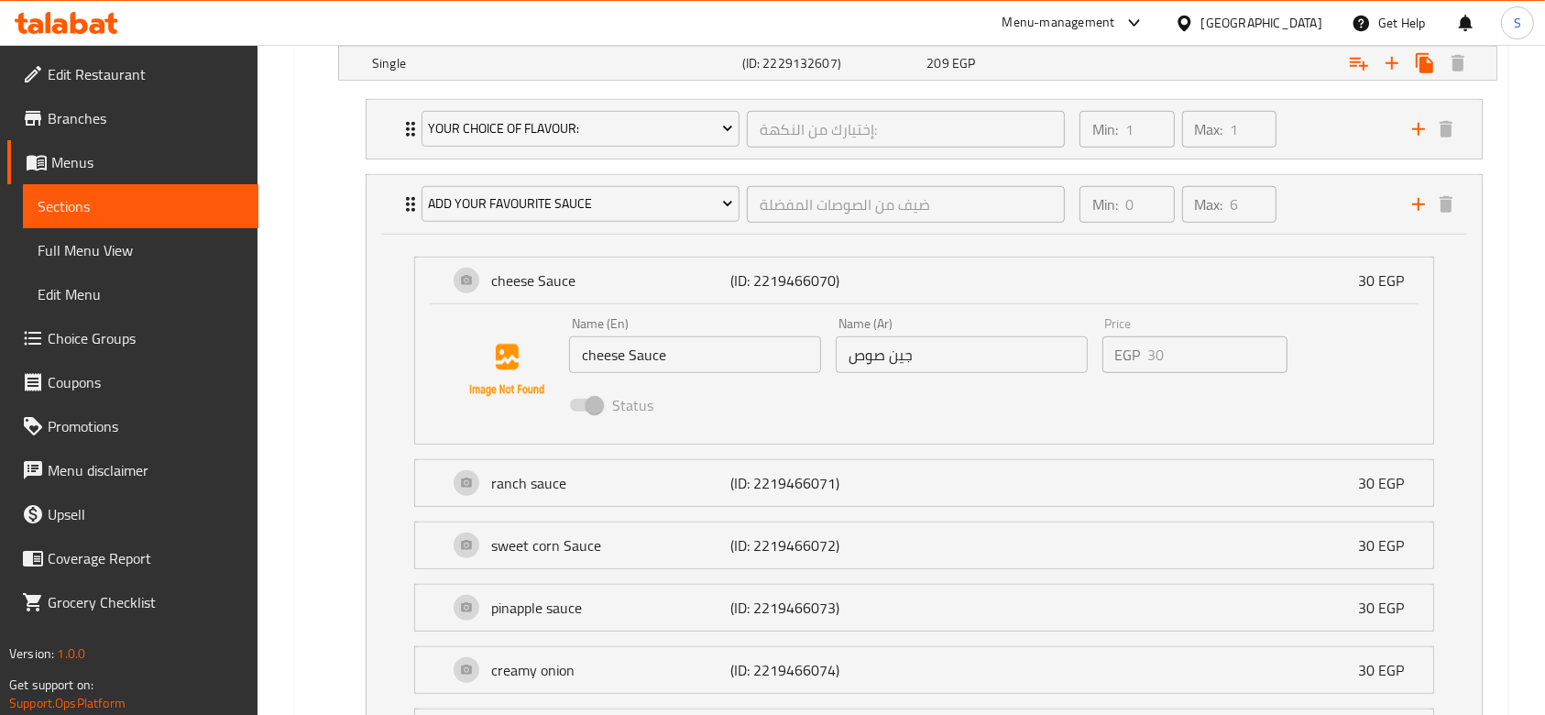
click at [865, 364] on input "جين صوص" at bounding box center [962, 354] width 252 height 37
click at [909, 343] on input "جين صوص" at bounding box center [962, 354] width 252 height 37
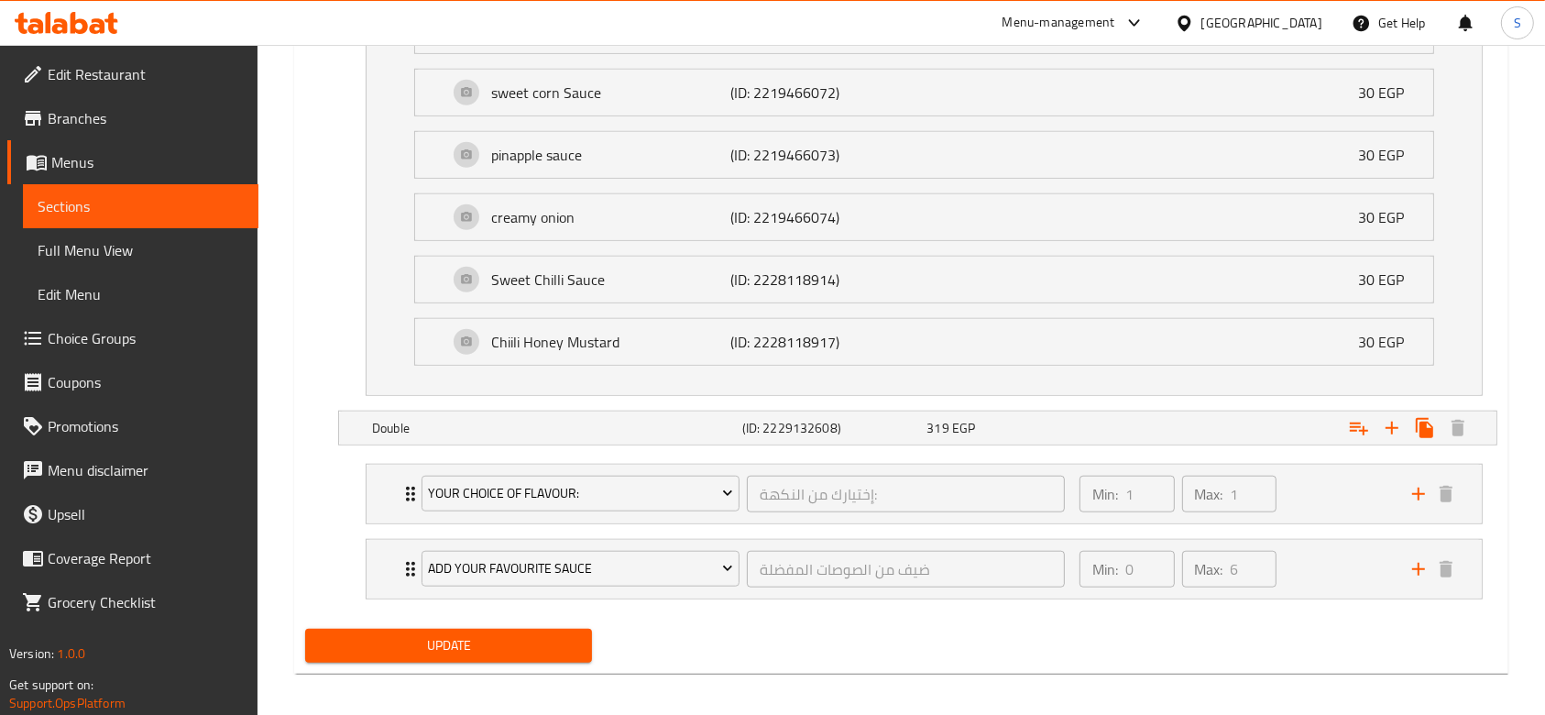
scroll to position [1558, 0]
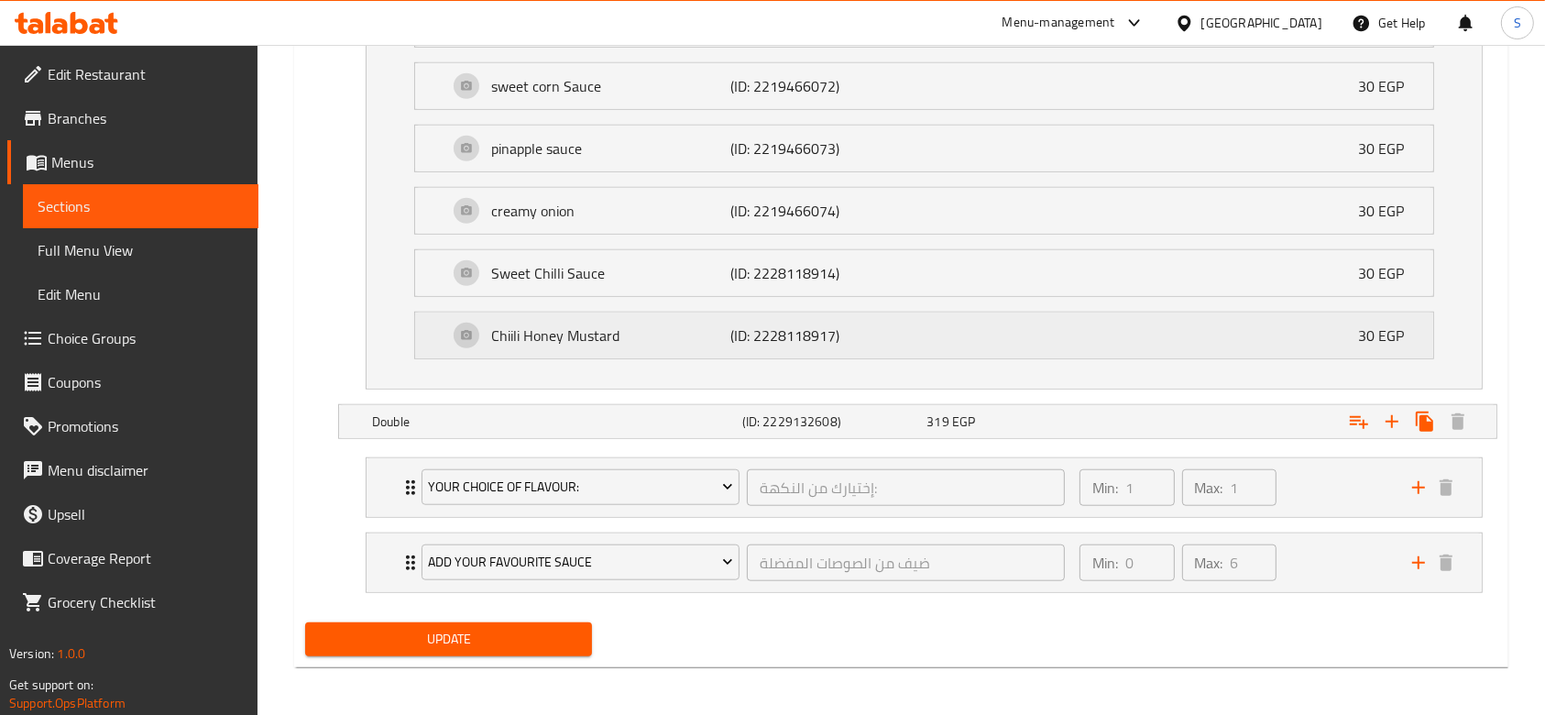
click at [1008, 355] on div "Chiili Honey Mustard (ID: 2228118917) 30 EGP" at bounding box center [929, 335] width 963 height 46
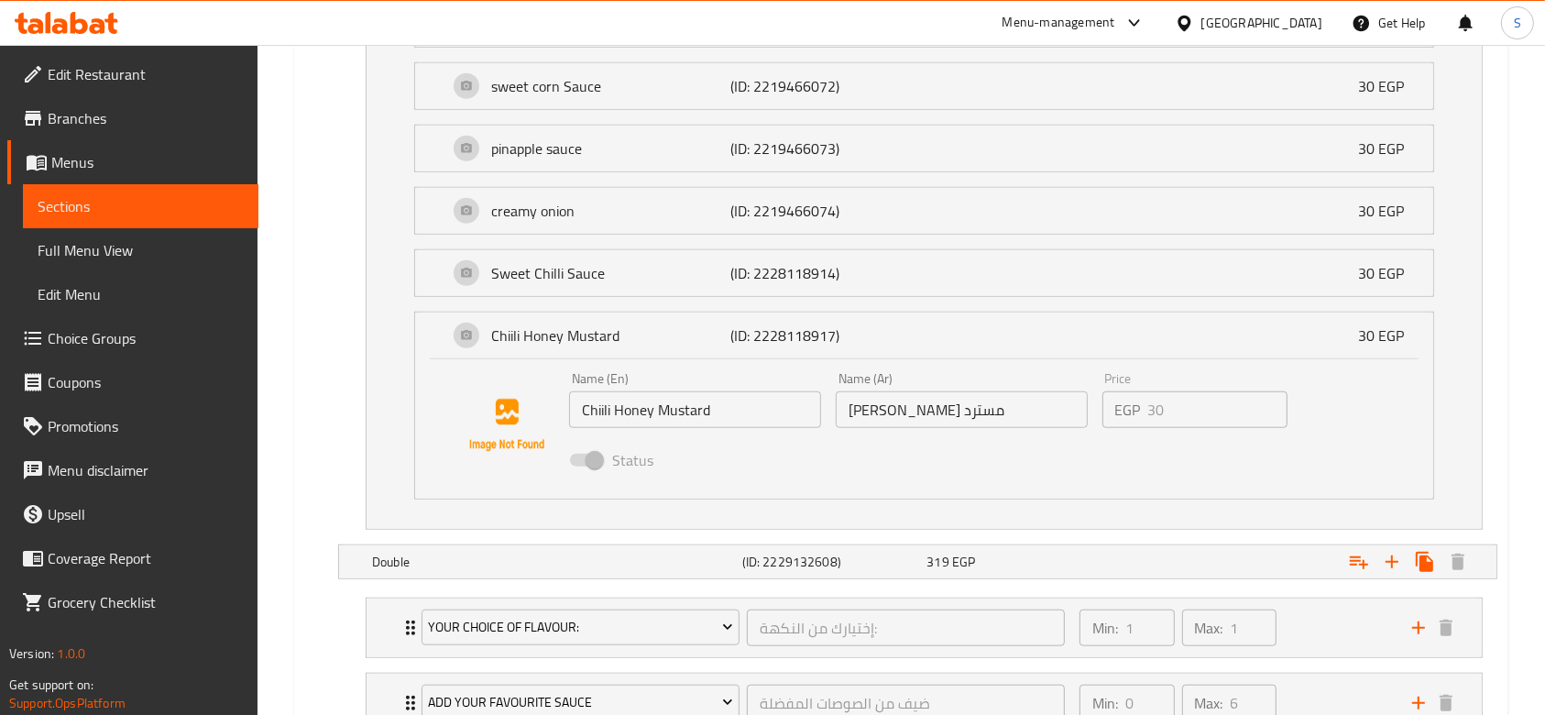
click at [584, 448] on span at bounding box center [585, 459] width 53 height 35
click at [585, 453] on span at bounding box center [585, 459] width 31 height 13
drag, startPoint x: 586, startPoint y: 458, endPoint x: 577, endPoint y: 460, distance: 9.3
click at [577, 460] on div "your choice of flavour: إختيارك من النكهة: ​ Min: 1 ​ Max: 1 ​ regular (ID: 221…" at bounding box center [924, 85] width 1146 height 904
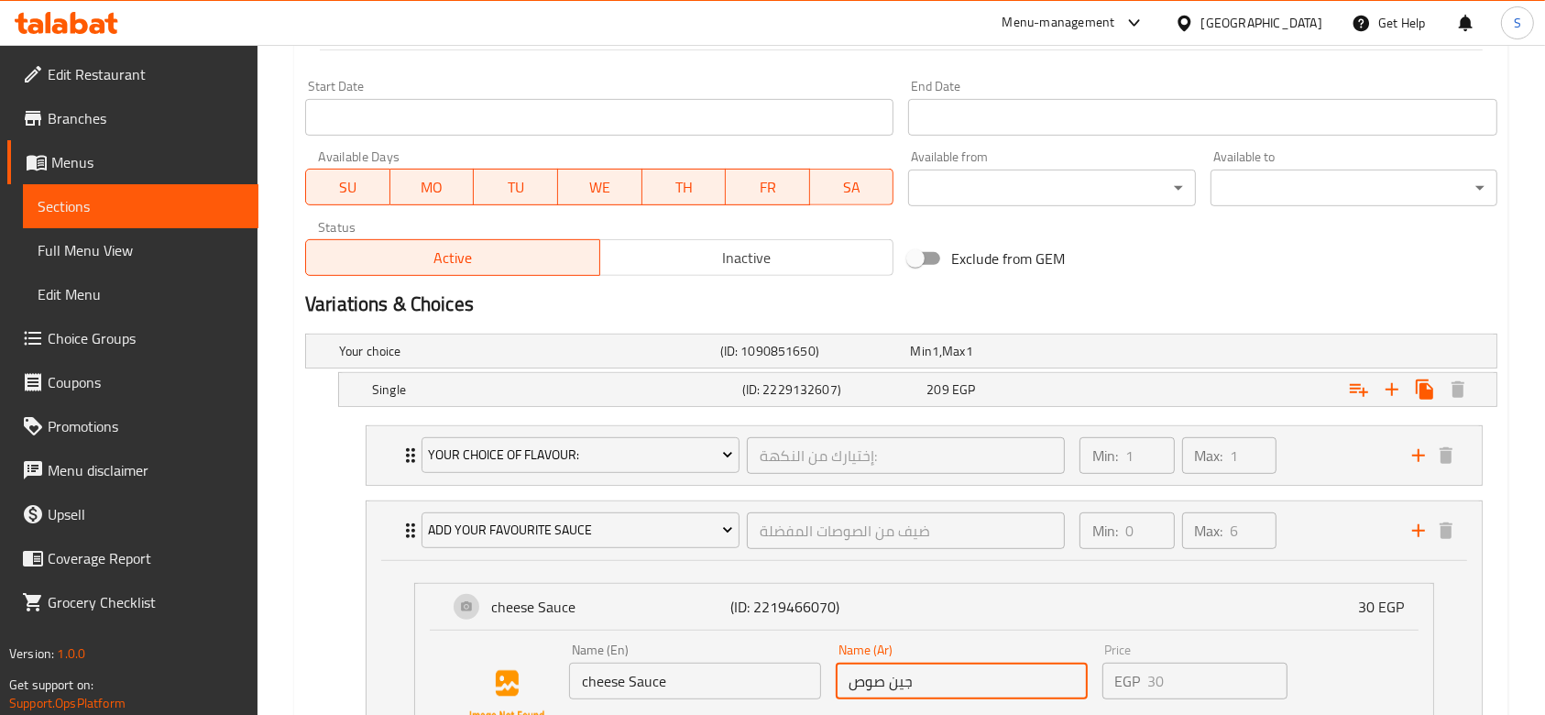
scroll to position [825, 0]
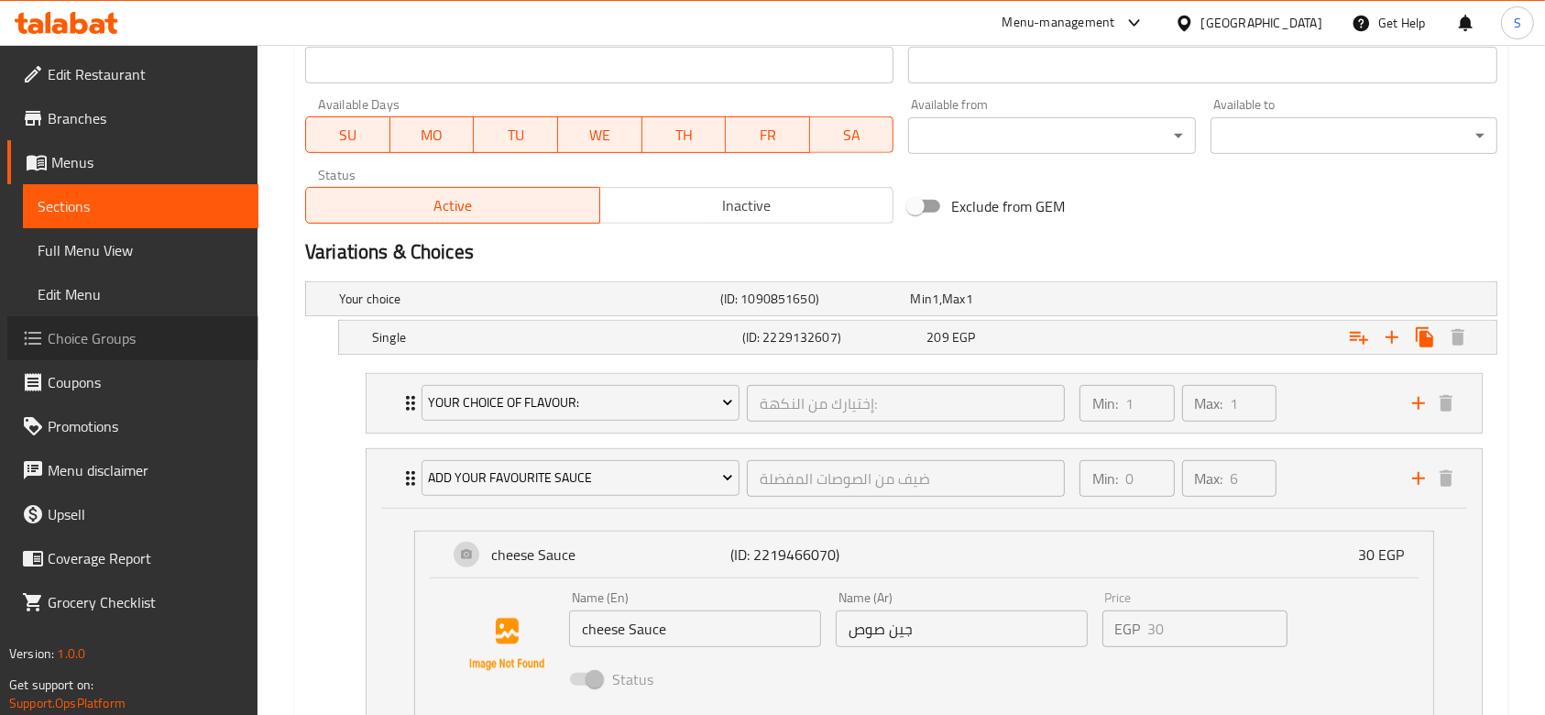
click at [67, 324] on link "Choice Groups" at bounding box center [132, 338] width 251 height 44
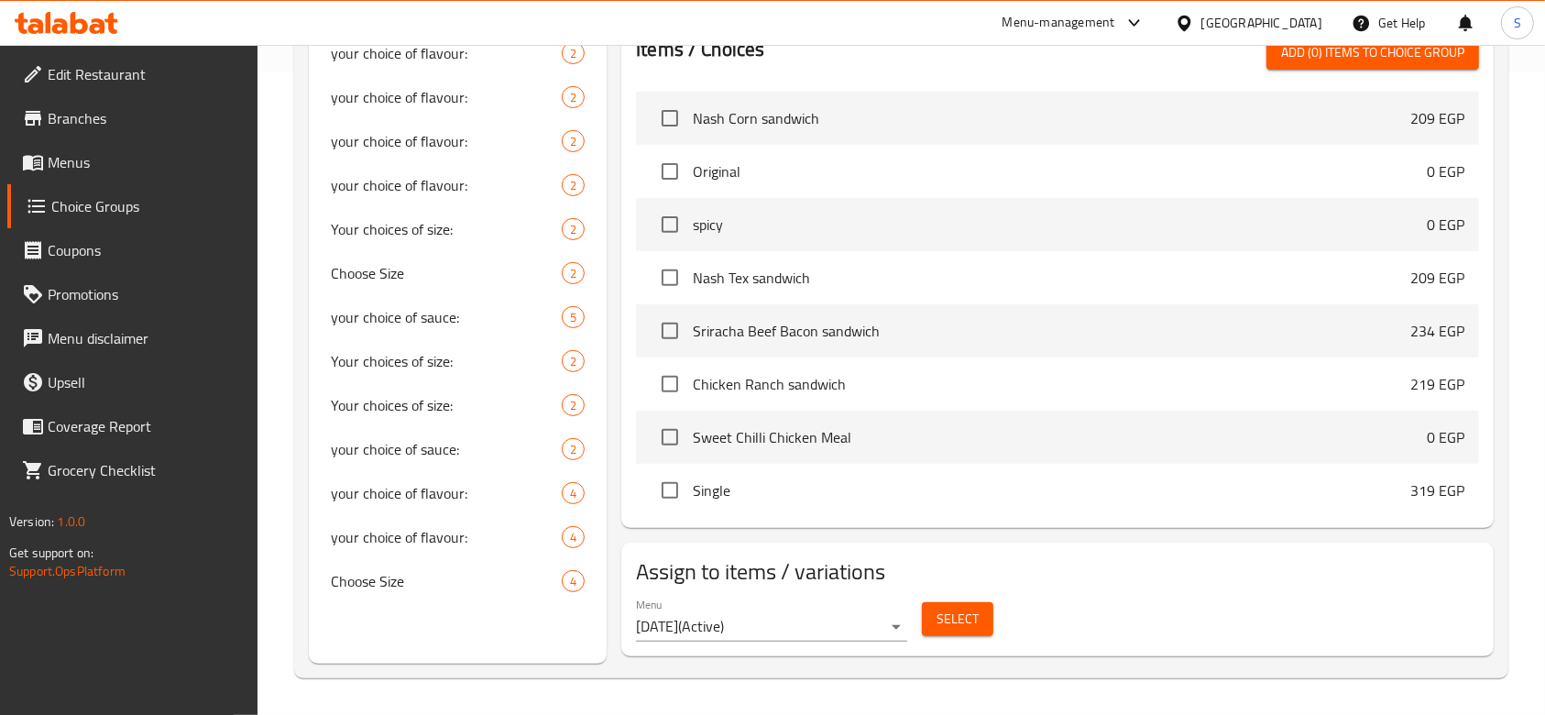
scroll to position [259, 0]
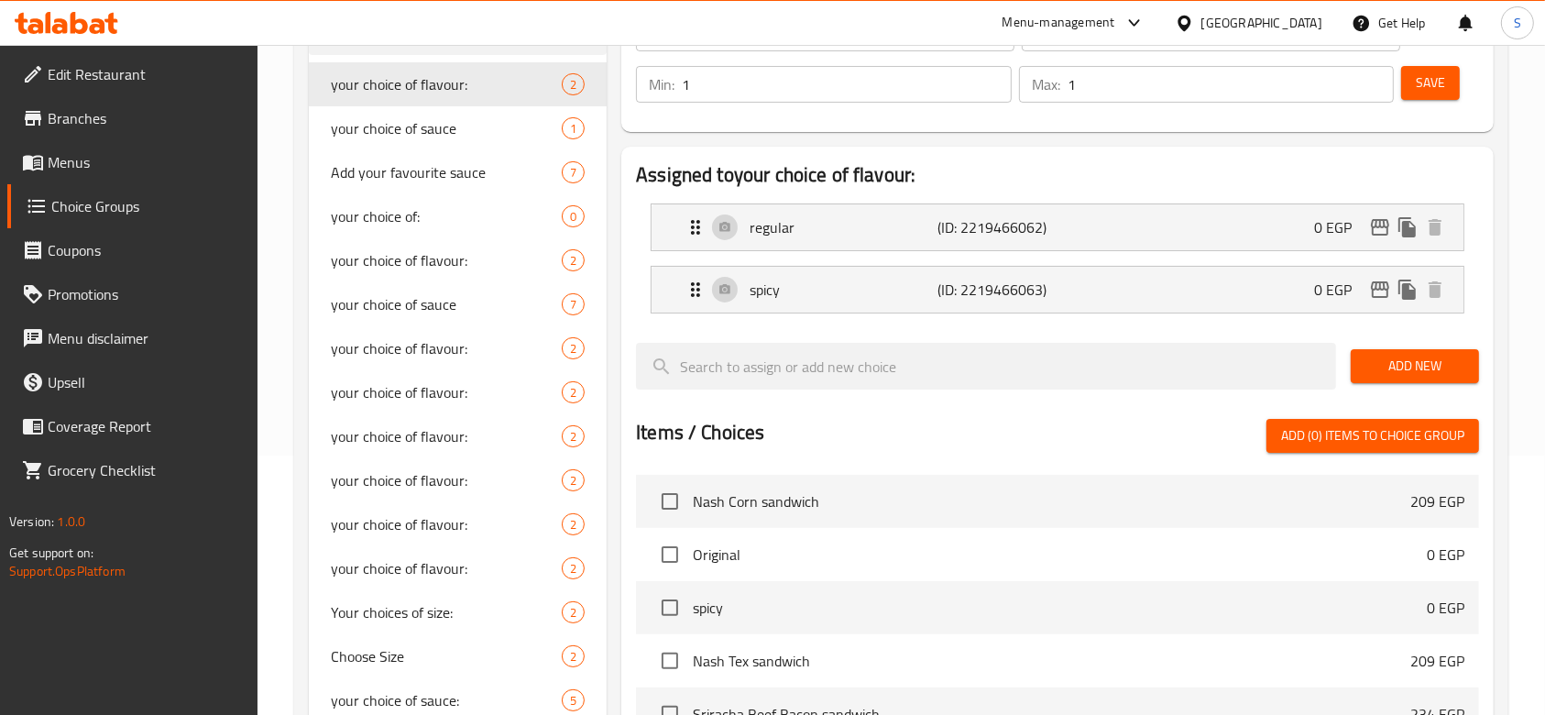
click at [114, 187] on link "Choice Groups" at bounding box center [132, 206] width 251 height 44
click at [110, 170] on span "Menus" at bounding box center [146, 162] width 196 height 22
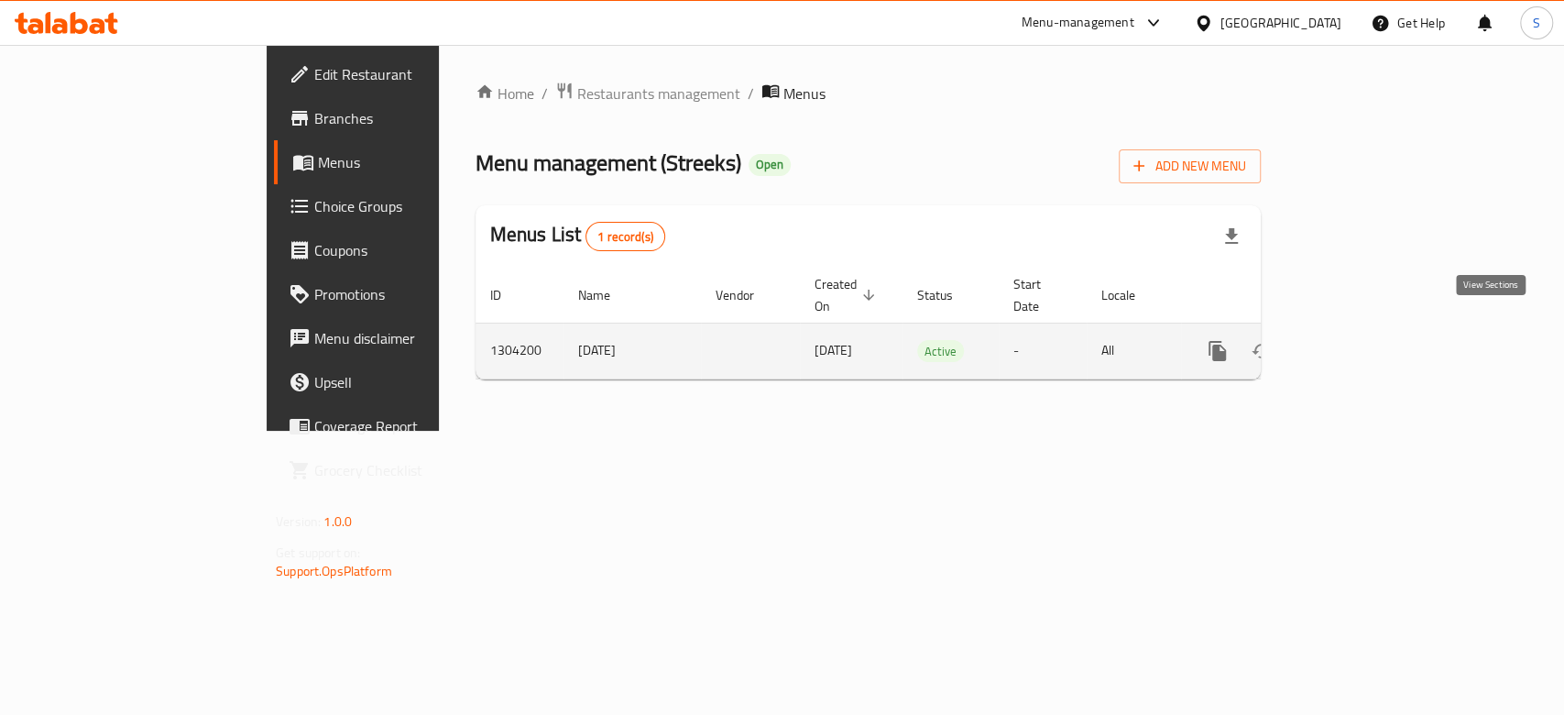
click at [1360, 340] on icon "enhanced table" at bounding box center [1349, 351] width 22 height 22
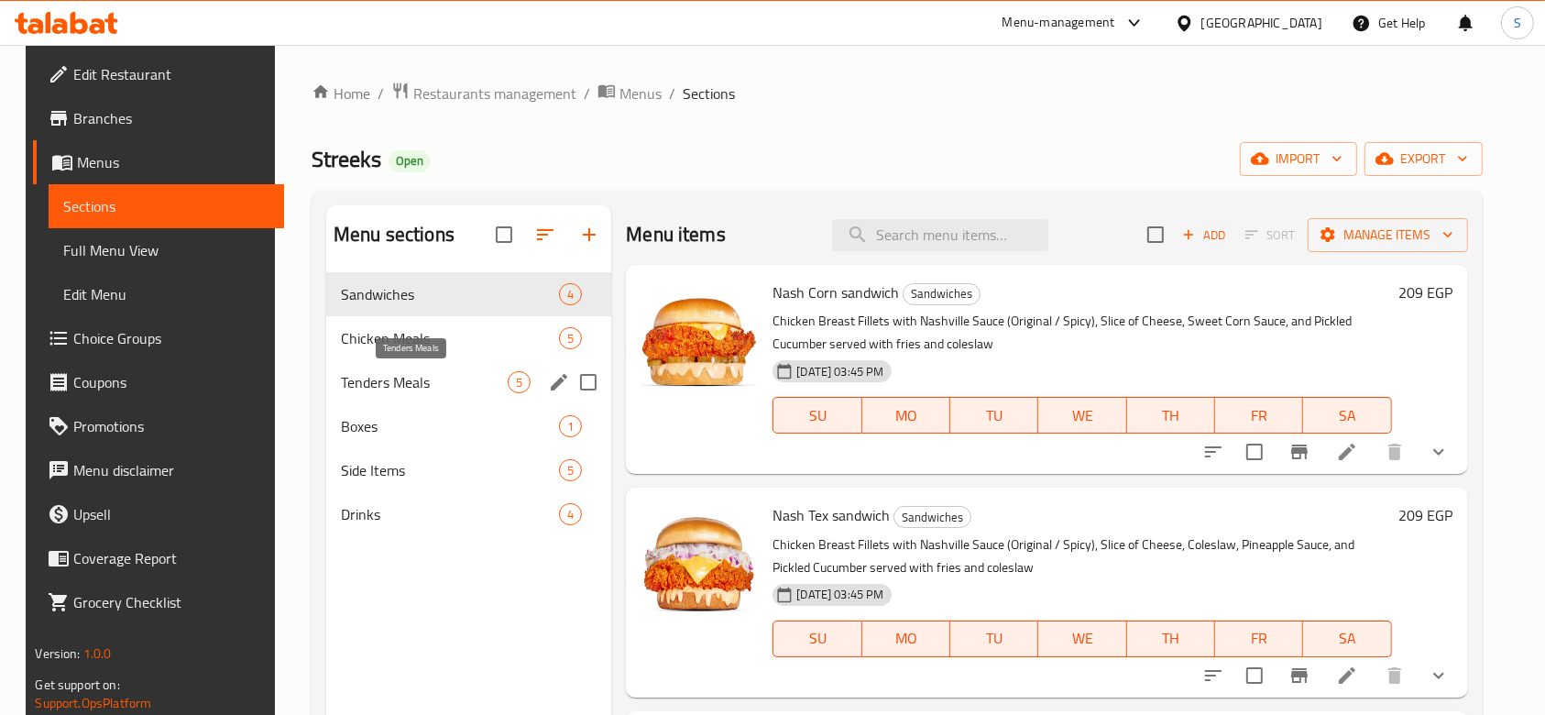
click at [451, 377] on span "Tenders Meals" at bounding box center [424, 382] width 167 height 22
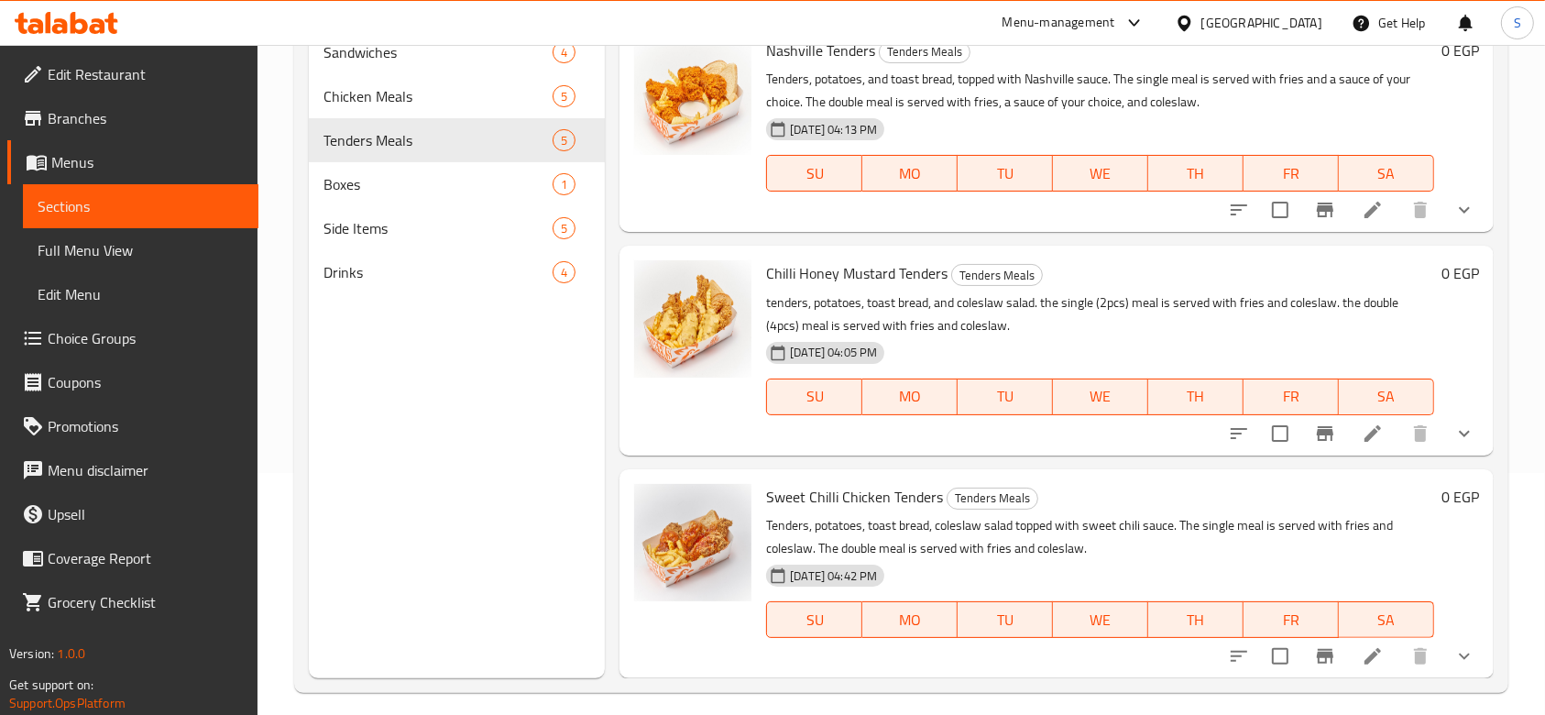
scroll to position [244, 0]
click at [1254, 330] on p "tenders, potatoes, toast bread, and coleslaw salad. the single (2pcs) meal is s…" at bounding box center [1100, 313] width 668 height 46
click at [1452, 272] on h6 "0 EGP" at bounding box center [1460, 271] width 38 height 26
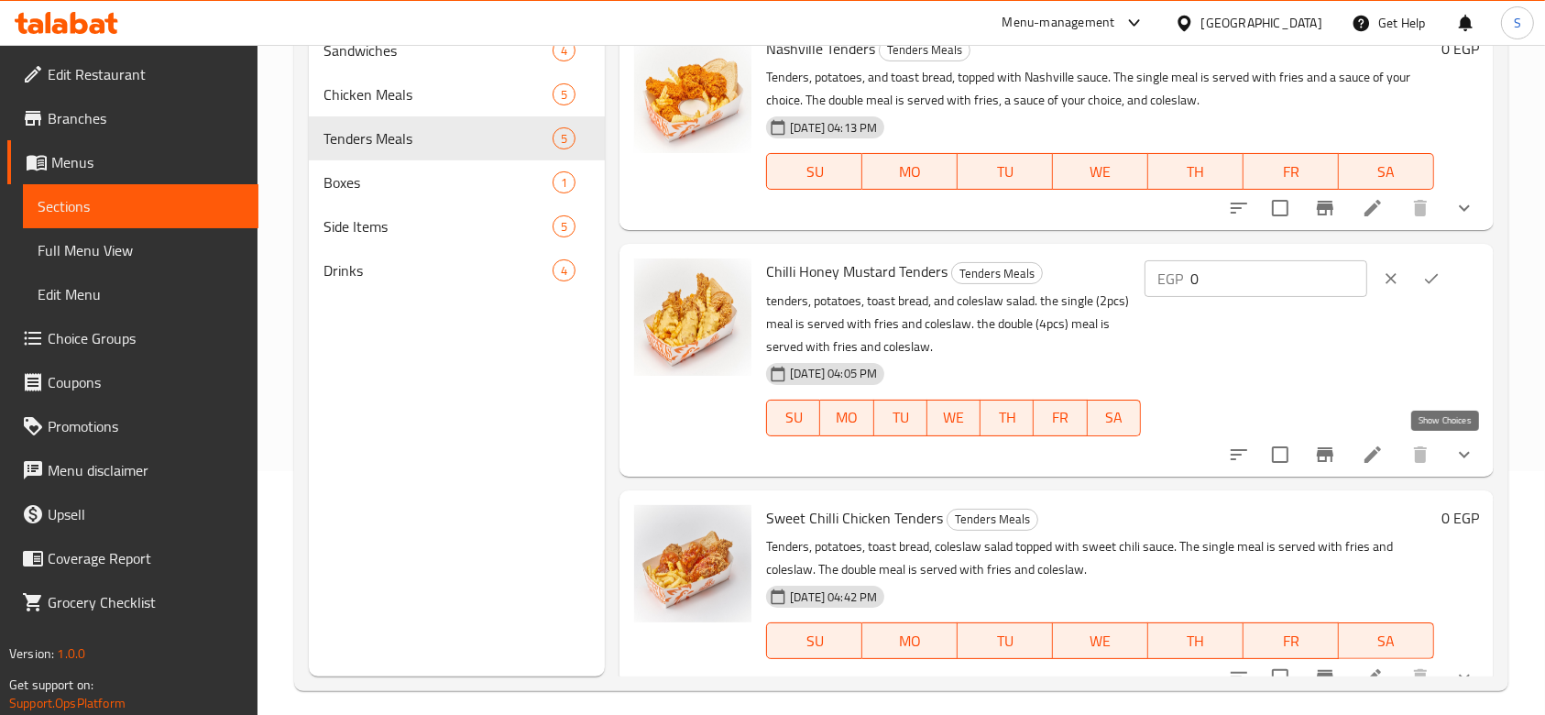
click at [1453, 453] on icon "show more" at bounding box center [1464, 454] width 22 height 22
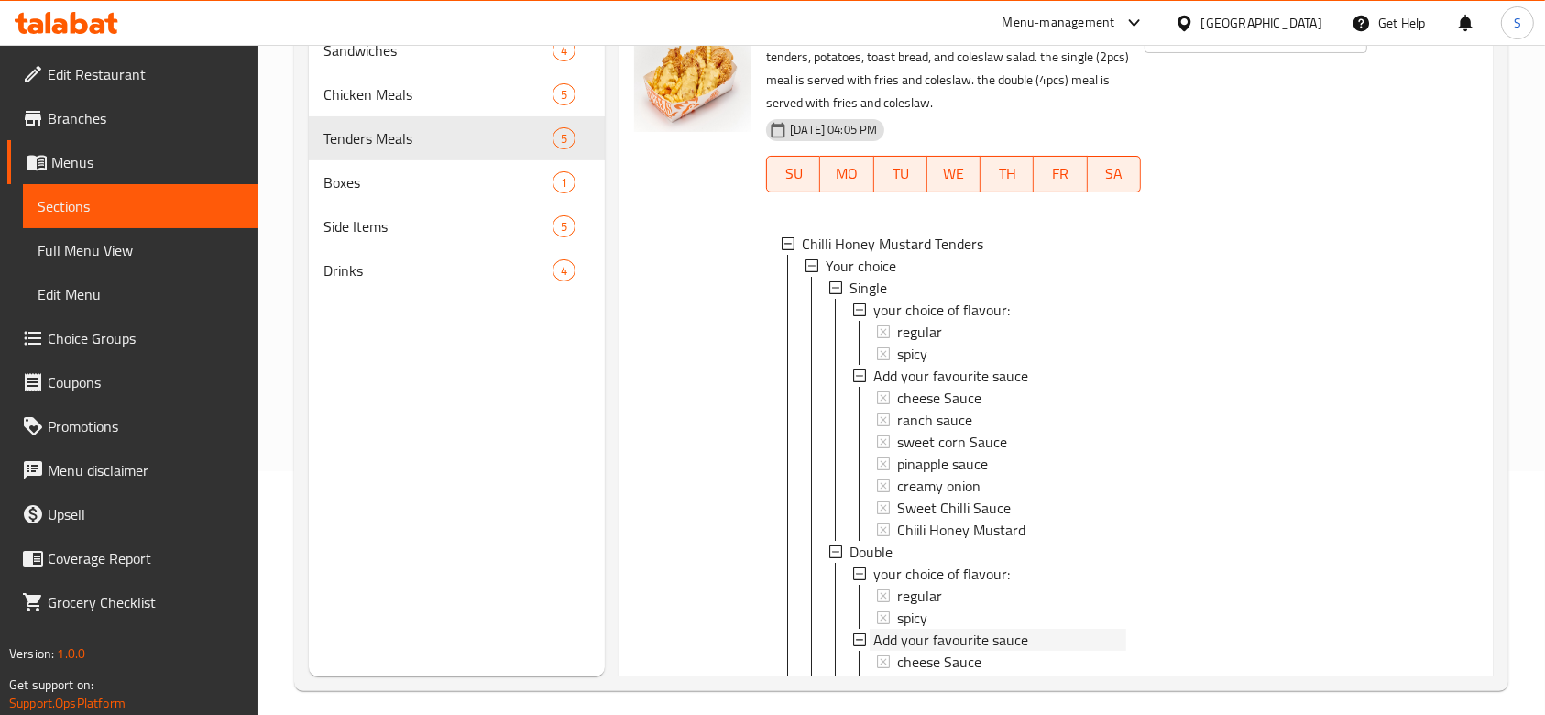
scroll to position [817, 0]
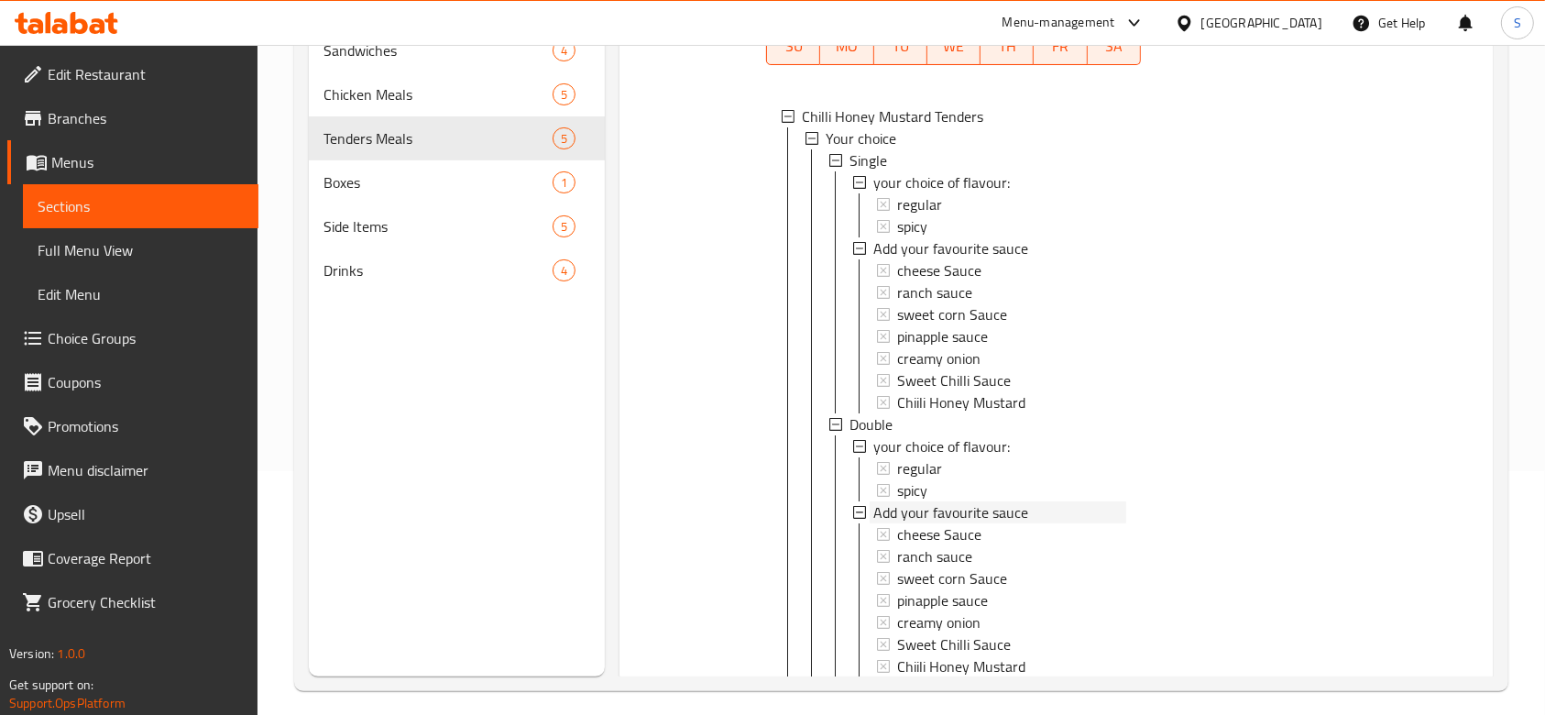
click at [854, 379] on li "Add your favourite sauce cheese Sauce ranch sauce sweet corn Sauce pinapple sau…" at bounding box center [989, 325] width 274 height 176
click at [861, 245] on icon at bounding box center [859, 248] width 13 height 13
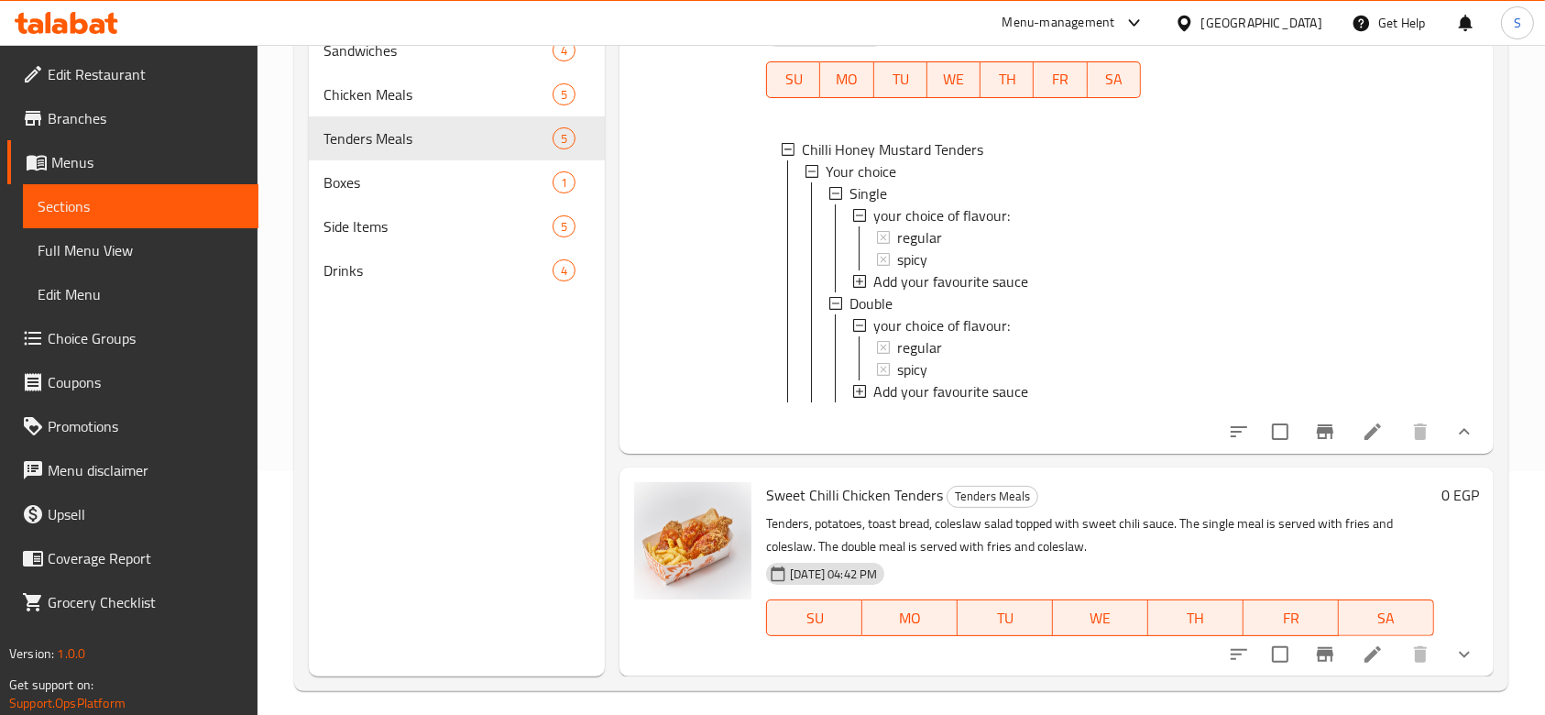
scroll to position [803, 0]
click at [850, 265] on ul "your choice of flavour: regular spicy Add your favourite sauce" at bounding box center [980, 248] width 291 height 88
click at [861, 275] on icon at bounding box center [859, 281] width 13 height 13
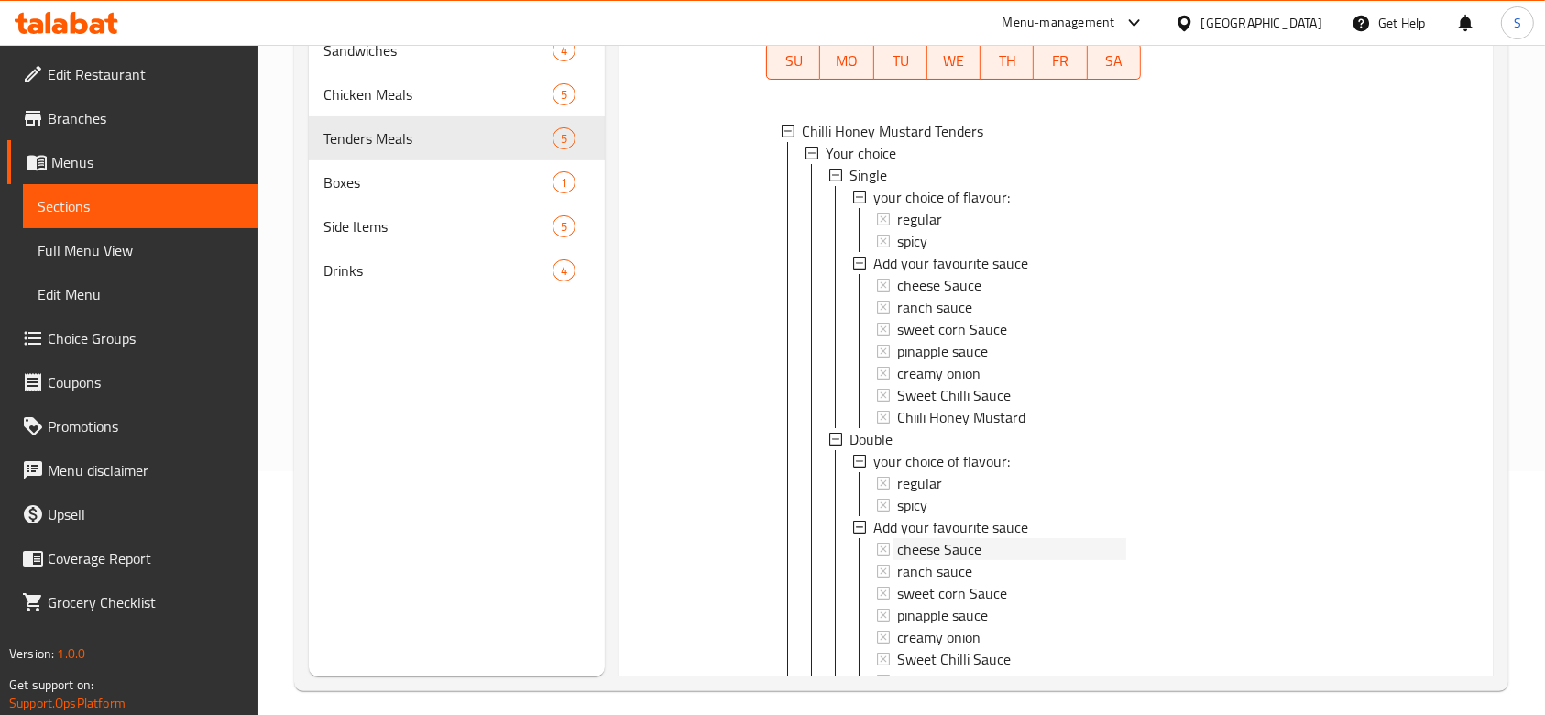
click at [879, 286] on icon at bounding box center [883, 285] width 13 height 13
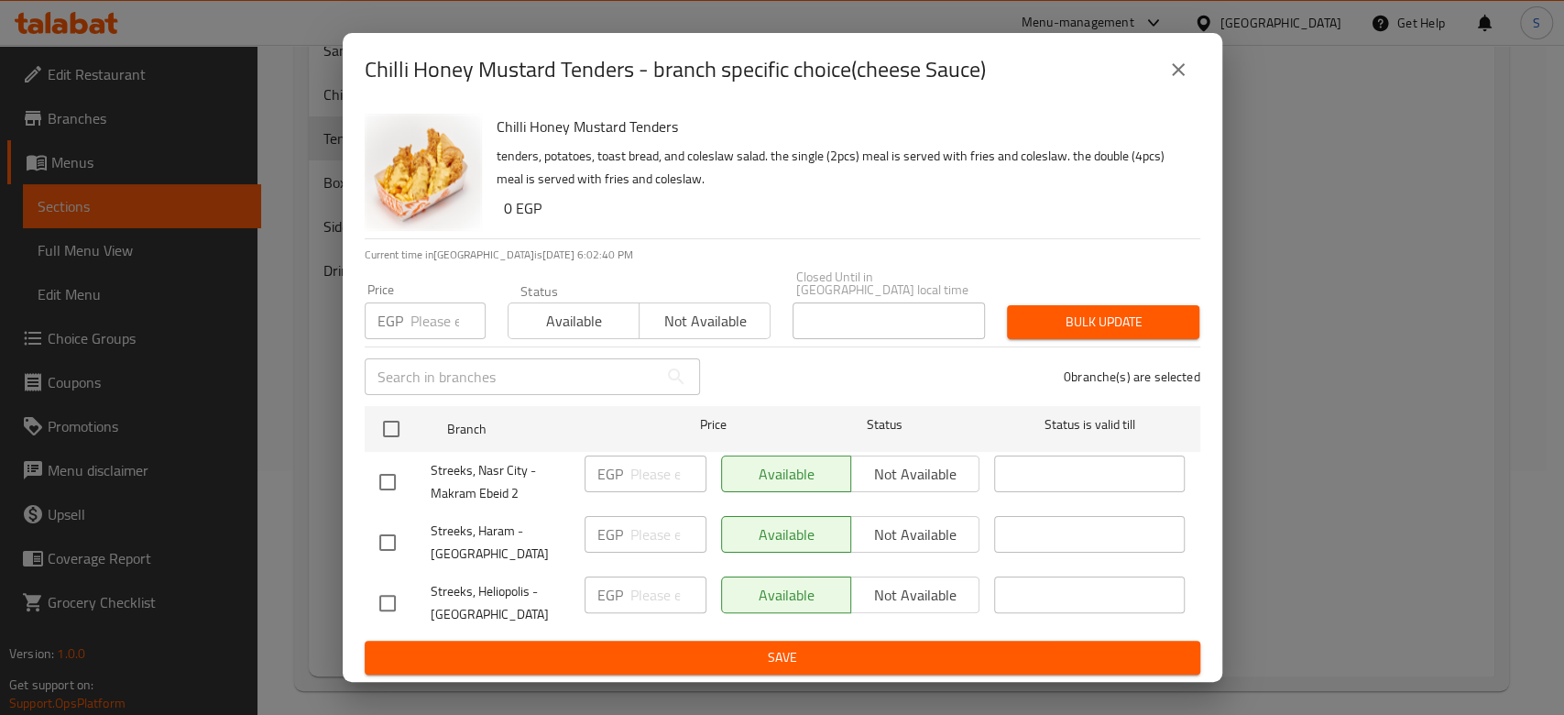
drag, startPoint x: 934, startPoint y: 471, endPoint x: 929, endPoint y: 479, distance: 9.4
click at [934, 471] on div "Available Not available" at bounding box center [850, 473] width 259 height 37
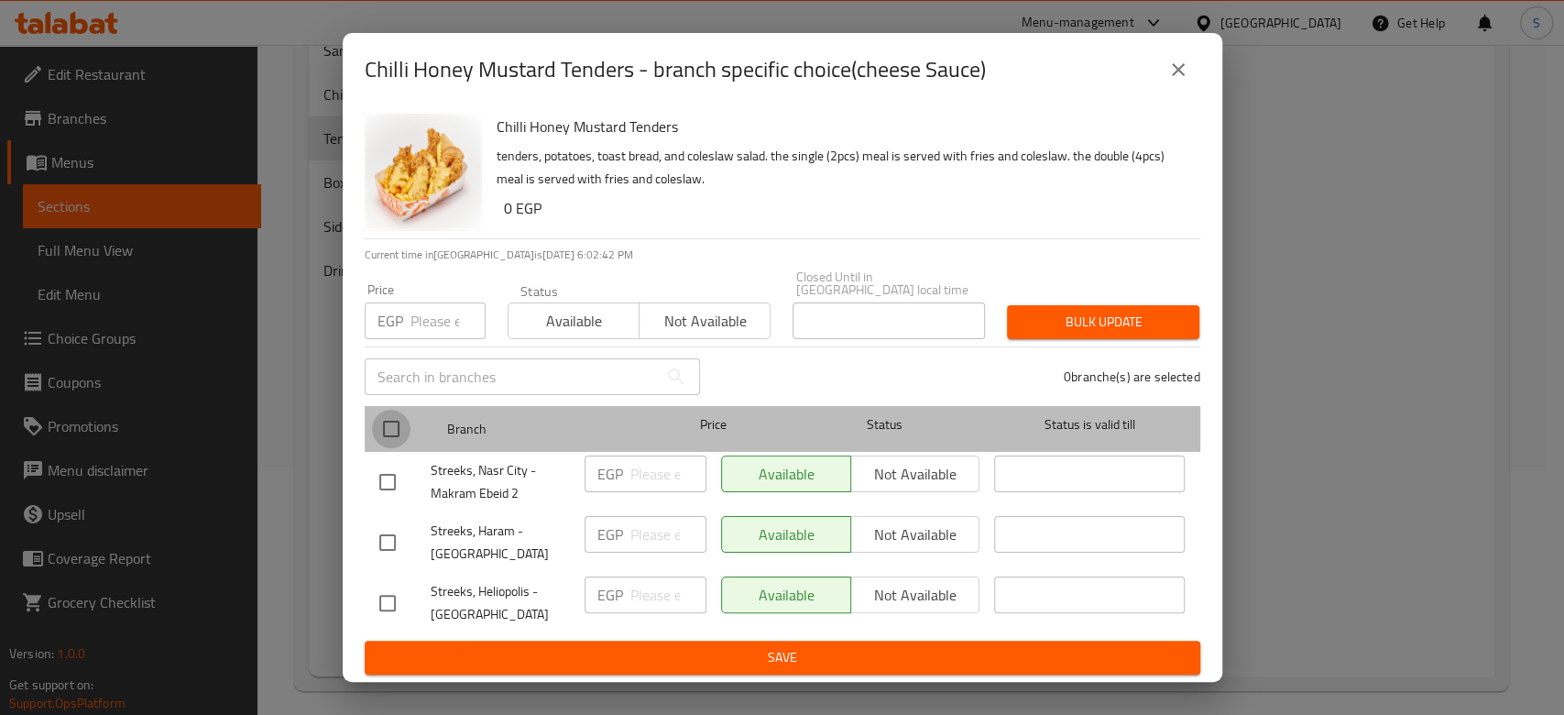
click at [399, 411] on input "checkbox" at bounding box center [391, 429] width 38 height 38
checkbox input "true"
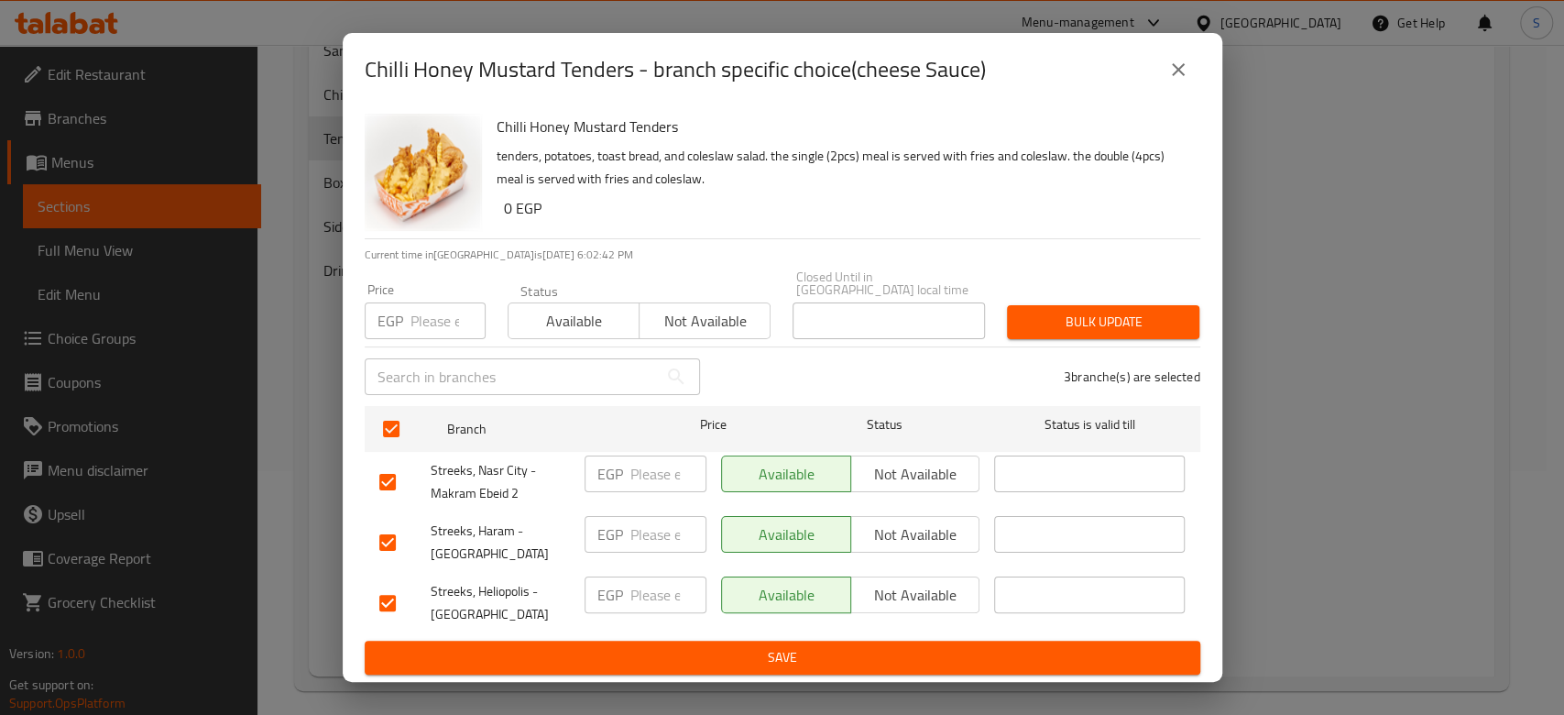
click at [939, 465] on span "Not available" at bounding box center [915, 474] width 115 height 27
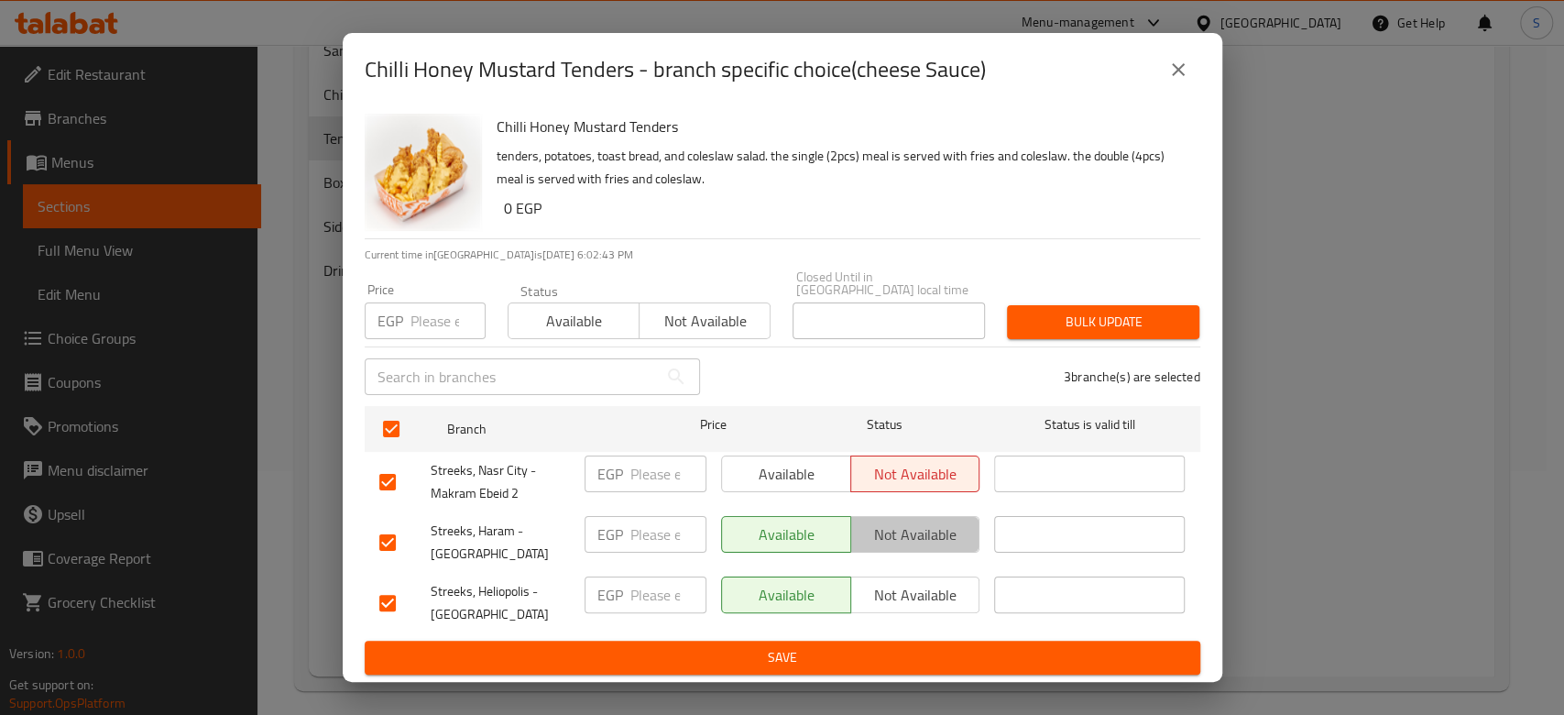
click at [926, 532] on span "Not available" at bounding box center [915, 534] width 115 height 27
click at [920, 576] on button "Not available" at bounding box center [915, 594] width 130 height 37
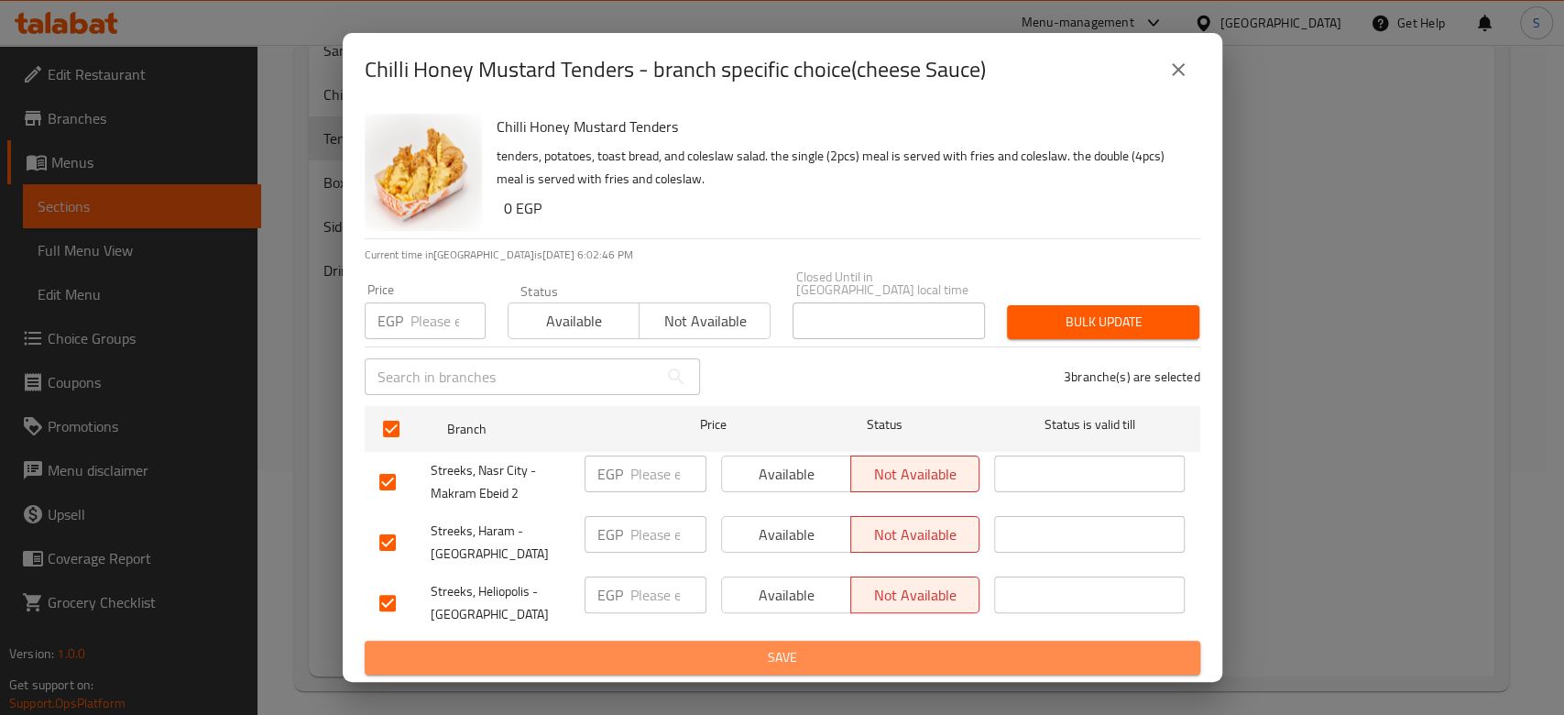
click at [899, 649] on span "Save" at bounding box center [782, 657] width 806 height 23
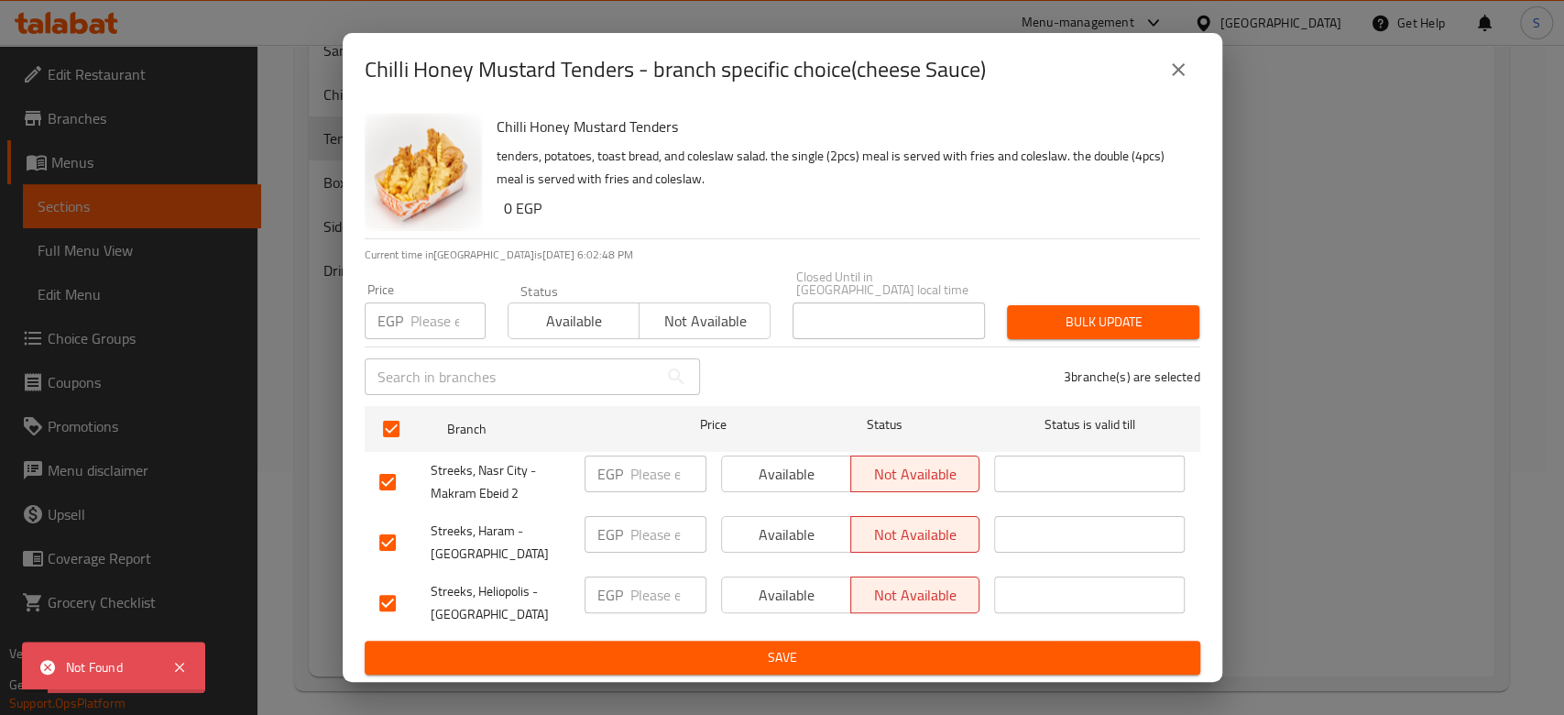
click at [1117, 320] on span "Bulk update" at bounding box center [1103, 322] width 163 height 23
click at [660, 310] on span "Not available" at bounding box center [705, 321] width 116 height 27
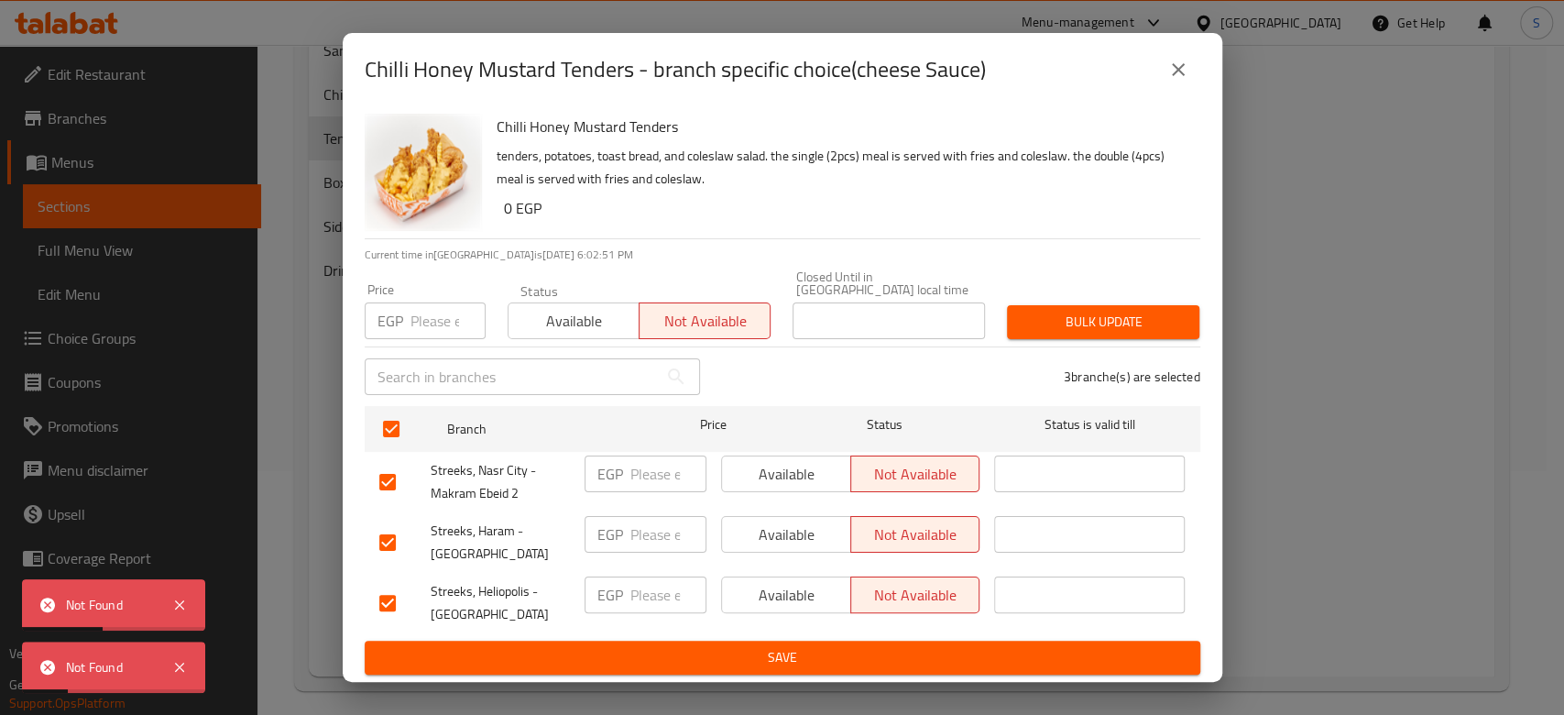
click at [1145, 311] on span "Bulk update" at bounding box center [1103, 322] width 163 height 23
click at [1181, 88] on button "close" at bounding box center [1178, 70] width 44 height 44
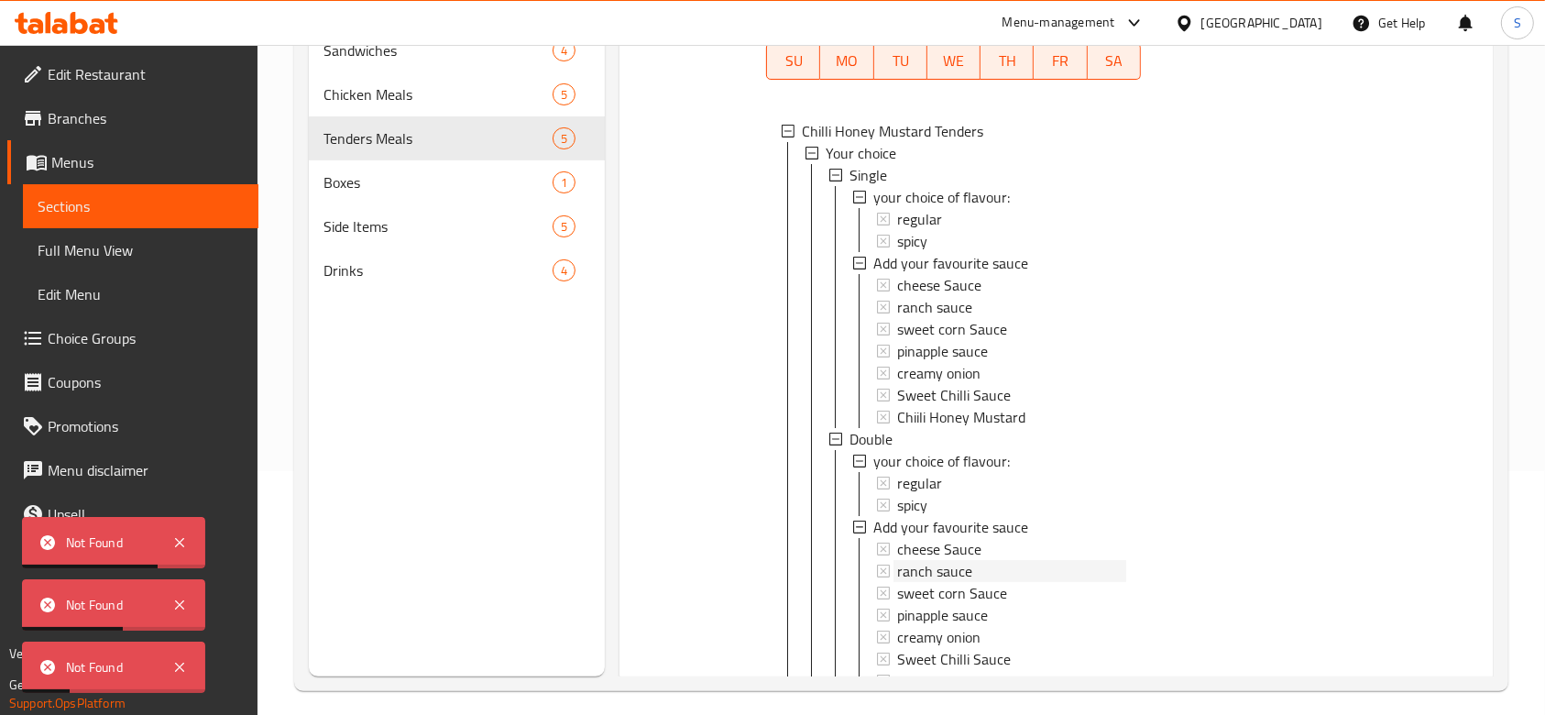
click at [933, 299] on span "ranch sauce" at bounding box center [934, 307] width 75 height 22
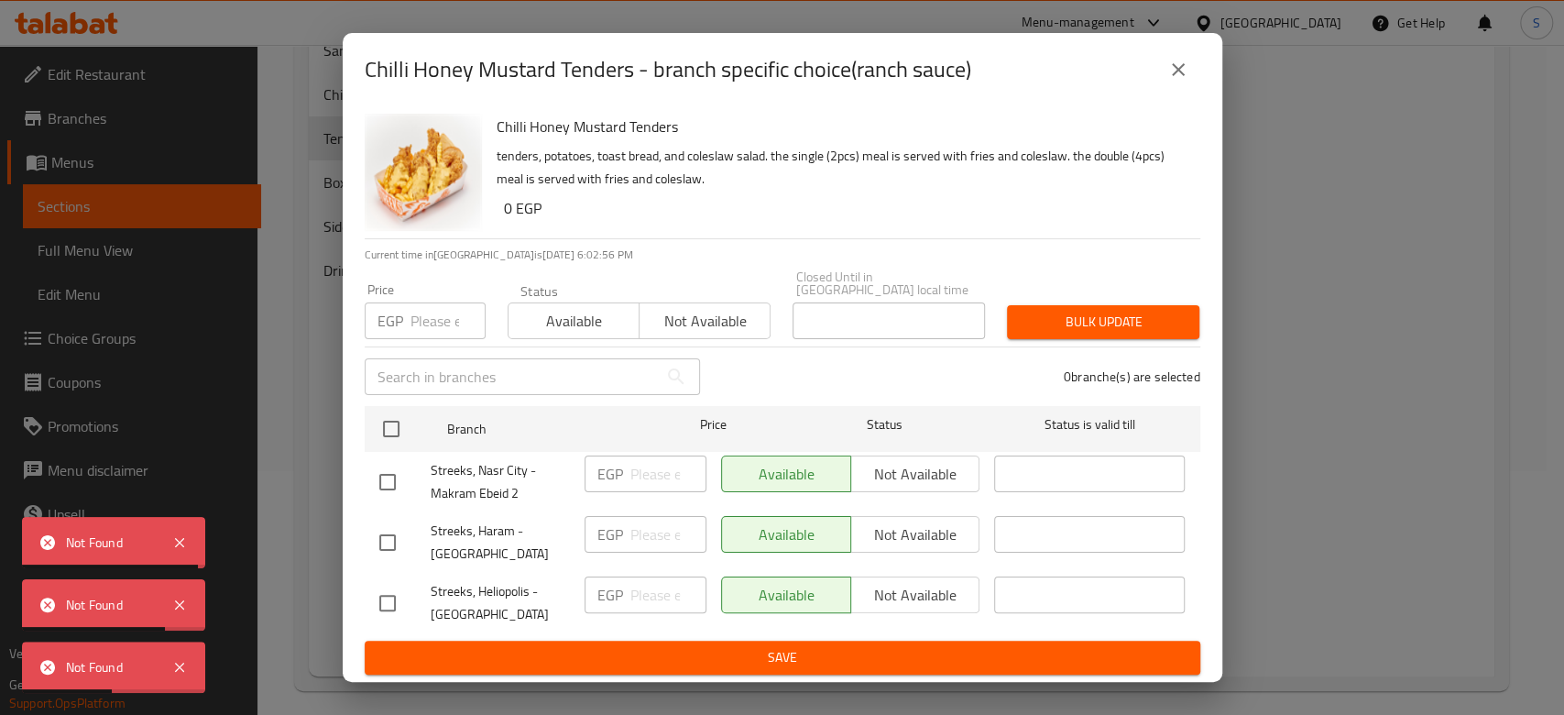
click at [718, 308] on span "Not available" at bounding box center [705, 321] width 116 height 27
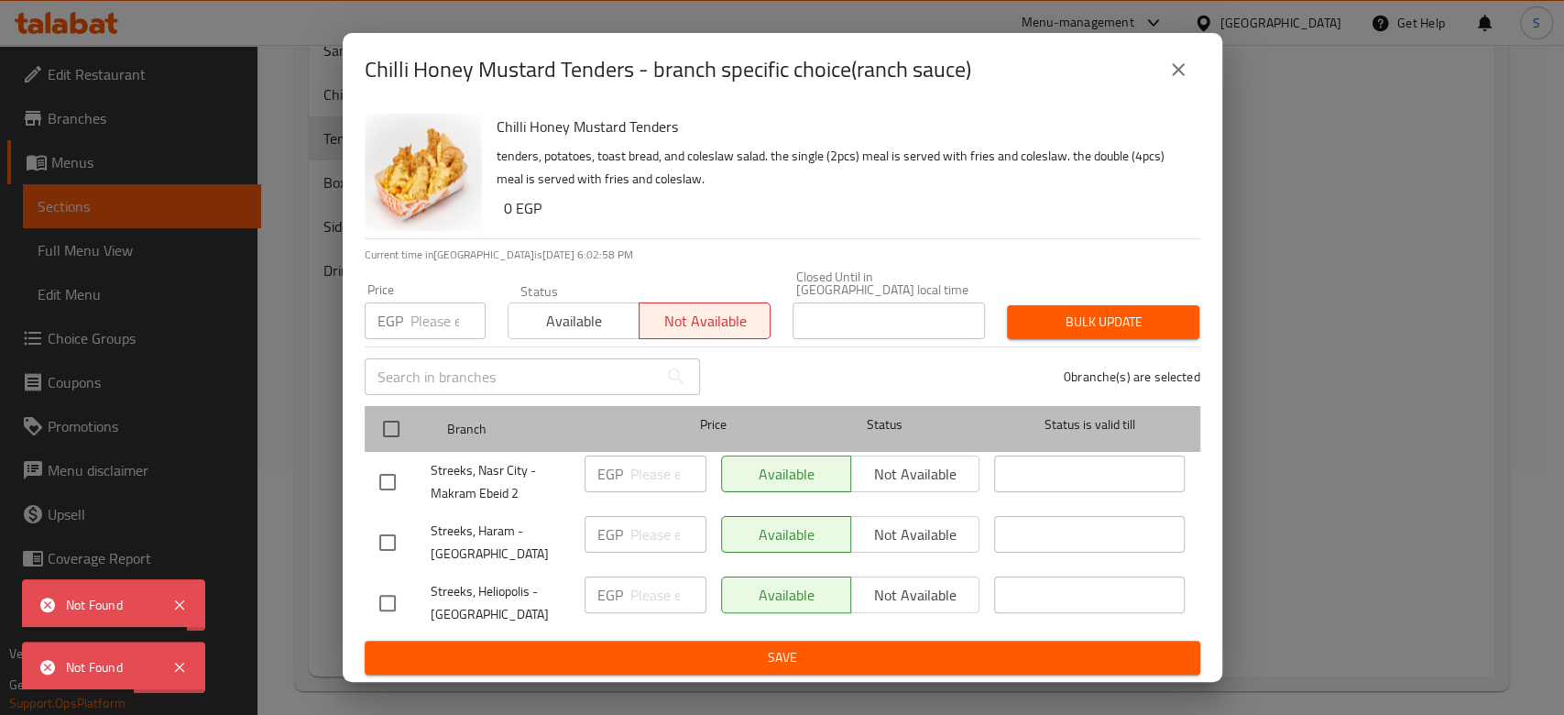
click at [418, 419] on div at bounding box center [406, 428] width 69 height 53
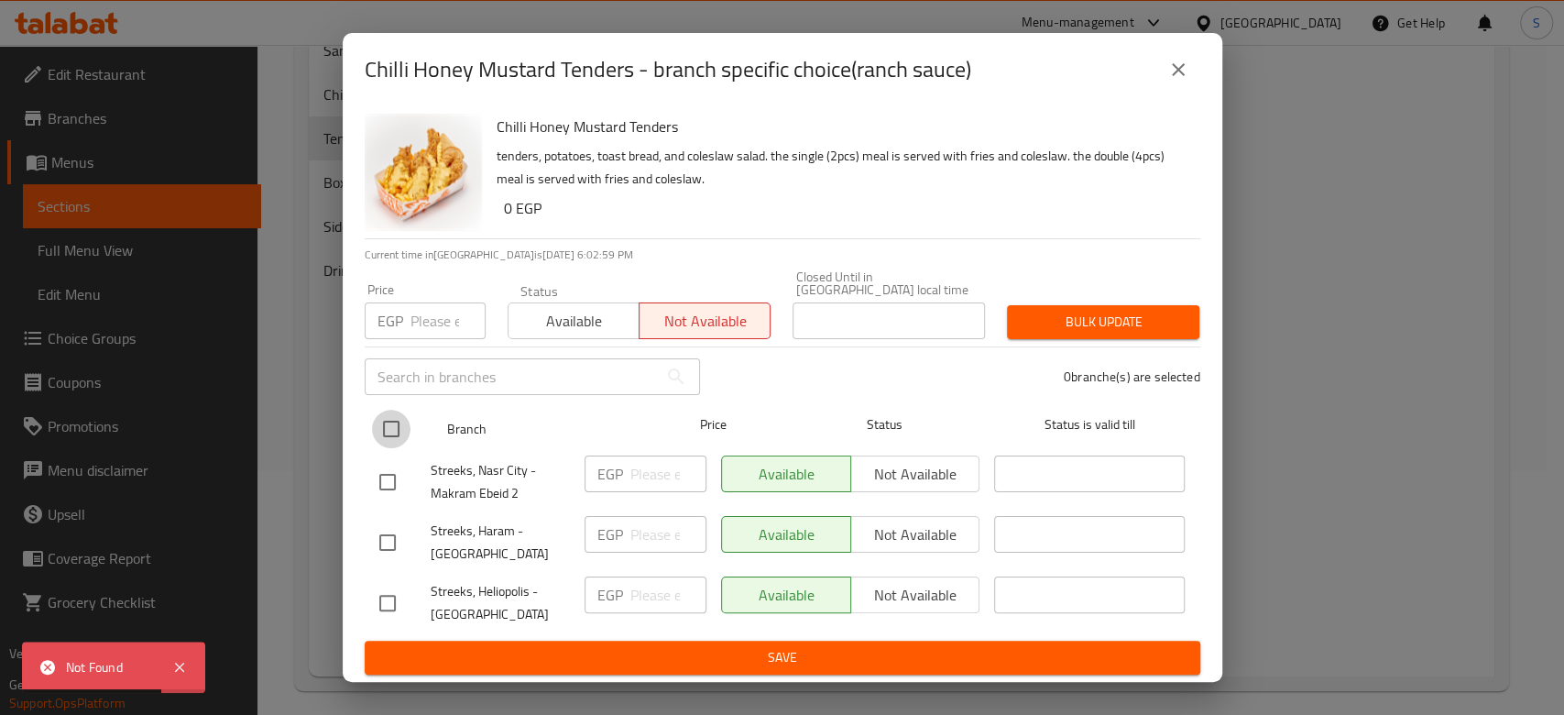
click at [374, 427] on input "checkbox" at bounding box center [391, 429] width 38 height 38
checkbox input "true"
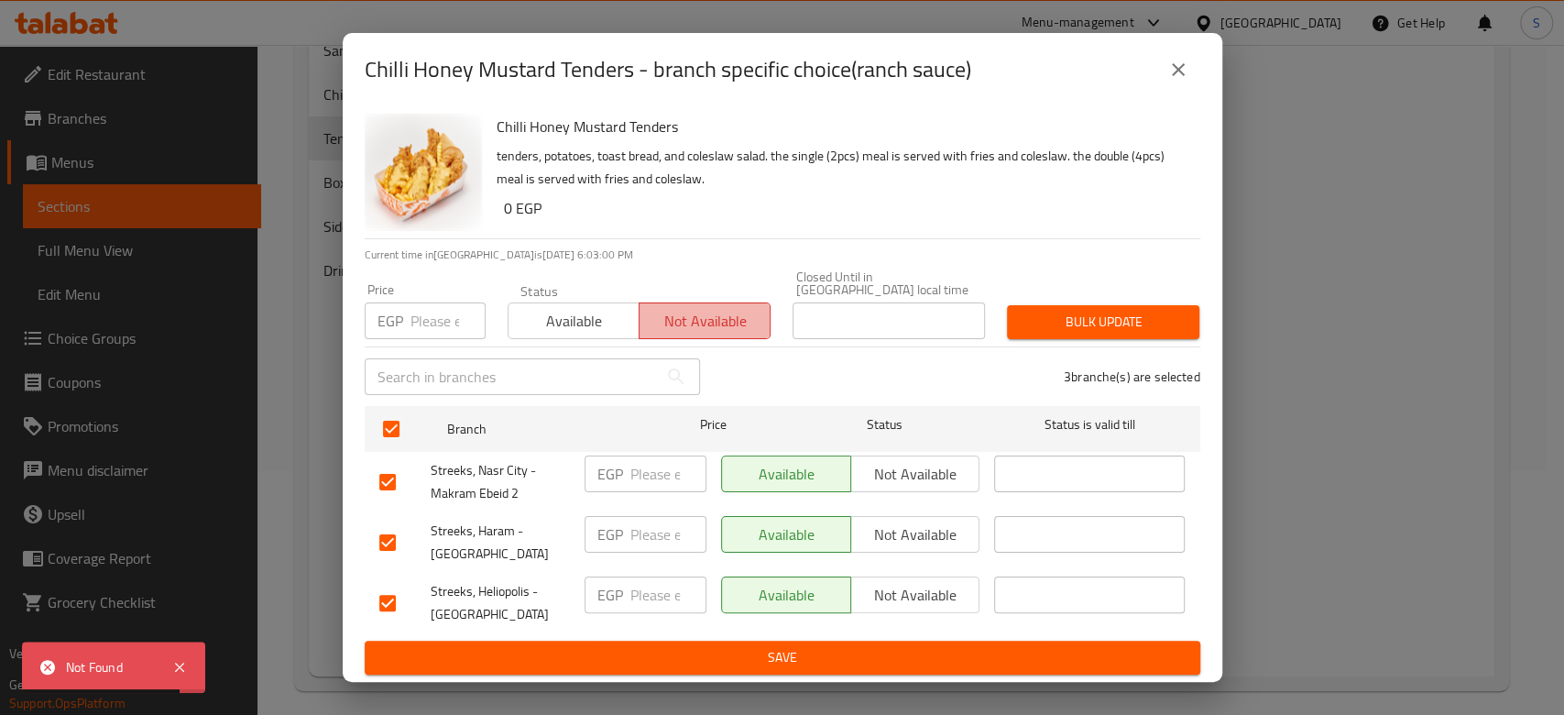
click at [726, 313] on span "Not available" at bounding box center [705, 321] width 116 height 27
click at [903, 461] on span "Not available" at bounding box center [915, 474] width 115 height 27
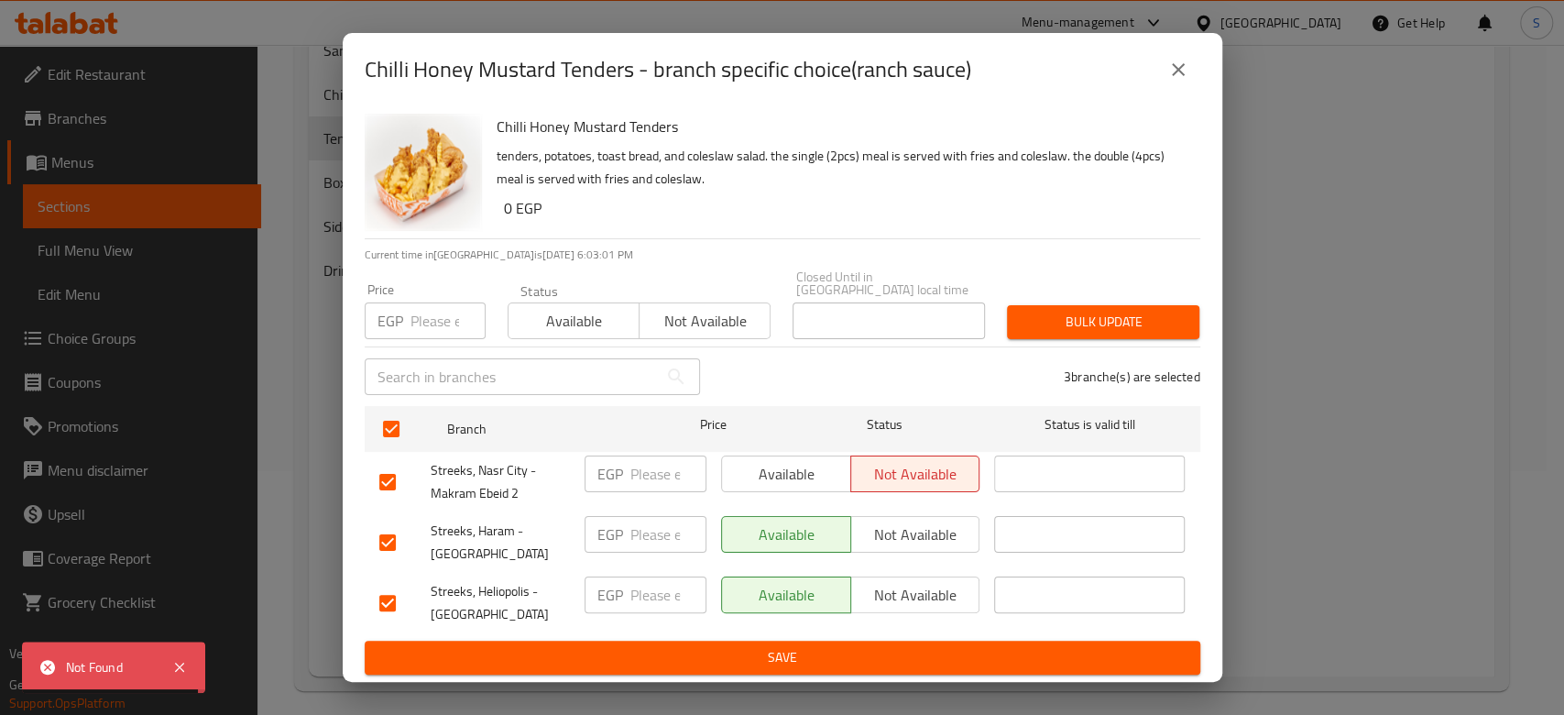
click at [910, 508] on div "Available Not available" at bounding box center [851, 542] width 274 height 68
click at [916, 528] on span "Not available" at bounding box center [915, 534] width 115 height 27
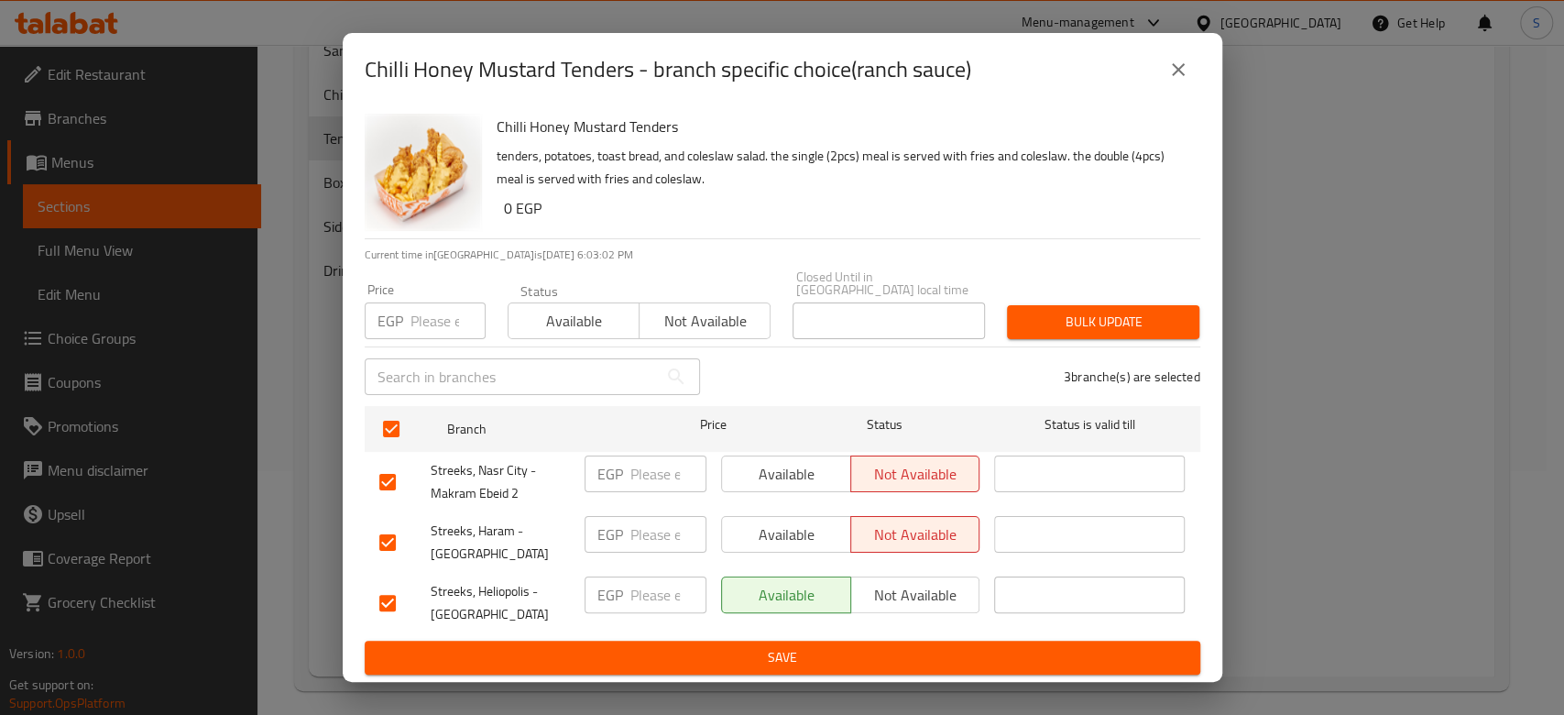
click at [916, 594] on span "Not available" at bounding box center [915, 595] width 115 height 27
click at [1025, 324] on span "Bulk update" at bounding box center [1103, 322] width 163 height 23
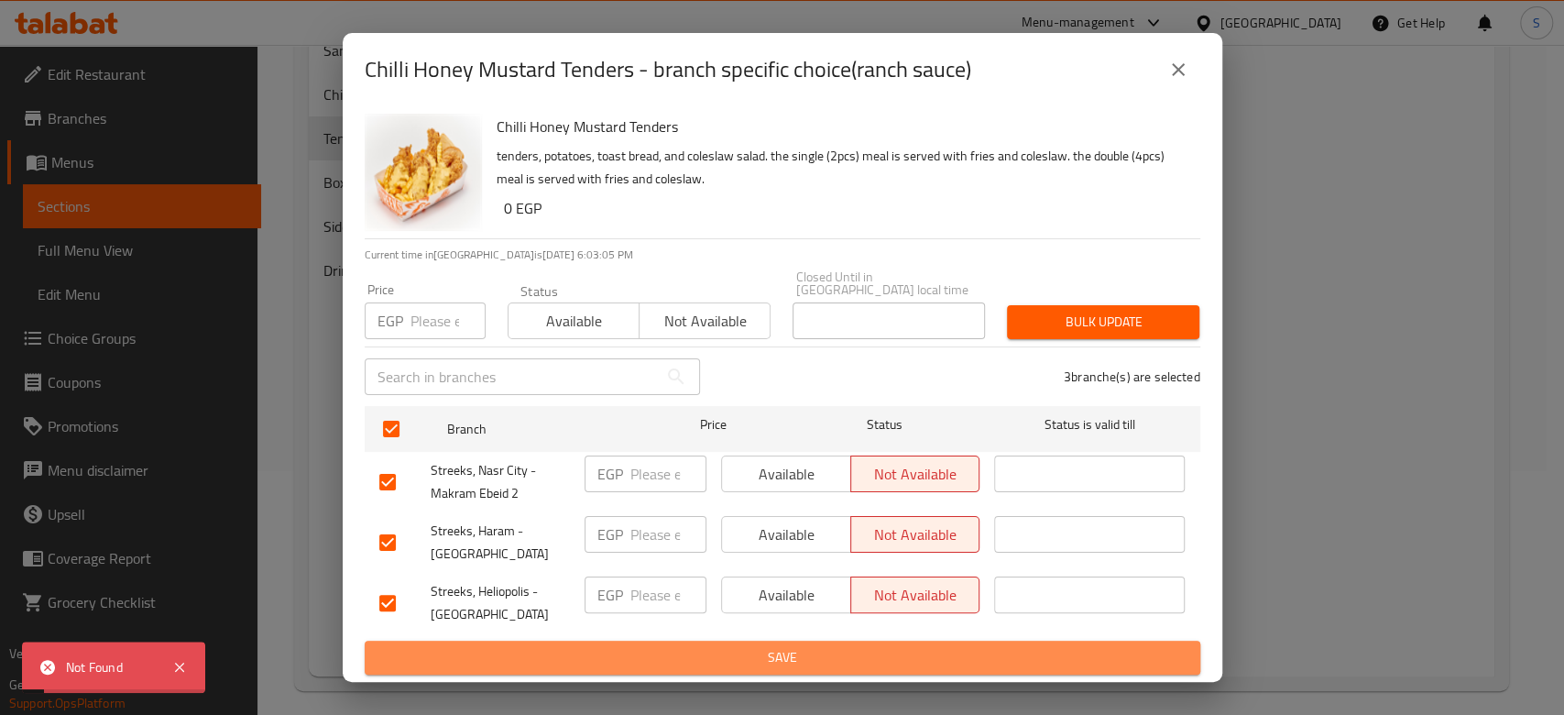
click at [1025, 660] on span "Save" at bounding box center [782, 657] width 806 height 23
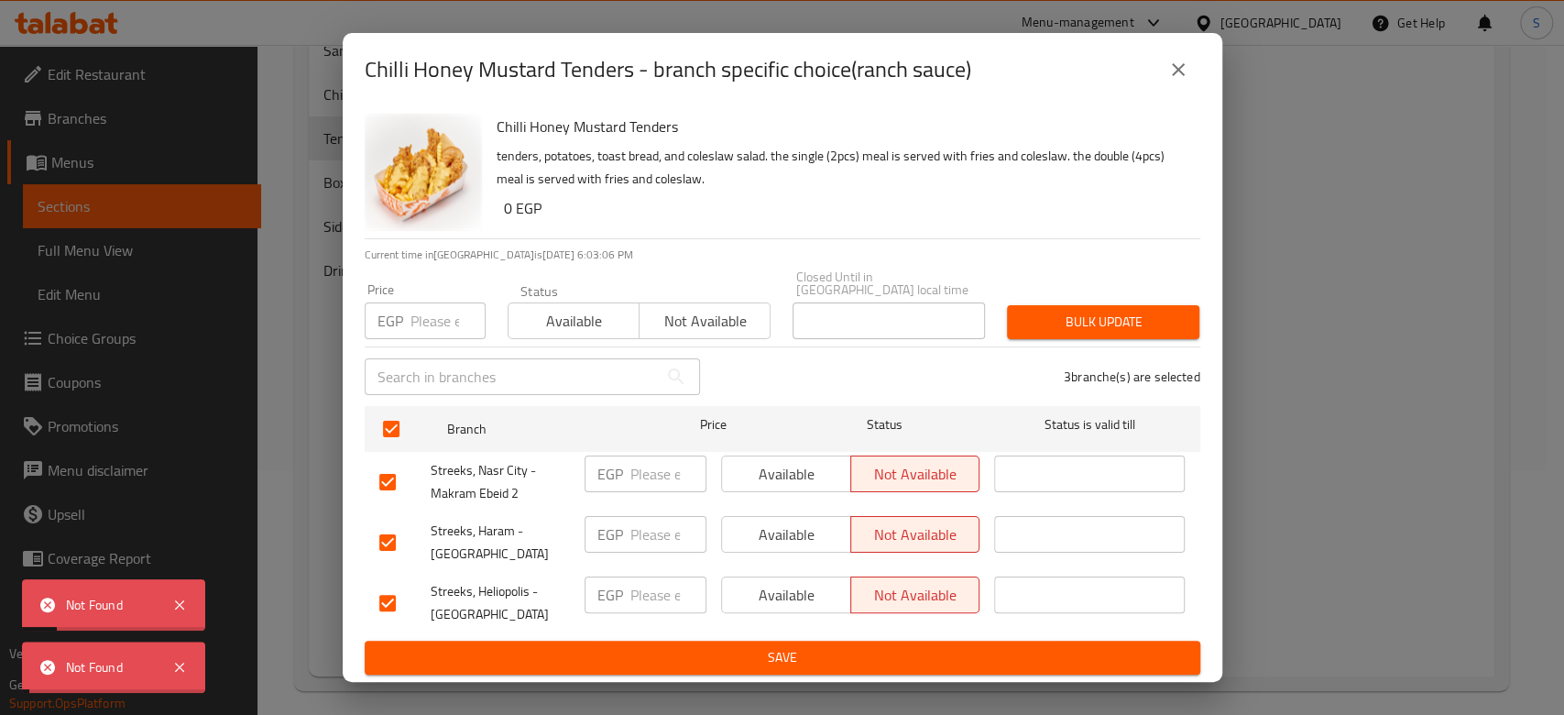
click at [1295, 412] on div "Chilli Honey Mustard Tenders - branch specific choice(ranch sauce) Chilli Honey…" at bounding box center [782, 357] width 1564 height 715
click at [1291, 412] on div "Chilli Honey Mustard Tenders - branch specific choice(ranch sauce) Chilli Honey…" at bounding box center [782, 357] width 1564 height 715
click at [1181, 81] on icon "close" at bounding box center [1178, 70] width 22 height 22
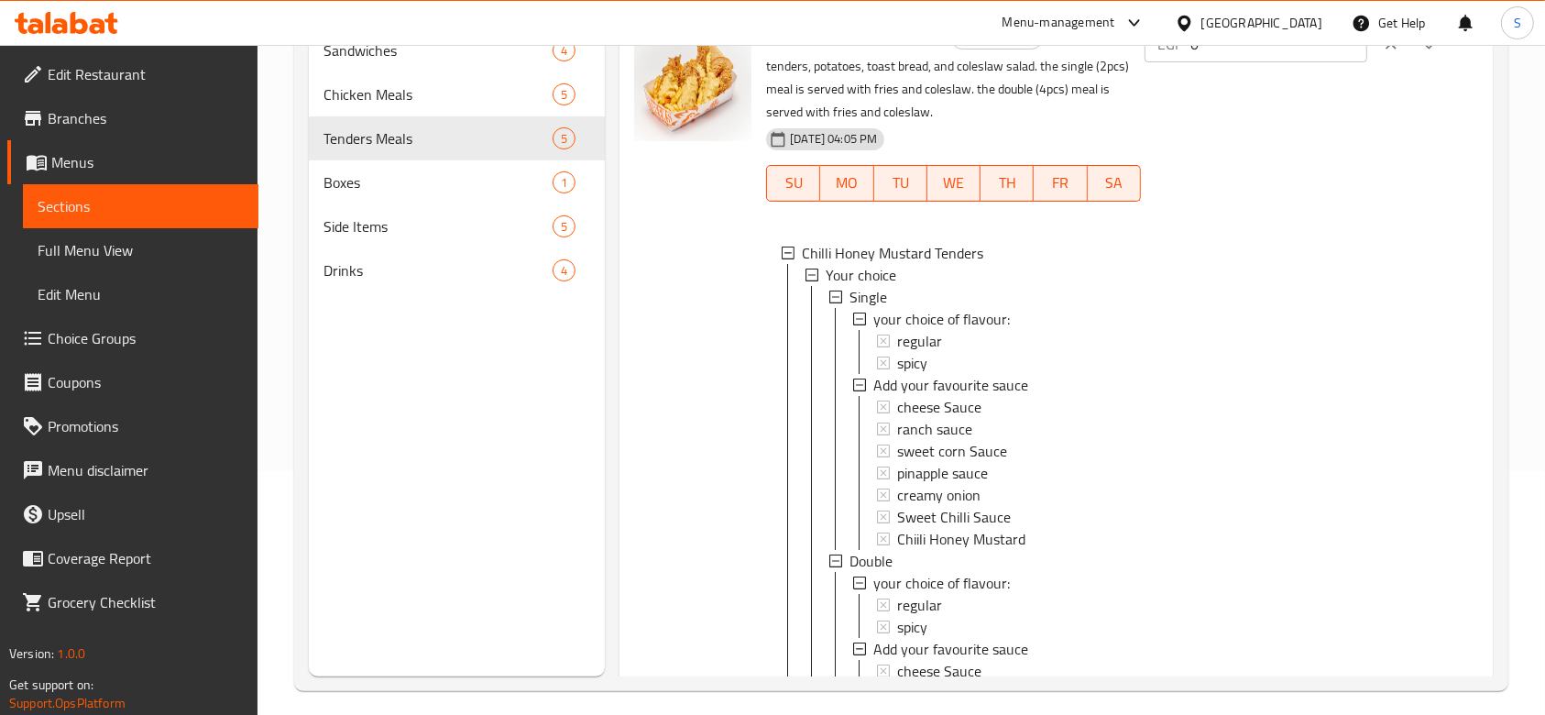
scroll to position [809, 0]
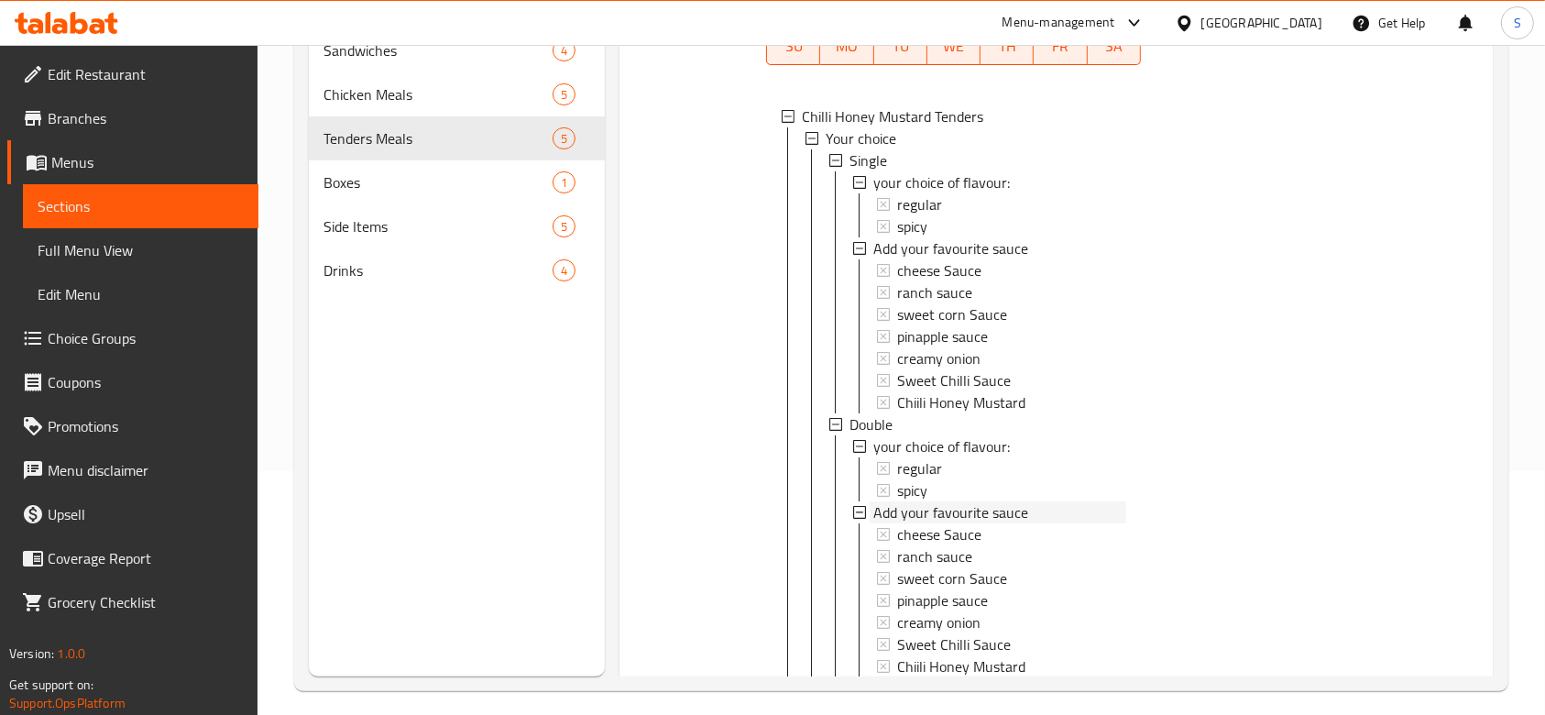
click at [854, 518] on div "Add your favourite sauce" at bounding box center [989, 512] width 274 height 22
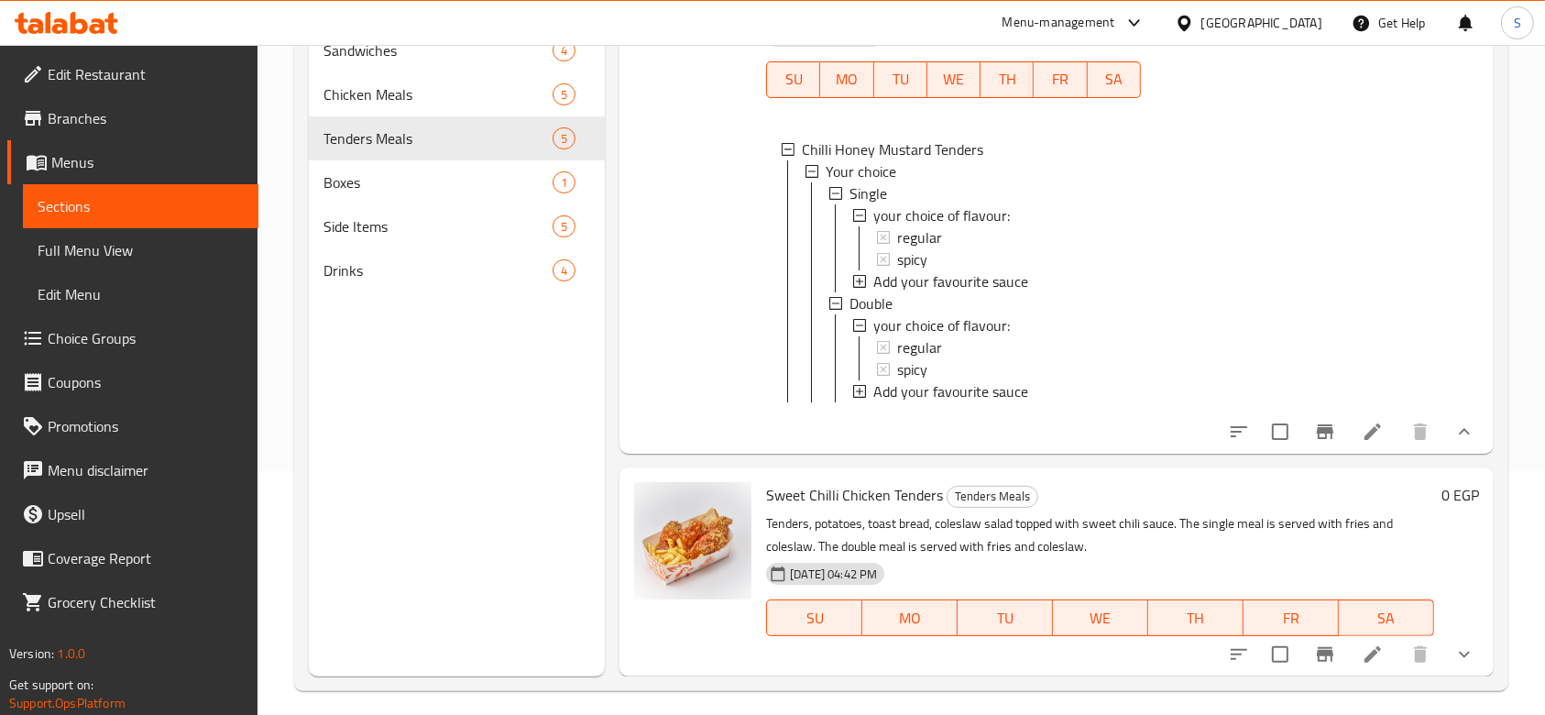
scroll to position [803, 0]
click at [867, 380] on div "Add your favourite sauce" at bounding box center [989, 391] width 274 height 22
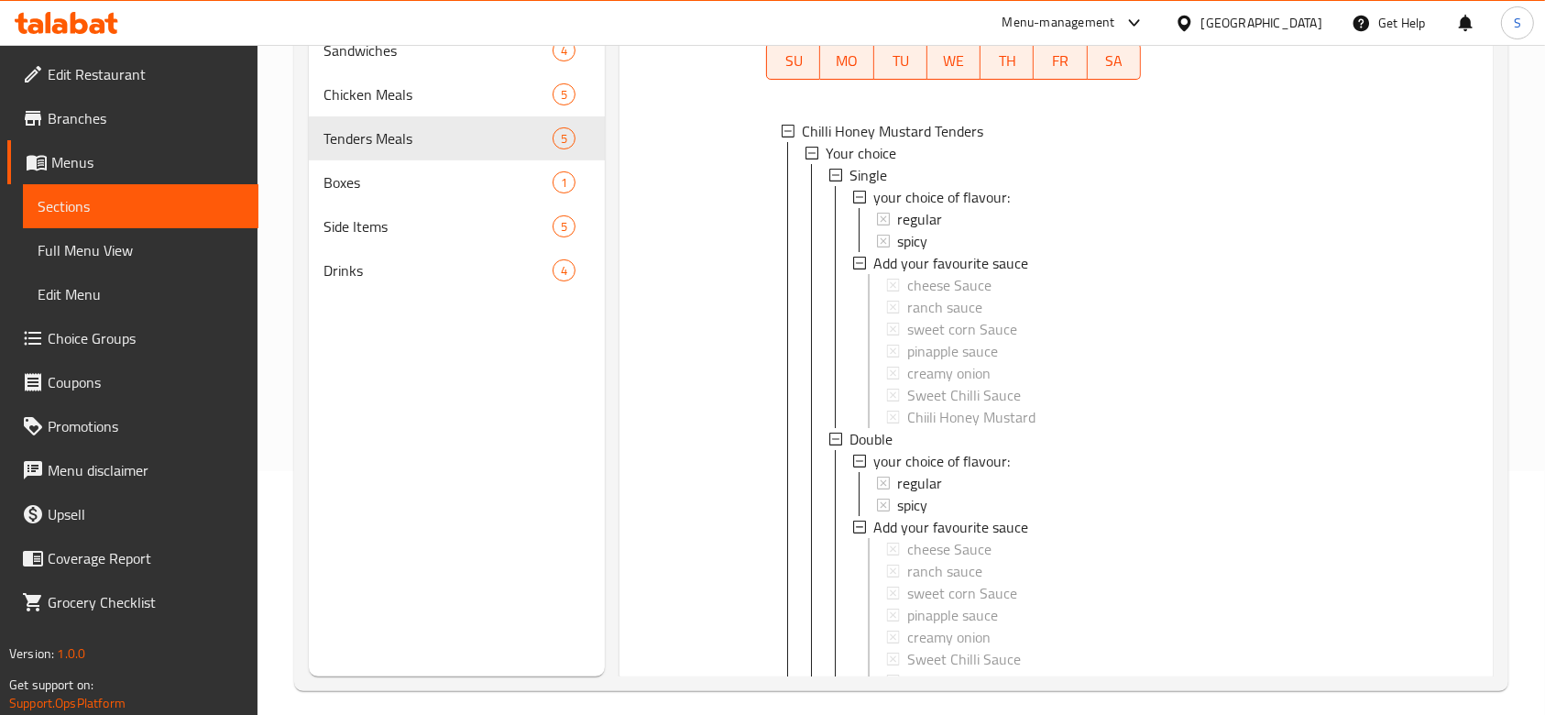
scroll to position [817, 0]
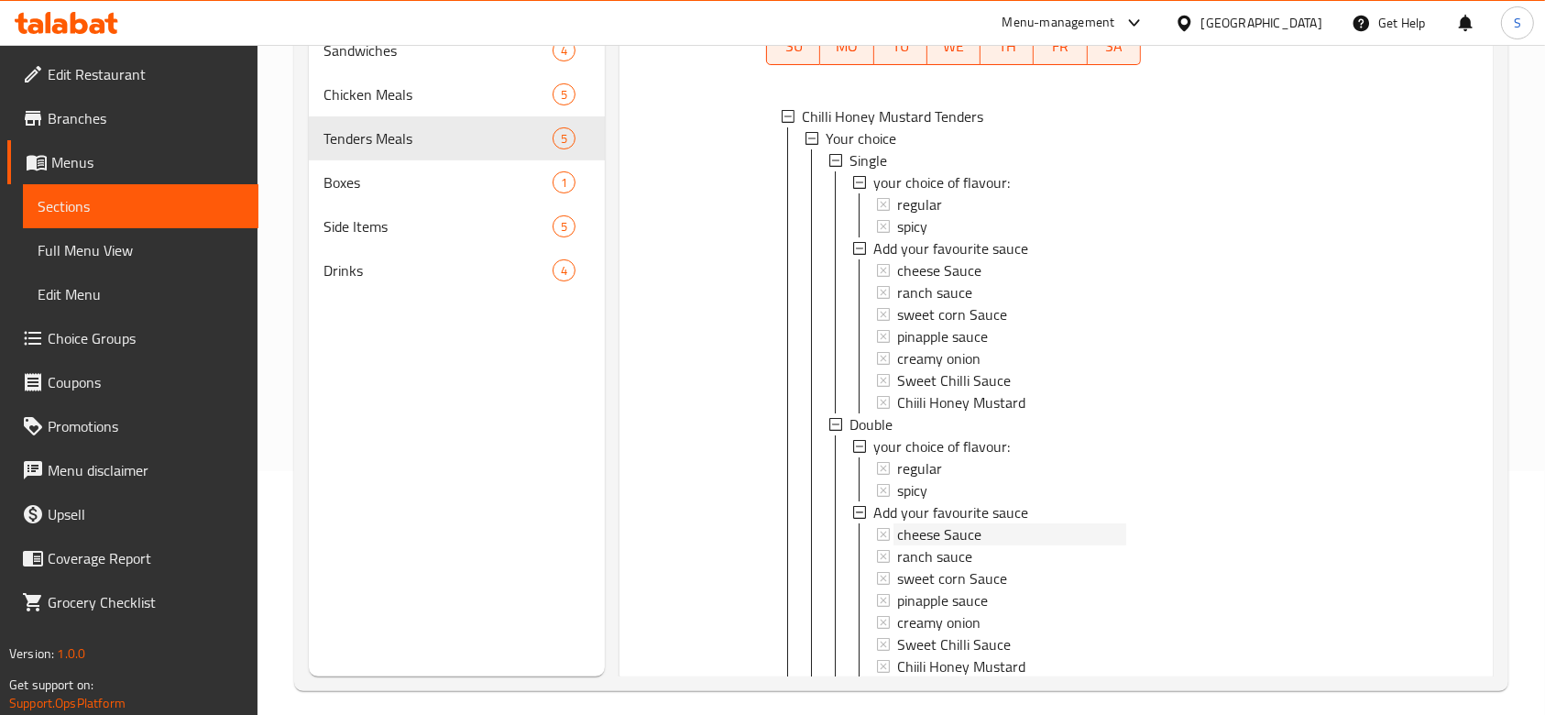
click at [881, 268] on icon at bounding box center [883, 270] width 13 height 13
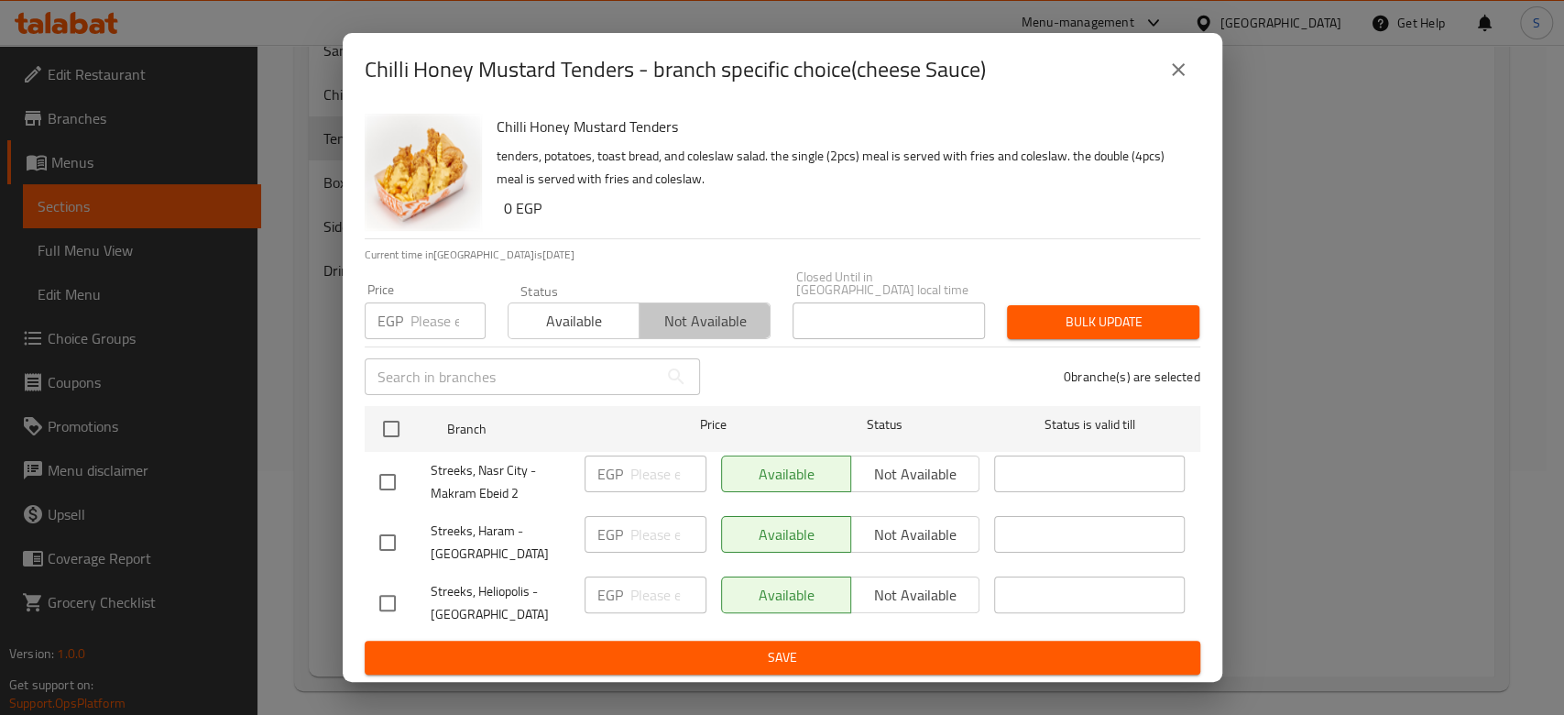
click at [705, 321] on span "Not available" at bounding box center [705, 321] width 116 height 27
click at [1044, 327] on button "Bulk update" at bounding box center [1103, 322] width 192 height 34
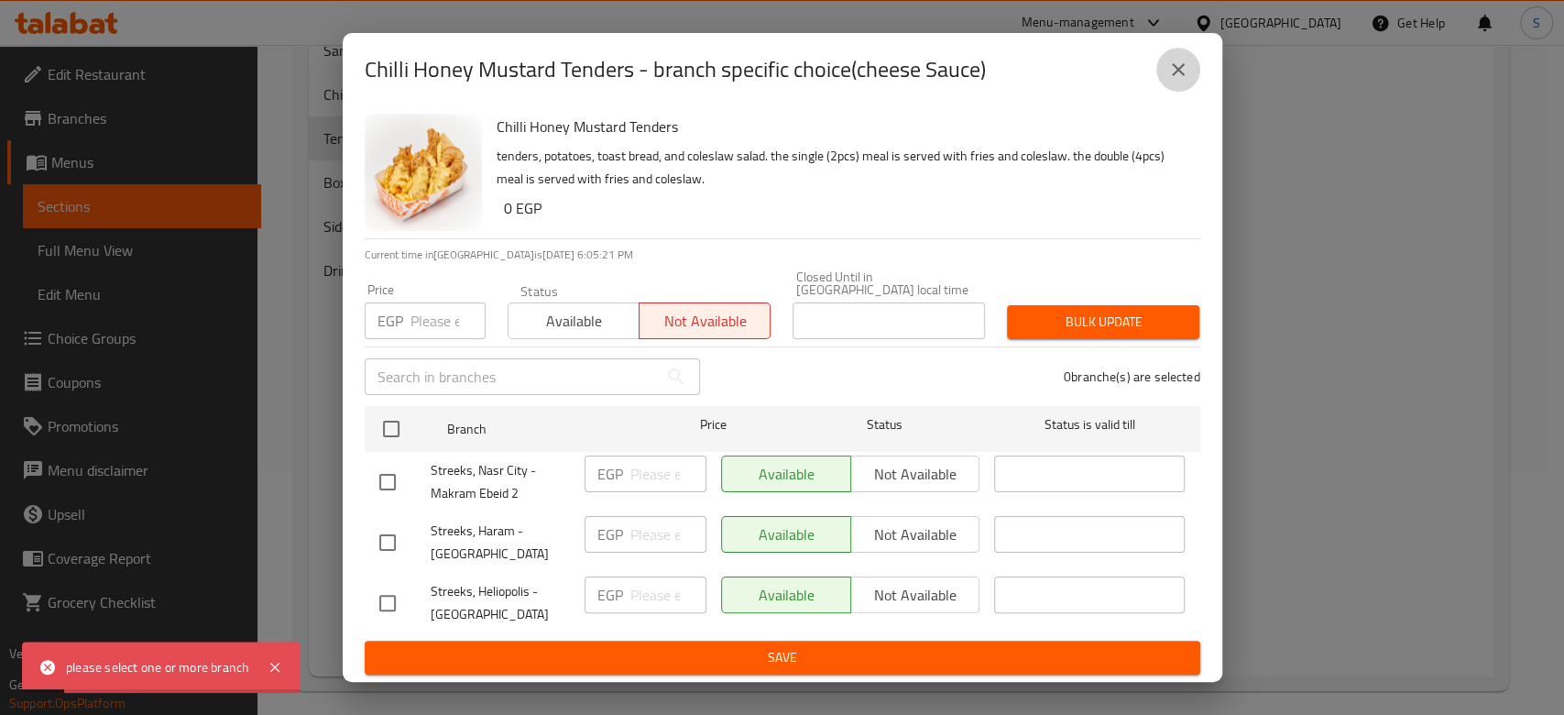
click at [1169, 57] on button "close" at bounding box center [1178, 70] width 44 height 44
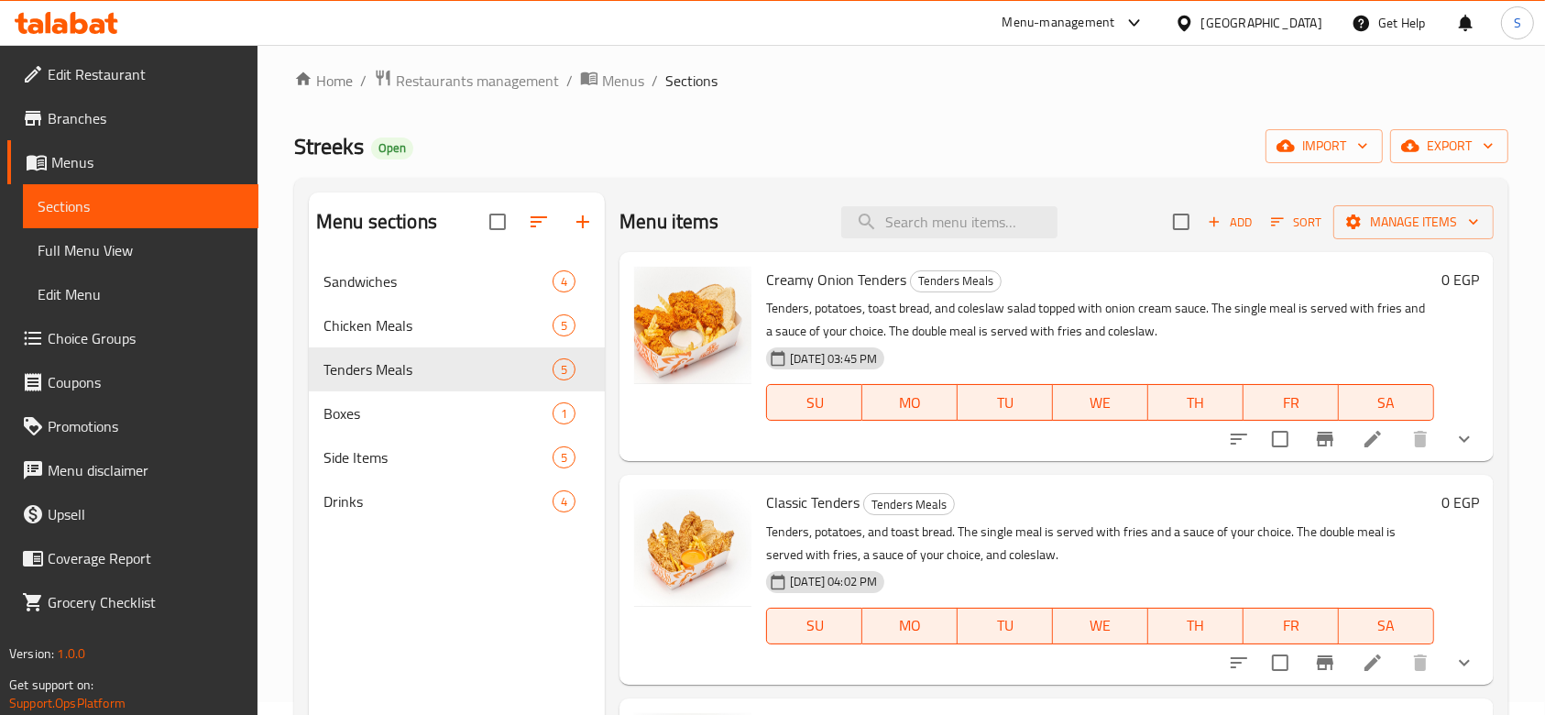
scroll to position [0, 0]
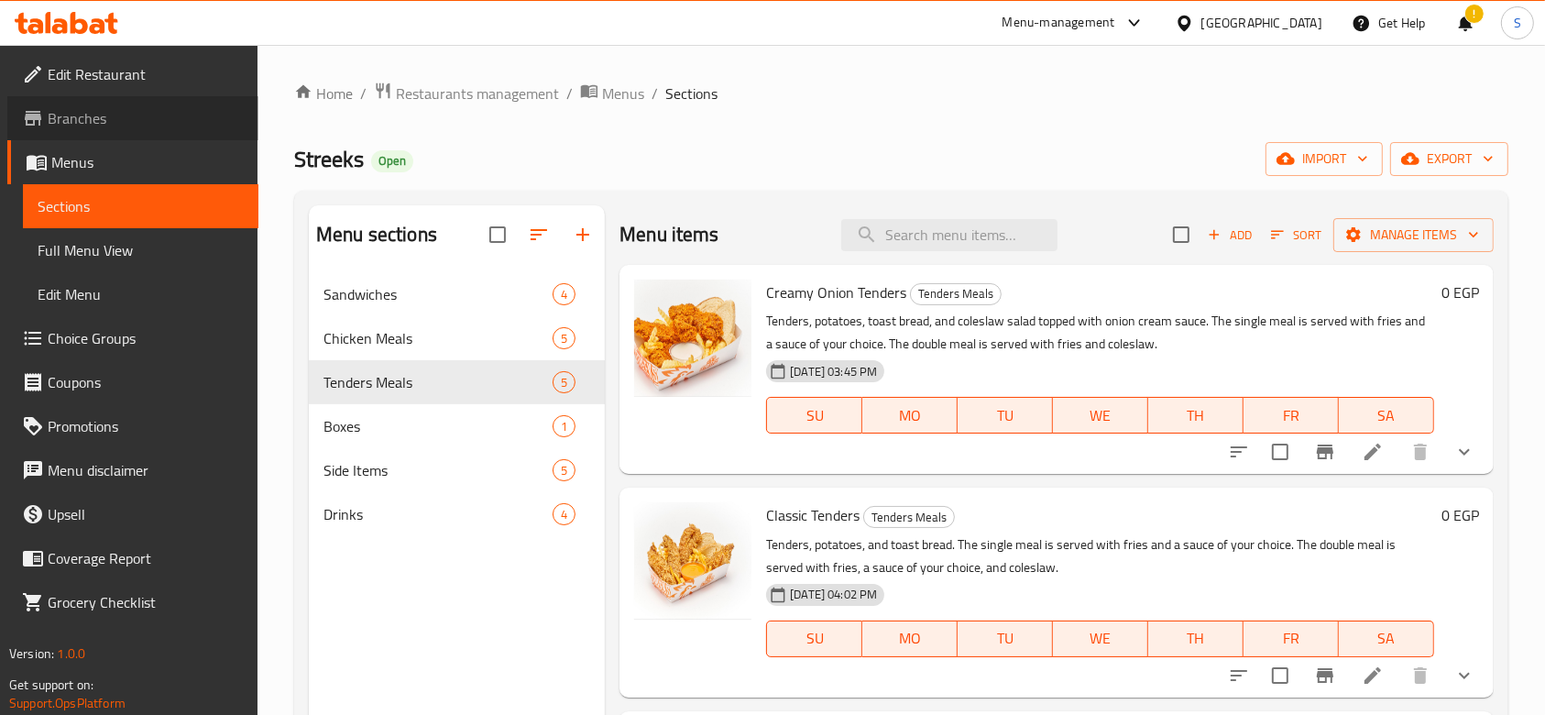
click at [97, 128] on span "Branches" at bounding box center [146, 118] width 196 height 22
